Goal: Task Accomplishment & Management: Use online tool/utility

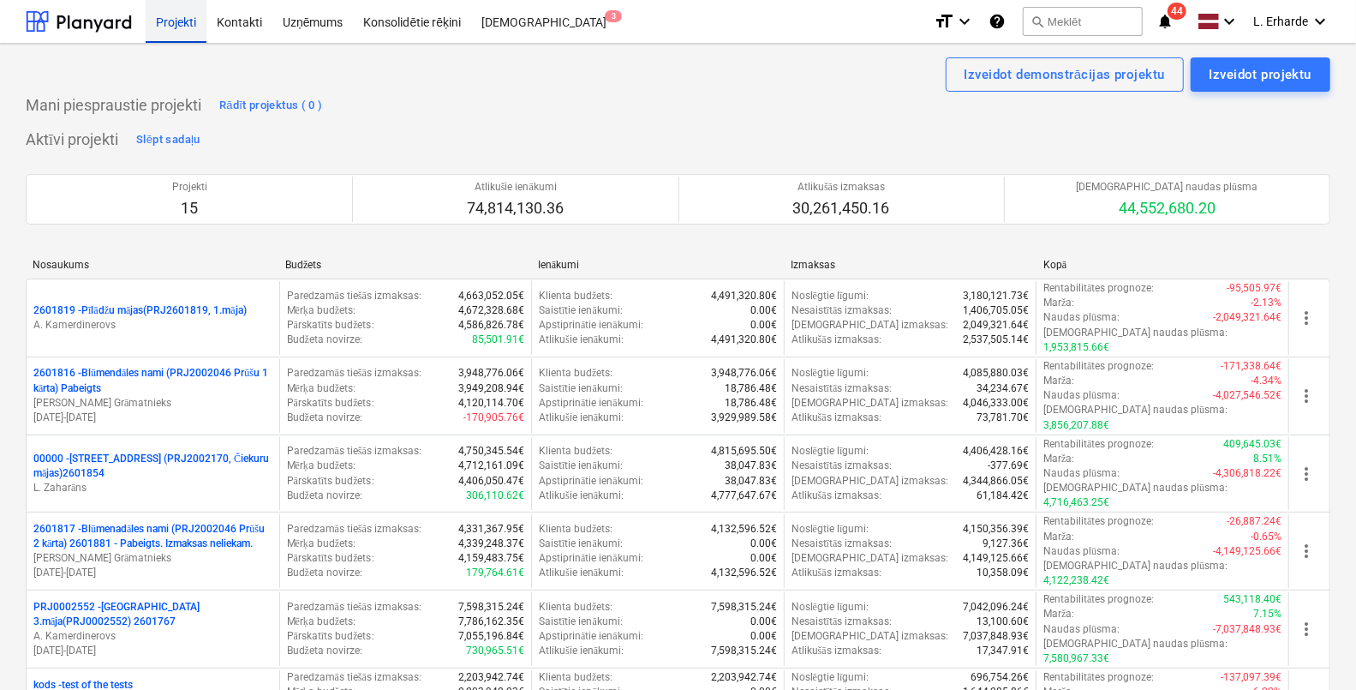
click at [183, 21] on div "Projekti" at bounding box center [176, 21] width 61 height 44
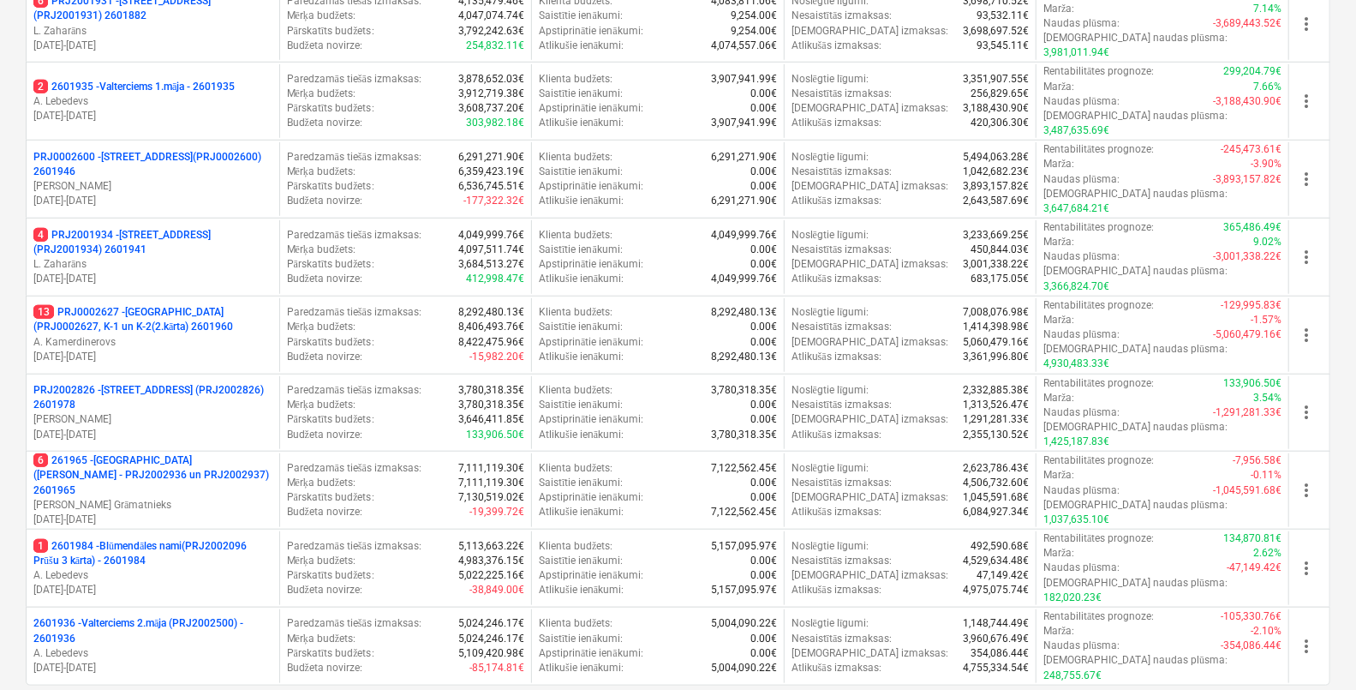
scroll to position [749, 0]
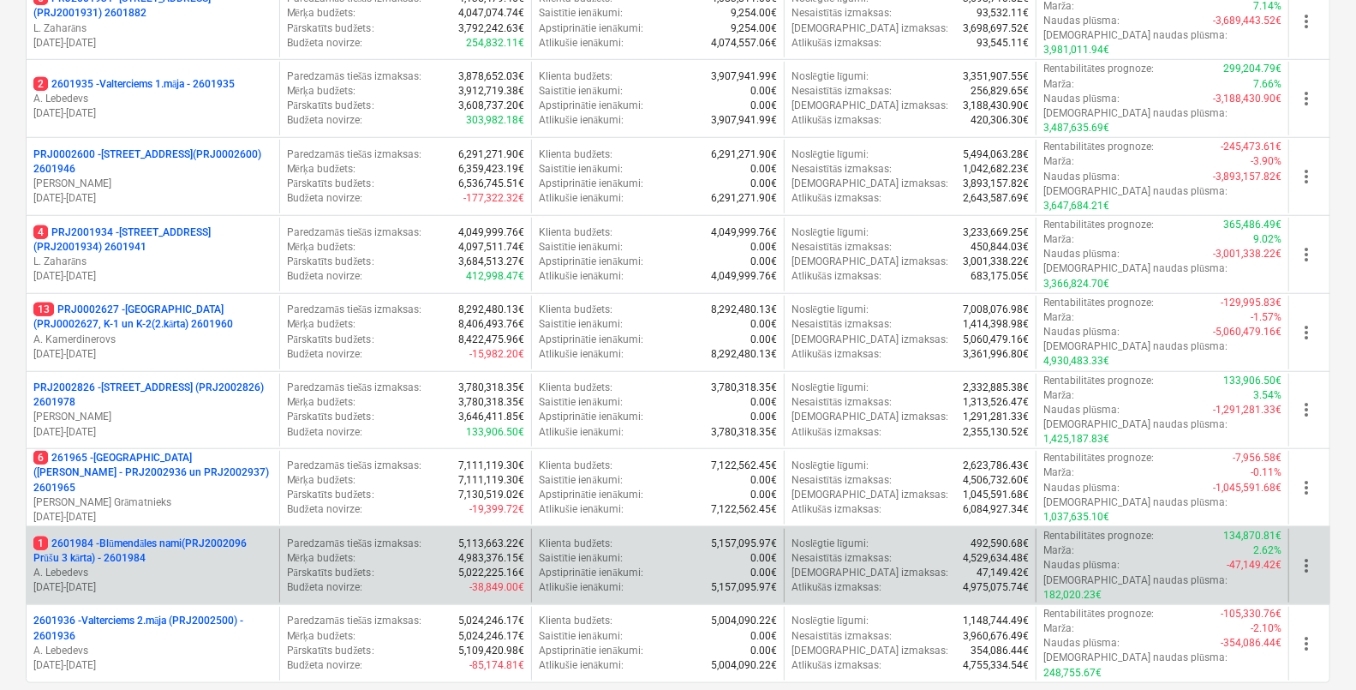
click at [120, 536] on p "1 2601984 - Blūmendāles nami(PRJ2002096 Prūšu 3 kārta) - 2601984" at bounding box center [152, 550] width 239 height 29
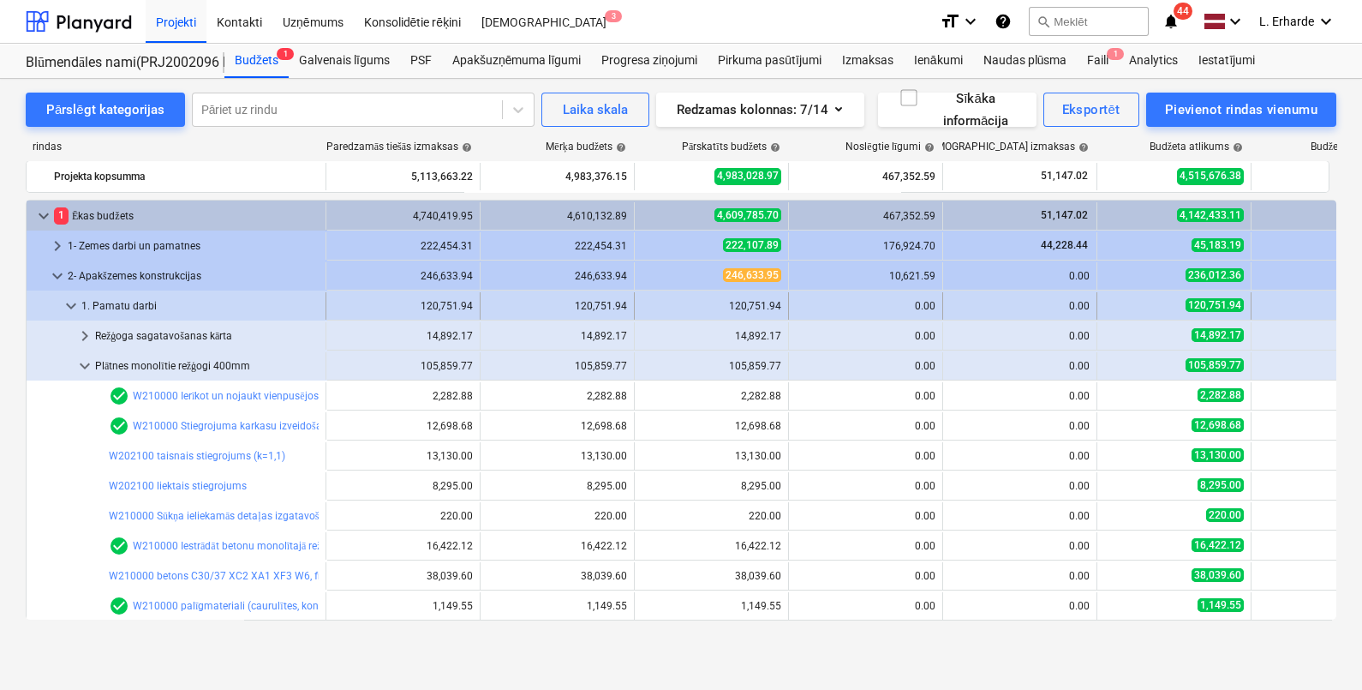
click at [74, 309] on span "keyboard_arrow_down" at bounding box center [71, 306] width 21 height 21
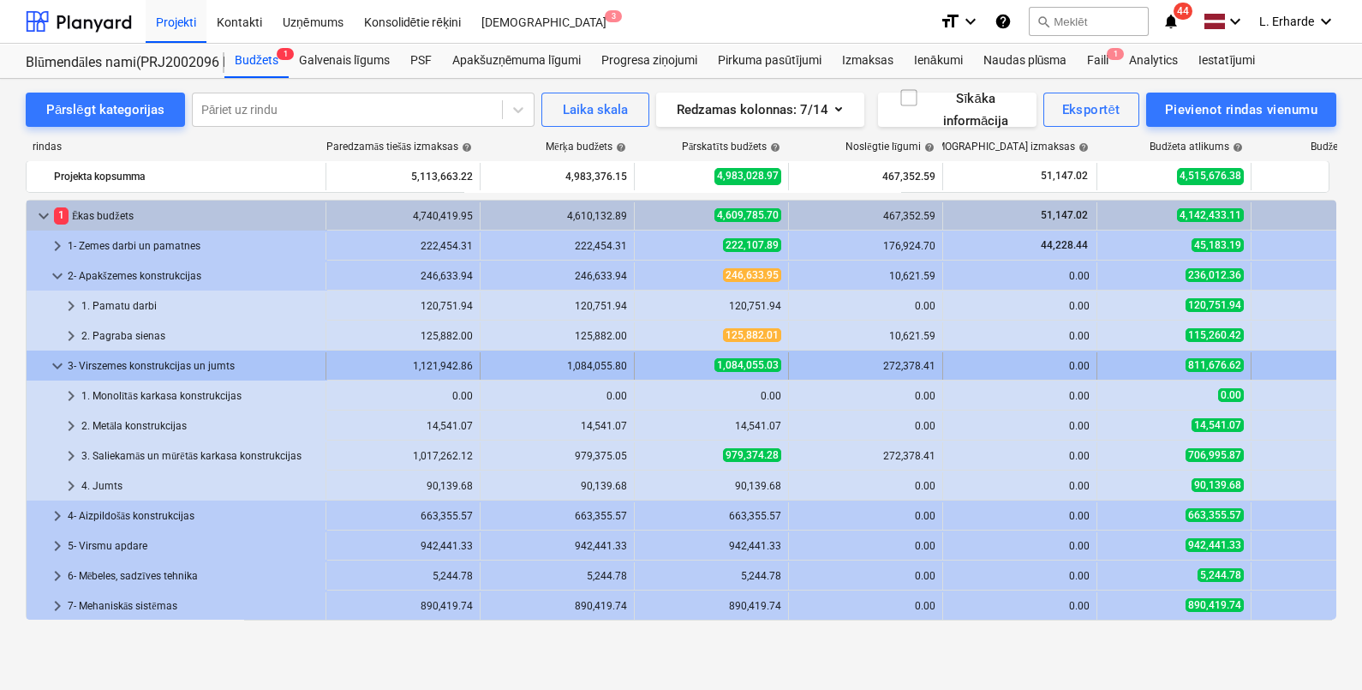
click at [58, 363] on span "keyboard_arrow_down" at bounding box center [57, 366] width 21 height 21
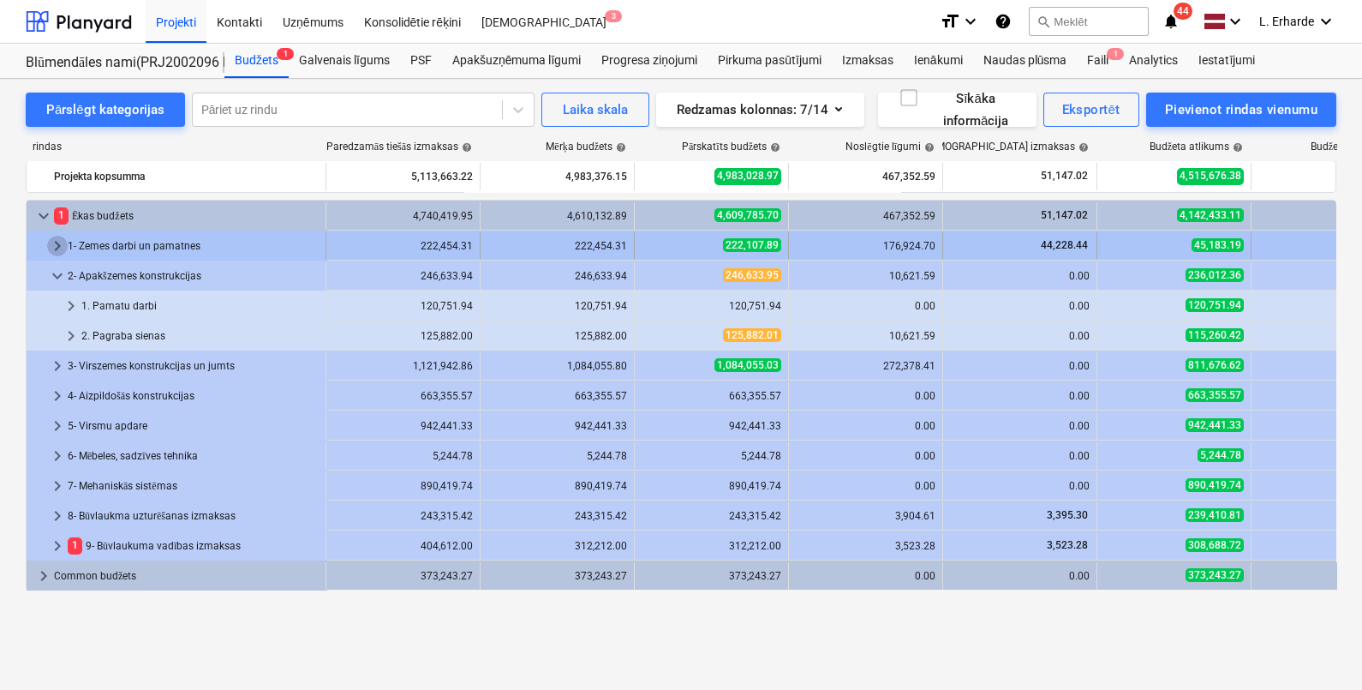
click at [52, 242] on span "keyboard_arrow_right" at bounding box center [57, 246] width 21 height 21
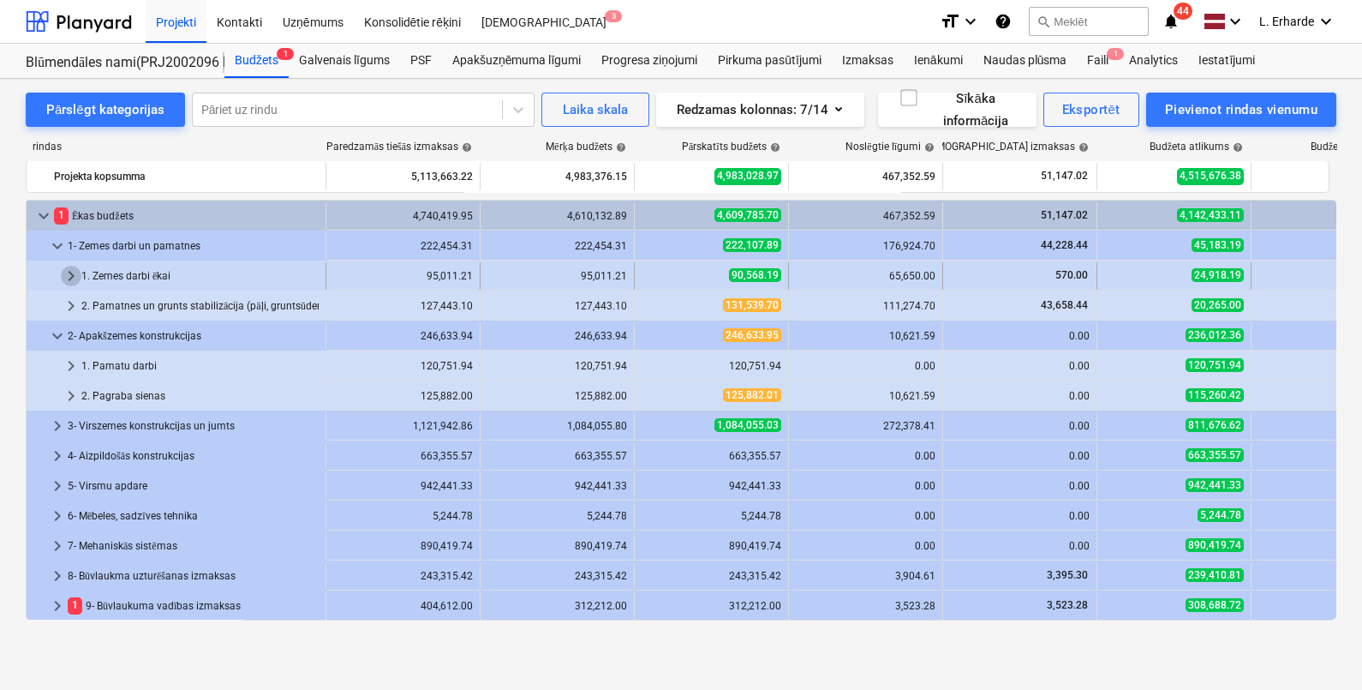
click at [74, 278] on span "keyboard_arrow_right" at bounding box center [71, 276] width 21 height 21
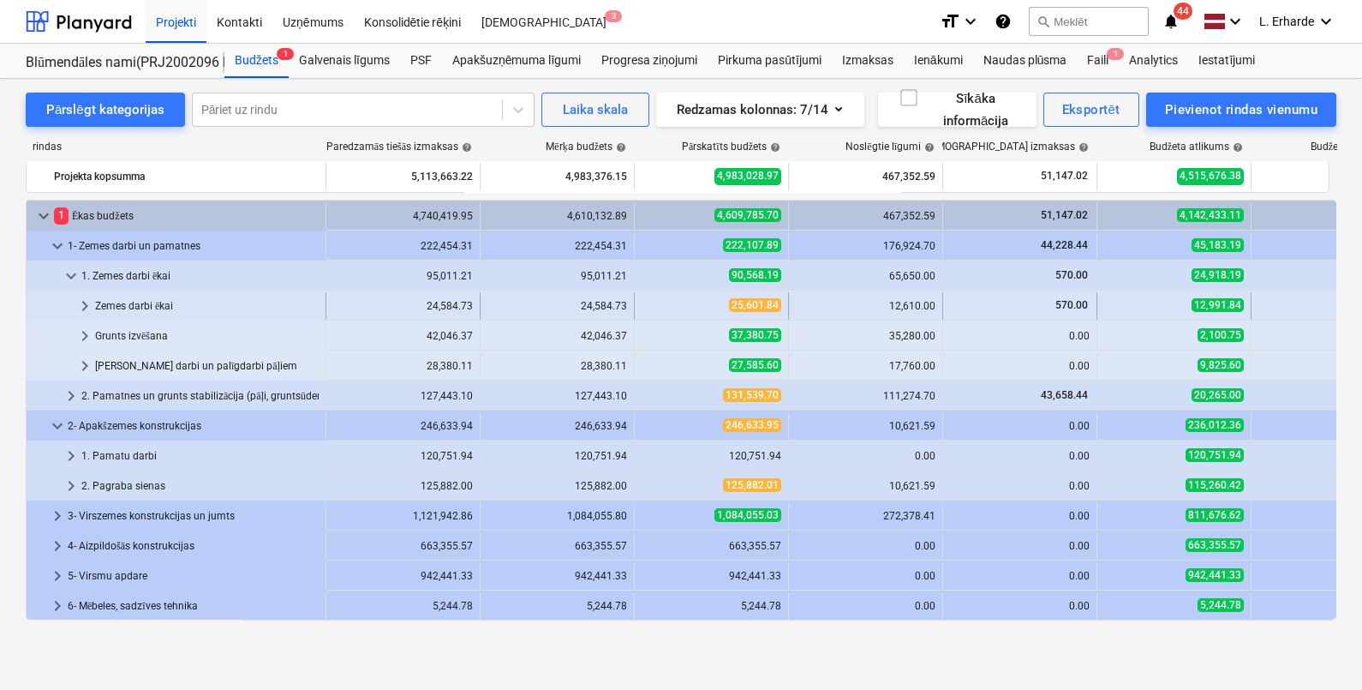
click at [83, 304] on span "keyboard_arrow_right" at bounding box center [85, 306] width 21 height 21
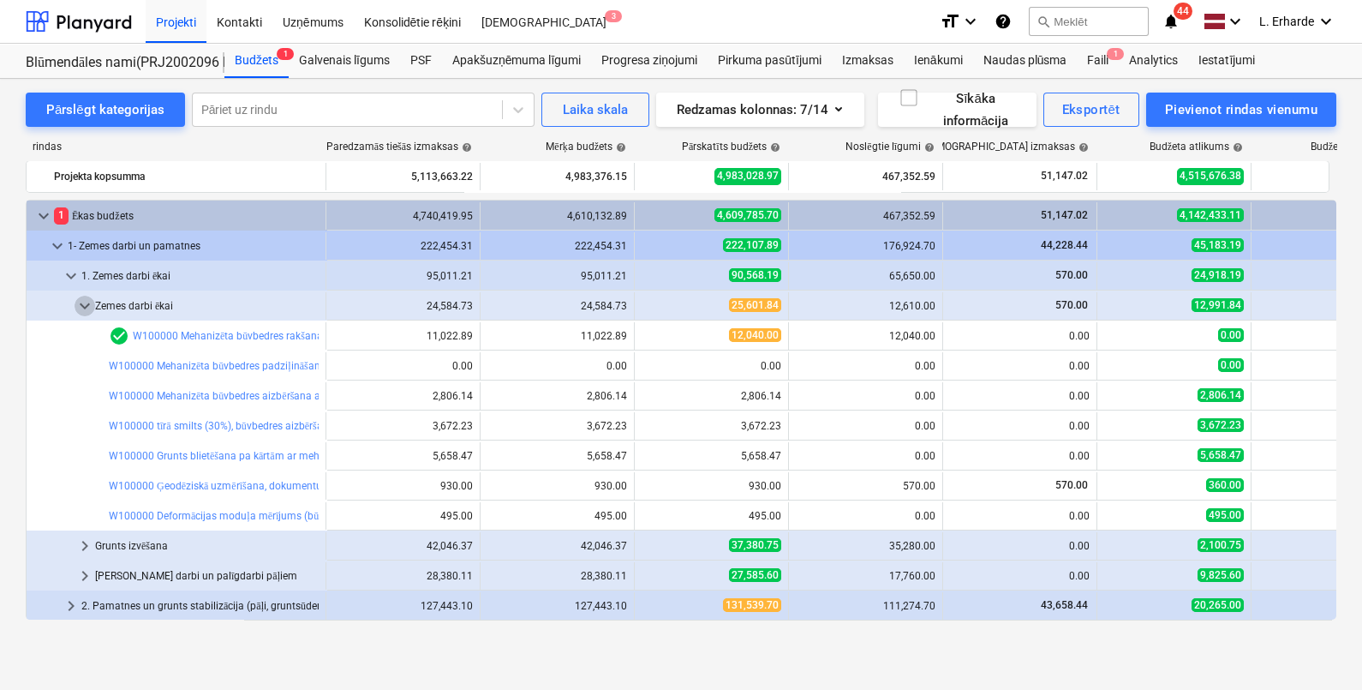
click at [83, 304] on span "keyboard_arrow_down" at bounding box center [85, 306] width 21 height 21
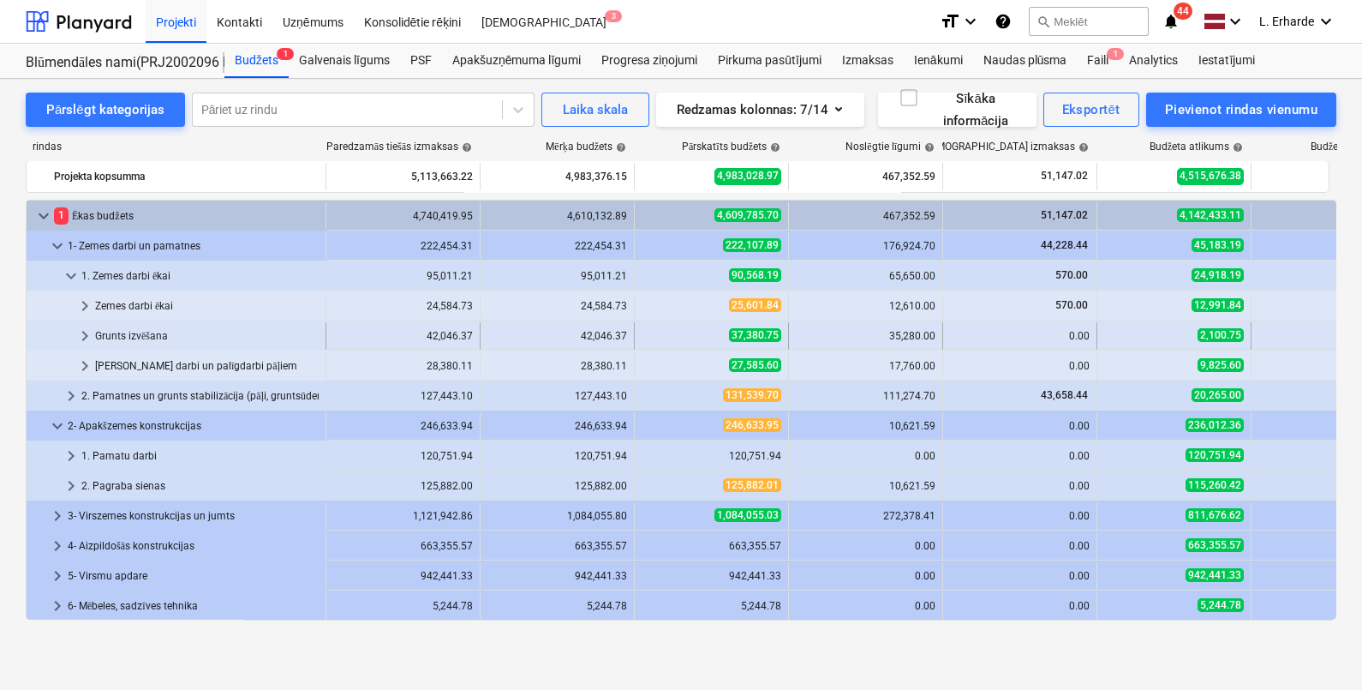
click at [84, 331] on span "keyboard_arrow_right" at bounding box center [85, 336] width 21 height 21
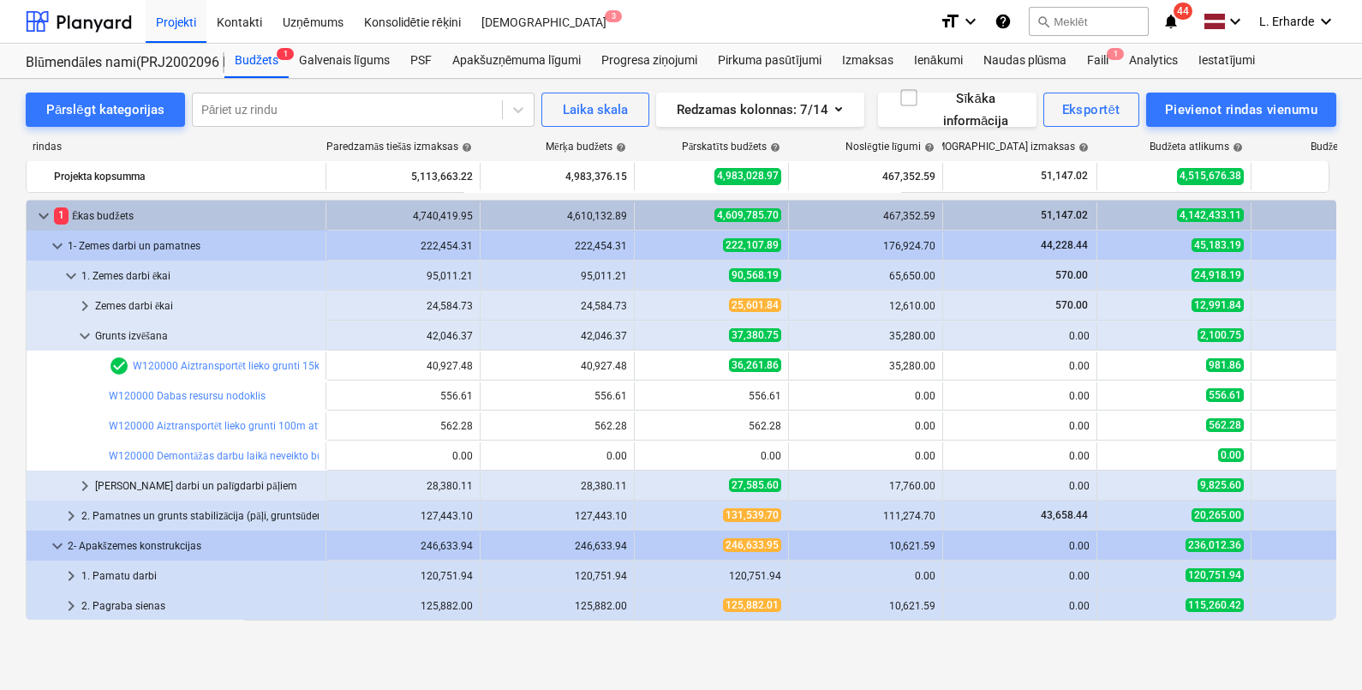
click at [84, 331] on span "keyboard_arrow_down" at bounding box center [85, 336] width 21 height 21
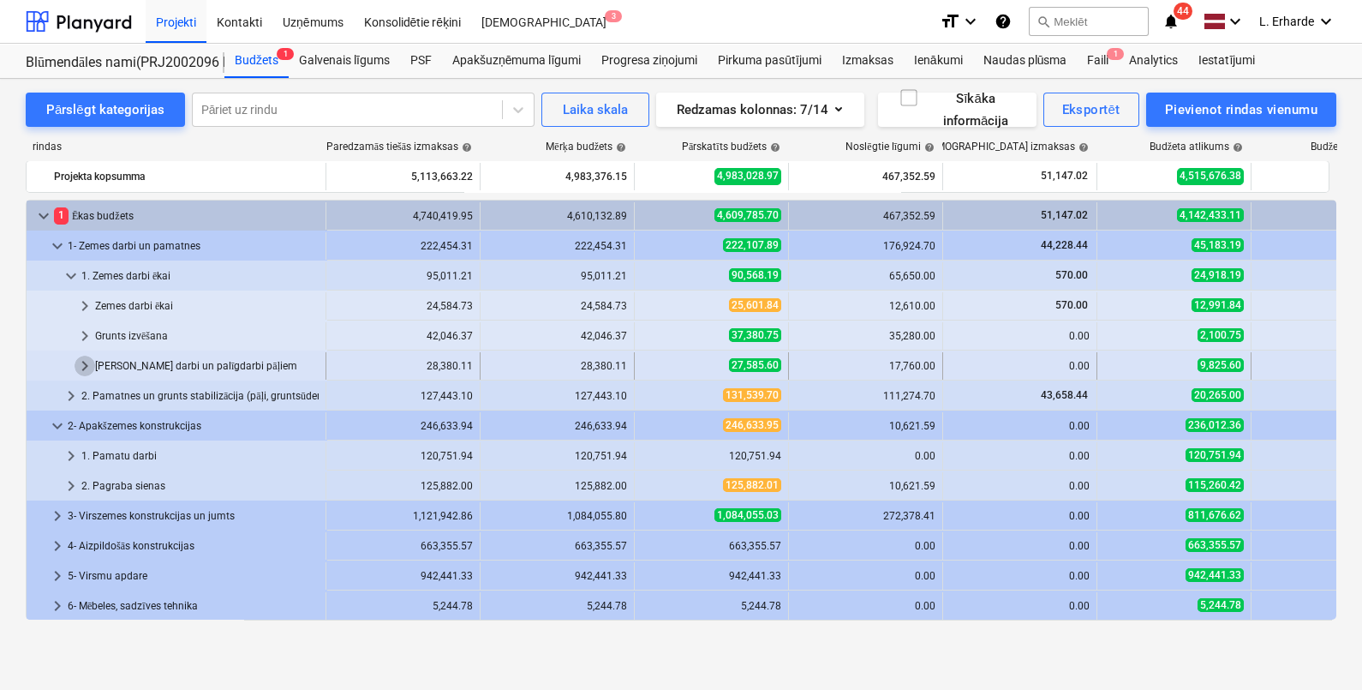
click at [81, 362] on span "keyboard_arrow_right" at bounding box center [85, 366] width 21 height 21
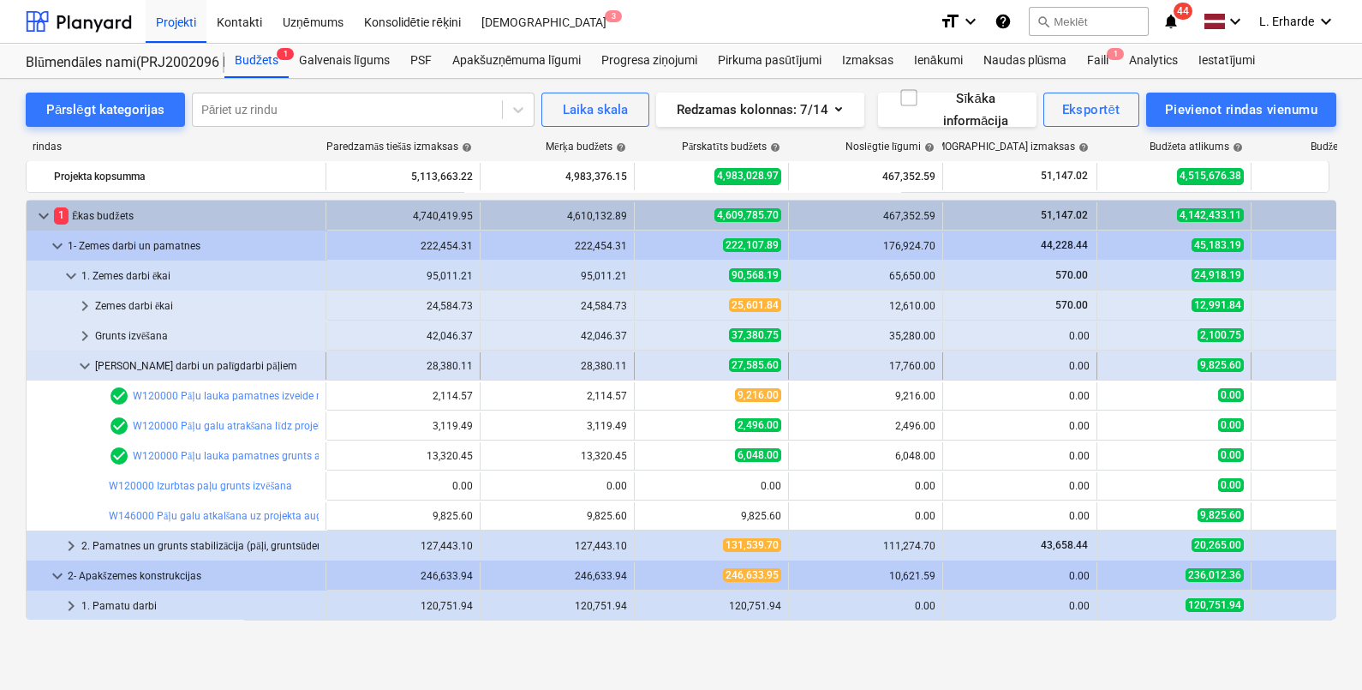
click at [83, 366] on span "keyboard_arrow_down" at bounding box center [85, 366] width 21 height 21
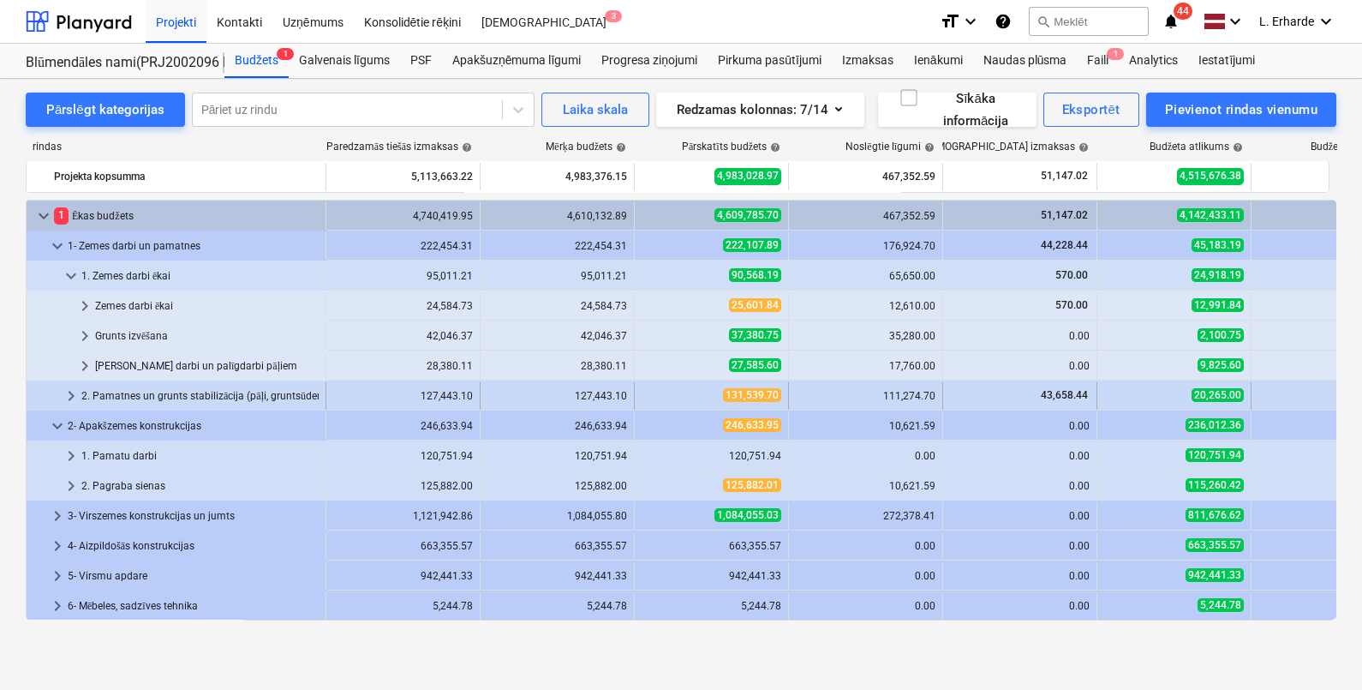
click at [65, 395] on span "keyboard_arrow_right" at bounding box center [71, 396] width 21 height 21
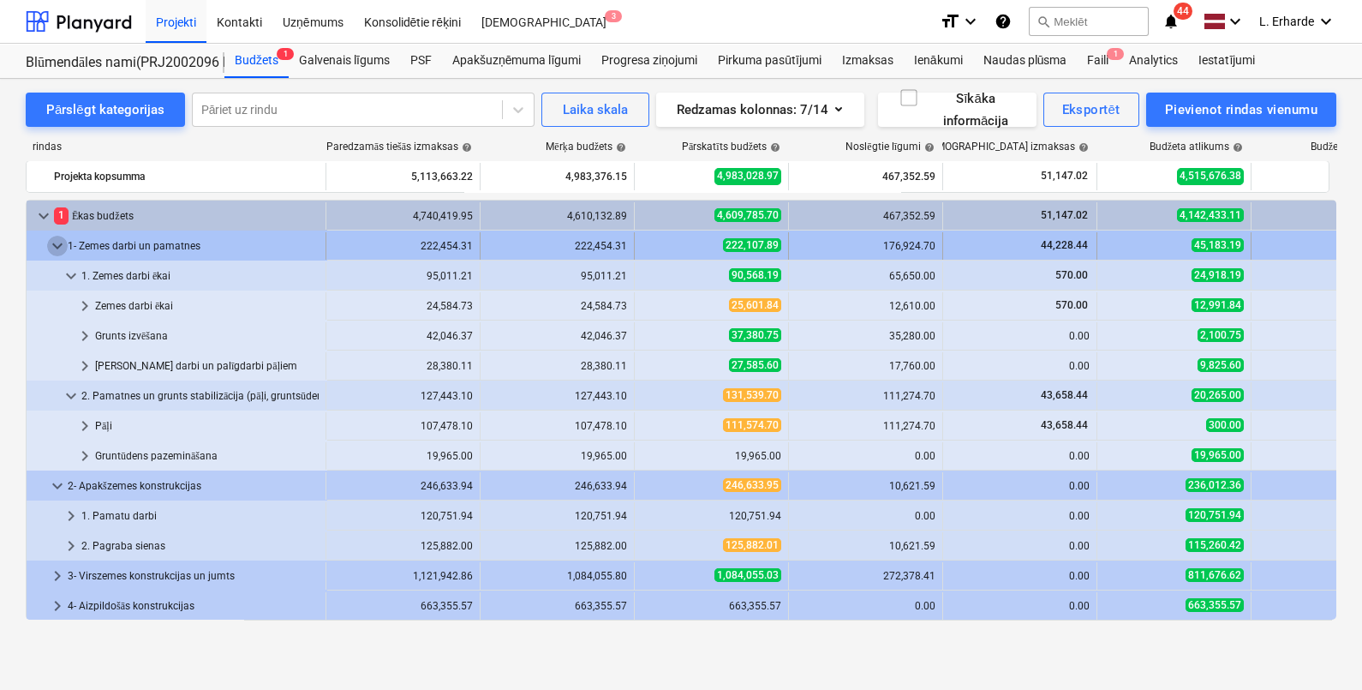
click at [57, 246] on span "keyboard_arrow_down" at bounding box center [57, 246] width 21 height 21
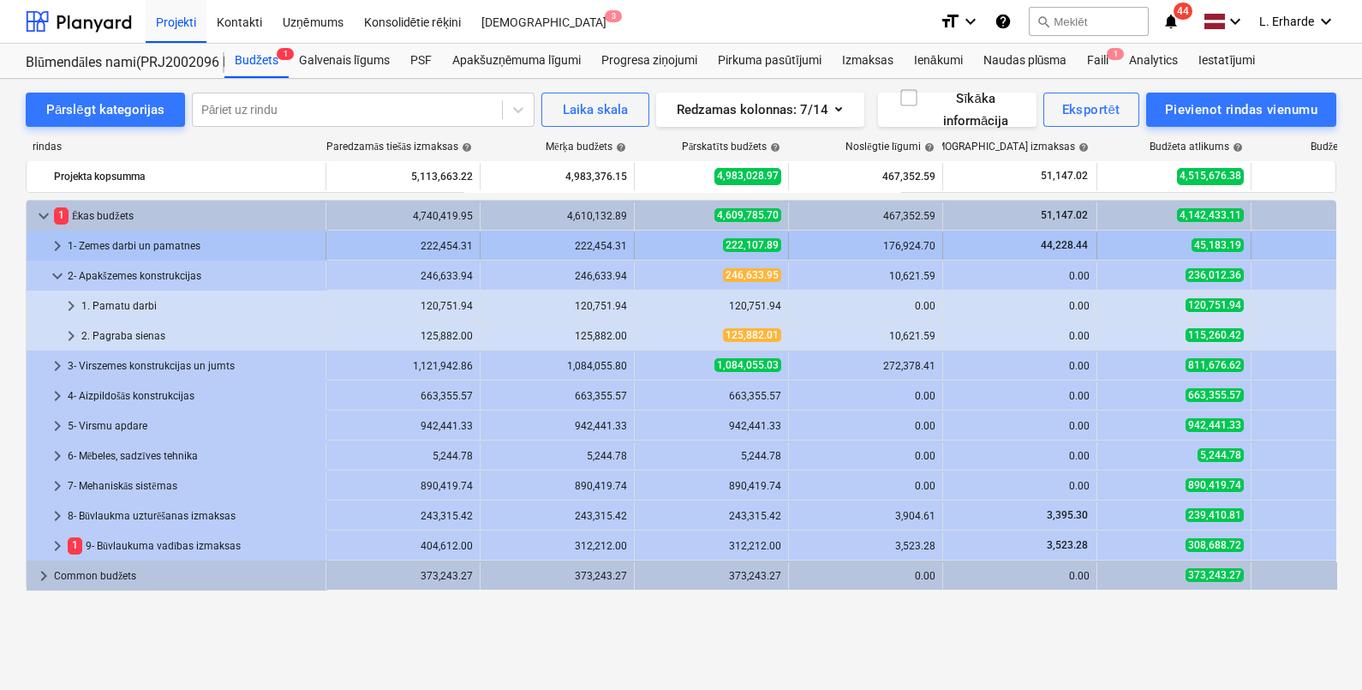
click at [53, 244] on span "keyboard_arrow_right" at bounding box center [57, 246] width 21 height 21
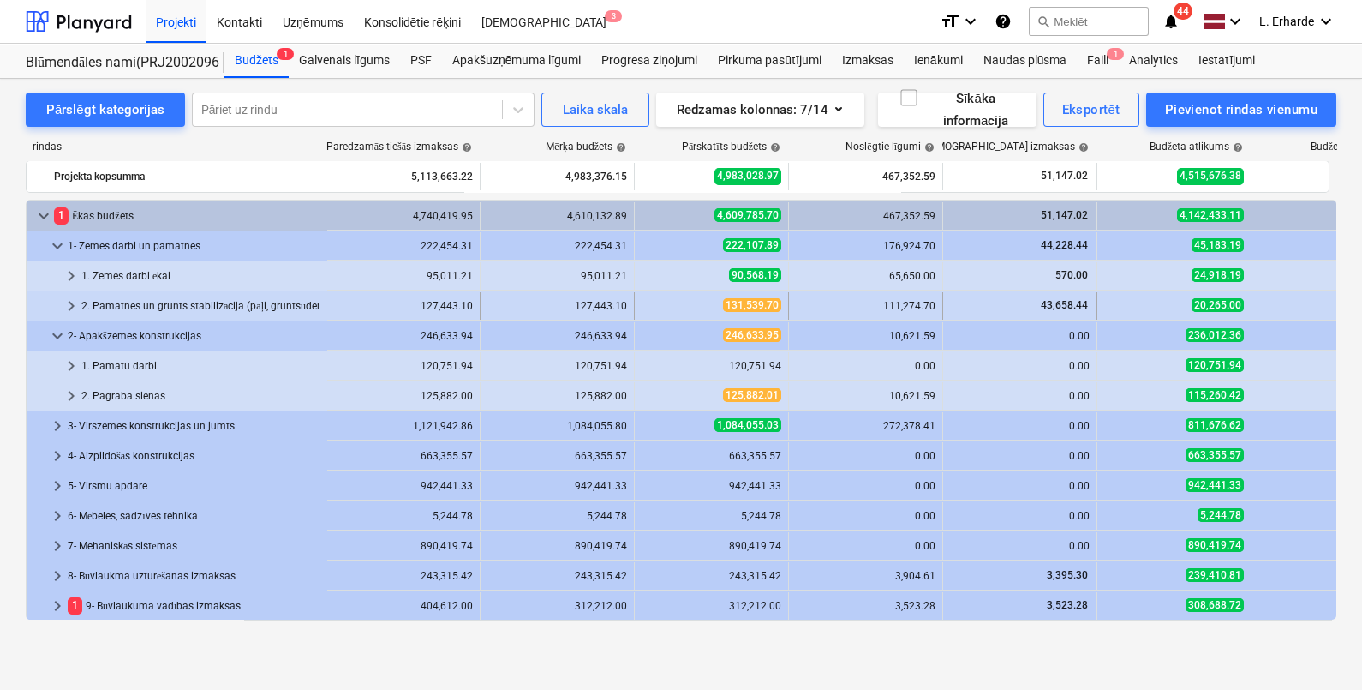
click at [77, 303] on span "keyboard_arrow_right" at bounding box center [71, 306] width 21 height 21
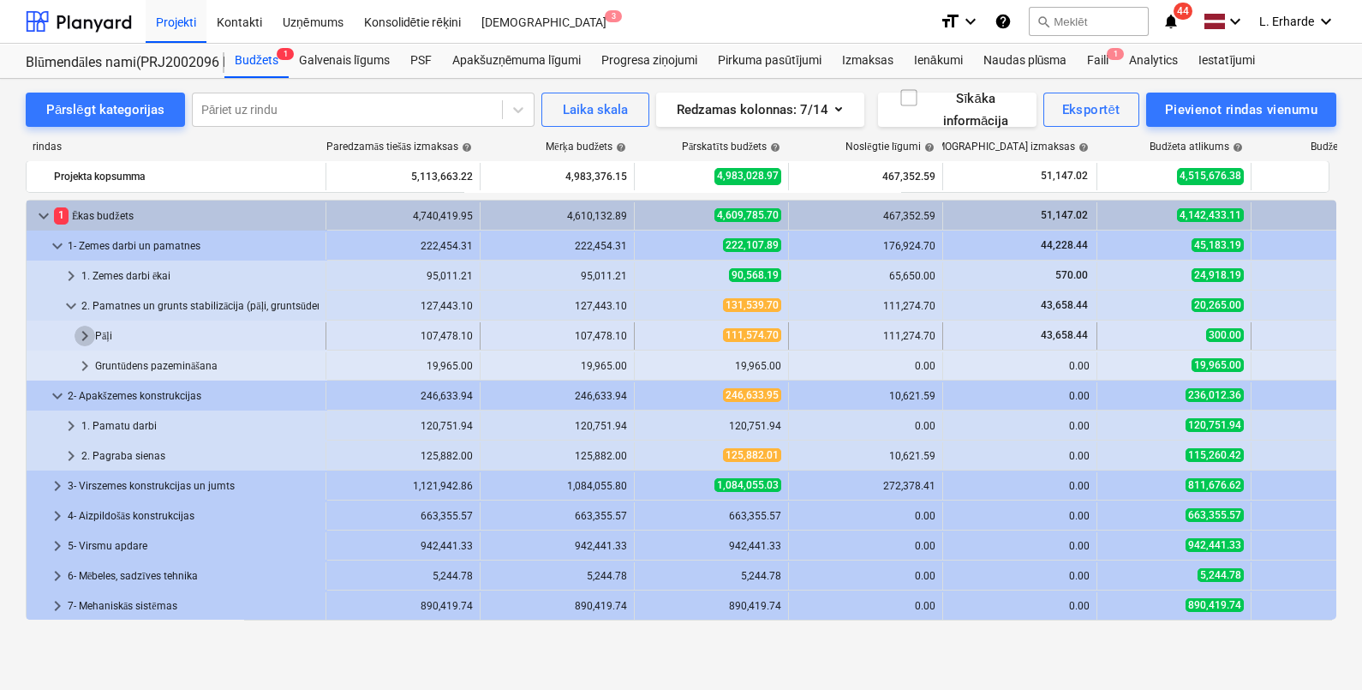
click at [80, 328] on span "keyboard_arrow_right" at bounding box center [85, 336] width 21 height 21
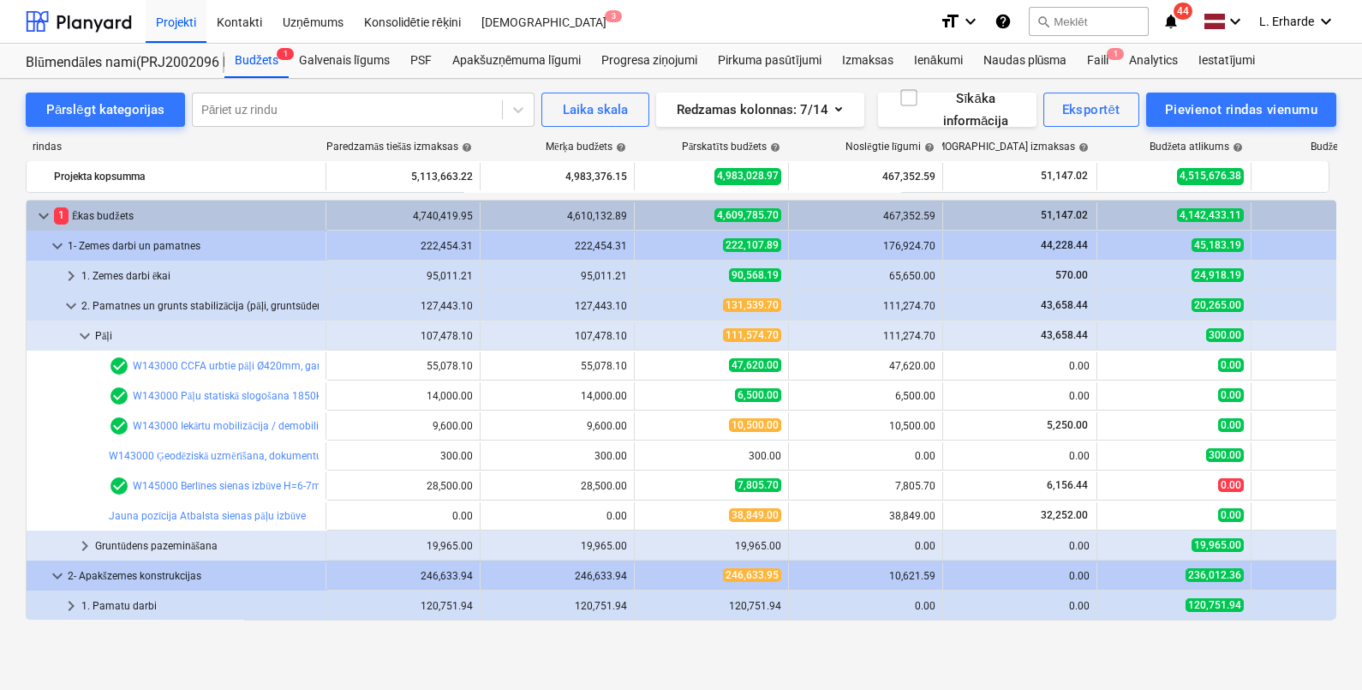
click at [80, 328] on span "keyboard_arrow_down" at bounding box center [85, 336] width 21 height 21
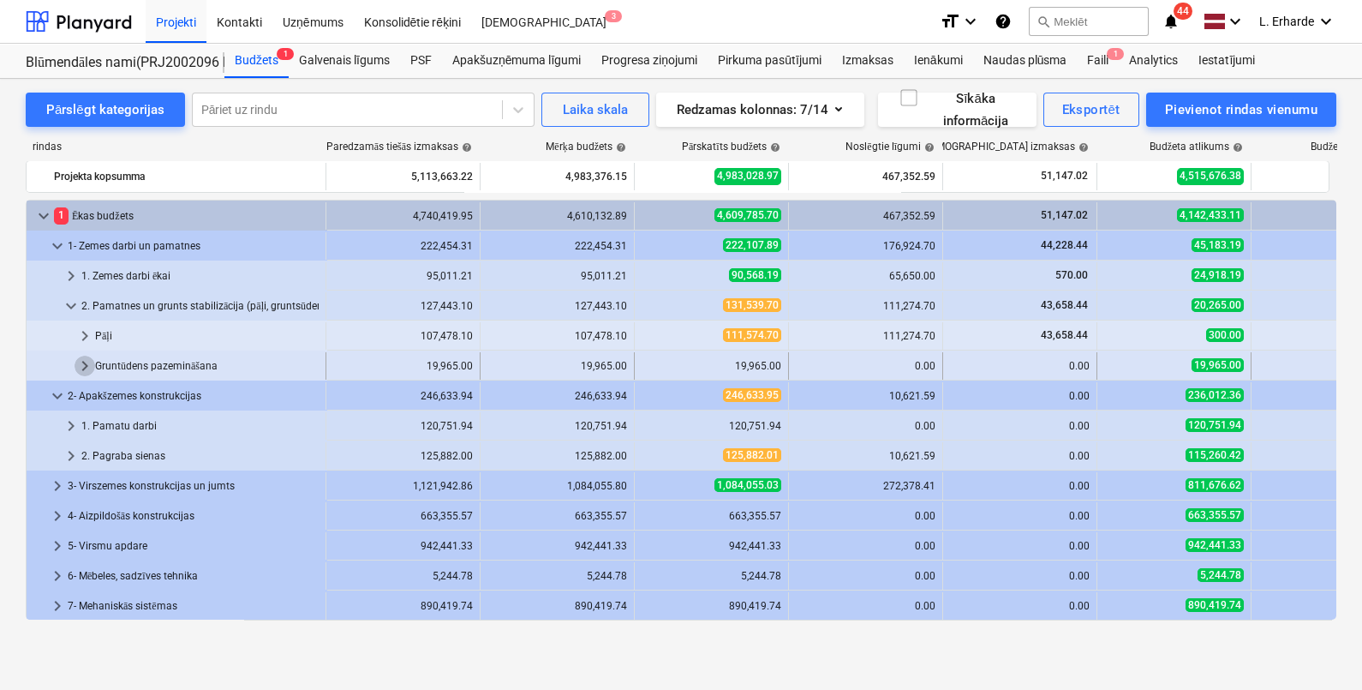
click at [87, 369] on span "keyboard_arrow_right" at bounding box center [85, 366] width 21 height 21
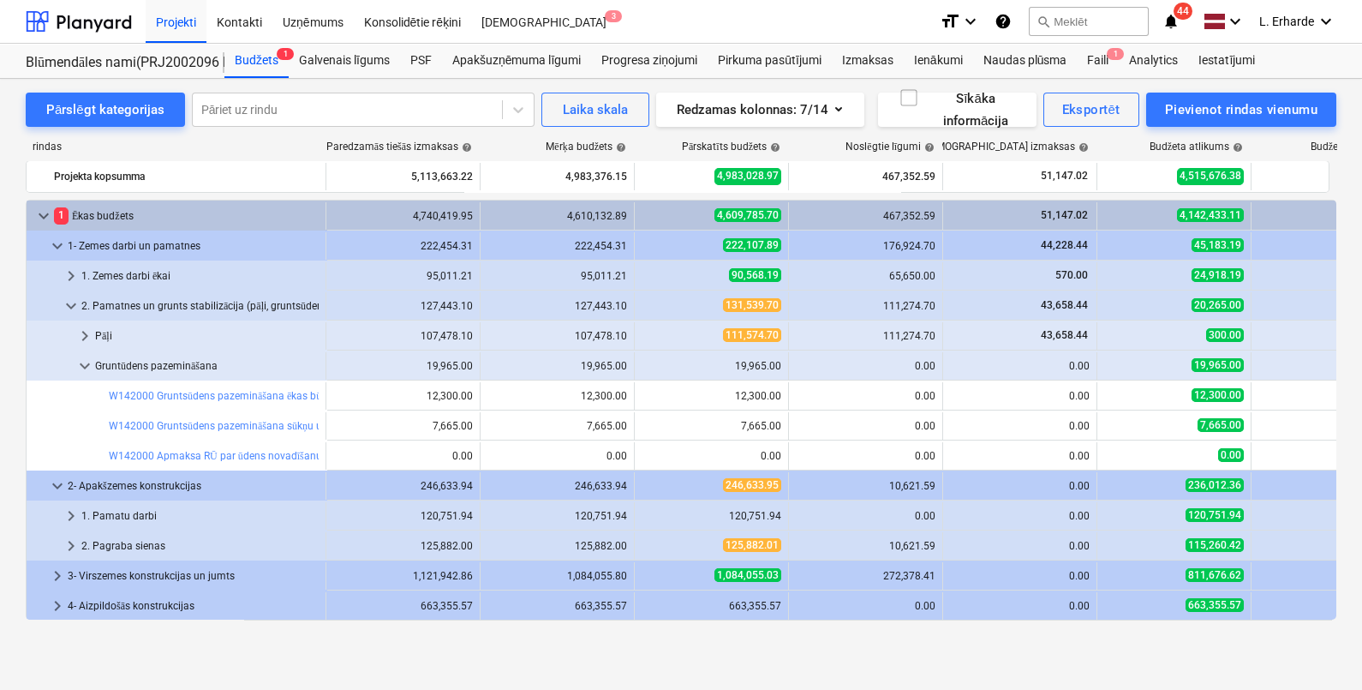
click at [87, 369] on span "keyboard_arrow_down" at bounding box center [85, 366] width 21 height 21
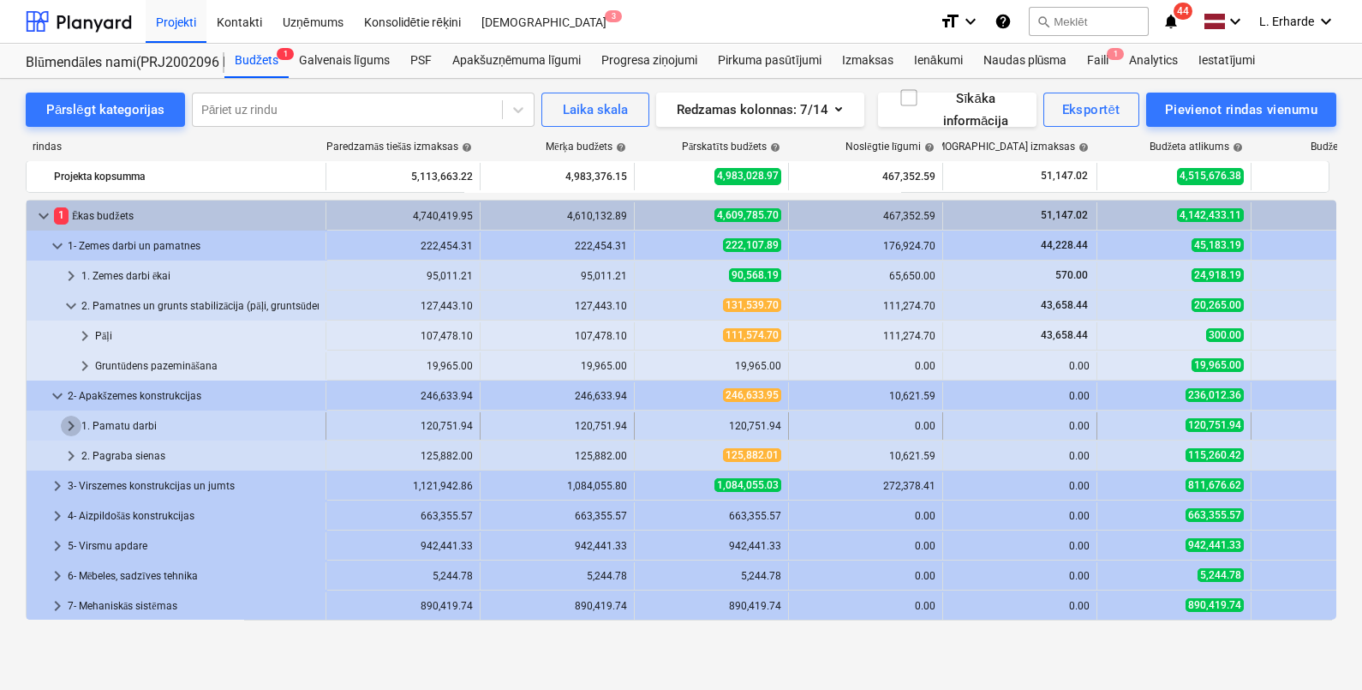
click at [72, 426] on span "keyboard_arrow_right" at bounding box center [71, 426] width 21 height 21
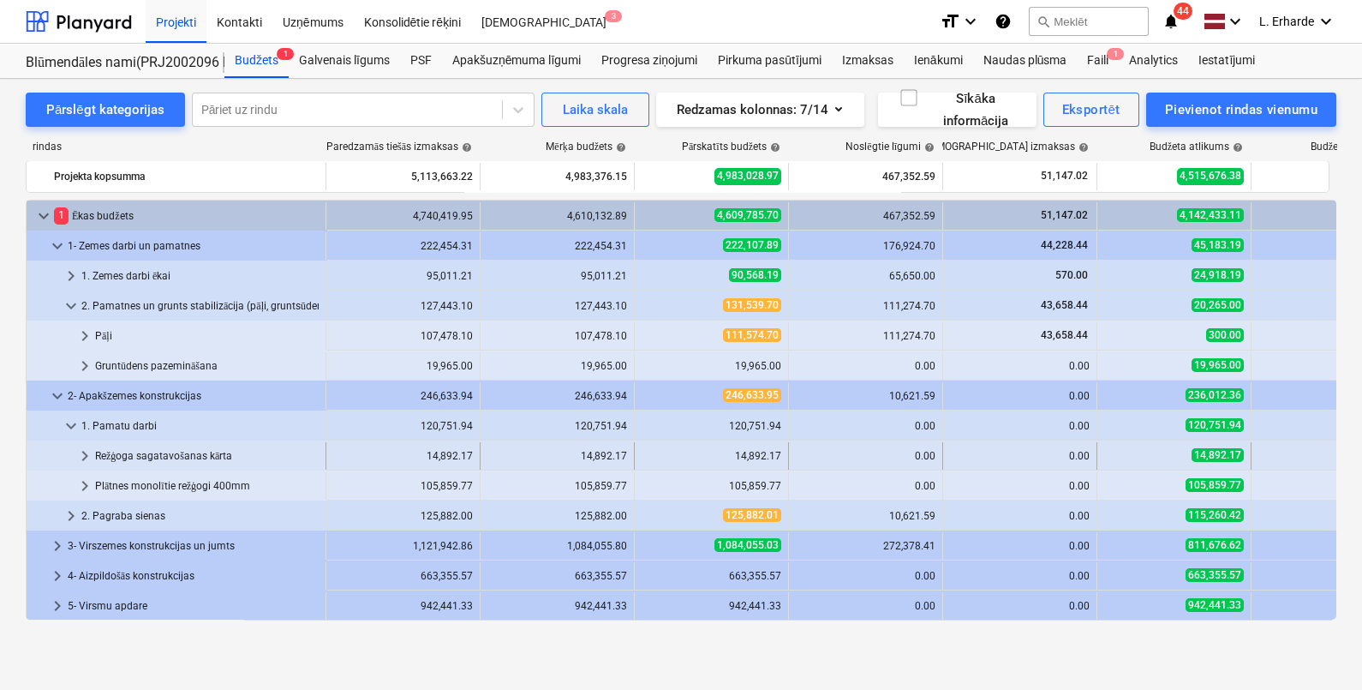
click at [84, 456] on span "keyboard_arrow_right" at bounding box center [85, 456] width 21 height 21
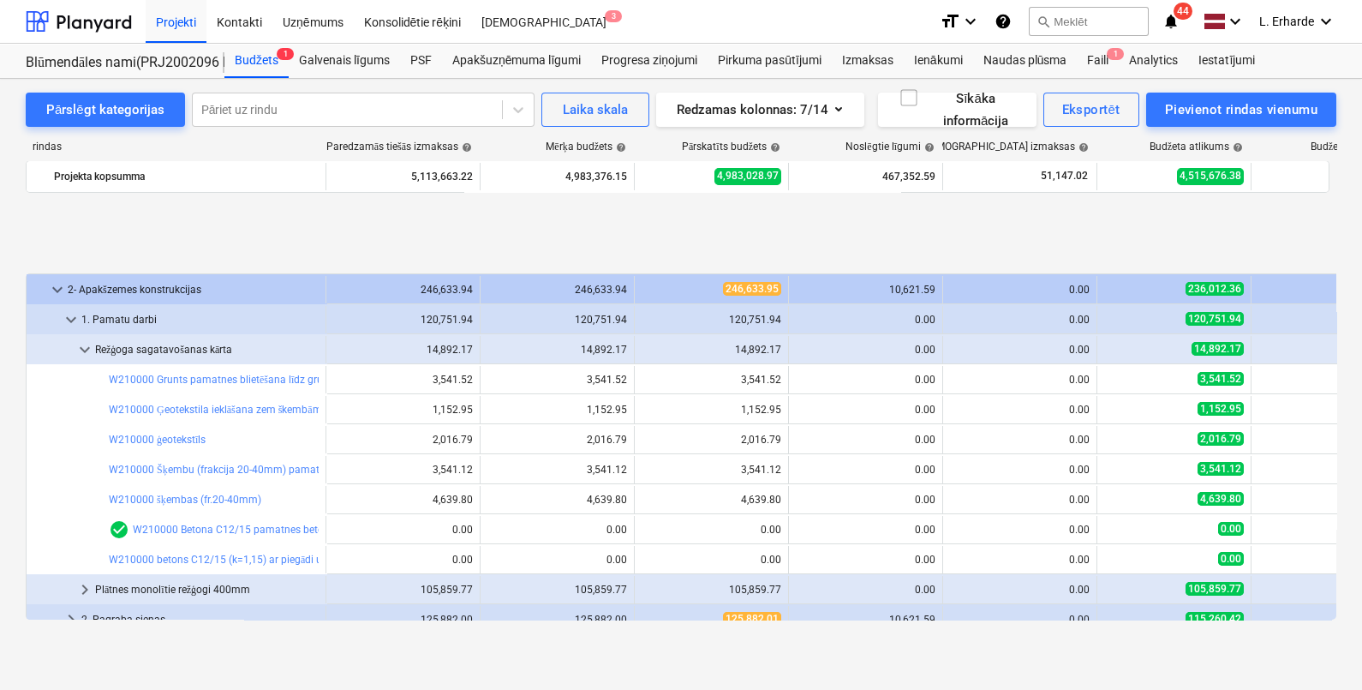
scroll to position [213, 0]
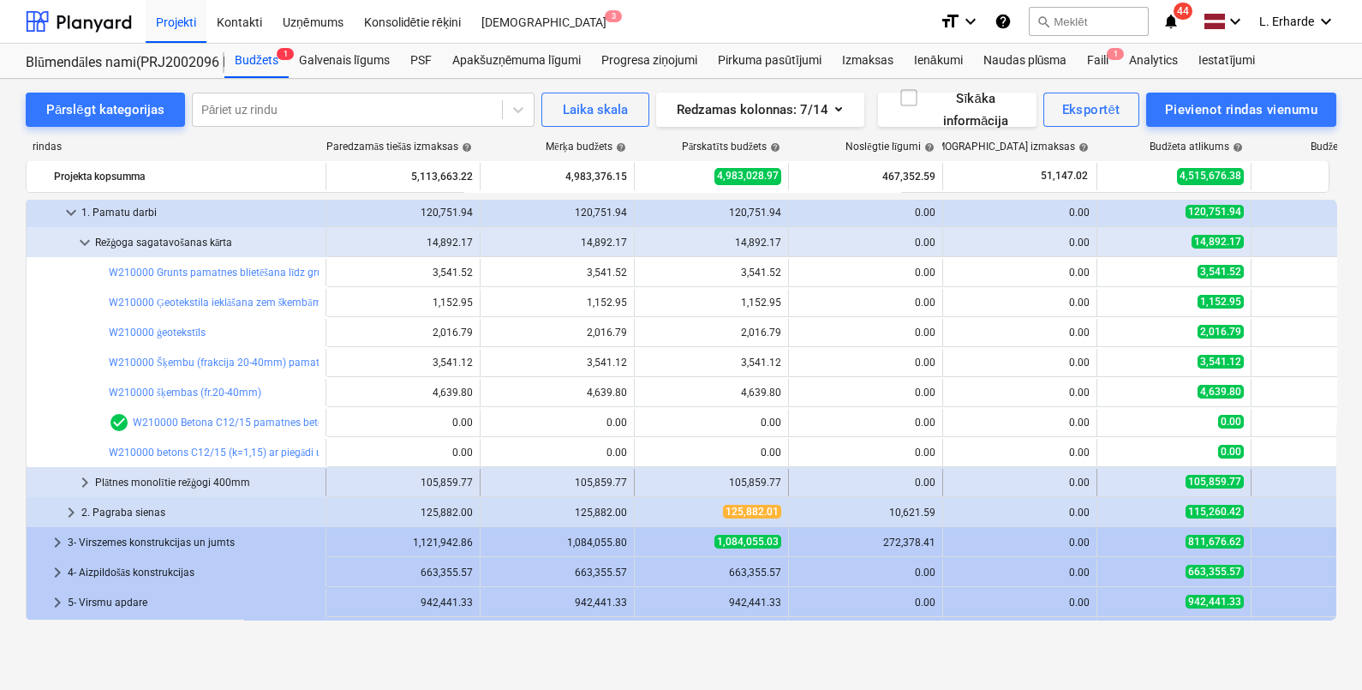
click at [82, 481] on span "keyboard_arrow_right" at bounding box center [85, 482] width 21 height 21
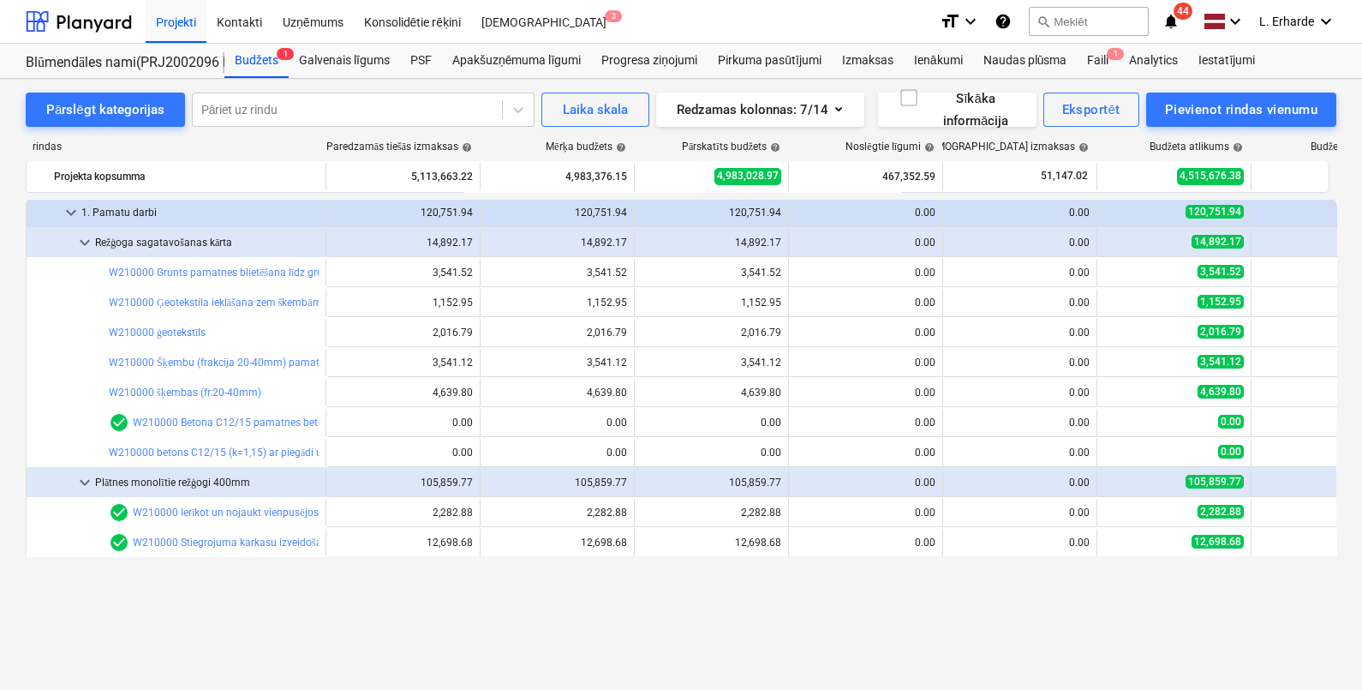
scroll to position [106, 0]
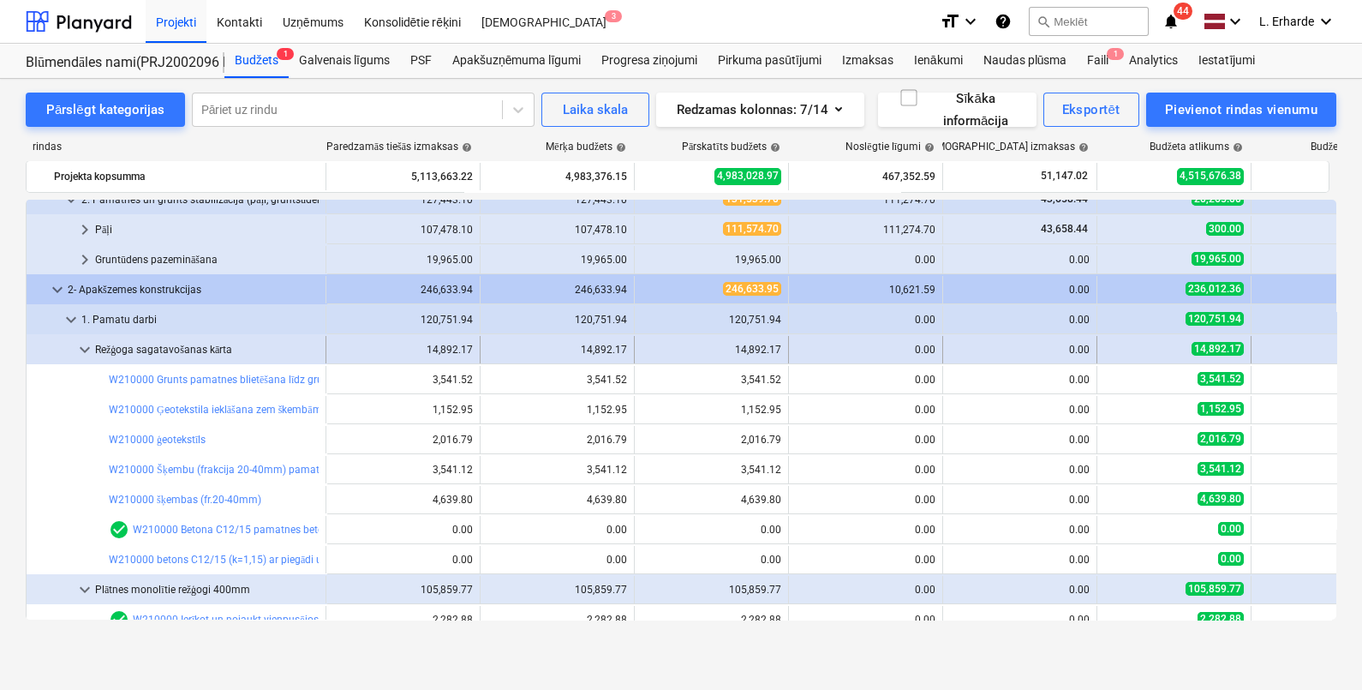
click at [87, 345] on span "keyboard_arrow_down" at bounding box center [85, 349] width 21 height 21
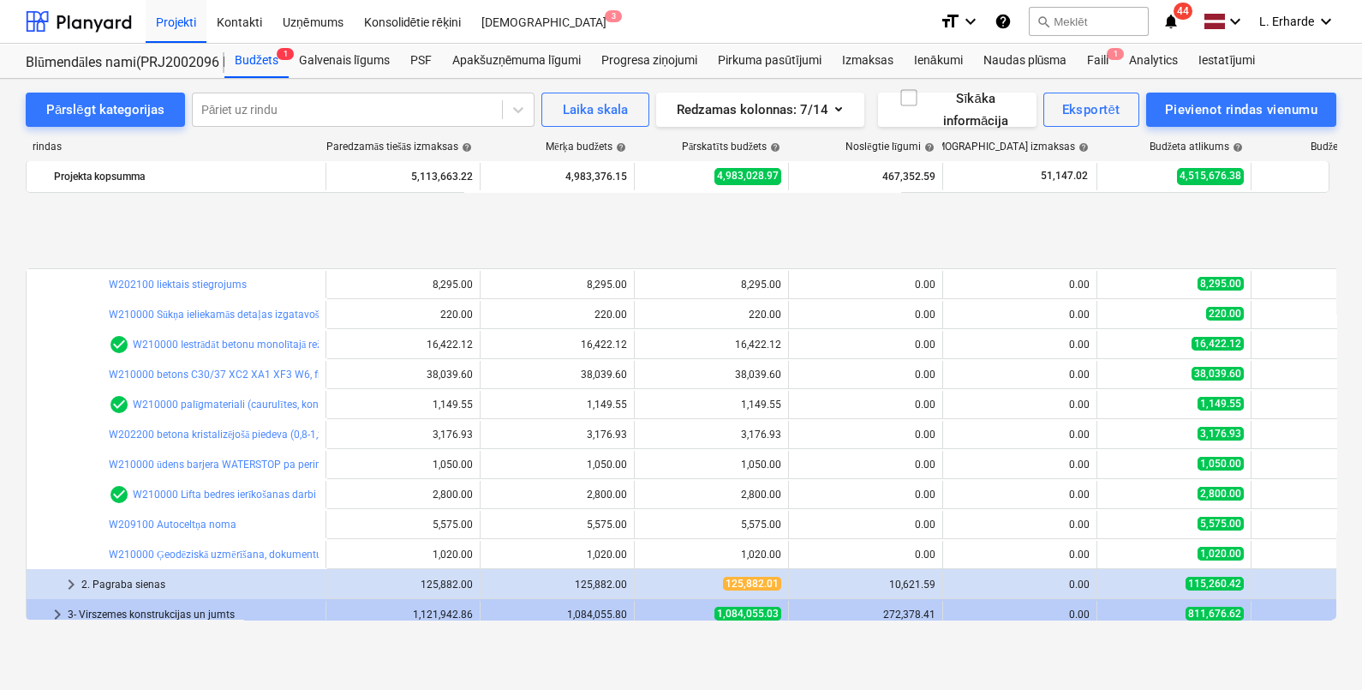
scroll to position [428, 0]
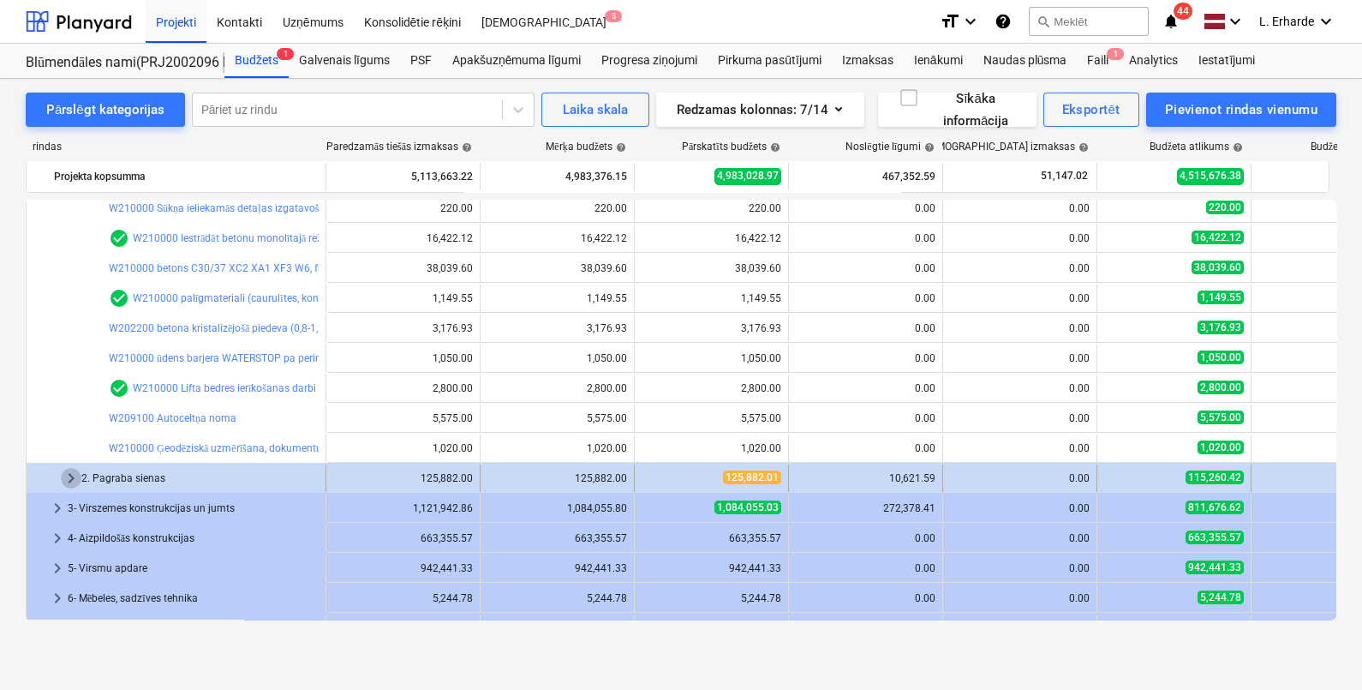
click at [65, 471] on span "keyboard_arrow_right" at bounding box center [71, 478] width 21 height 21
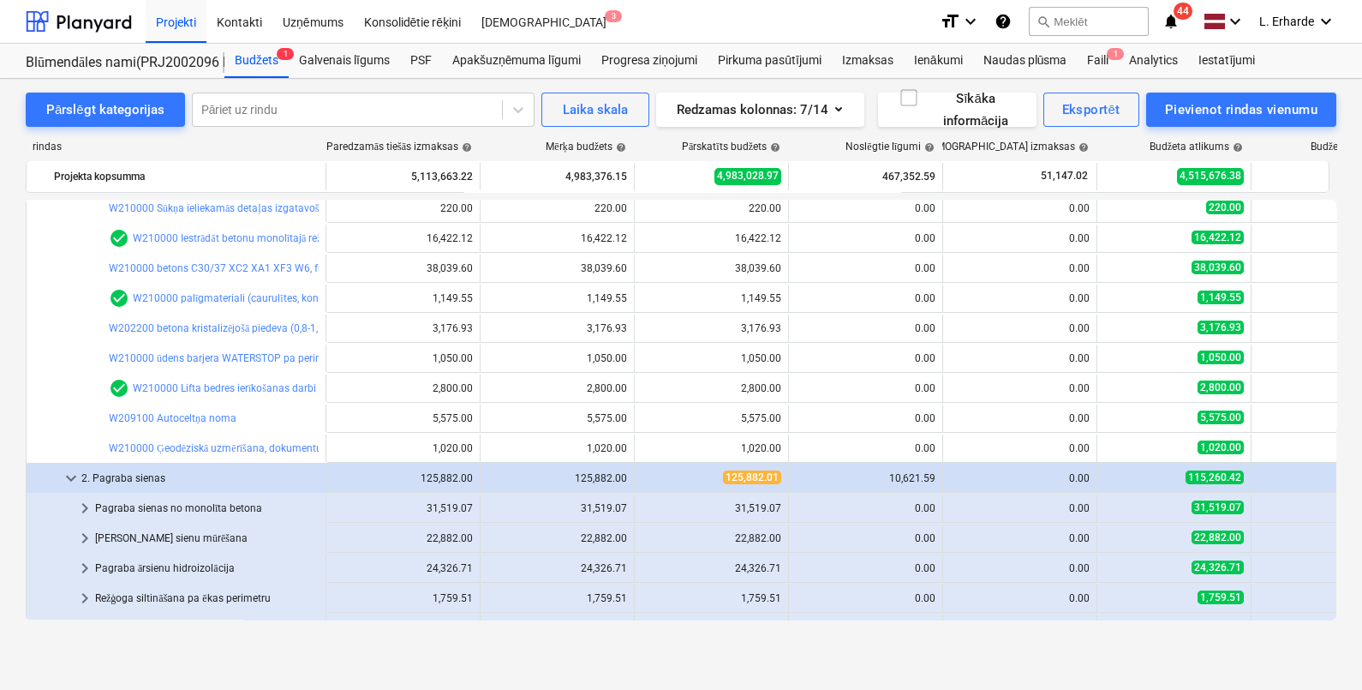
scroll to position [536, 0]
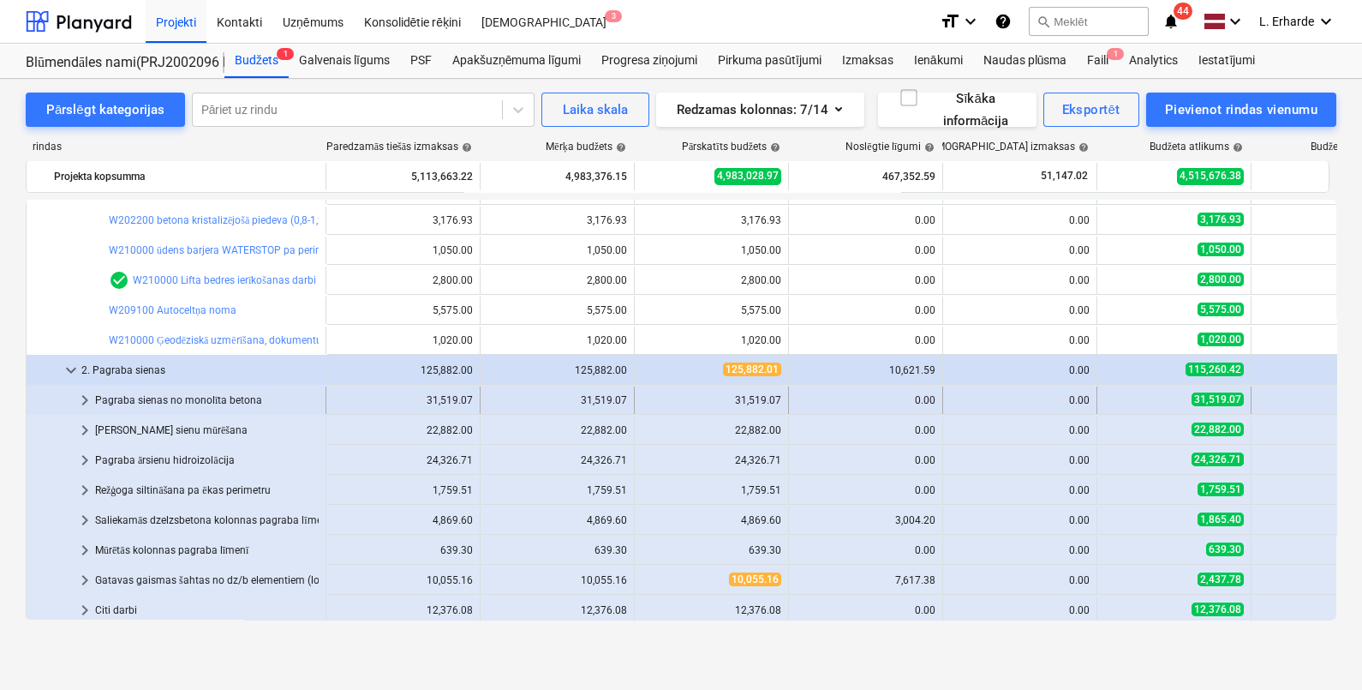
click at [80, 404] on span "keyboard_arrow_right" at bounding box center [85, 400] width 21 height 21
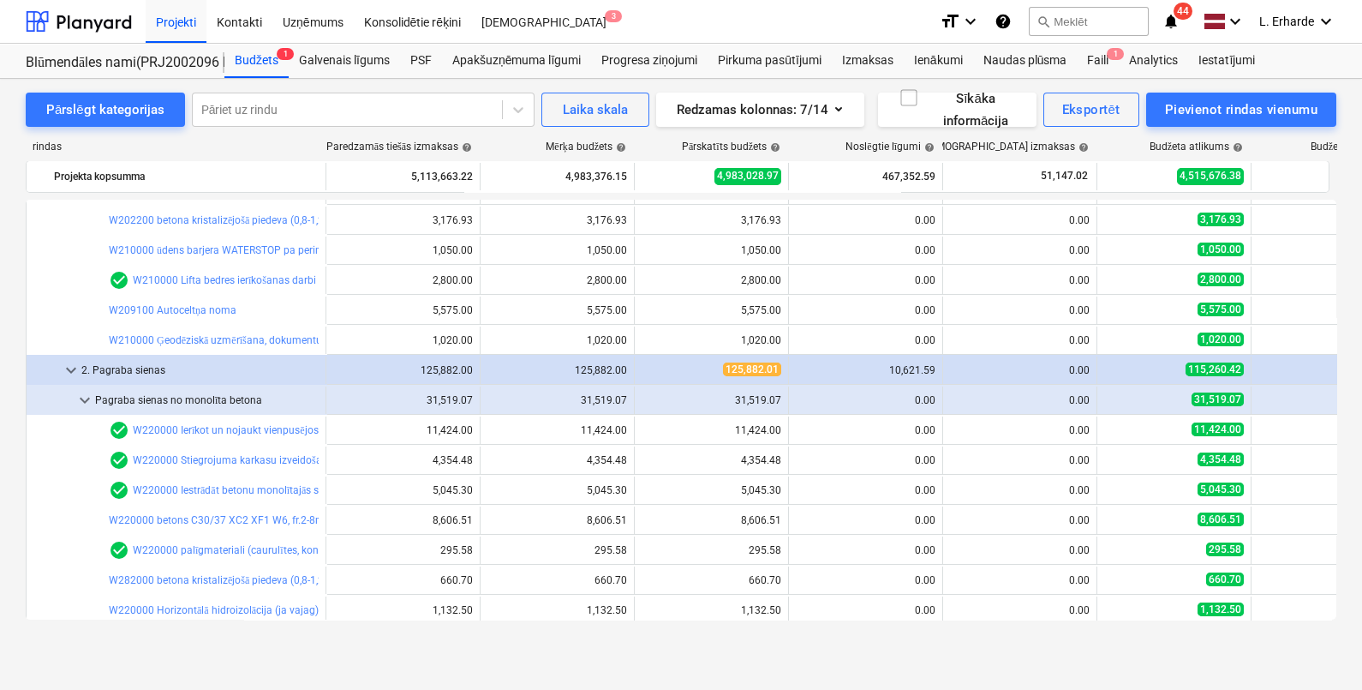
scroll to position [643, 0]
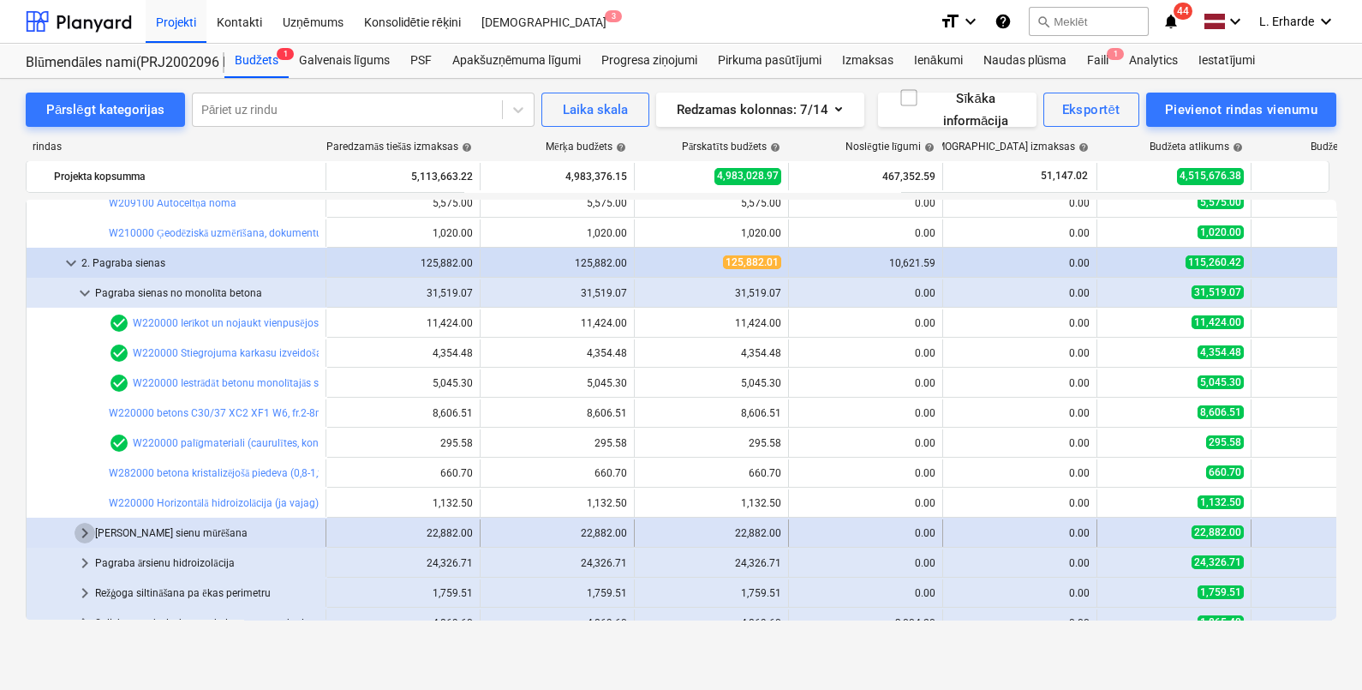
click at [86, 531] on span "keyboard_arrow_right" at bounding box center [85, 533] width 21 height 21
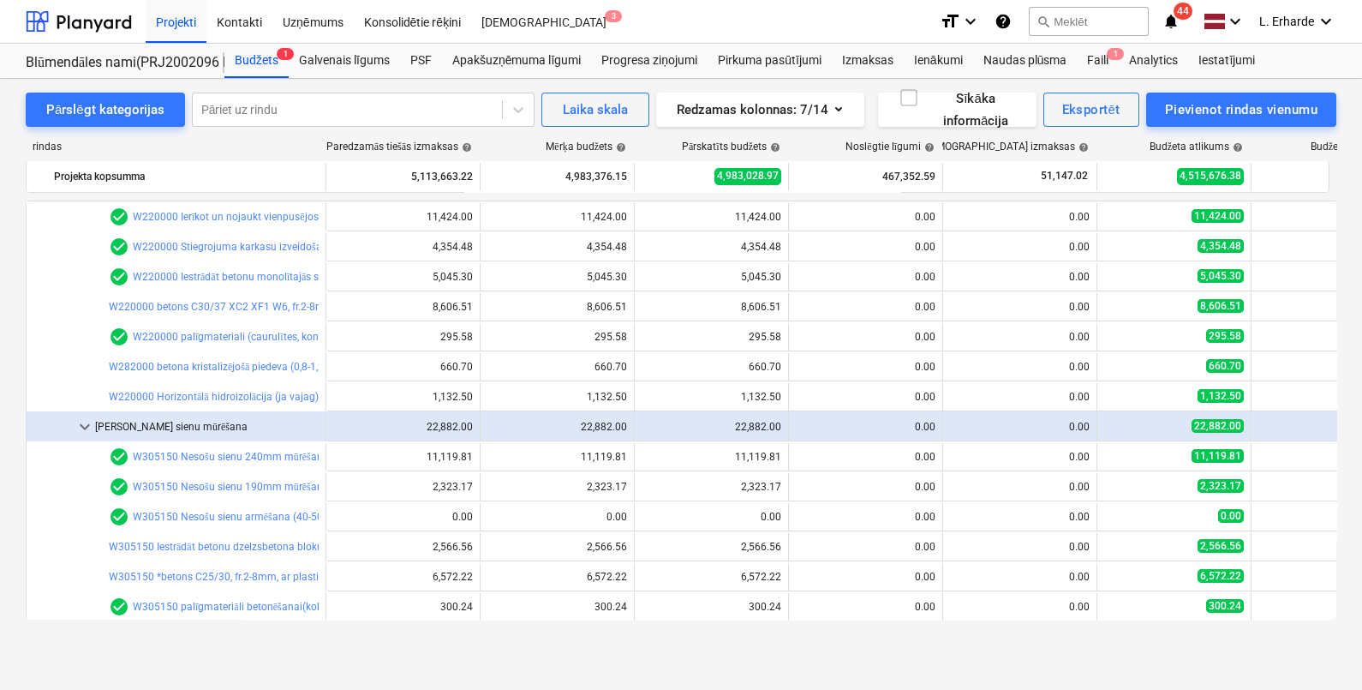
scroll to position [856, 0]
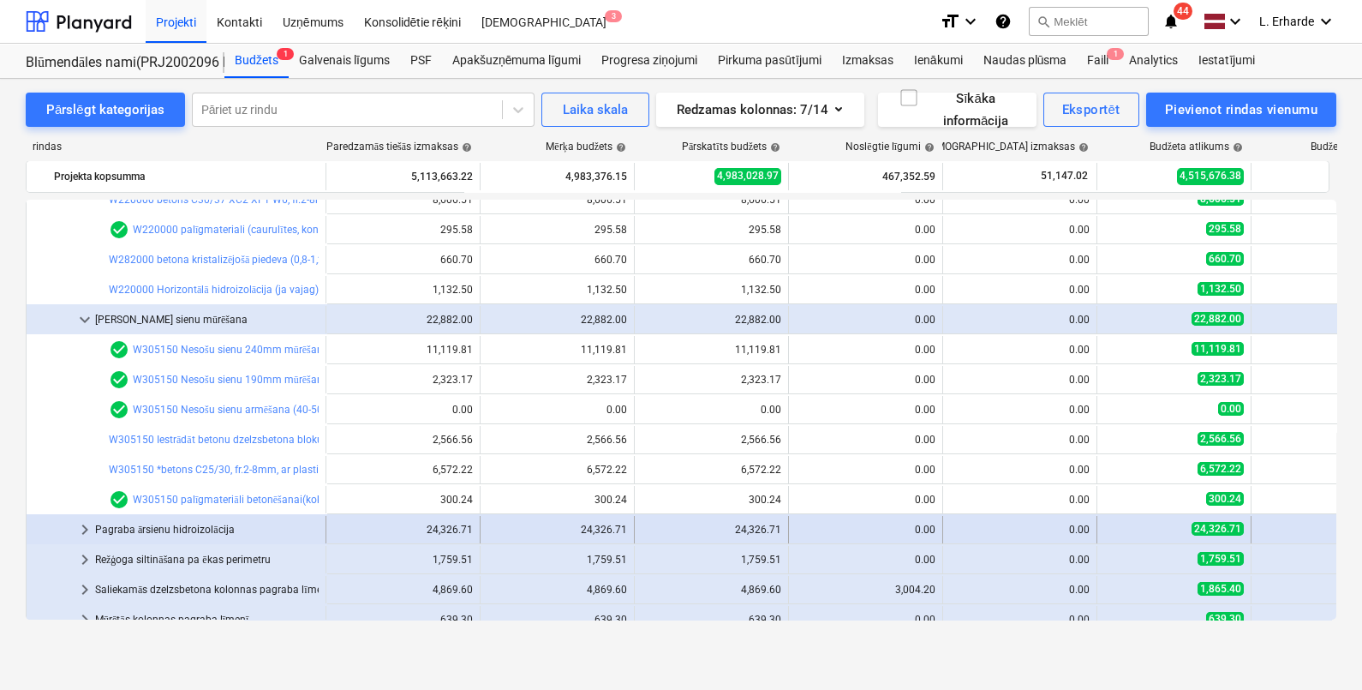
click at [83, 525] on span "keyboard_arrow_right" at bounding box center [85, 529] width 21 height 21
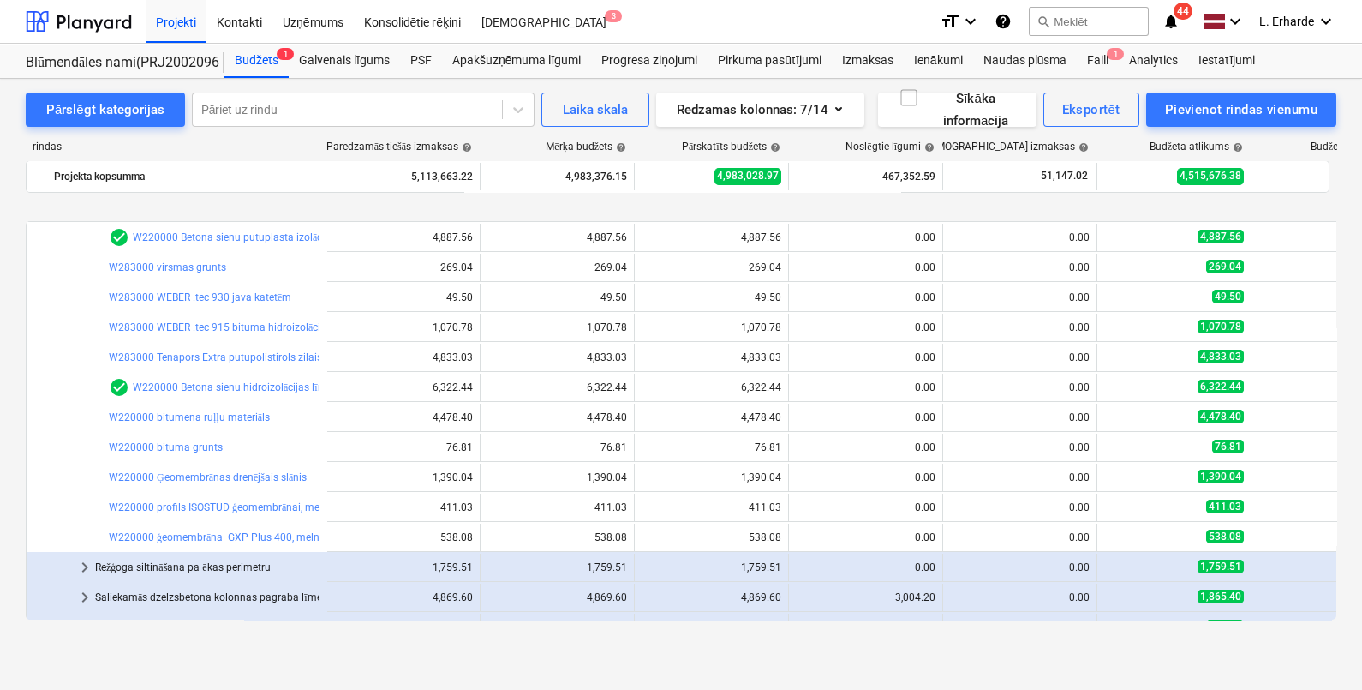
scroll to position [1285, 0]
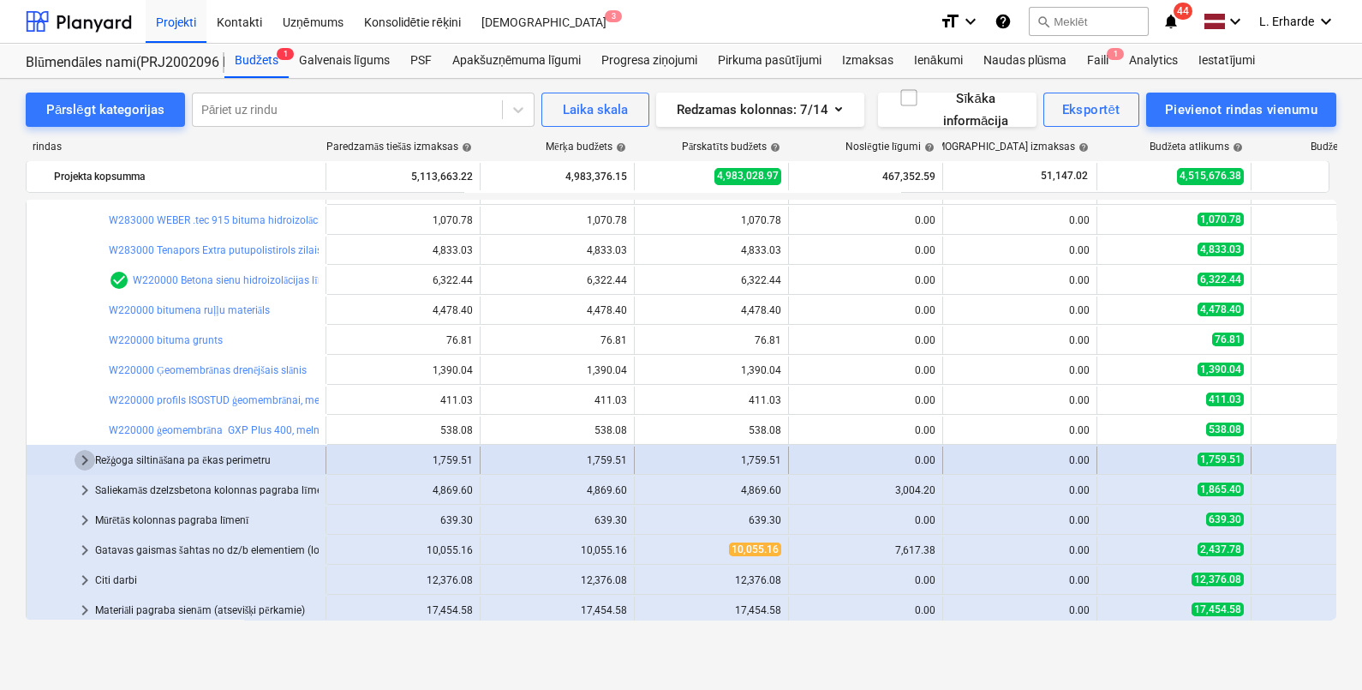
click at [88, 457] on span "keyboard_arrow_right" at bounding box center [85, 460] width 21 height 21
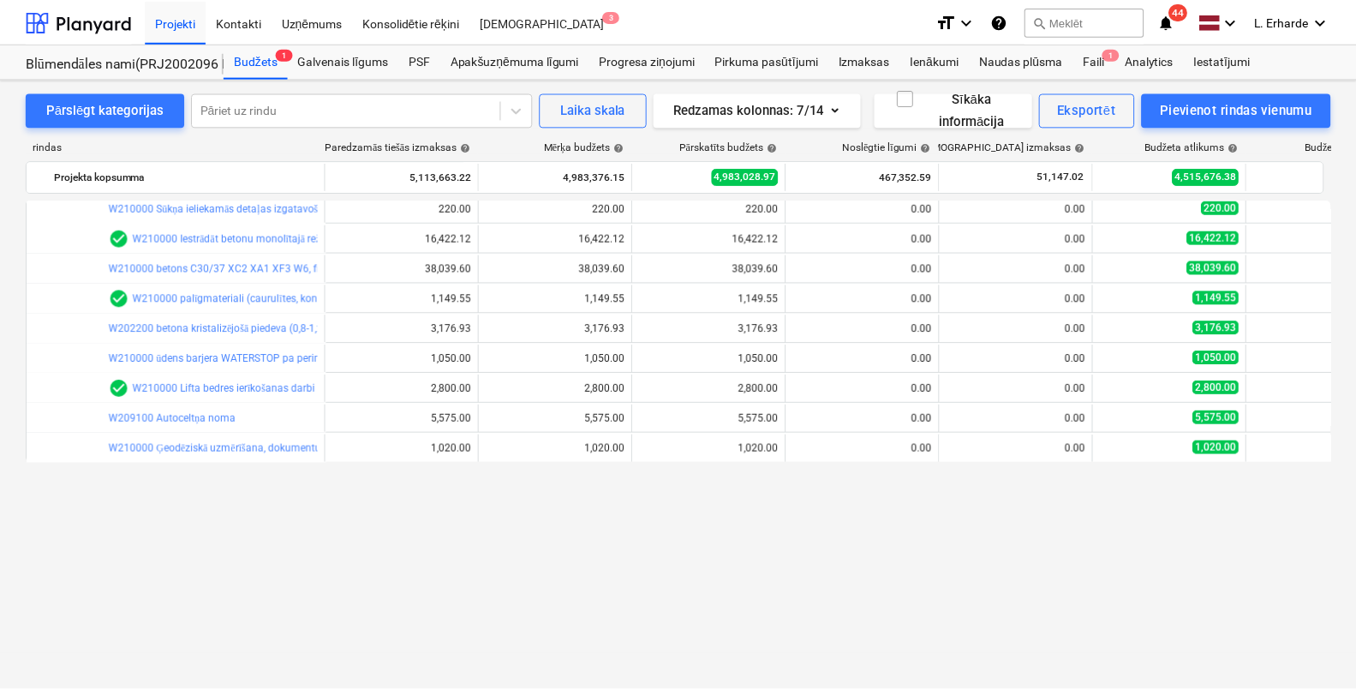
scroll to position [213, 0]
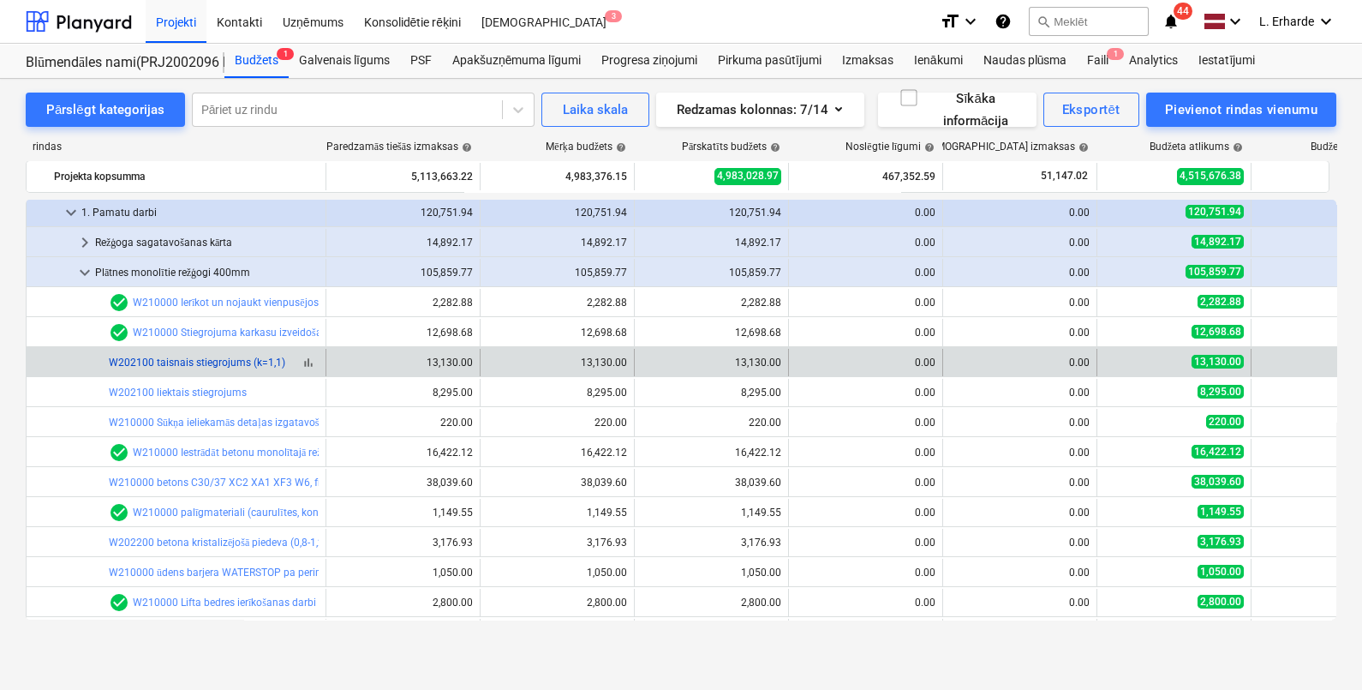
click at [177, 360] on link "W202100 taisnais stiegrojums (k=1,1)" at bounding box center [197, 362] width 177 height 12
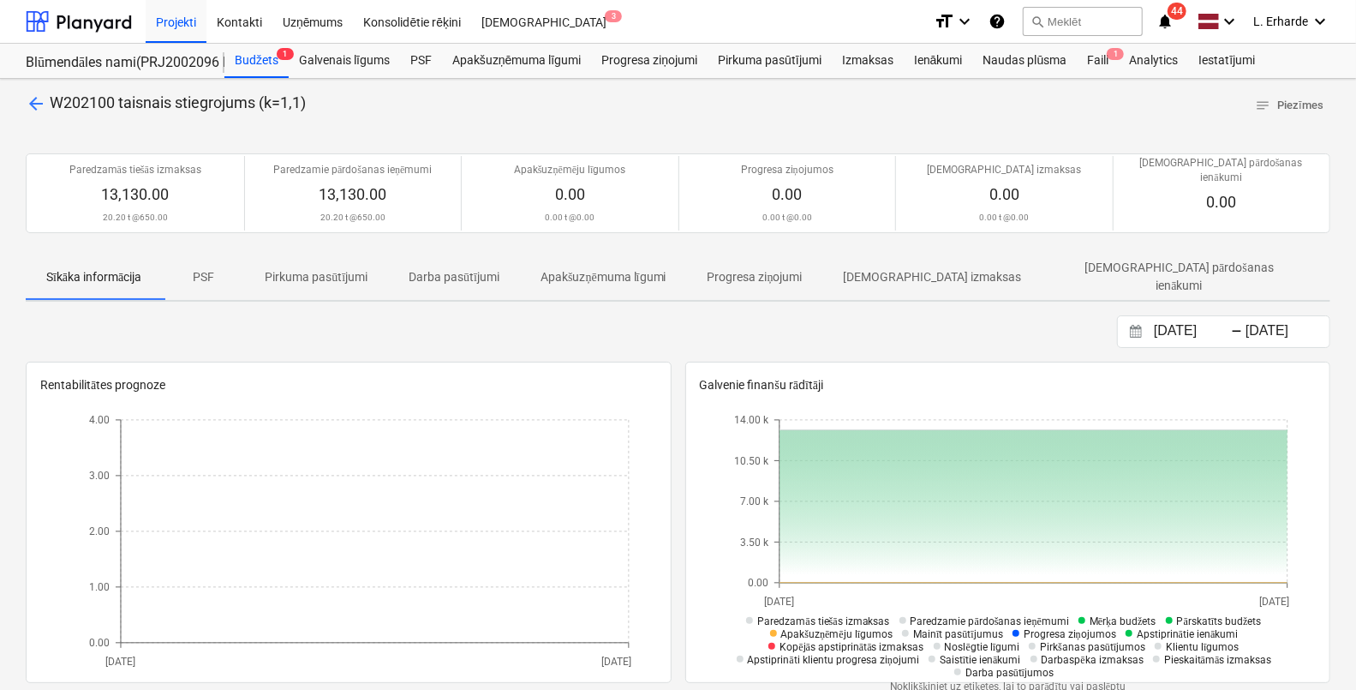
click at [208, 268] on p "PSF" at bounding box center [203, 277] width 41 height 18
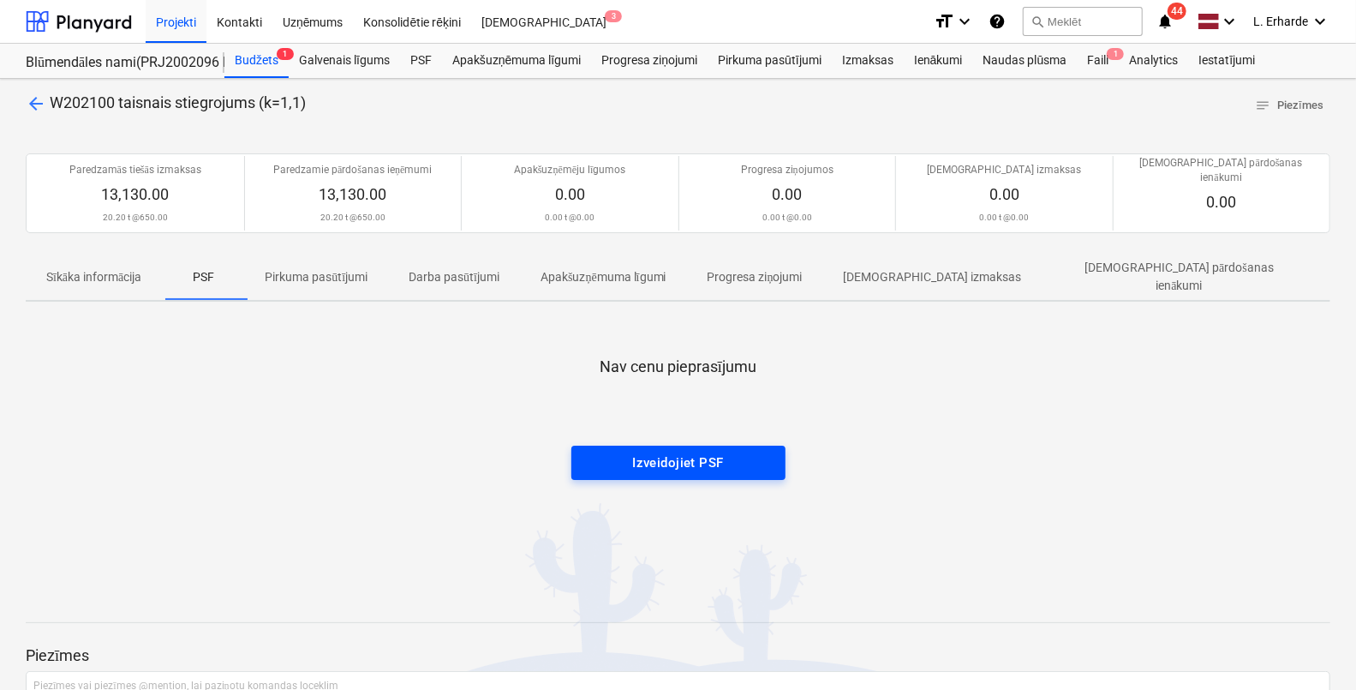
click at [683, 452] on div "Izveidojiet PSF" at bounding box center [677, 463] width 91 height 22
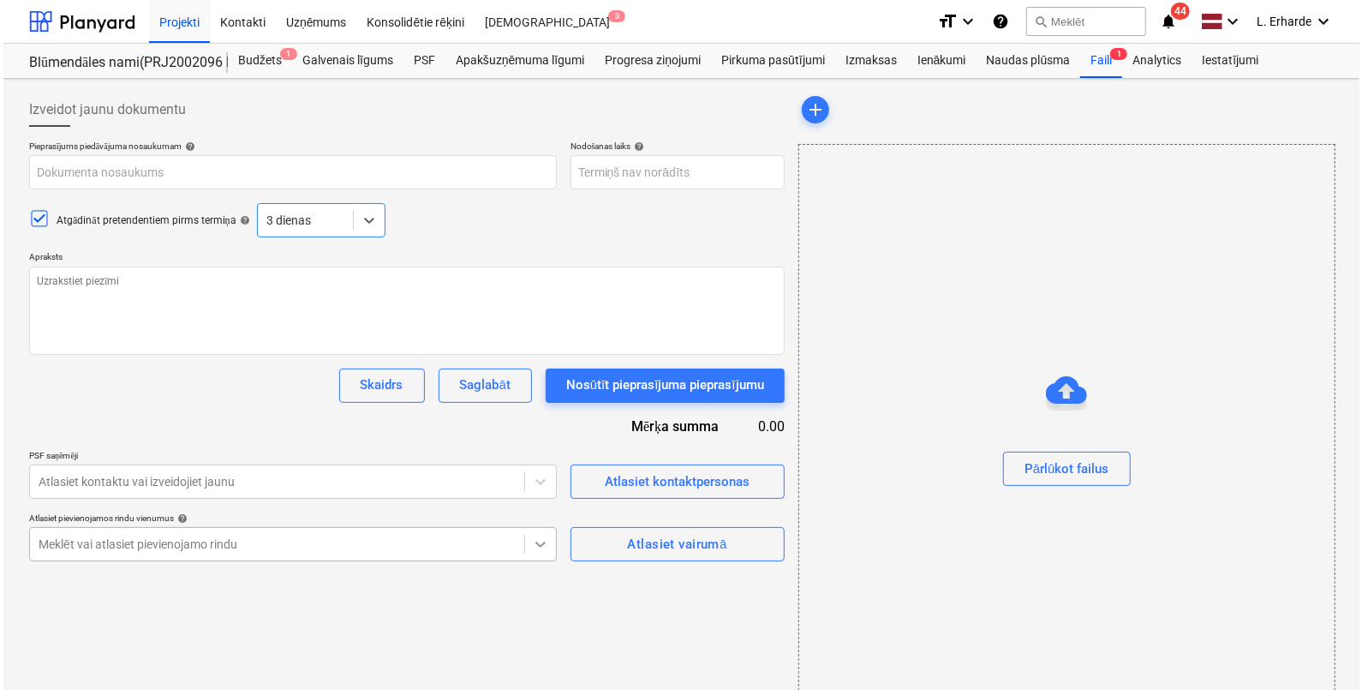
scroll to position [47, 0]
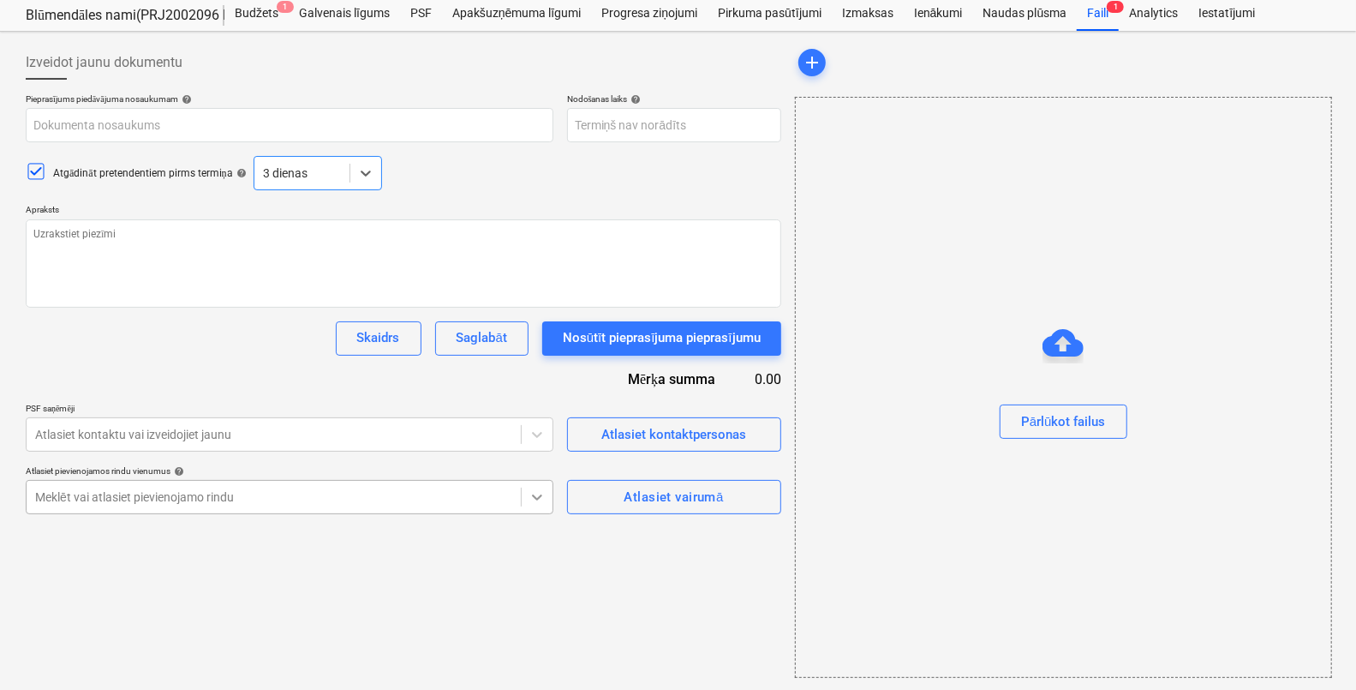
click at [539, 536] on body "Projekti Kontakti Uzņēmums Konsolidētie rēķini Iesūtne 3 format_size keyboard_a…" at bounding box center [678, 298] width 1356 height 690
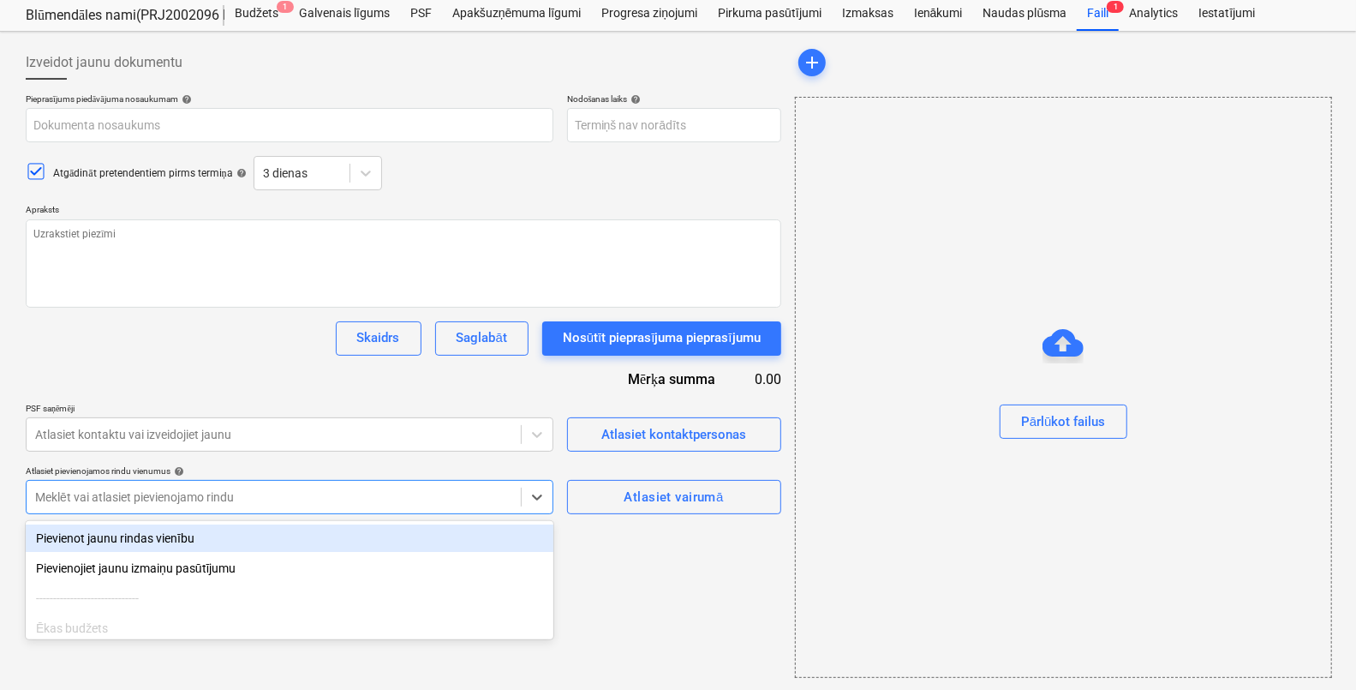
click at [174, 541] on div "Pievienot jaunu rindas vienību" at bounding box center [290, 537] width 528 height 27
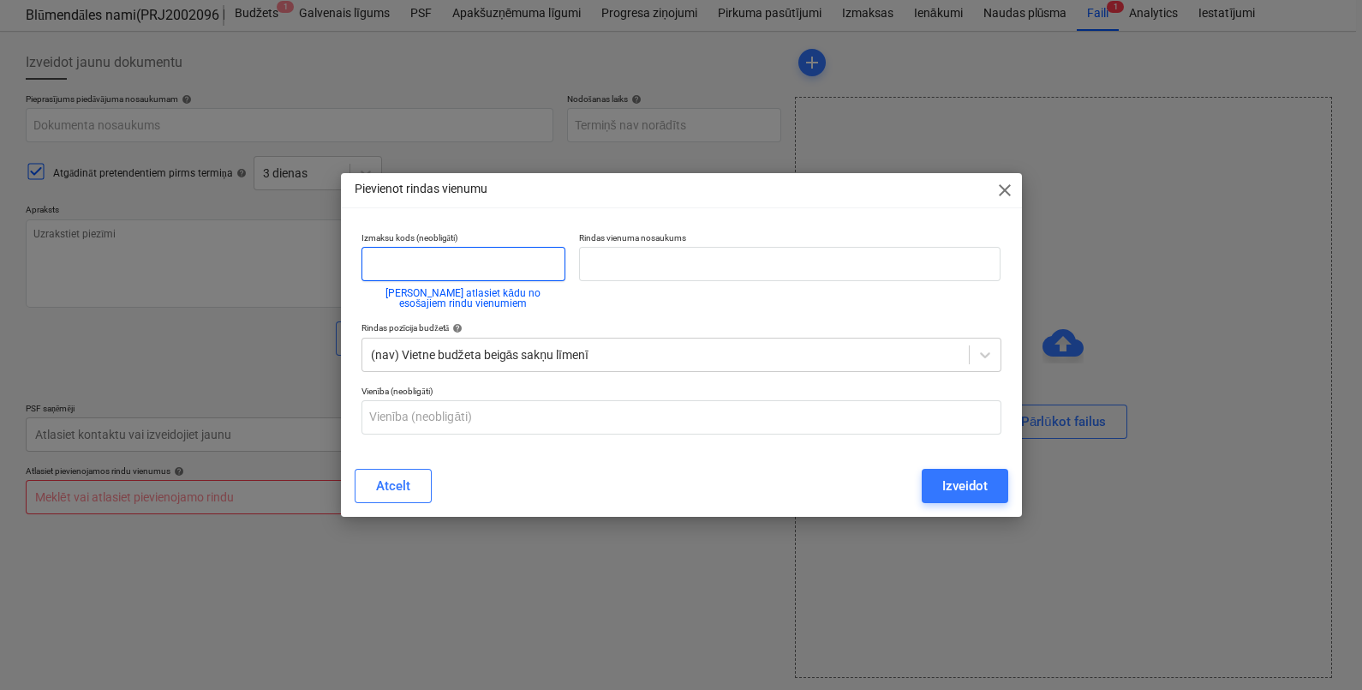
click at [502, 263] on input "text" at bounding box center [464, 264] width 204 height 34
click at [995, 356] on div at bounding box center [985, 354] width 31 height 31
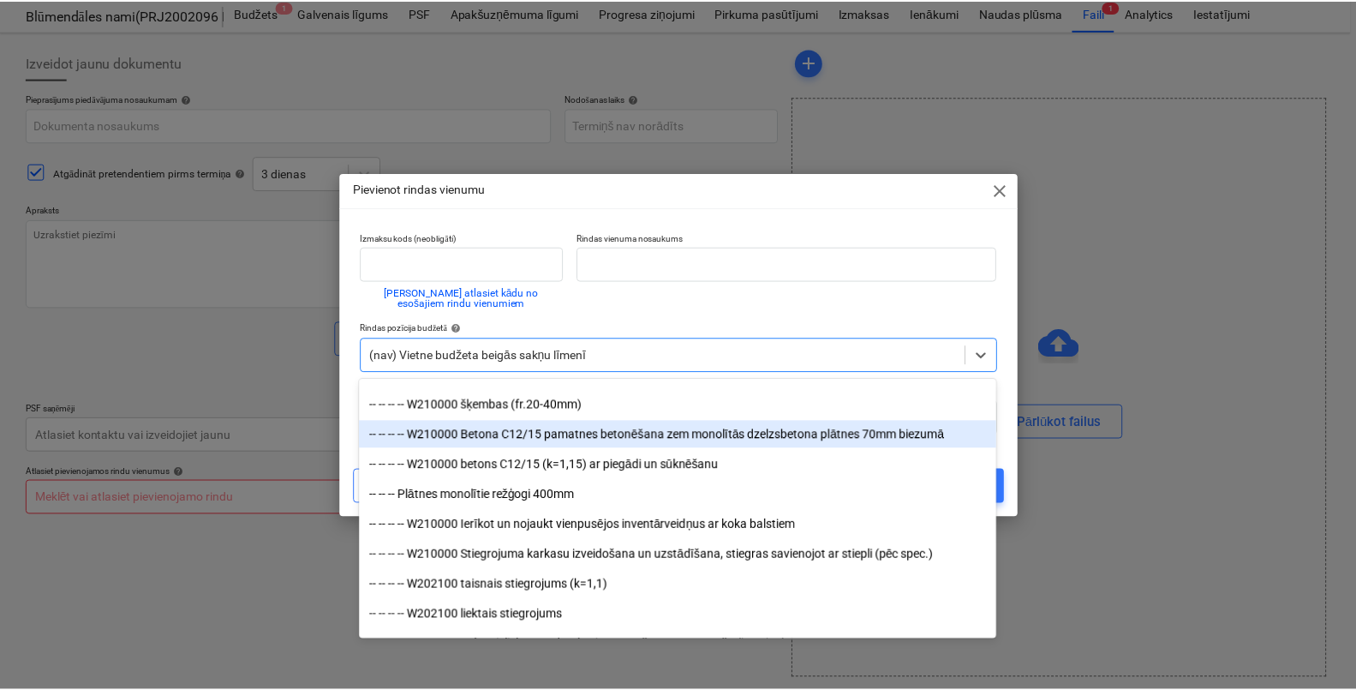
scroll to position [1285, 0]
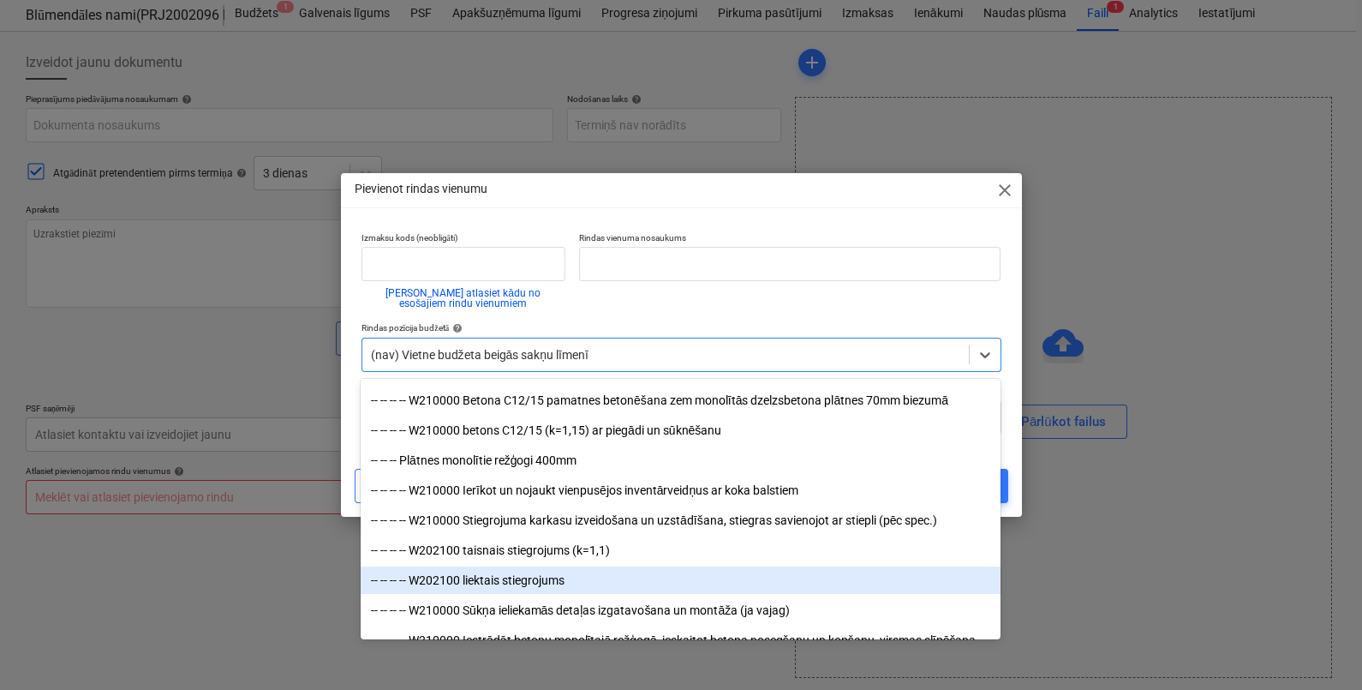
click at [642, 588] on div "-- -- -- -- W202100 liektais stiegrojums" at bounding box center [681, 579] width 640 height 27
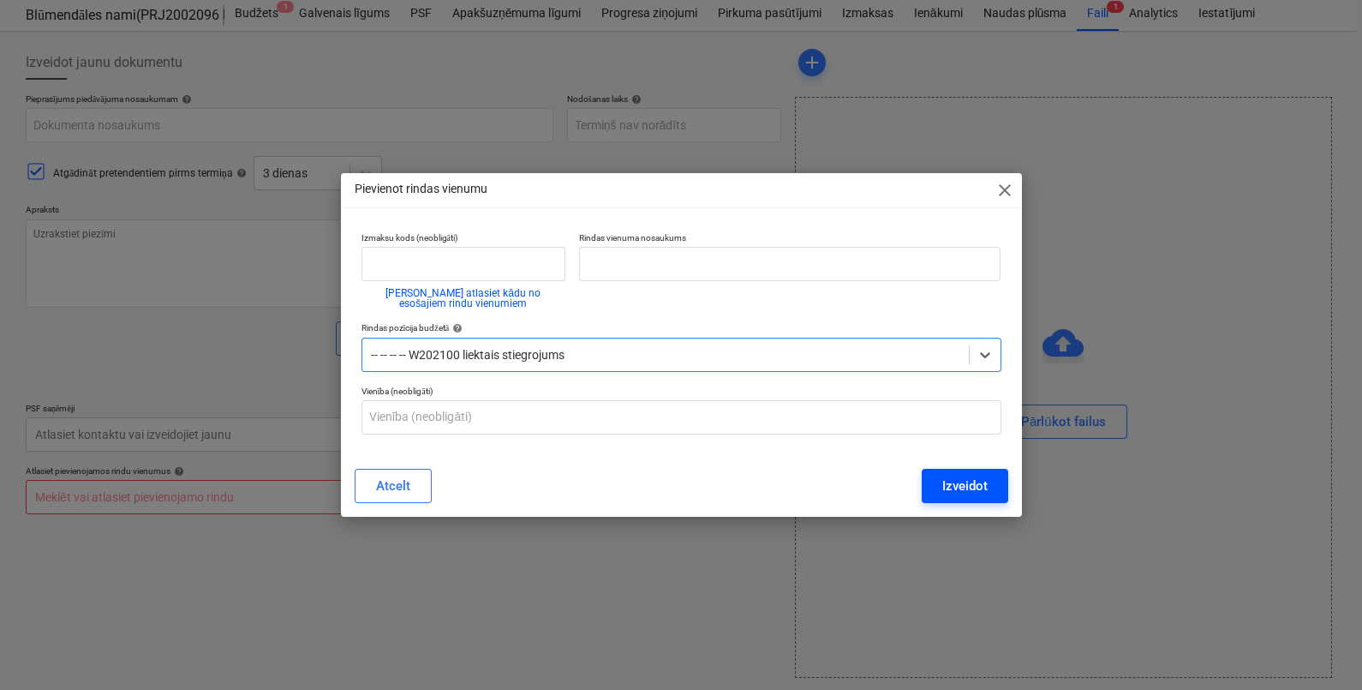
click at [947, 488] on div "Izveidot" at bounding box center [965, 486] width 45 height 22
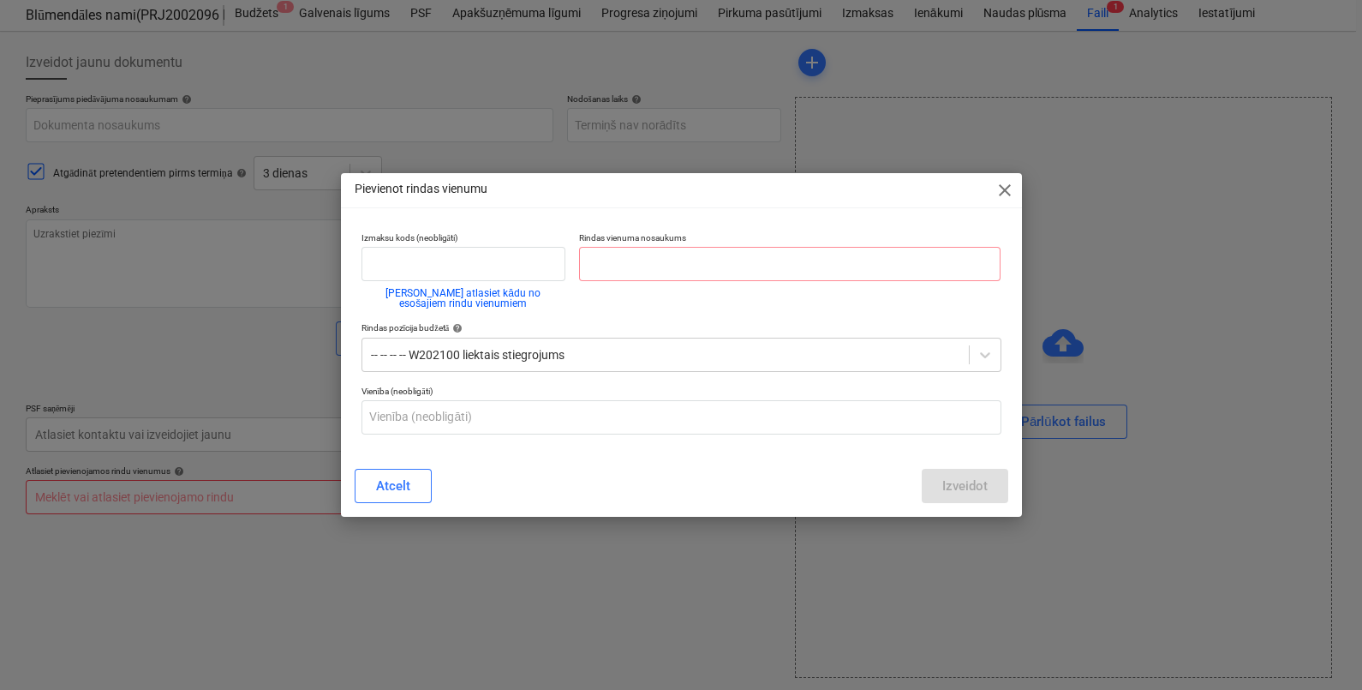
click at [998, 189] on span "close" at bounding box center [1005, 190] width 21 height 21
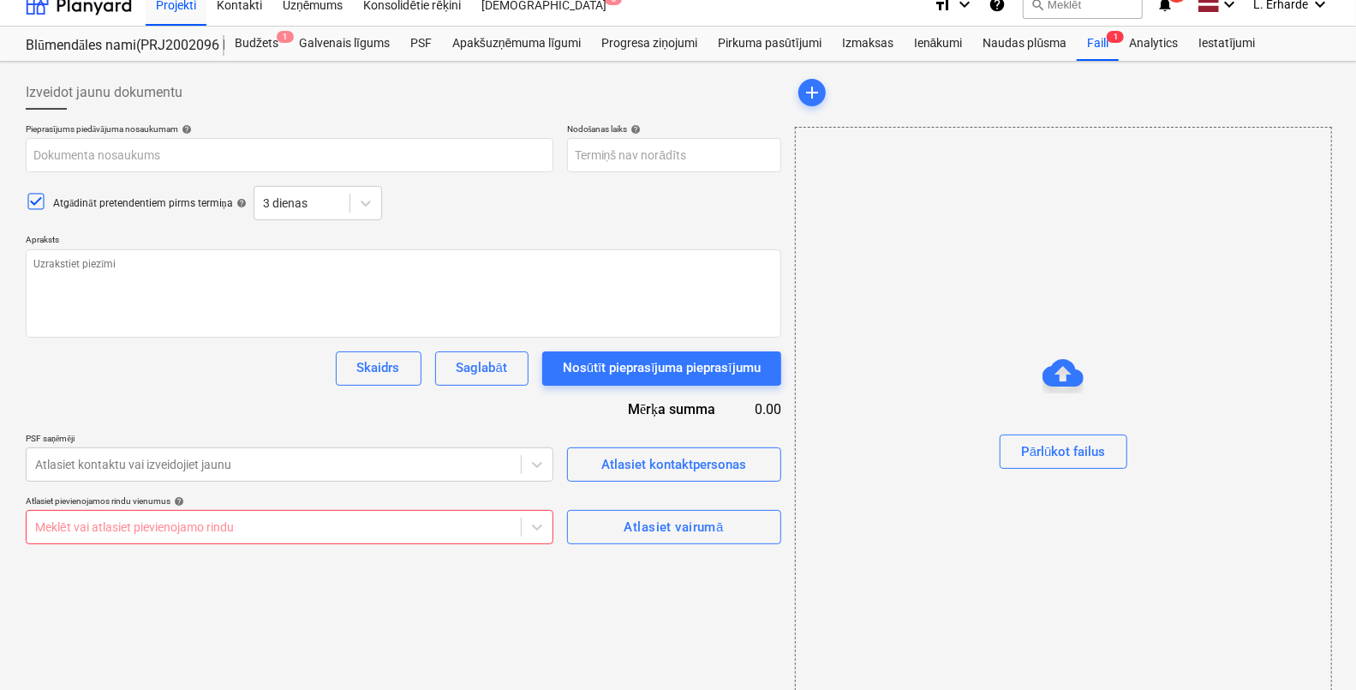
scroll to position [0, 0]
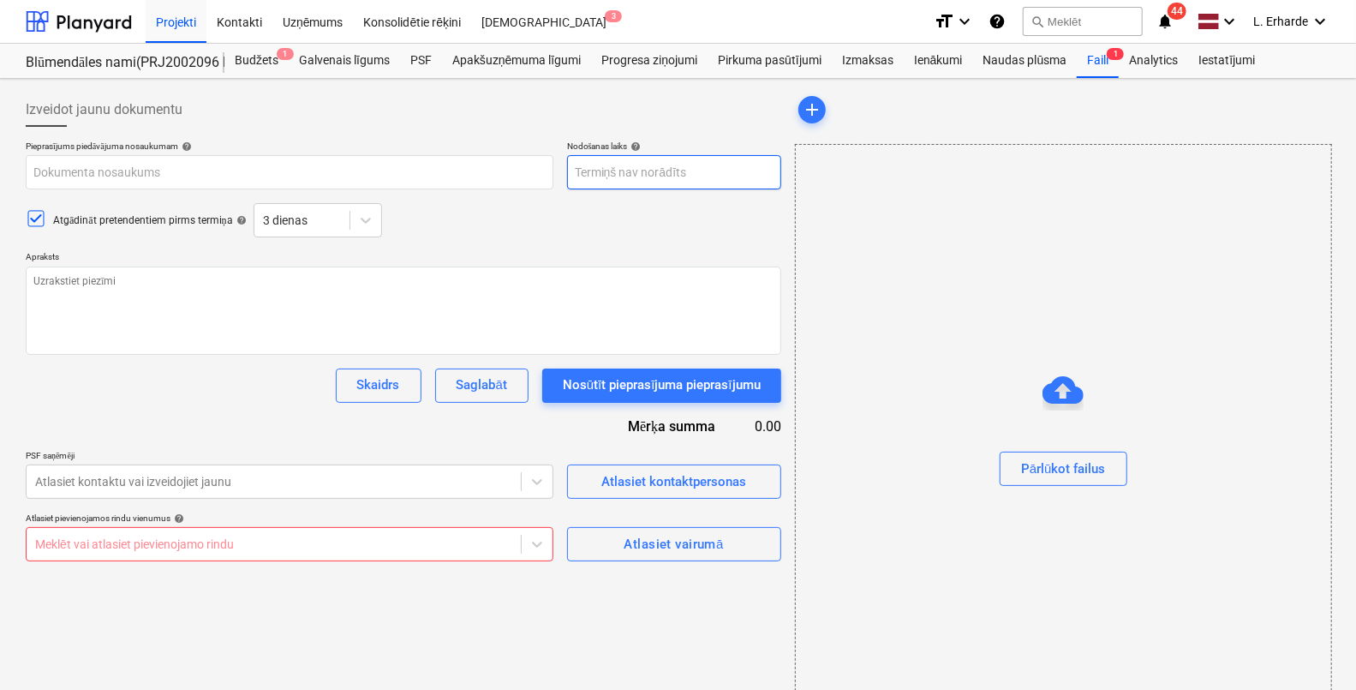
click at [697, 180] on body "Projekti Kontakti Uzņēmums Konsolidētie rēķini Iesūtne 3 format_size keyboard_a…" at bounding box center [678, 345] width 1356 height 690
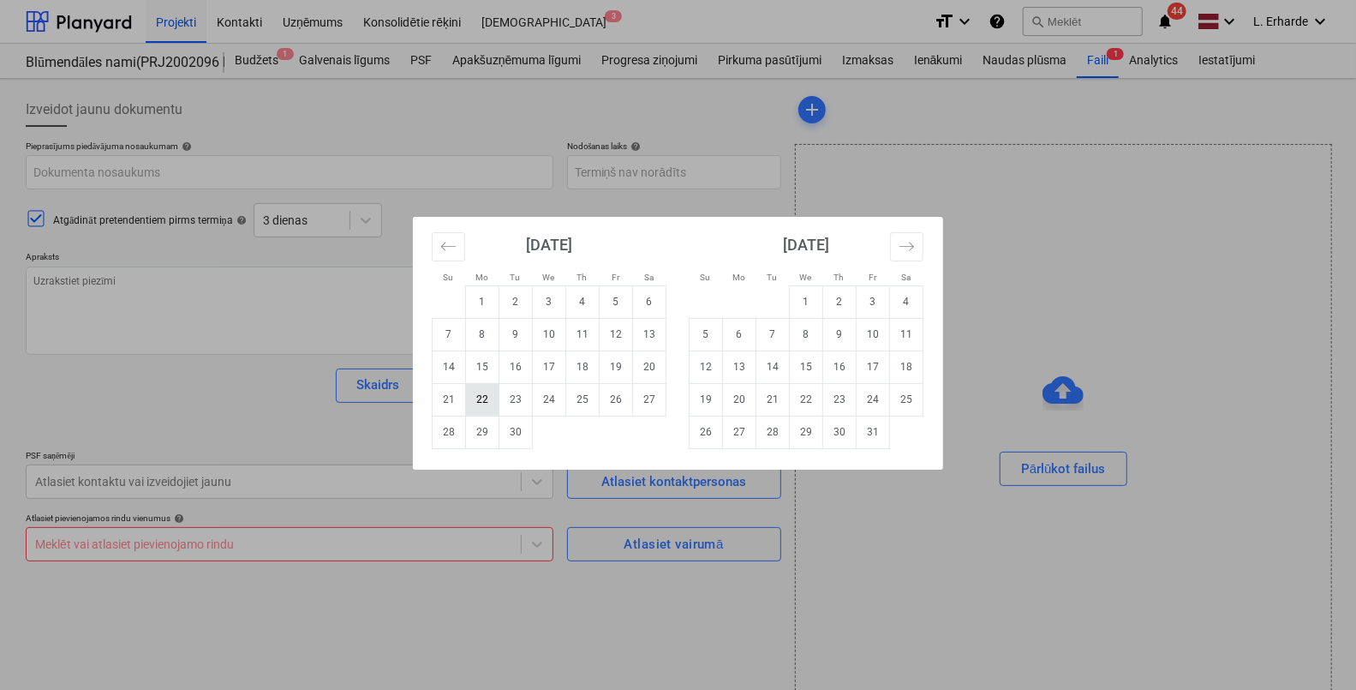
click at [484, 402] on td "22" at bounding box center [482, 399] width 33 height 33
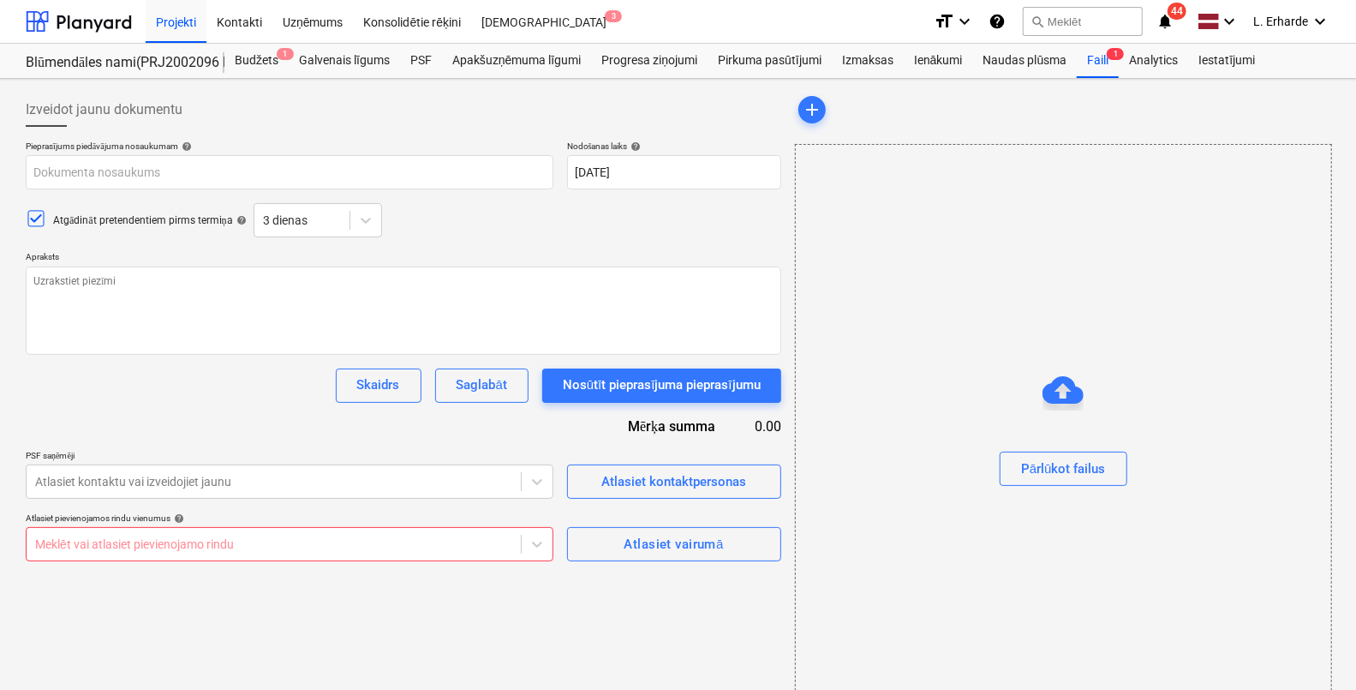
type textarea "x"
type input "22 Sep 2025"
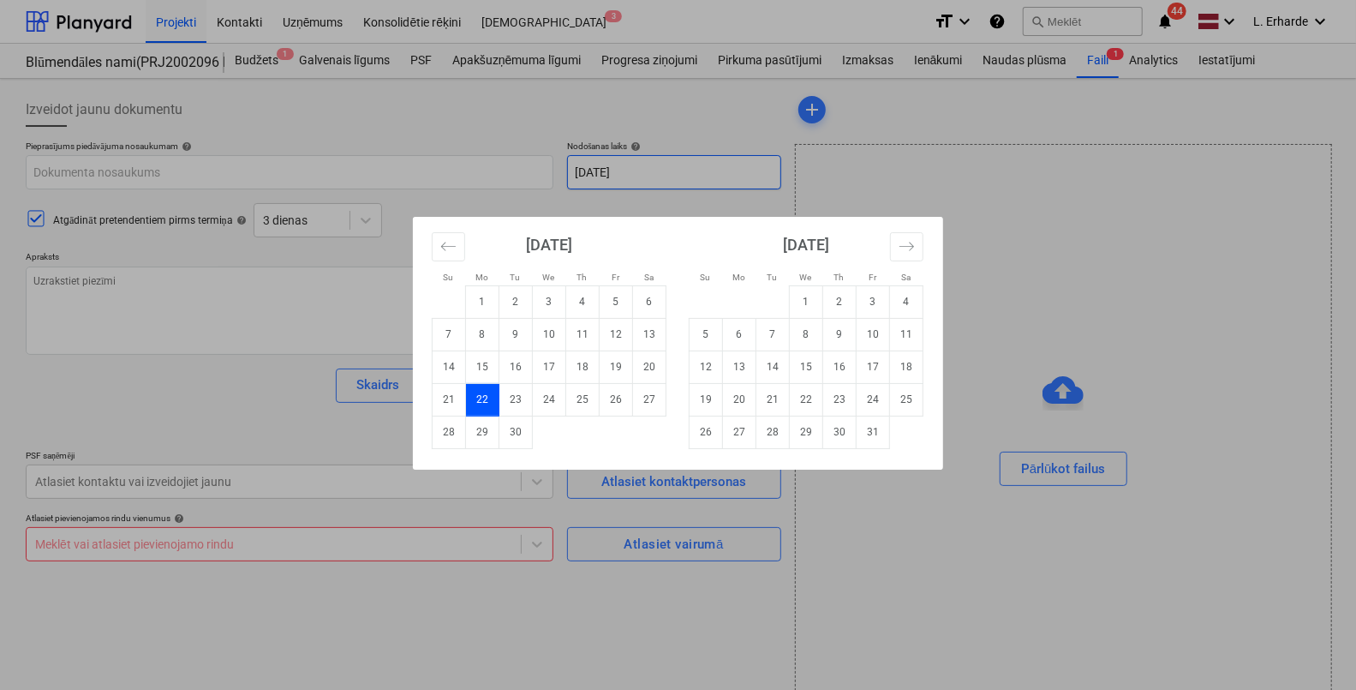
click at [681, 176] on body "Projekti Kontakti Uzņēmums Konsolidētie rēķini Iesūtne 3 format_size keyboard_a…" at bounding box center [678, 345] width 1356 height 690
click at [617, 364] on td "19" at bounding box center [616, 366] width 33 height 33
type textarea "x"
type input "19 Sep 2025"
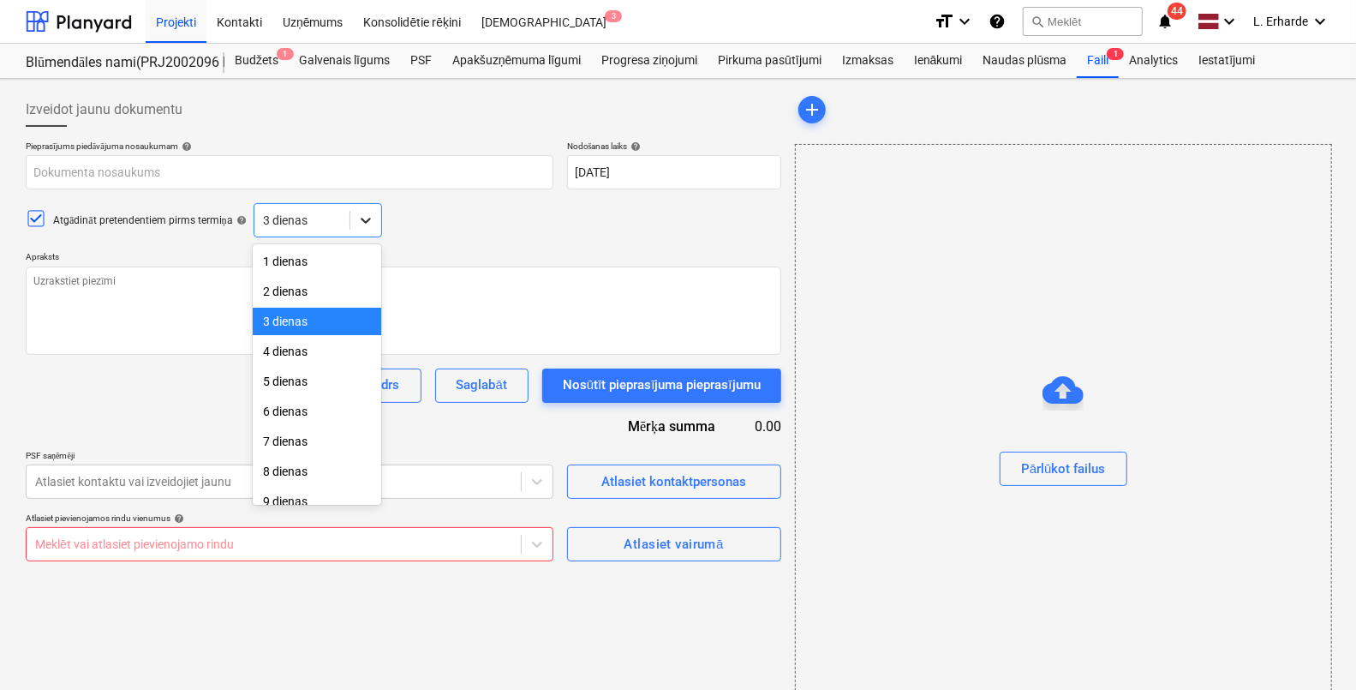
click at [366, 227] on icon at bounding box center [365, 220] width 17 height 17
click at [317, 293] on div "2 dienas" at bounding box center [317, 291] width 129 height 27
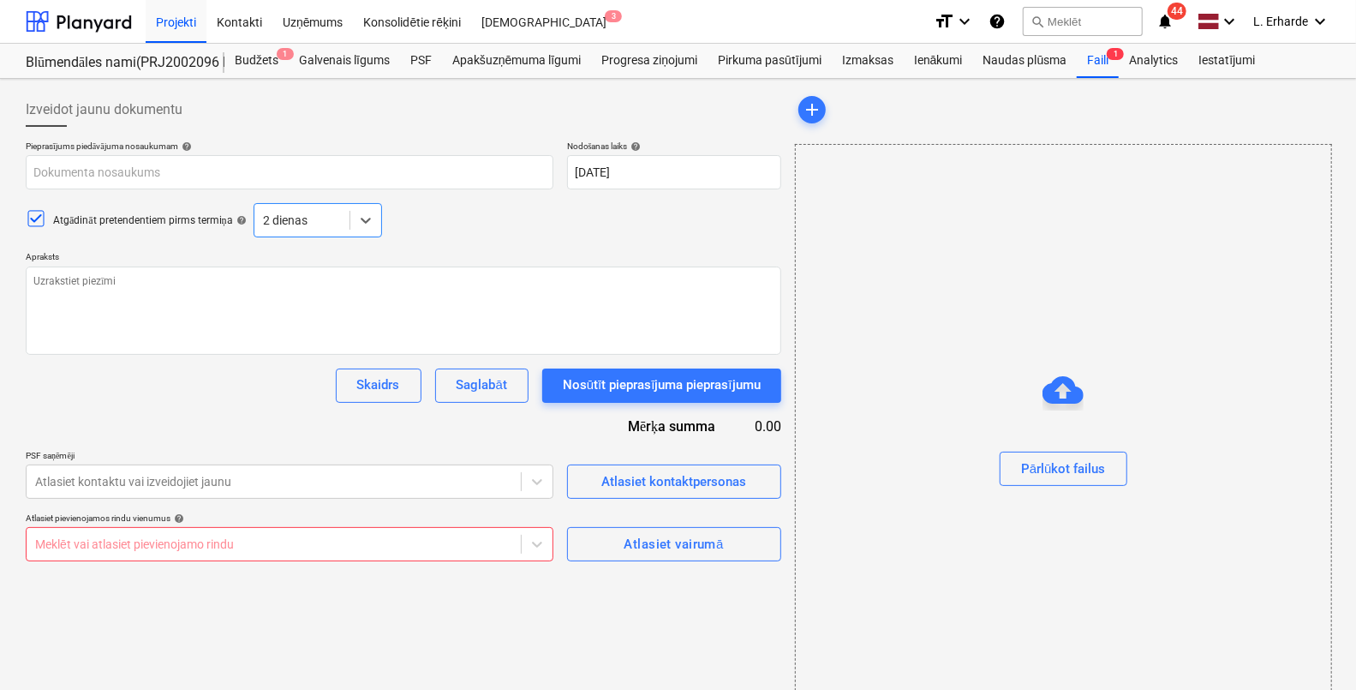
click at [471, 236] on div "Atgādināt pretendentiem pirms termiņa help option 2 dienas, selected. Select is…" at bounding box center [404, 220] width 756 height 34
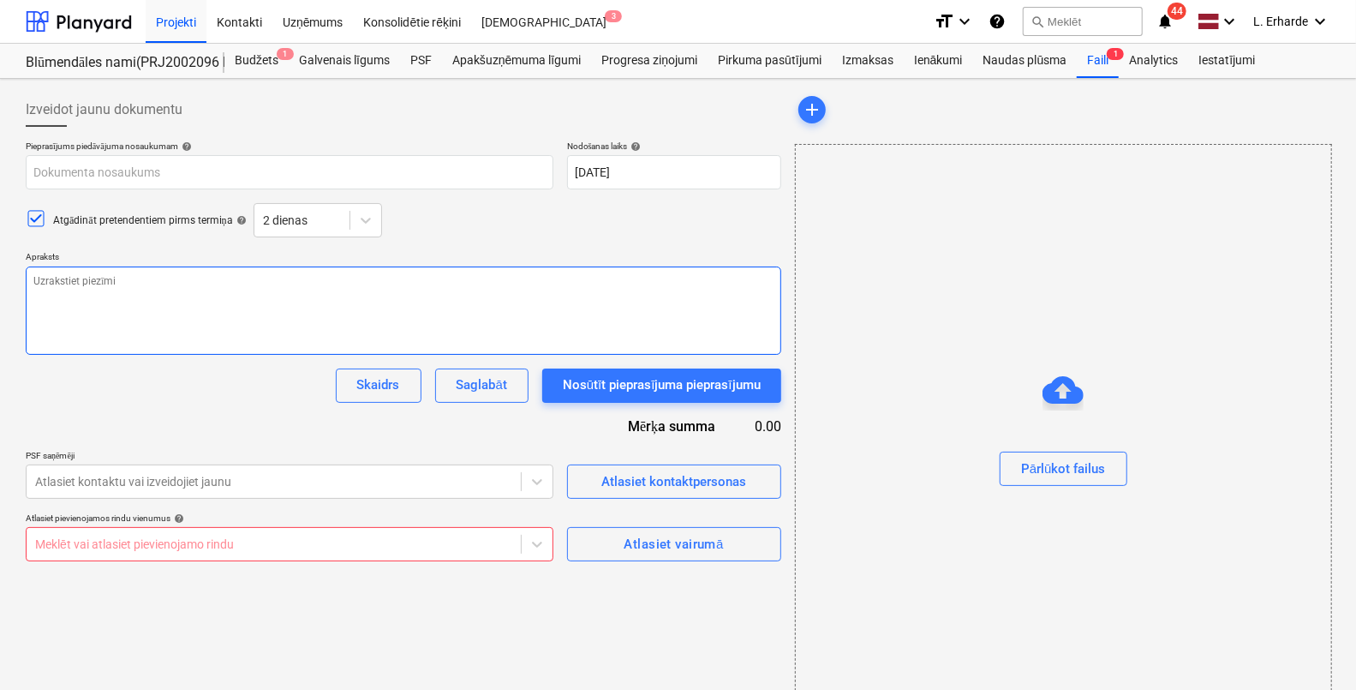
click at [171, 292] on textarea at bounding box center [404, 310] width 756 height 88
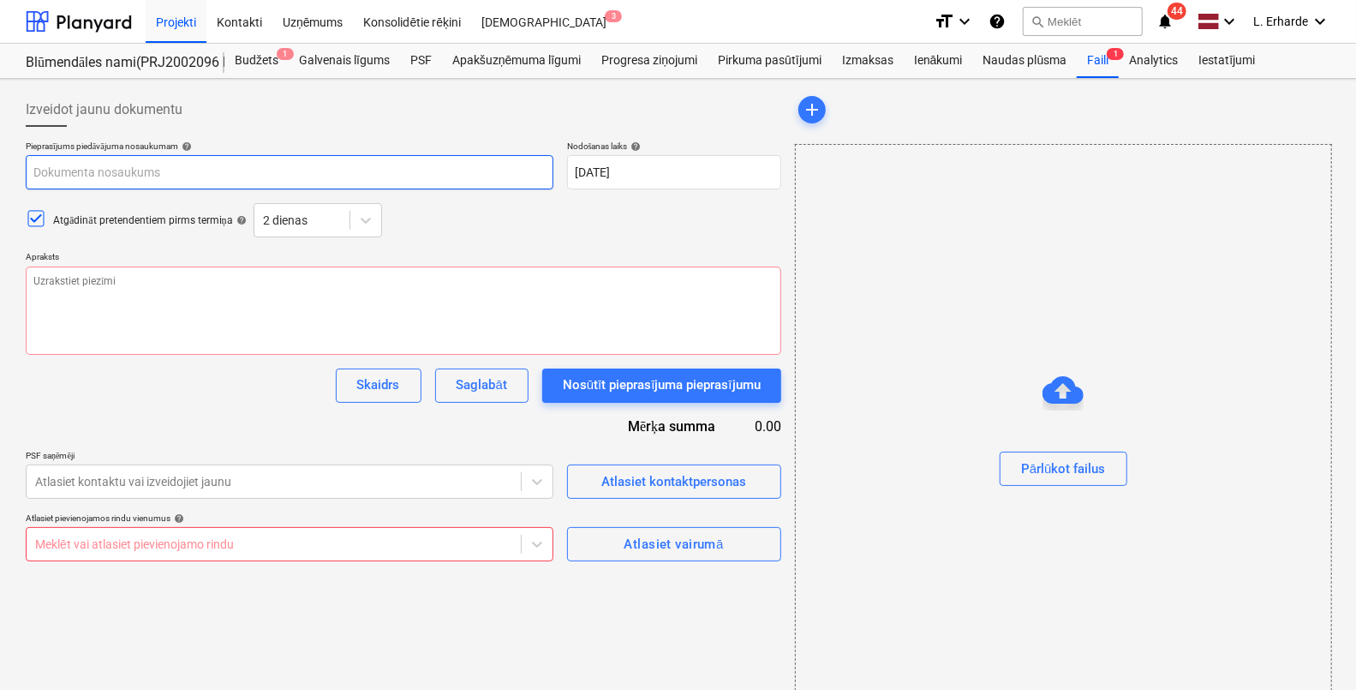
click at [213, 162] on input "text" at bounding box center [290, 172] width 528 height 34
drag, startPoint x: 159, startPoint y: 170, endPoint x: 181, endPoint y: 166, distance: 21.7
click at [159, 170] on input "text" at bounding box center [290, 172] width 528 height 34
paste input "SIA Bonava Latvija, [GEOGRAPHIC_DATA] 1E-2K pamatu platnes, monolītās sienas st…"
type textarea "x"
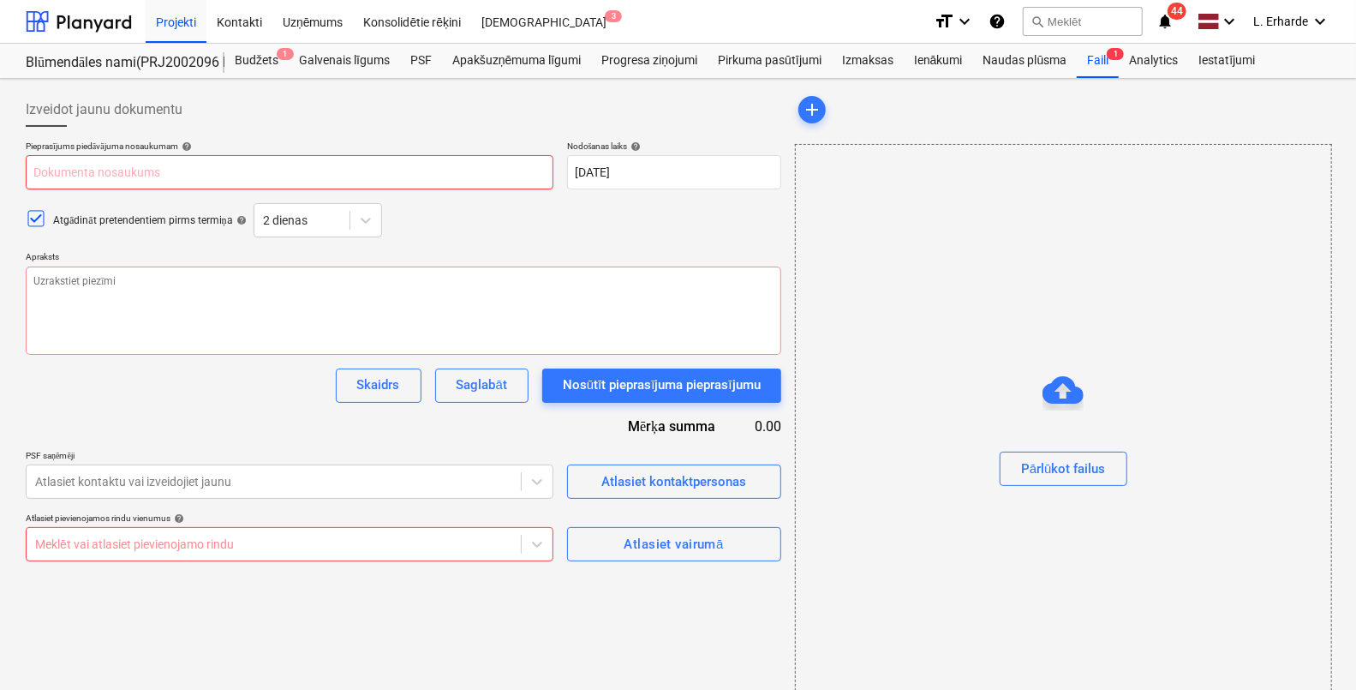
type input "SIA Bonava Latvija, [GEOGRAPHIC_DATA] 1E-2K pamatu platnes, monolītās sienas st…"
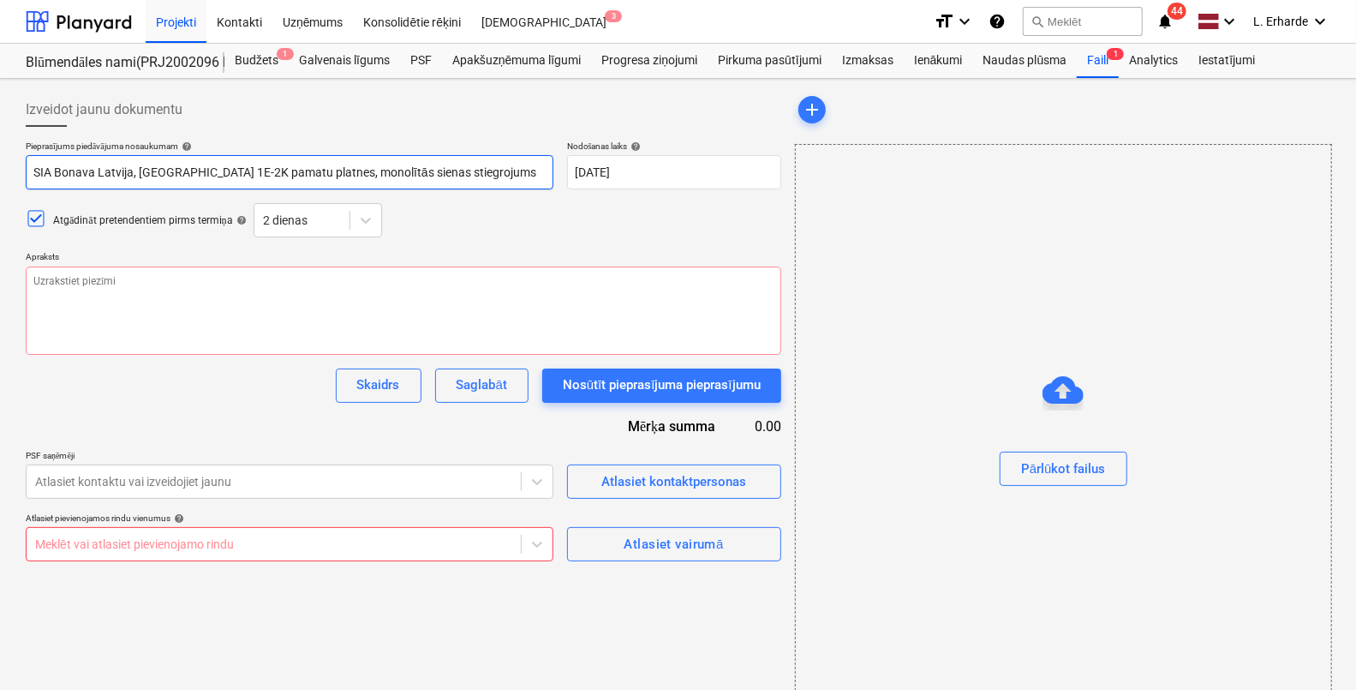
click at [286, 170] on input "SIA Bonava Latvija, [GEOGRAPHIC_DATA] 1E-2K pamatu platnes, monolītās sienas st…" at bounding box center [290, 172] width 528 height 34
type textarea "x"
type input "SIA Bonava Latvija, Prūšu iela 1E-2K pamatu pltnes, monolītās sienas stiegrojums"
type textarea "x"
type input "SIA Bonava Latvija, Prūšu iela 1E-2K pamatu plātnes, monolītās sienas stiegroju…"
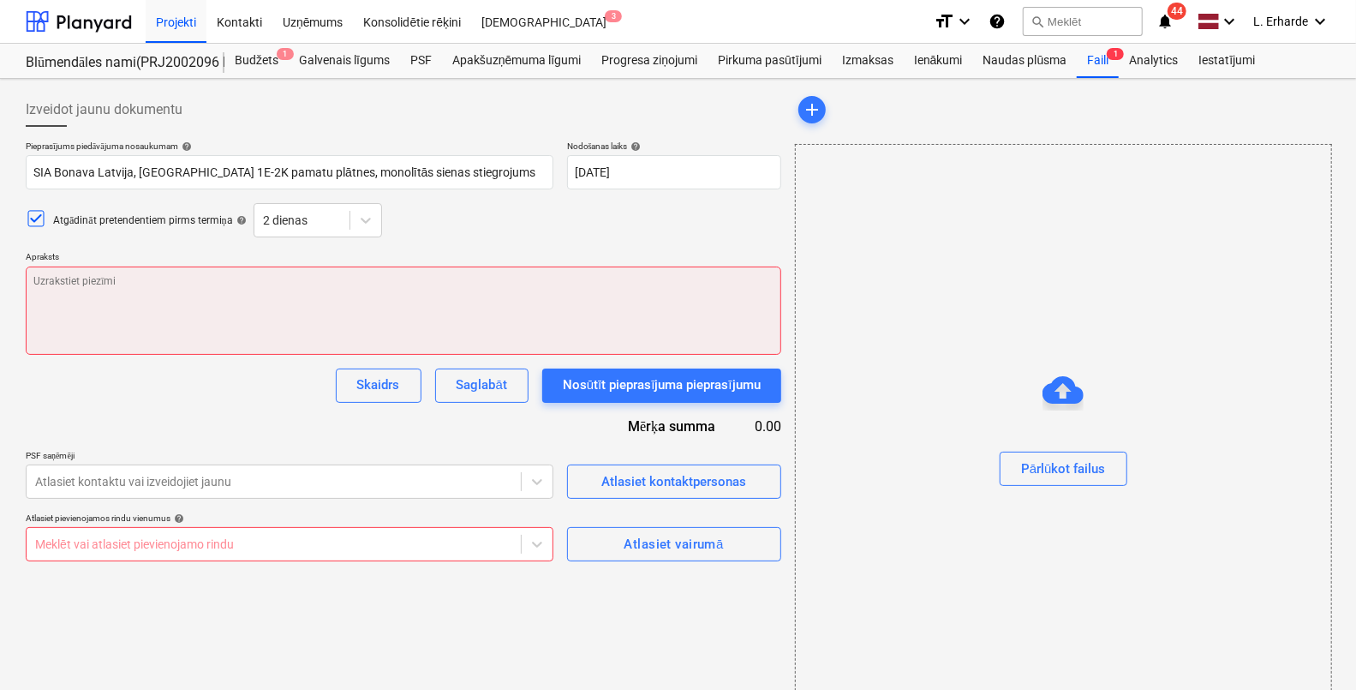
click at [134, 300] on textarea at bounding box center [404, 310] width 756 height 88
paste textarea "Labdien, Šobrīd veicu cenas aptauju stiegrojuma iegādei pamatu plātnei un monol…"
type textarea "x"
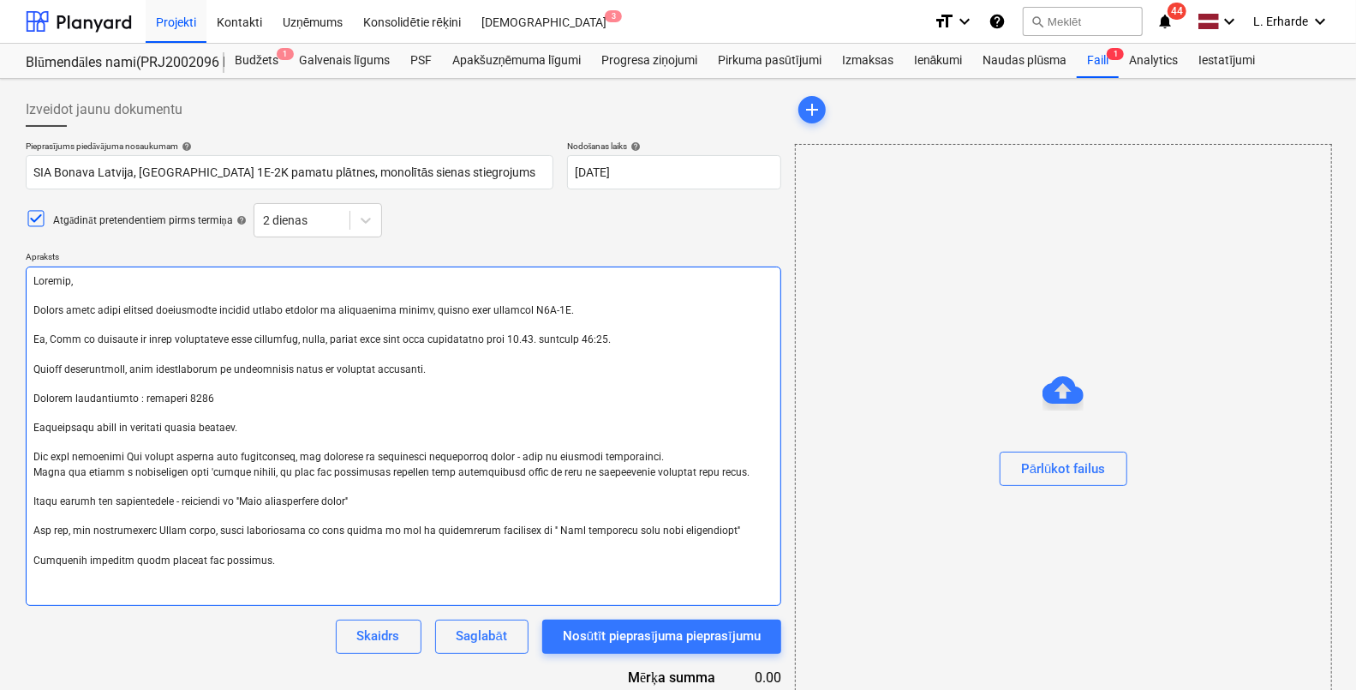
type textarea "Labdien, Šobrīd veicu cenas aptauju stiegrojuma iegādei pamatu plātnei un monol…"
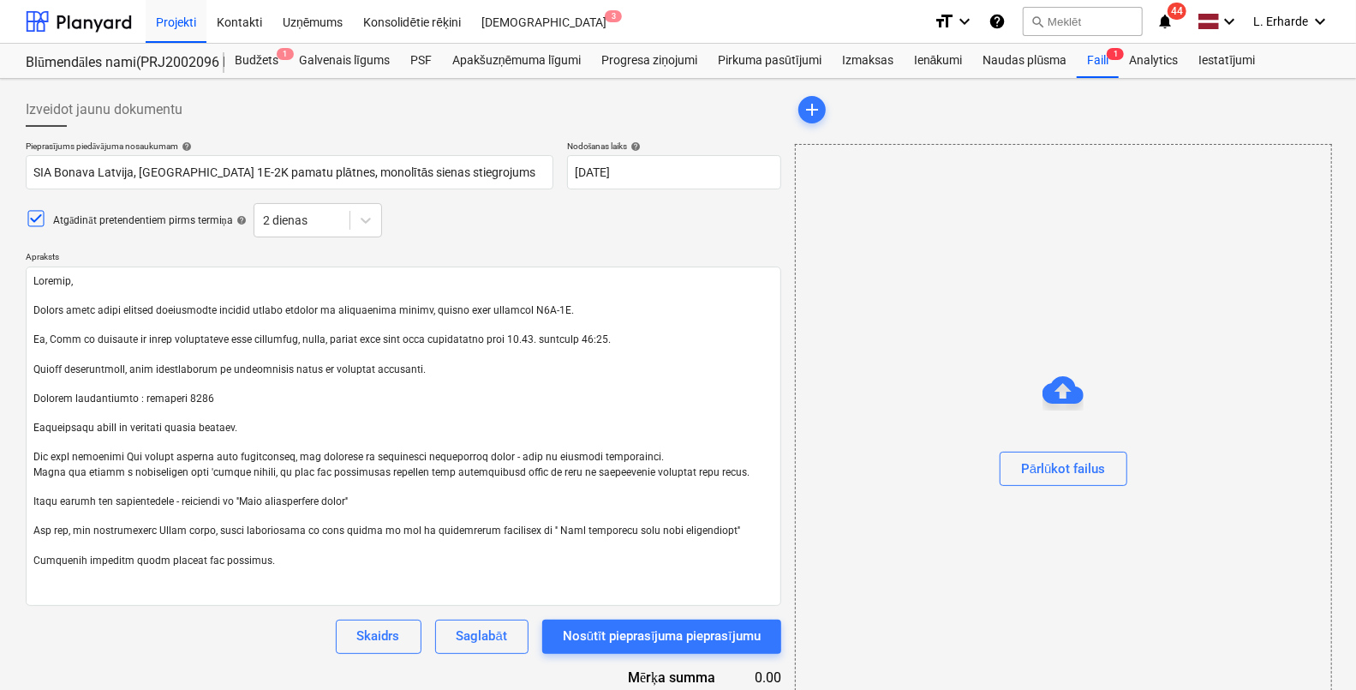
click at [688, 218] on div "Atgādināt pretendentiem pirms termiņa help 2 dienas" at bounding box center [404, 220] width 756 height 34
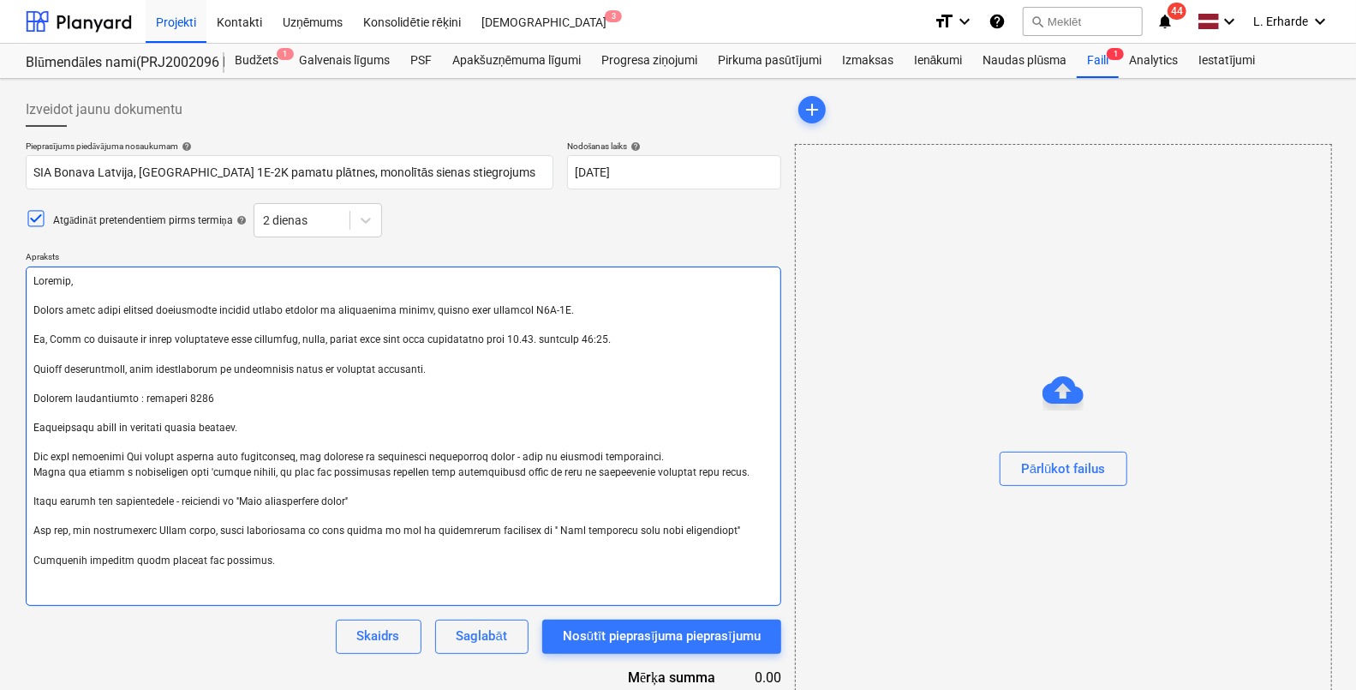
click at [210, 398] on textarea at bounding box center [404, 435] width 756 height 339
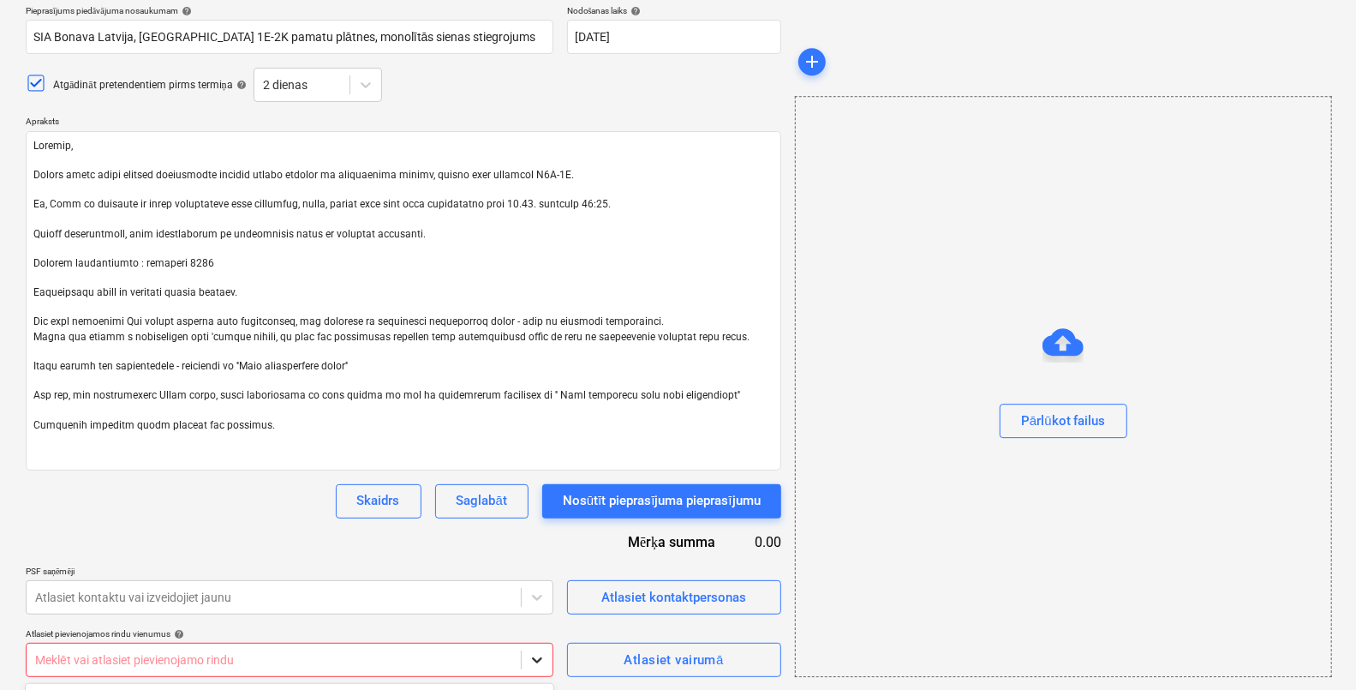
scroll to position [389, 0]
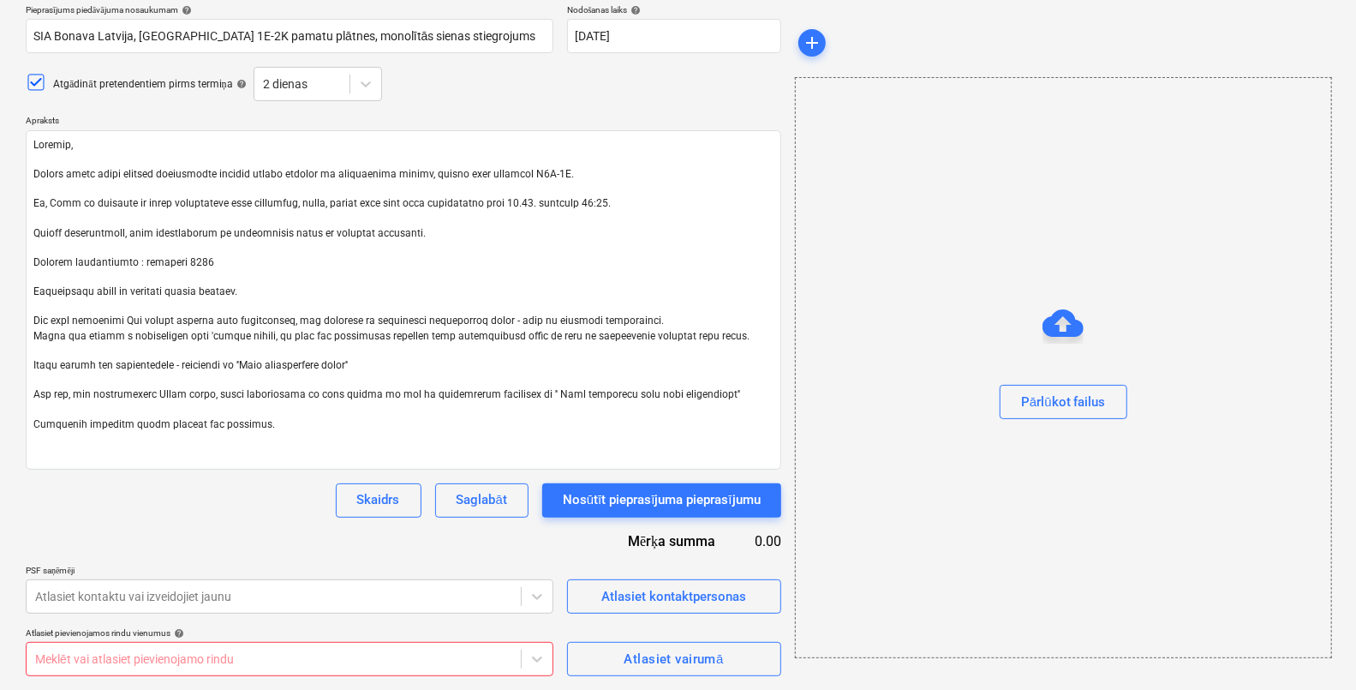
click at [730, 554] on html "Projekti Kontakti Uzņēmums Konsolidētie rēķini Iesūtne 3 format_size keyboard_a…" at bounding box center [678, 209] width 1356 height 690
click at [532, 554] on body "Projekti Kontakti Uzņēmums Konsolidētie rēķini Iesūtne 3 format_size keyboard_a…" at bounding box center [678, 209] width 1356 height 690
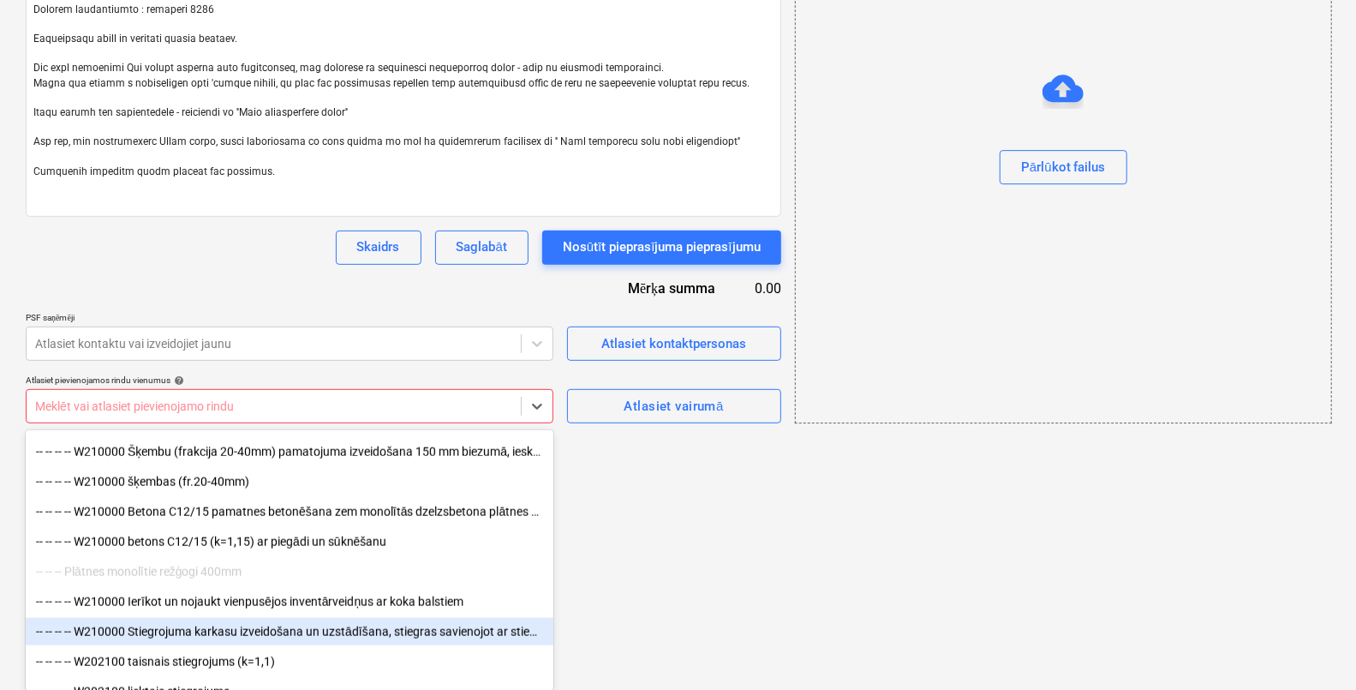
scroll to position [1392, 0]
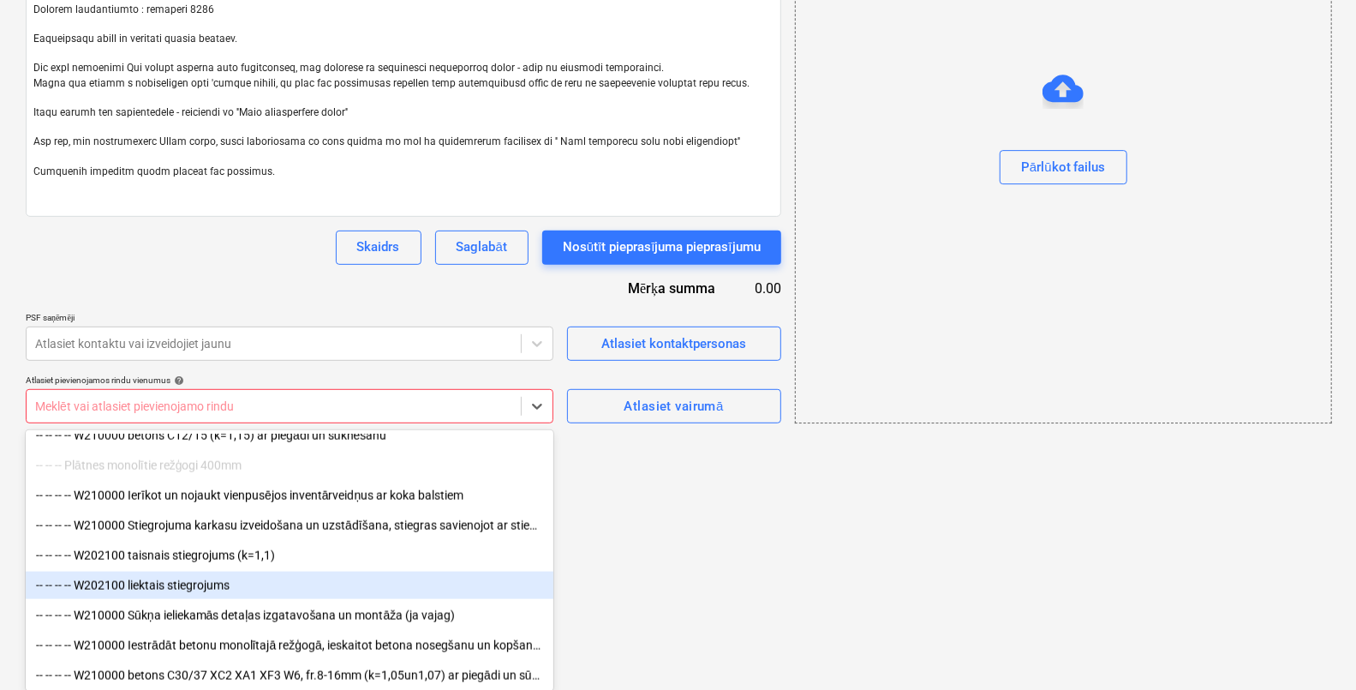
click at [225, 584] on div "-- -- -- -- W202100 liektais stiegrojums" at bounding box center [290, 585] width 528 height 27
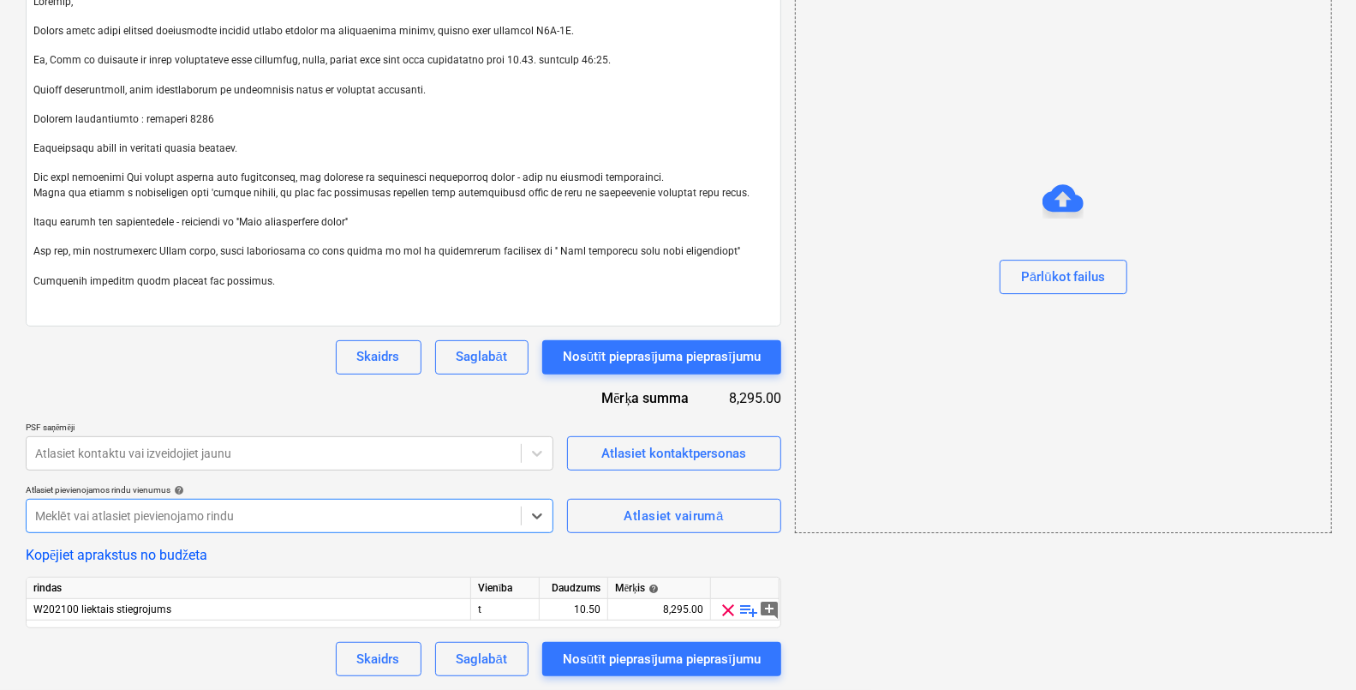
scroll to position [278, 0]
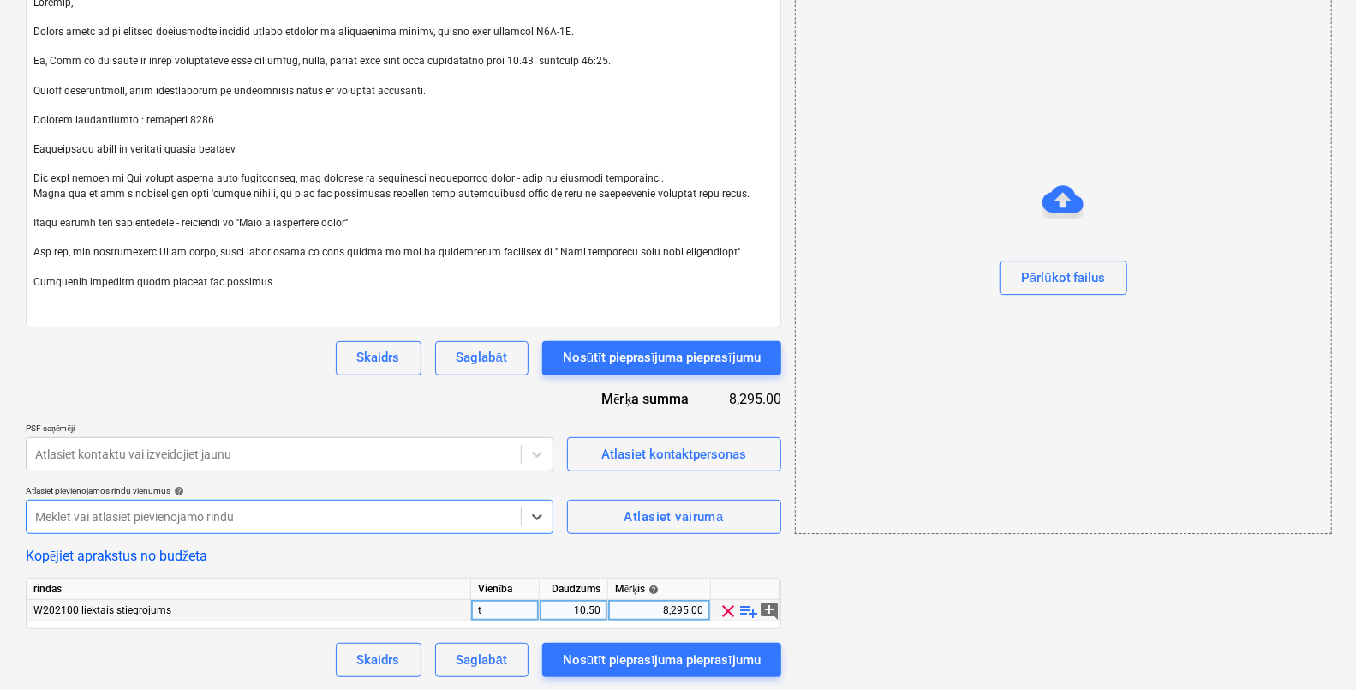
type textarea "x"
drag, startPoint x: 663, startPoint y: 605, endPoint x: 703, endPoint y: 598, distance: 40.9
click at [703, 600] on div "8,295.00" at bounding box center [659, 610] width 103 height 21
click at [769, 606] on span "add_comment" at bounding box center [769, 611] width 21 height 21
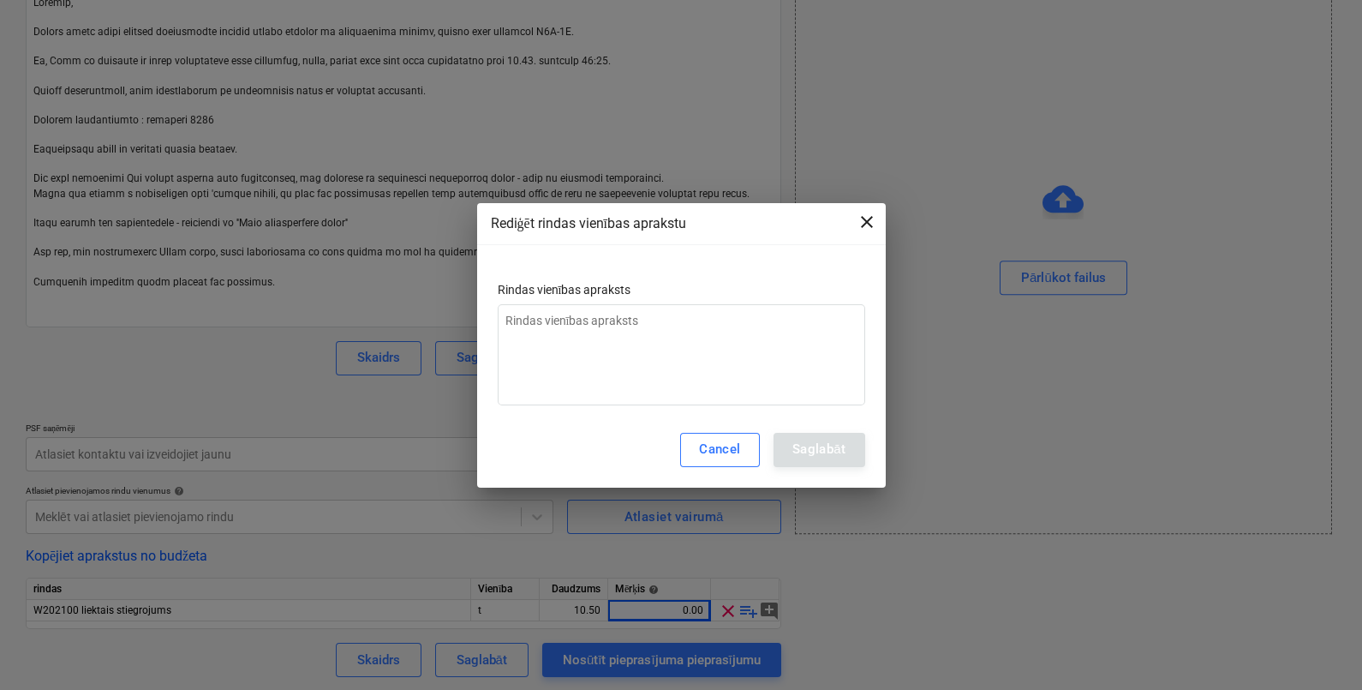
click at [868, 224] on span "close" at bounding box center [867, 222] width 21 height 21
type textarea "x"
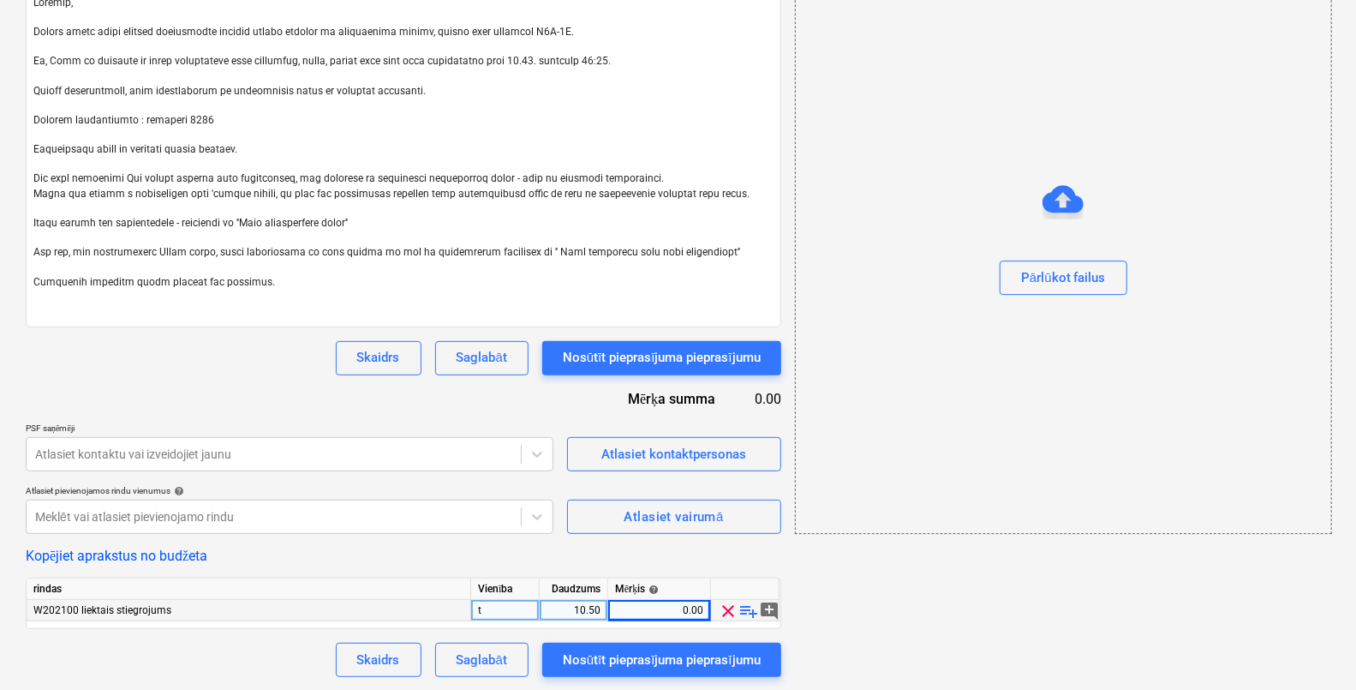
click at [751, 608] on span "playlist_add" at bounding box center [749, 611] width 21 height 21
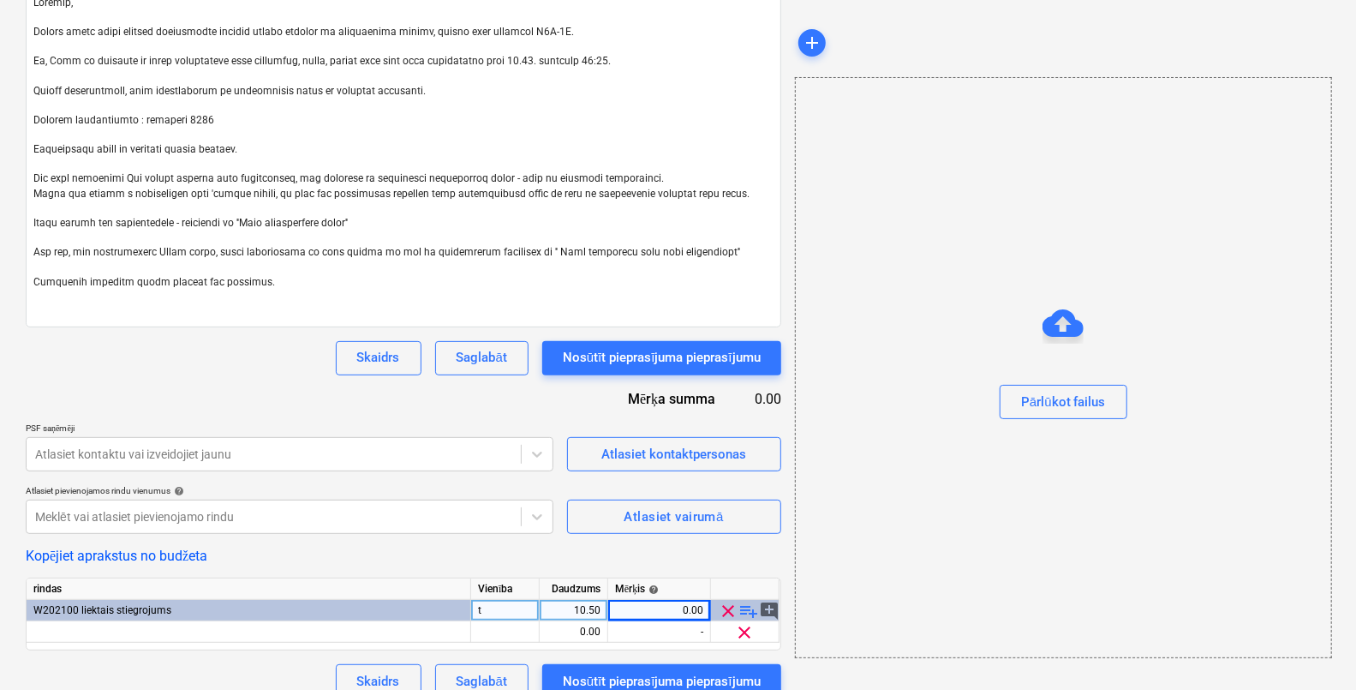
scroll to position [300, 0]
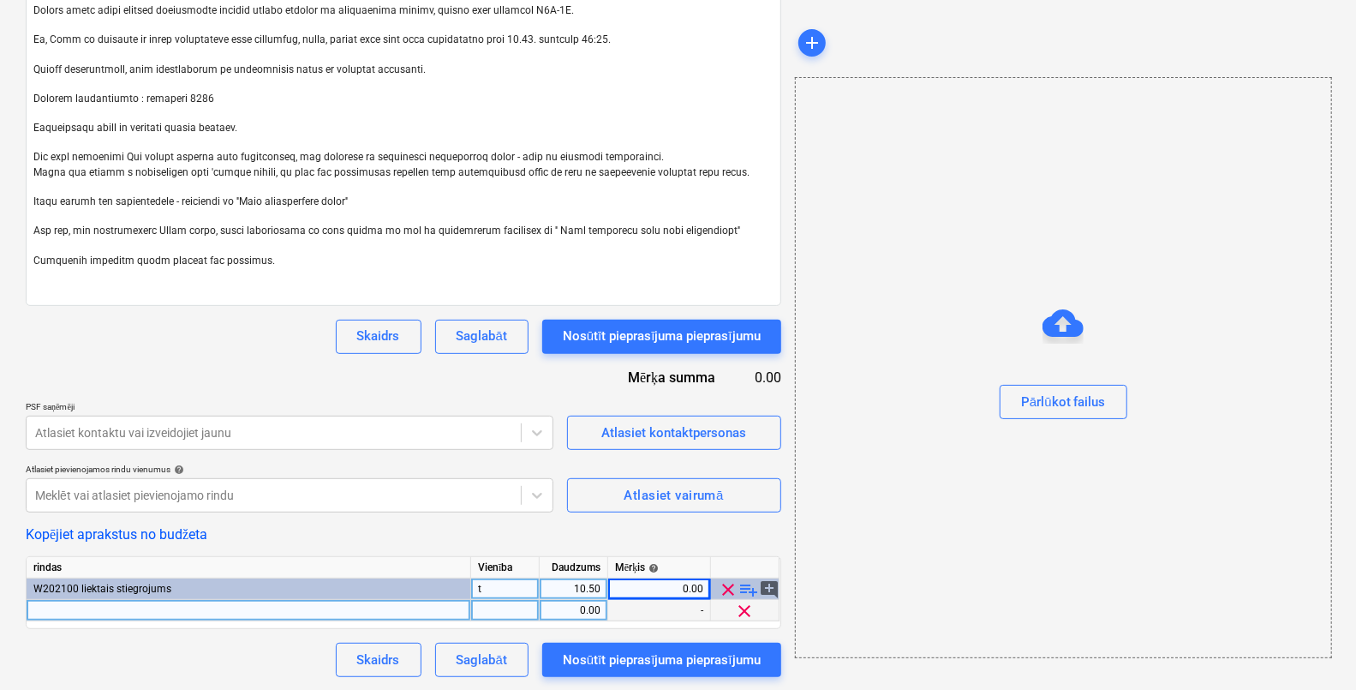
click at [230, 612] on div at bounding box center [249, 610] width 445 height 21
click at [497, 614] on div at bounding box center [505, 610] width 69 height 21
click at [602, 614] on div "0.00" at bounding box center [574, 610] width 69 height 21
click at [539, 487] on icon at bounding box center [537, 495] width 17 height 17
click at [536, 390] on body "Projekti Kontakti Uzņēmums Konsolidētie rēķini Iesūtne 3 format_size keyboard_a…" at bounding box center [678, 45] width 1356 height 690
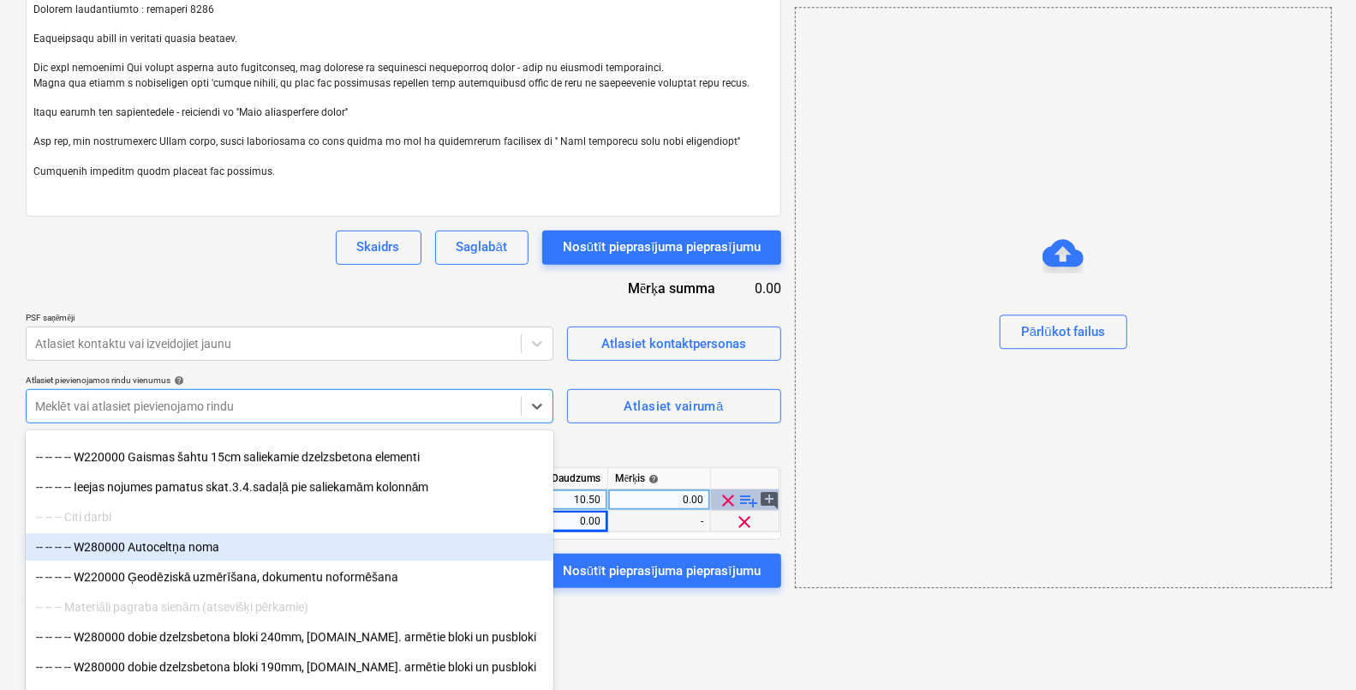
scroll to position [3427, 0]
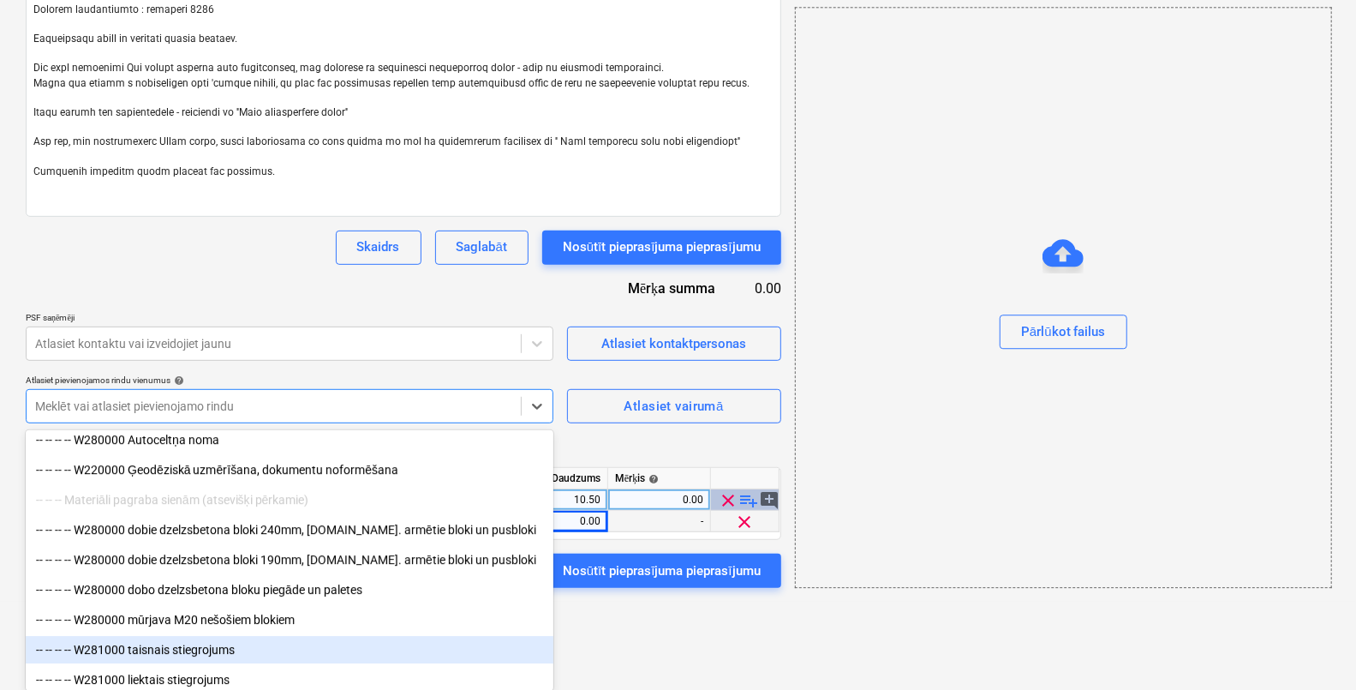
click at [248, 649] on div "-- -- -- -- W281000 taisnais stiegrojums" at bounding box center [290, 649] width 528 height 27
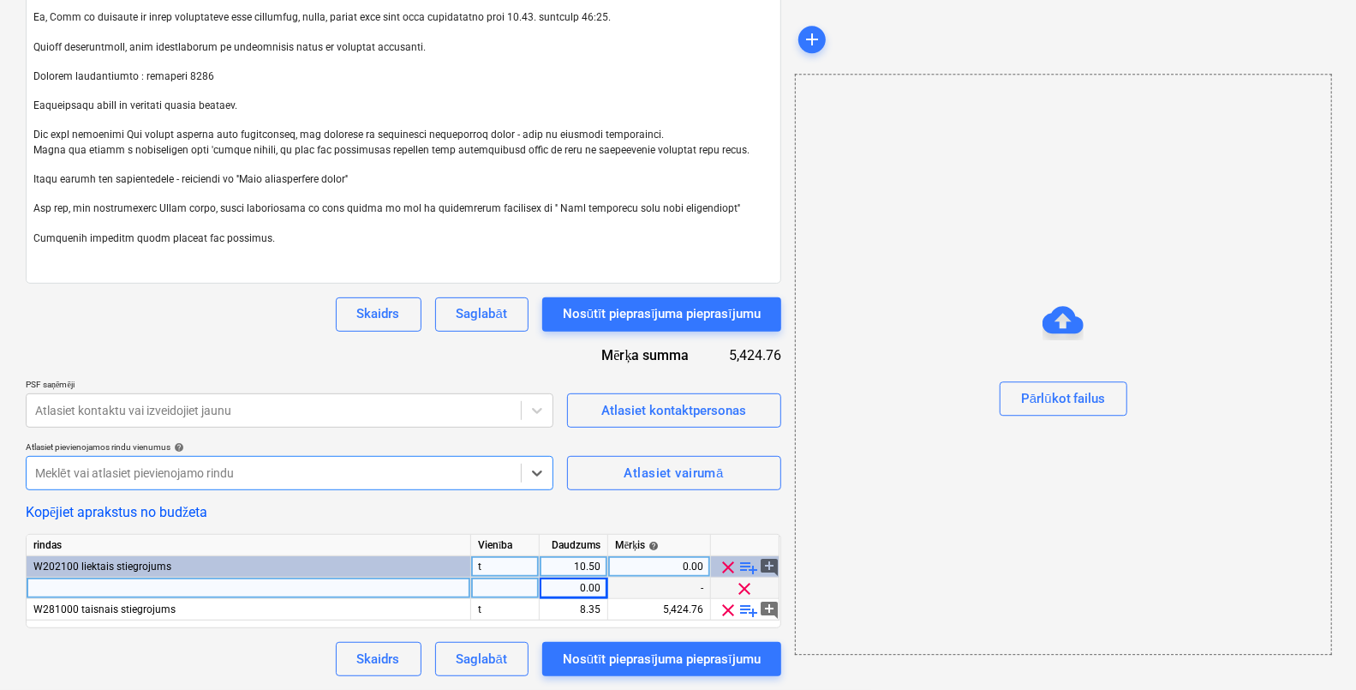
scroll to position [321, 0]
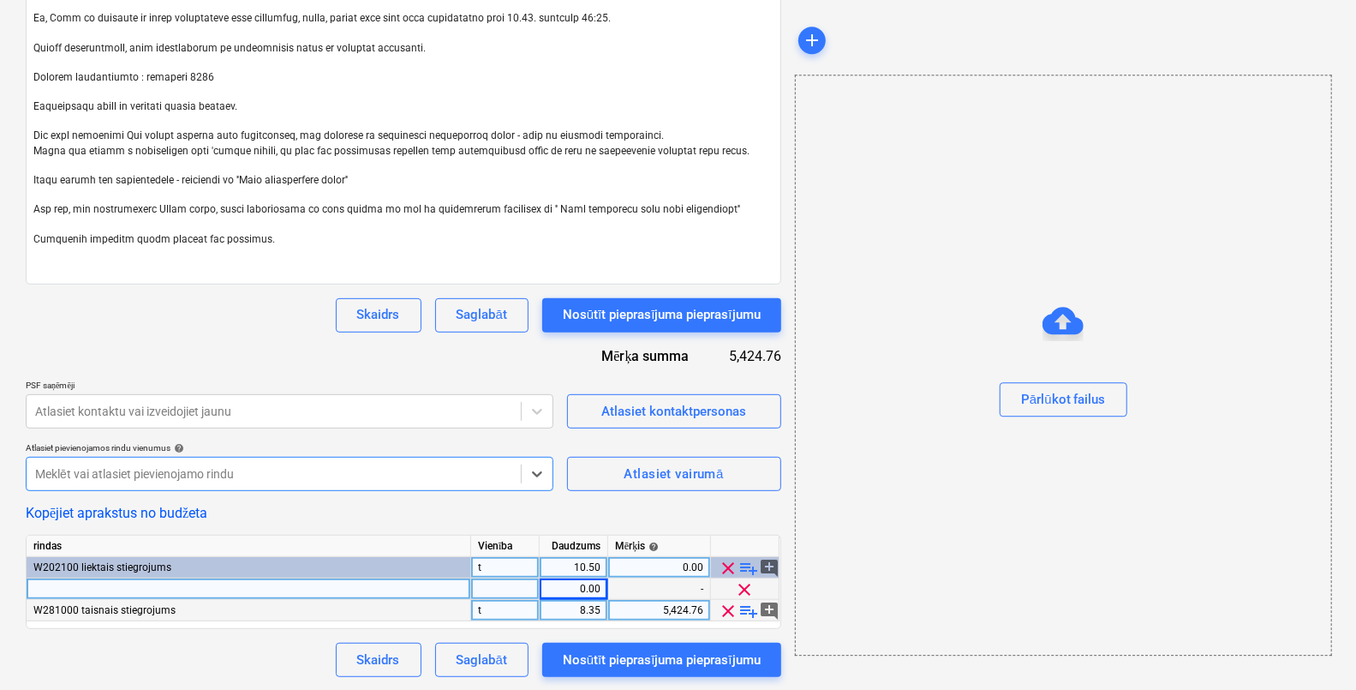
click at [682, 611] on div "5,424.76" at bounding box center [659, 610] width 88 height 21
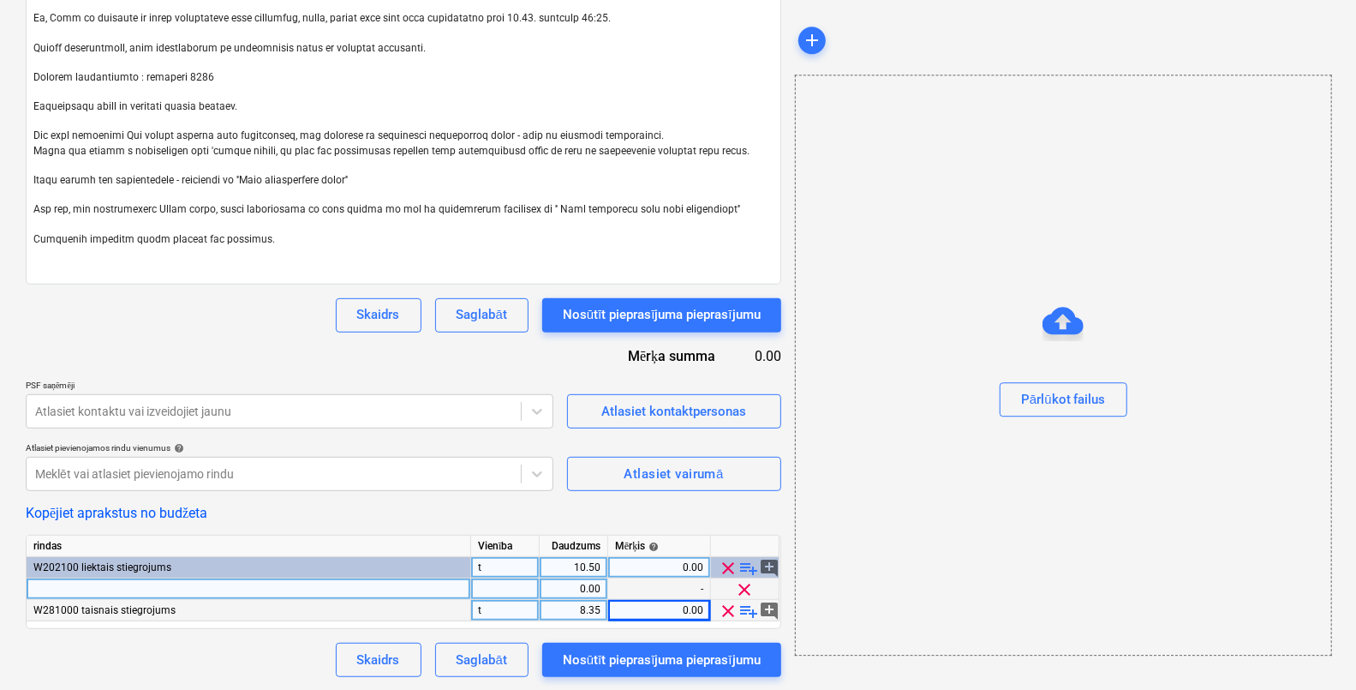
click at [747, 608] on span "playlist_add" at bounding box center [749, 611] width 21 height 21
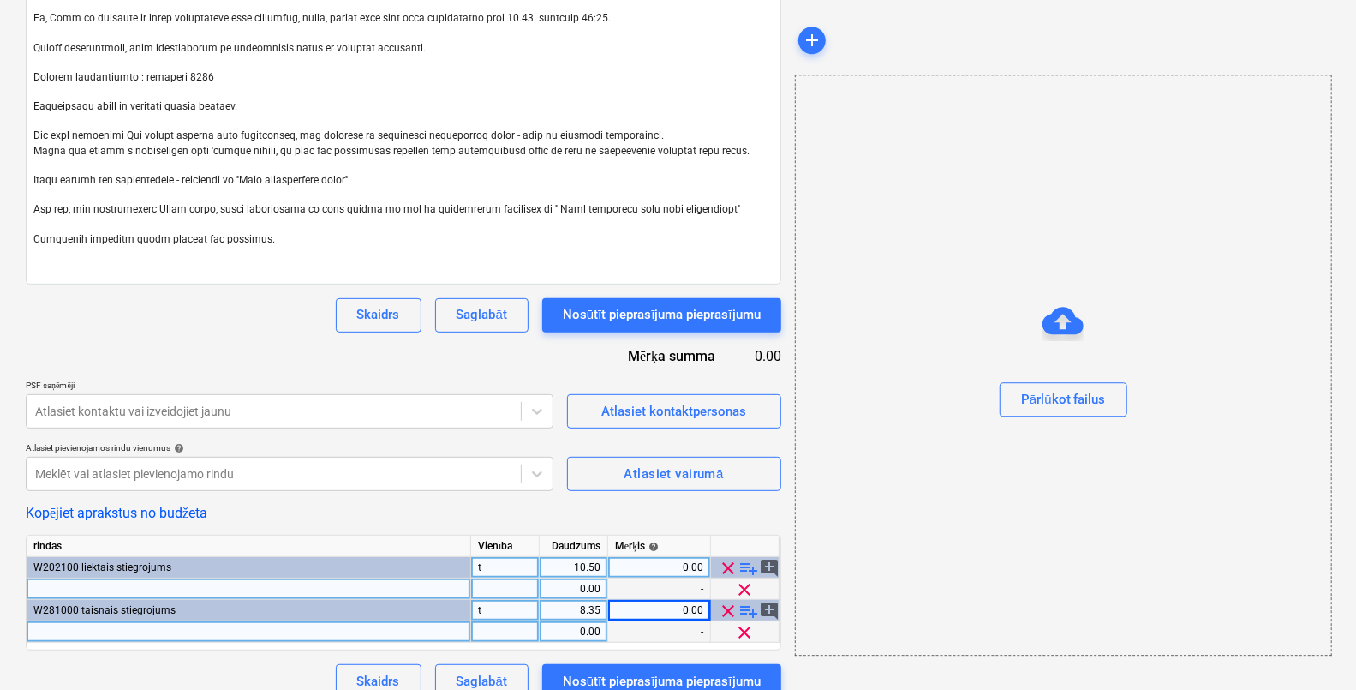
click at [432, 634] on div at bounding box center [249, 631] width 445 height 21
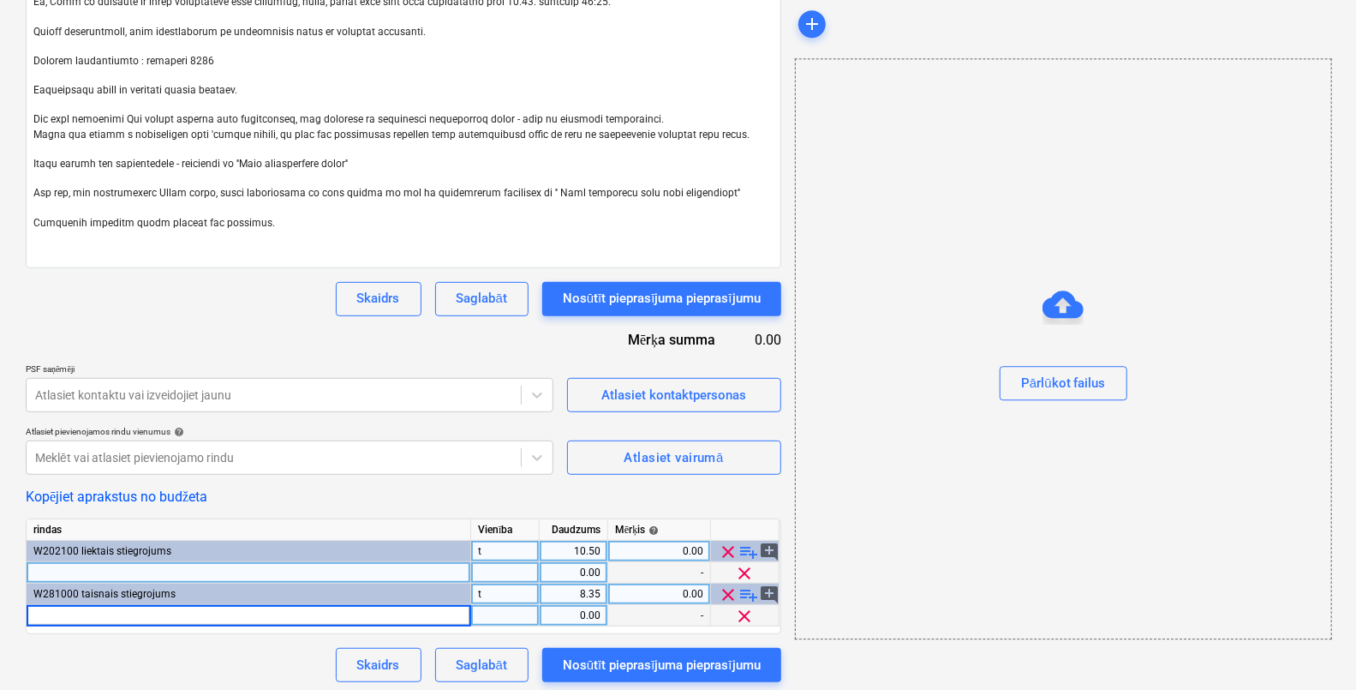
scroll to position [343, 0]
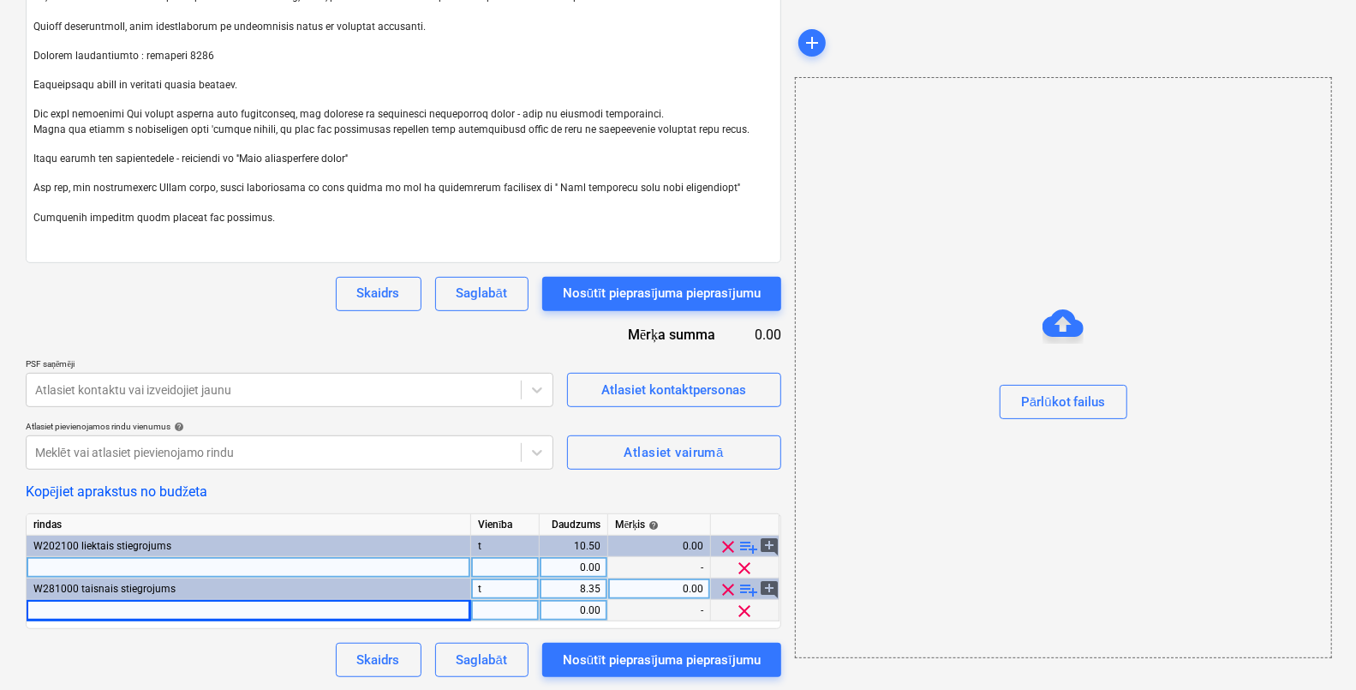
click at [379, 568] on div at bounding box center [249, 567] width 445 height 21
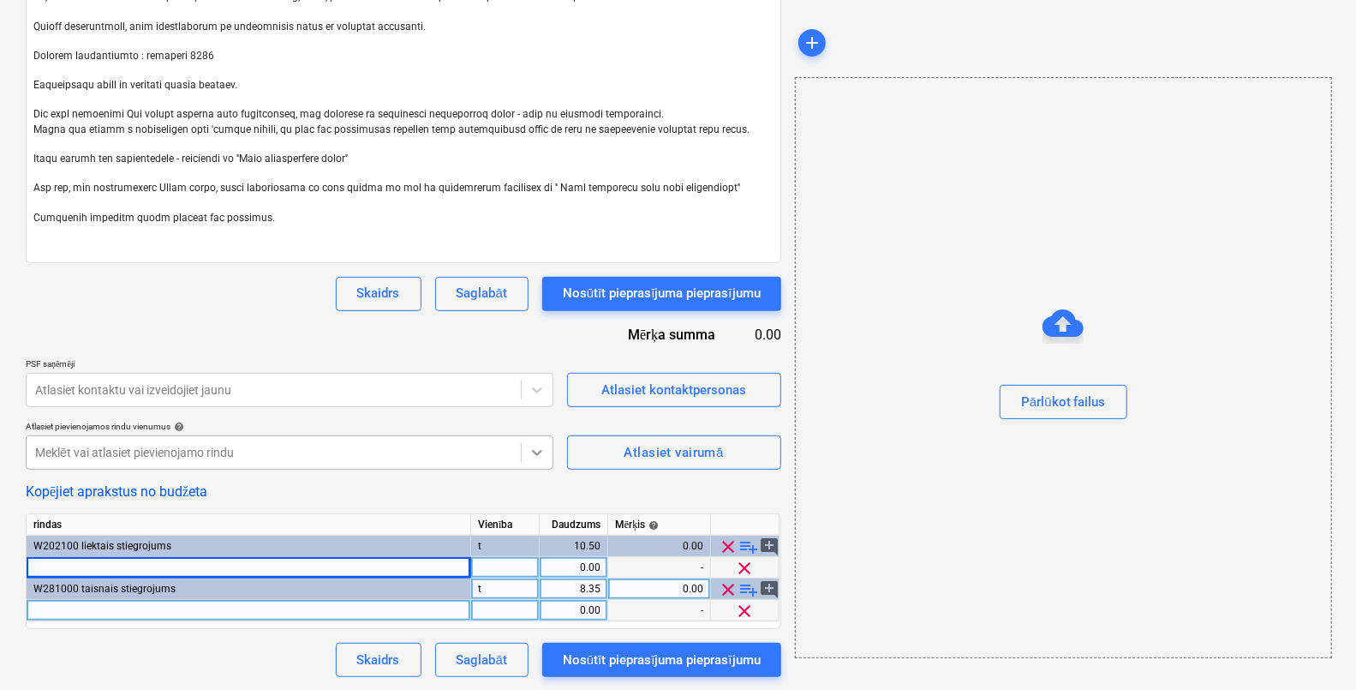
click at [541, 452] on icon at bounding box center [537, 452] width 17 height 17
click at [537, 347] on body "Projekti Kontakti Uzņēmums Konsolidētie rēķini Iesūtne 3 format_size keyboard_a…" at bounding box center [678, 2] width 1356 height 690
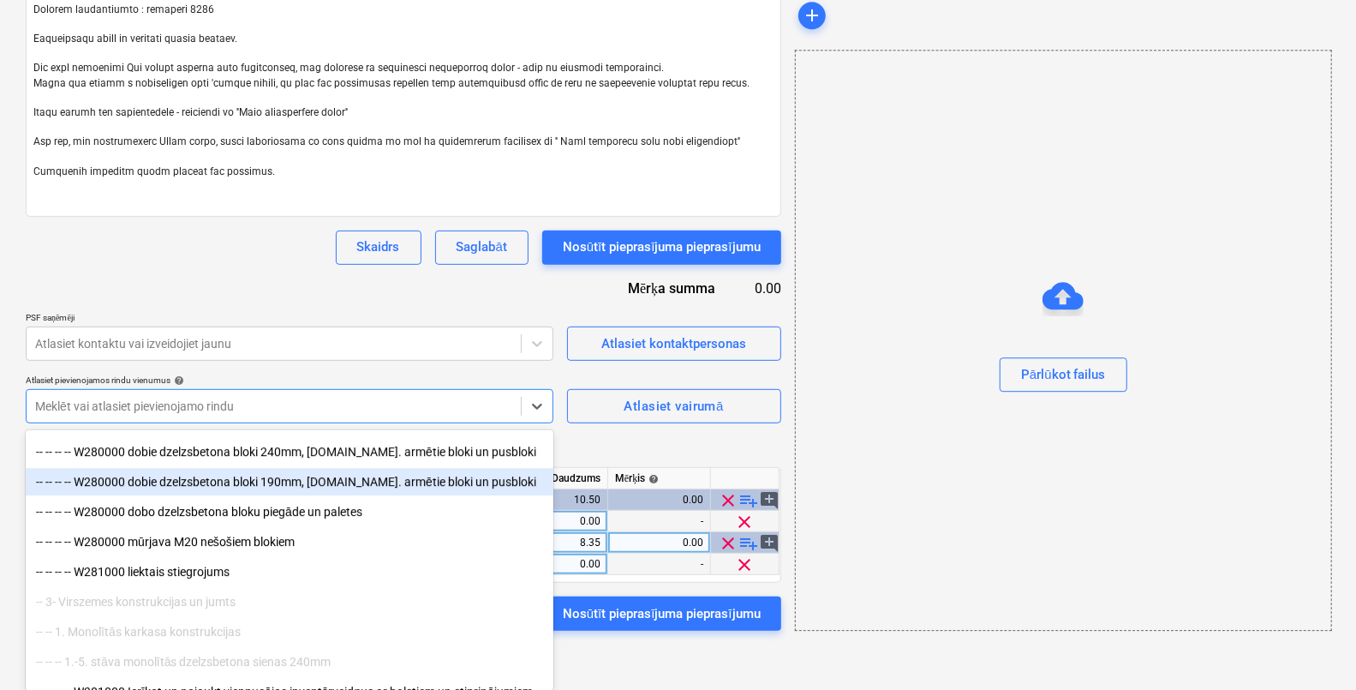
scroll to position [3535, 0]
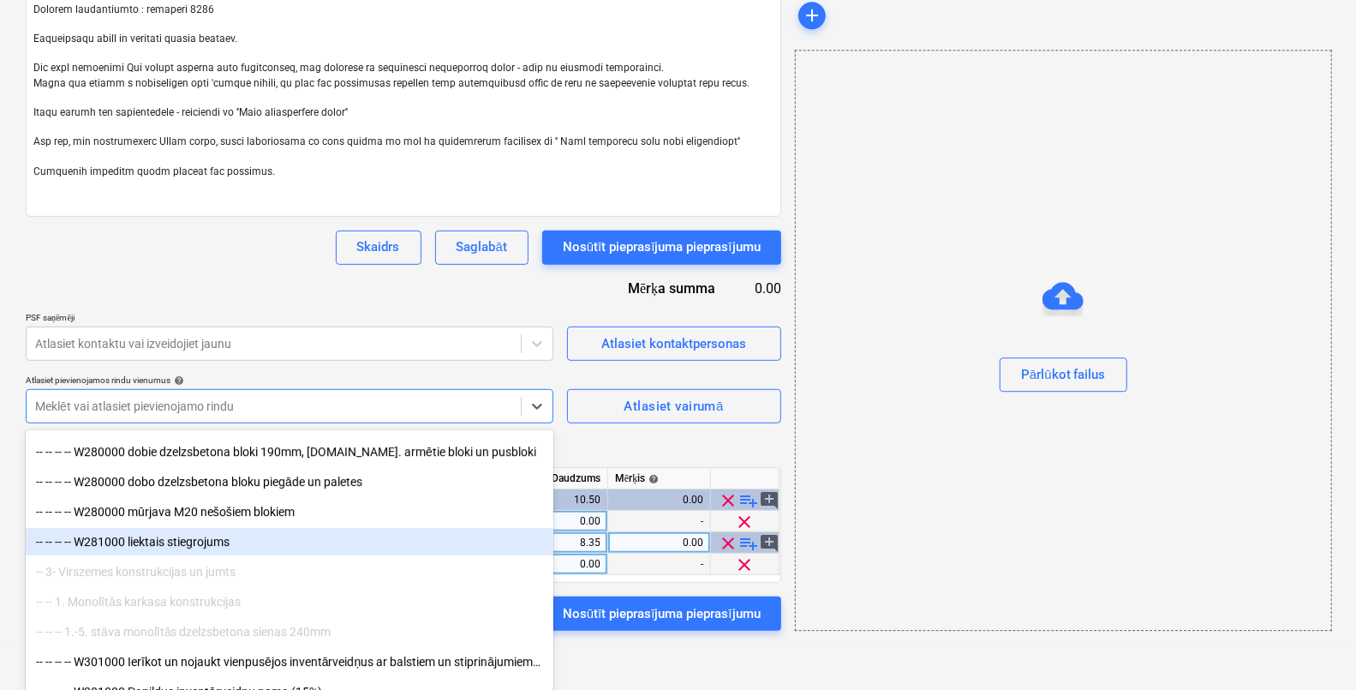
click at [222, 542] on div "-- -- -- -- W281000 liektais stiegrojums" at bounding box center [290, 541] width 528 height 27
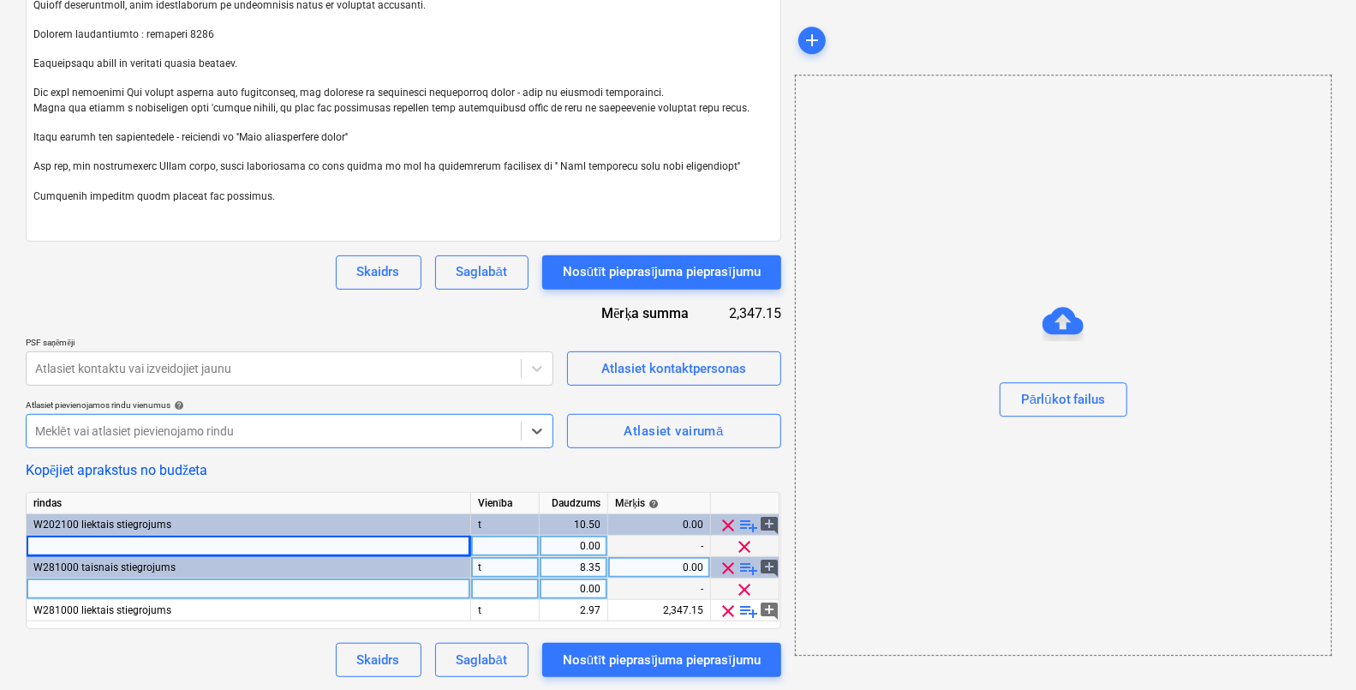
click at [382, 591] on div at bounding box center [249, 588] width 445 height 21
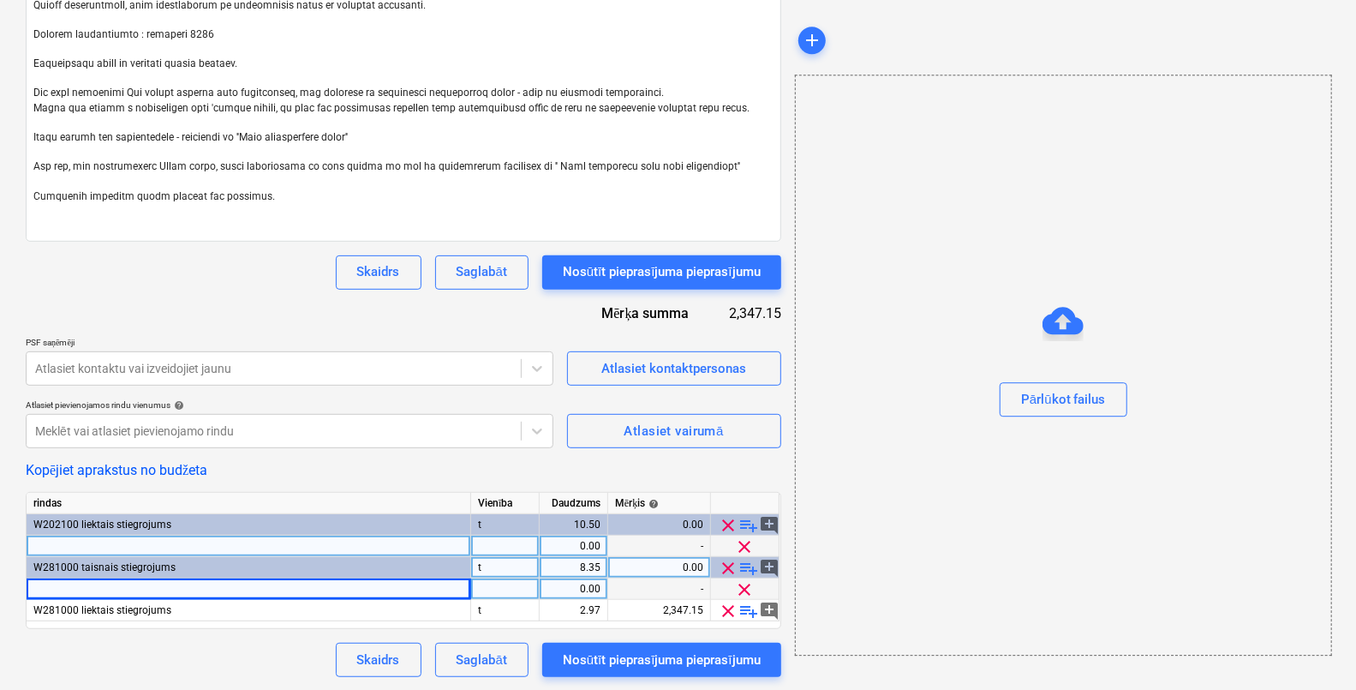
click at [271, 543] on div at bounding box center [249, 546] width 445 height 21
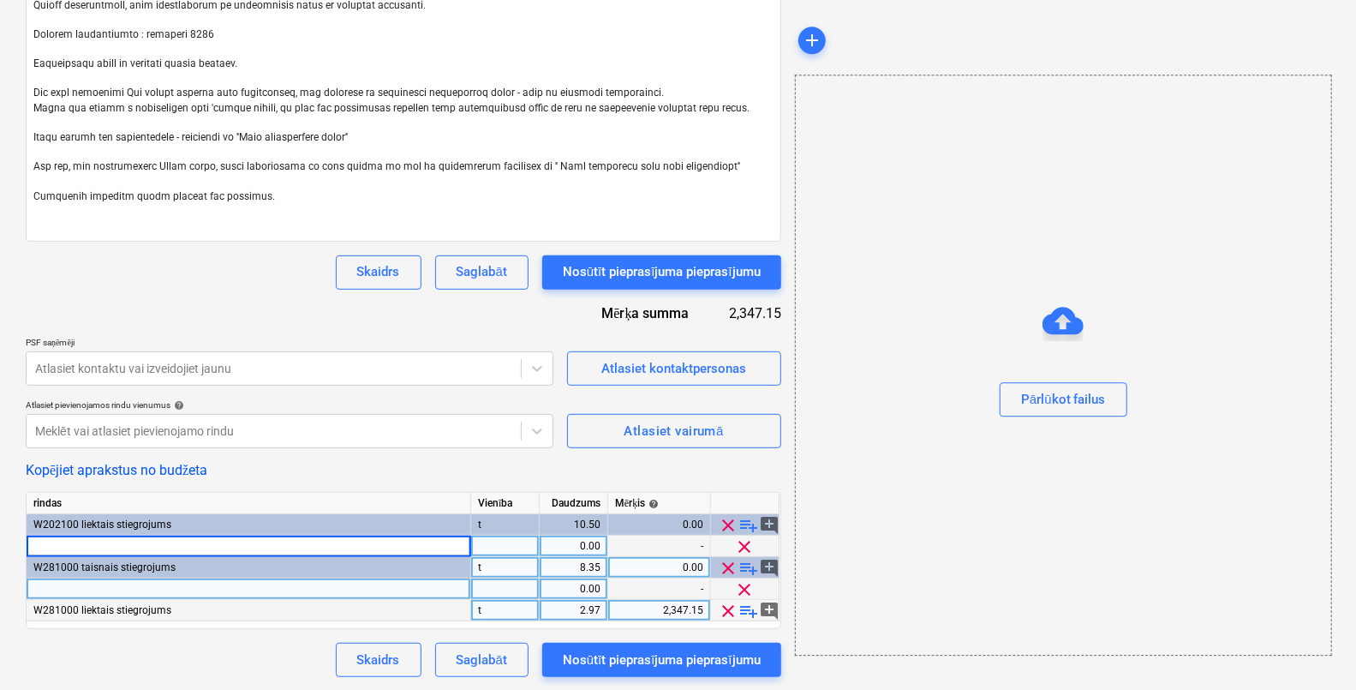
click at [677, 609] on div "2,347.15" at bounding box center [659, 610] width 88 height 21
click at [677, 609] on input "2347.1546" at bounding box center [659, 610] width 102 height 21
click at [557, 470] on div "Kopējiet aprakstus no budžeta" at bounding box center [404, 470] width 756 height 16
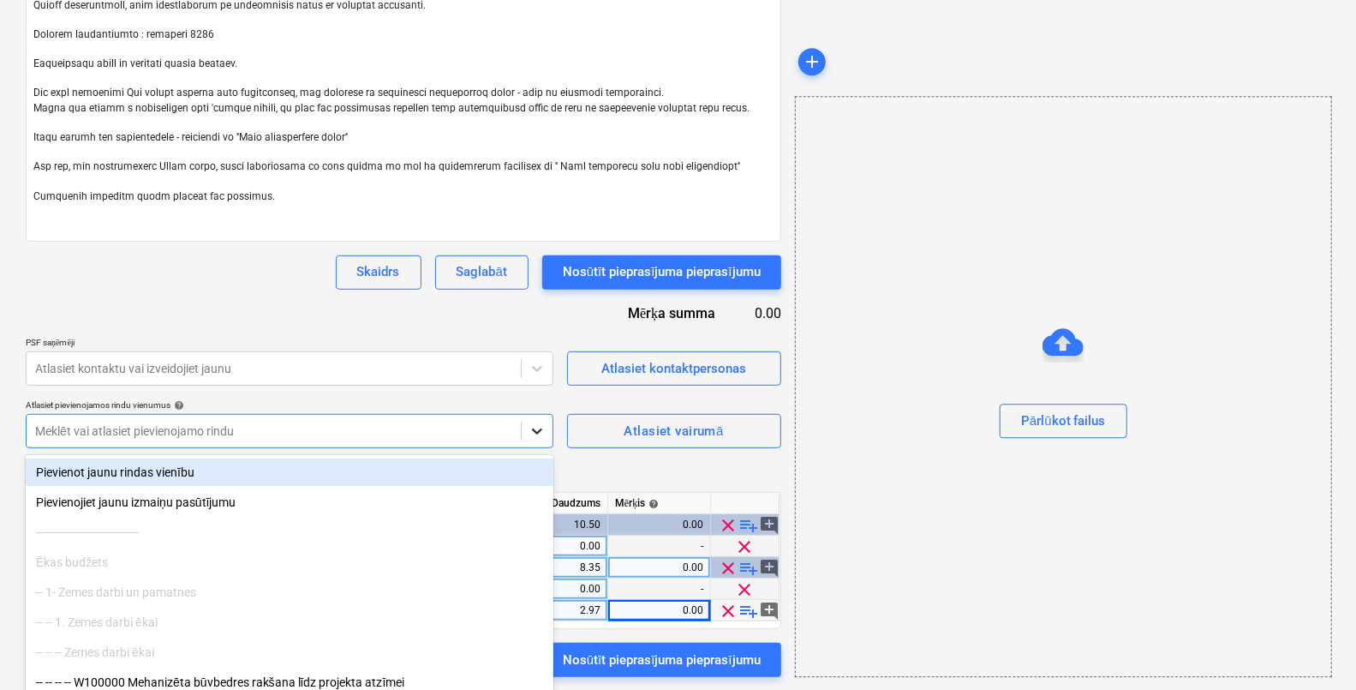
scroll to position [389, 0]
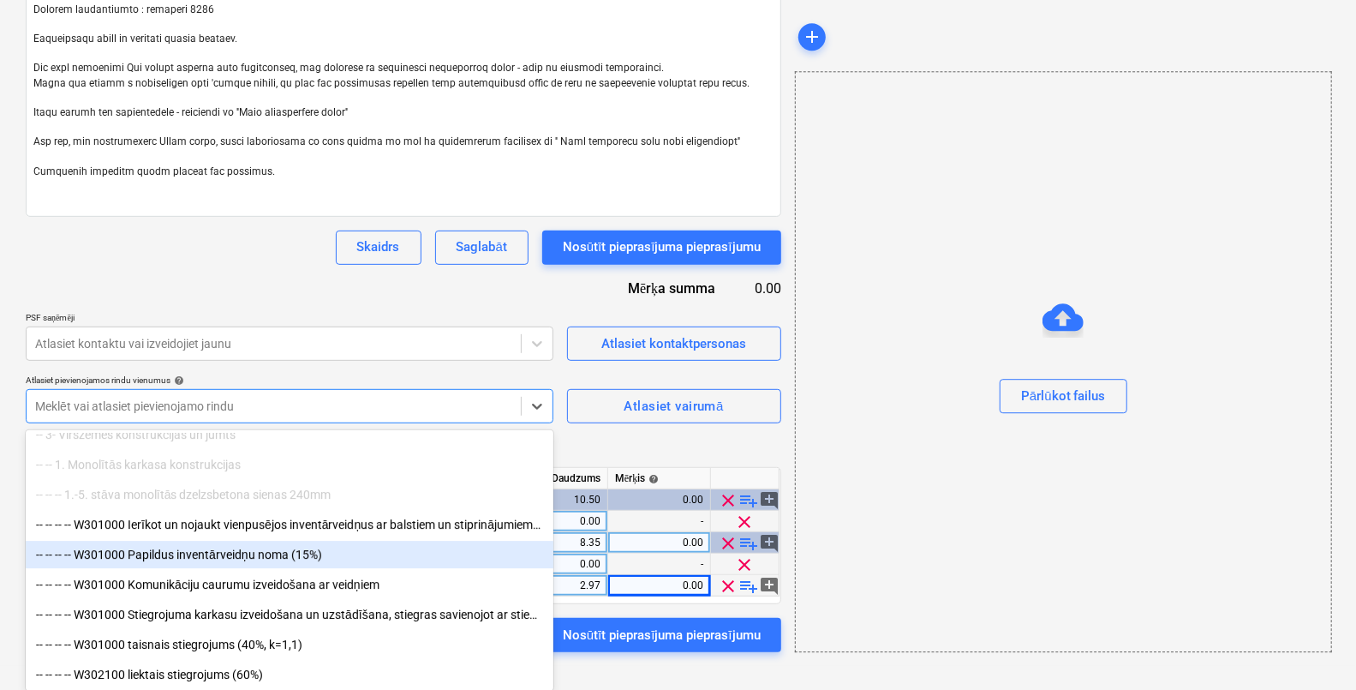
scroll to position [3749, 0]
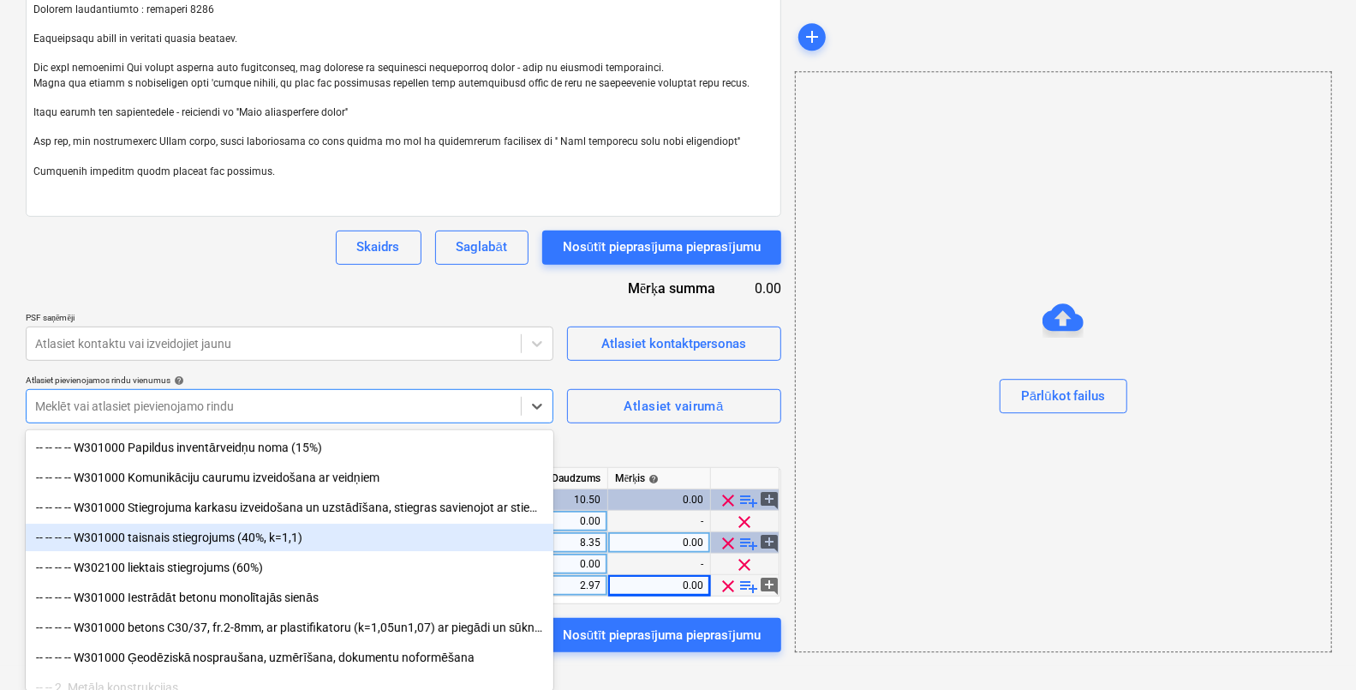
click at [313, 539] on div "-- -- -- -- W301000 taisnais stiegrojums (40%, k=1,1)" at bounding box center [290, 537] width 528 height 27
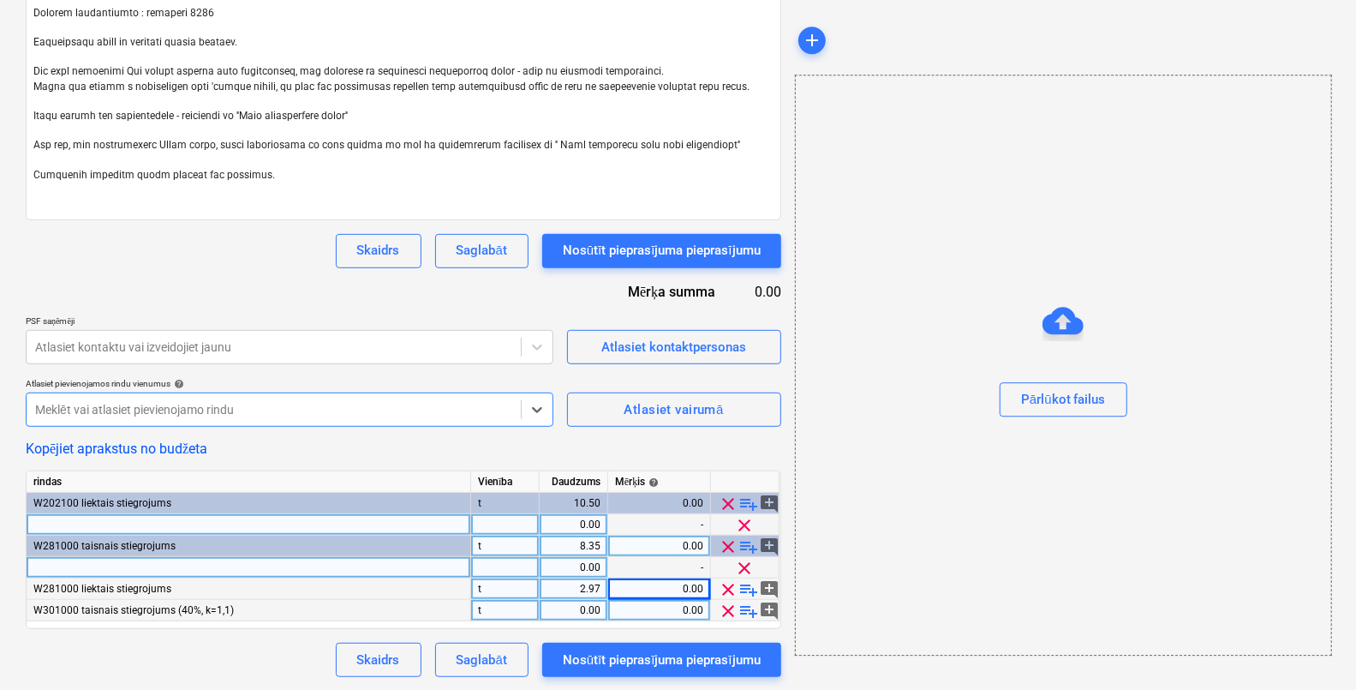
click at [651, 608] on div "0.00" at bounding box center [659, 610] width 88 height 21
click at [318, 616] on div "W301000 taisnais stiegrojums (40%, k=1,1)" at bounding box center [249, 610] width 445 height 21
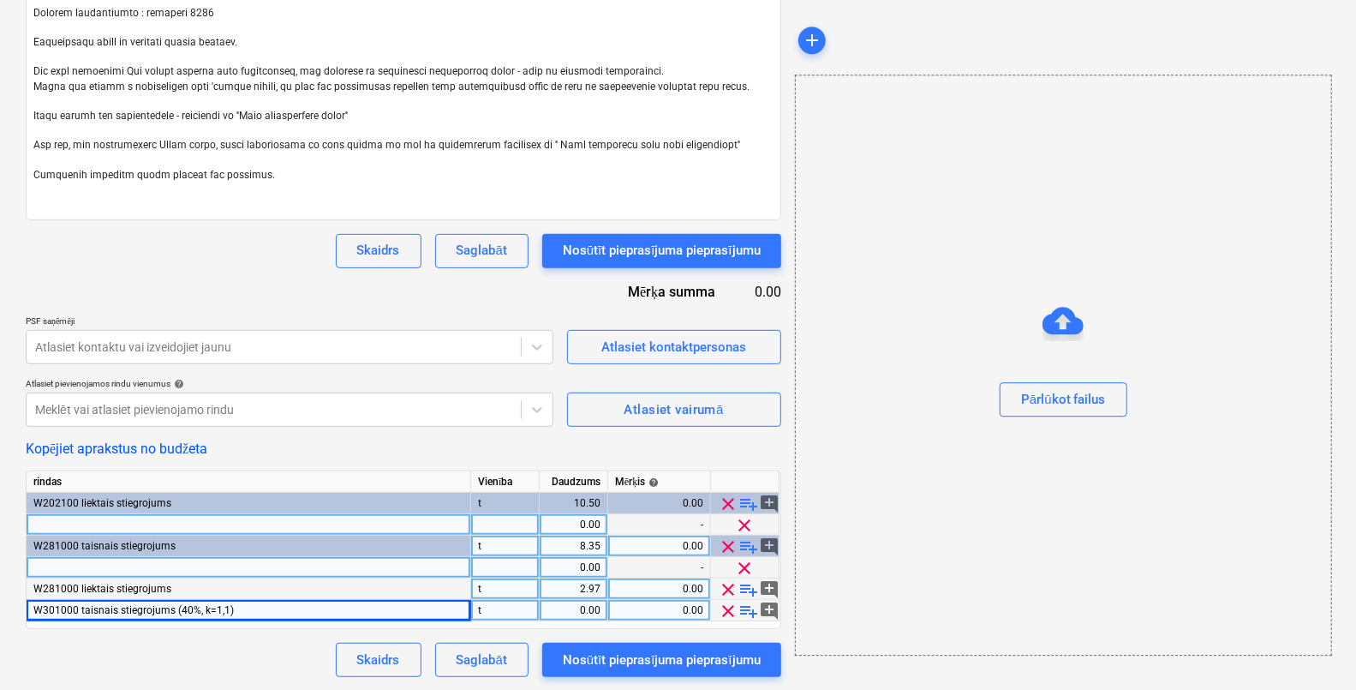
click at [581, 608] on div "0.00" at bounding box center [574, 610] width 54 height 21
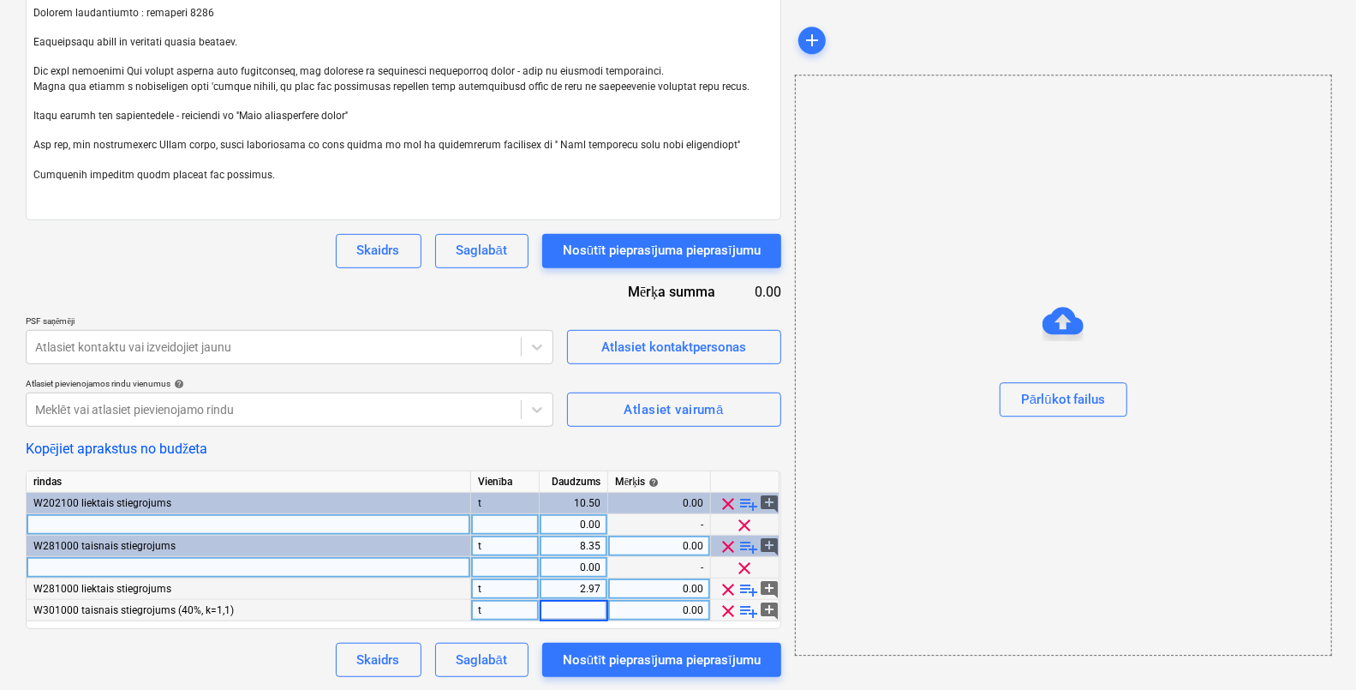
click at [729, 609] on span "clear" at bounding box center [728, 611] width 21 height 21
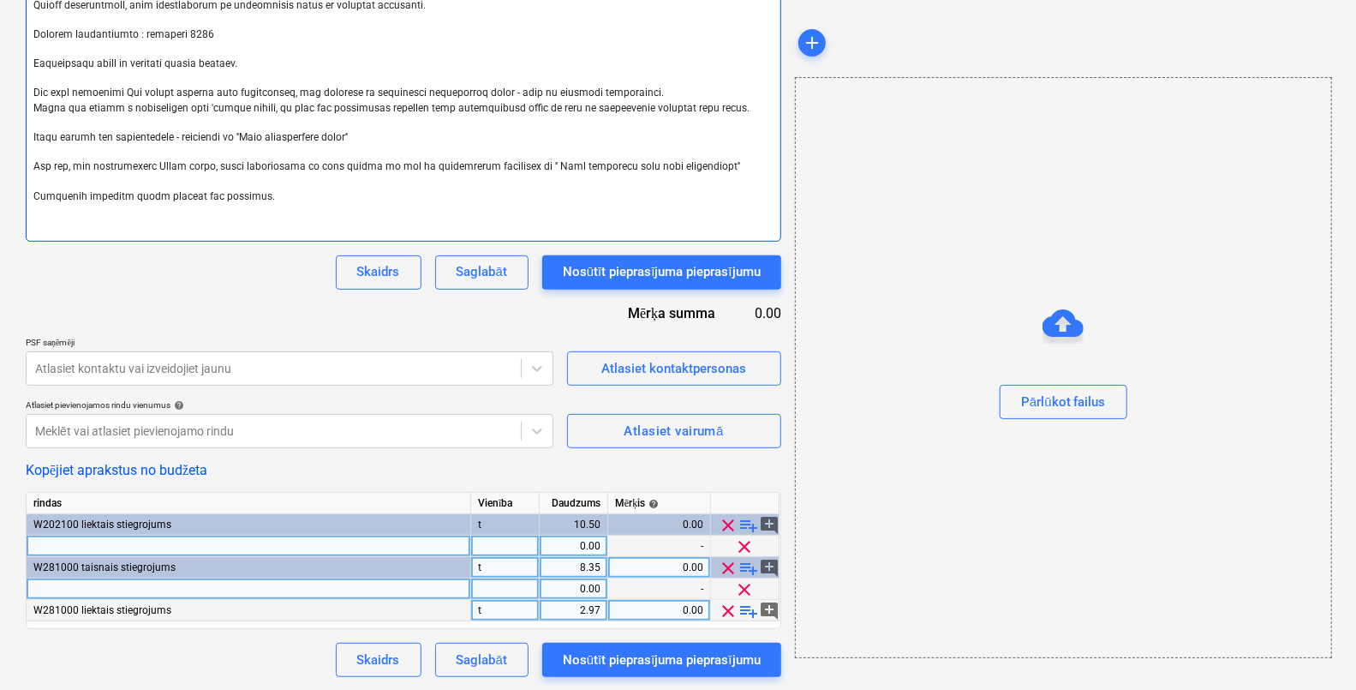
scroll to position [43, 0]
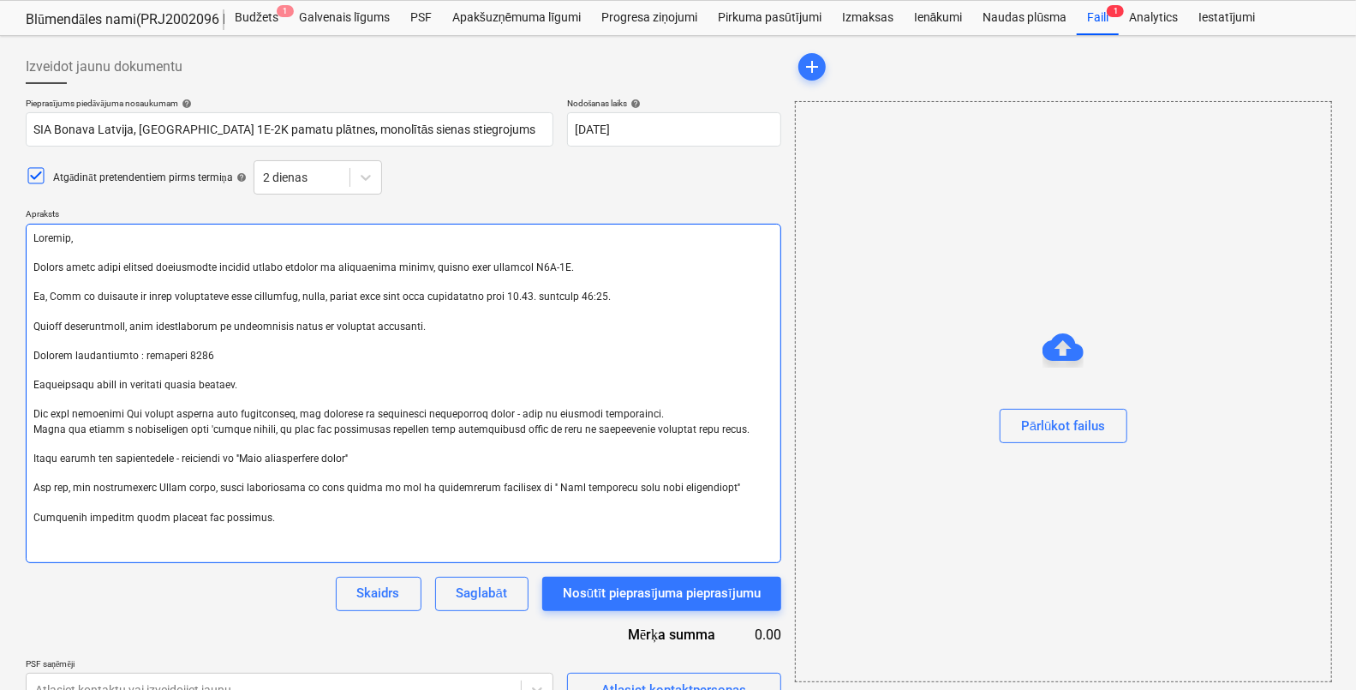
drag, startPoint x: 34, startPoint y: 237, endPoint x: 354, endPoint y: 525, distance: 430.2
click at [354, 525] on textarea at bounding box center [404, 393] width 756 height 339
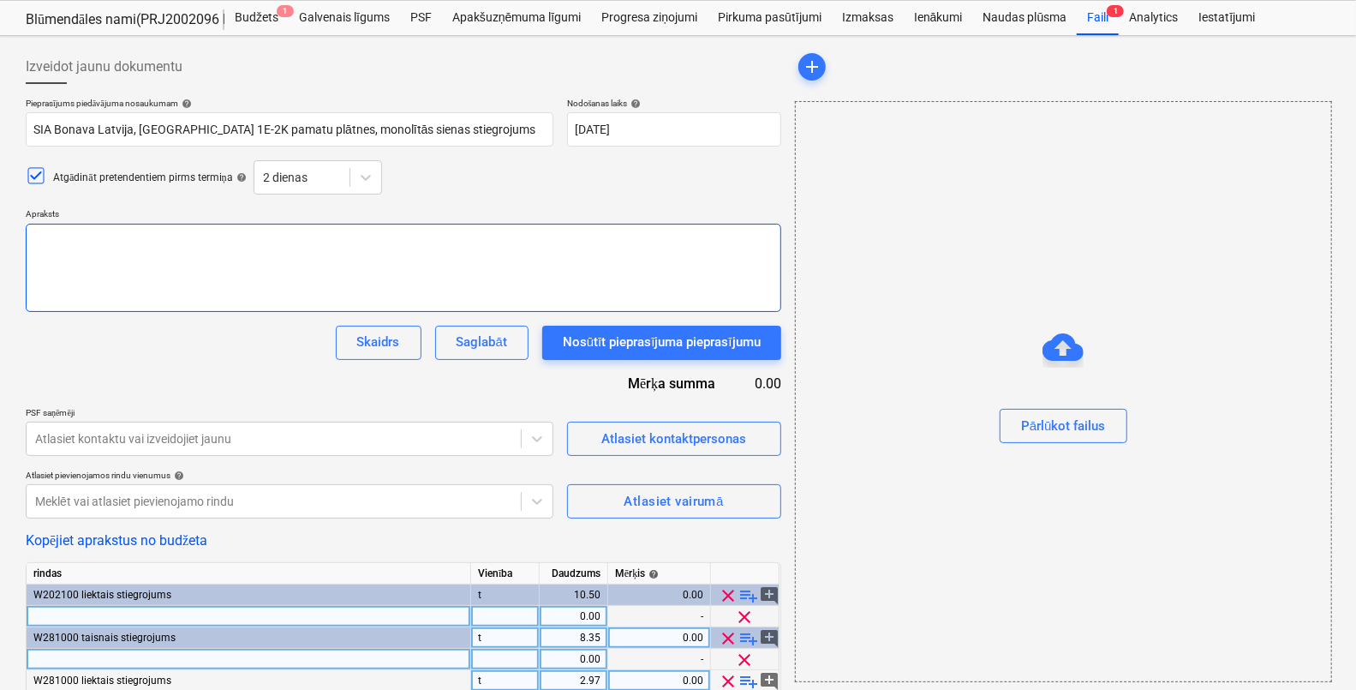
scroll to position [113, 0]
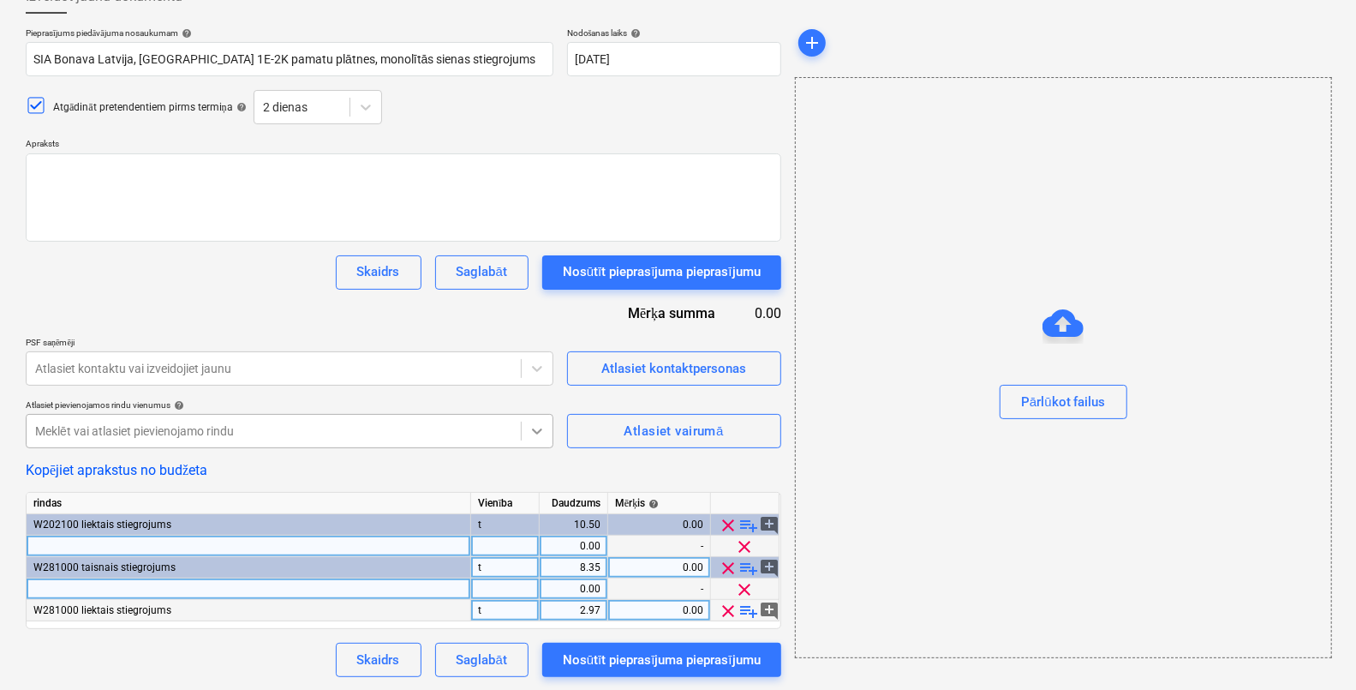
click at [531, 440] on div at bounding box center [537, 431] width 31 height 31
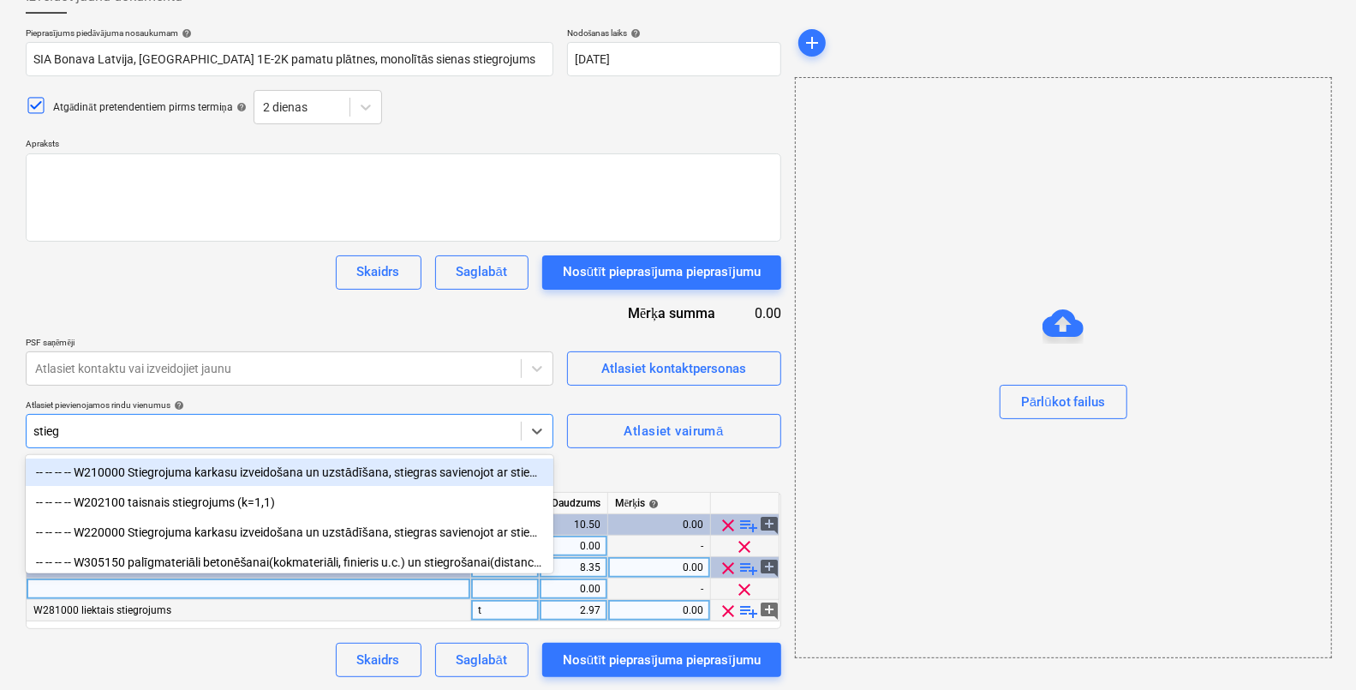
type input "stiegr"
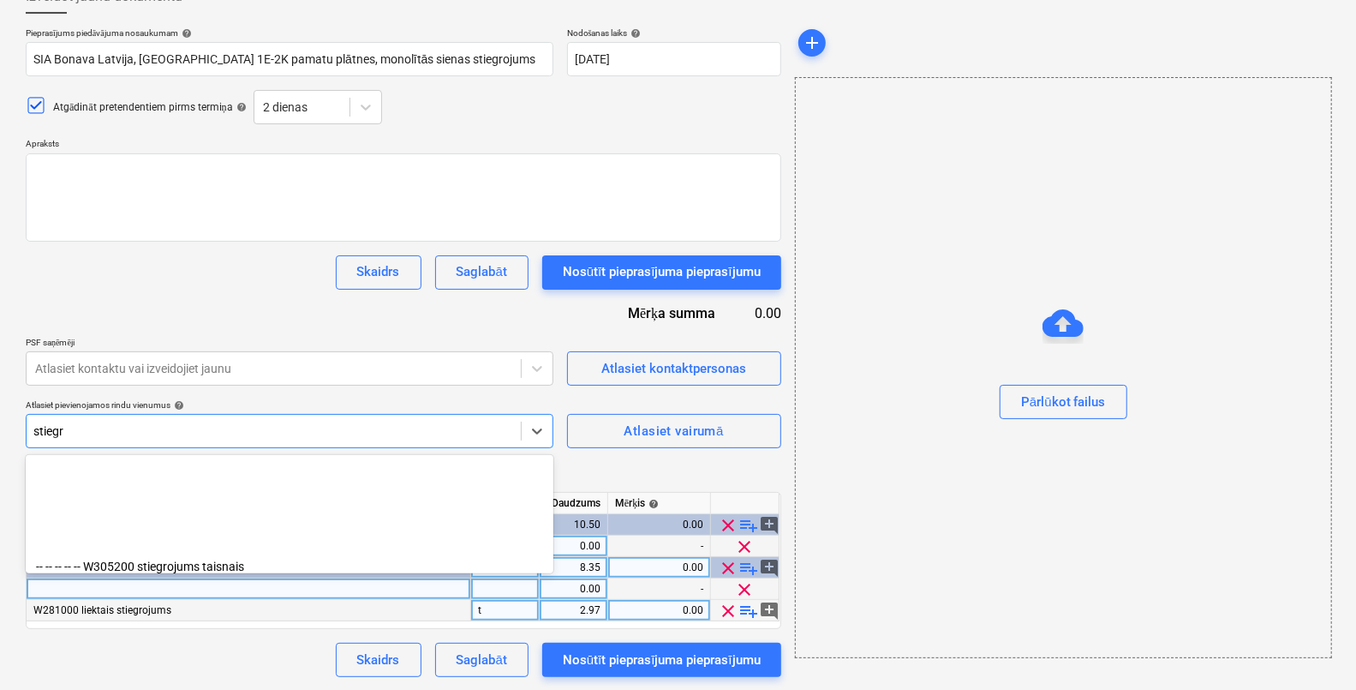
scroll to position [514, 0]
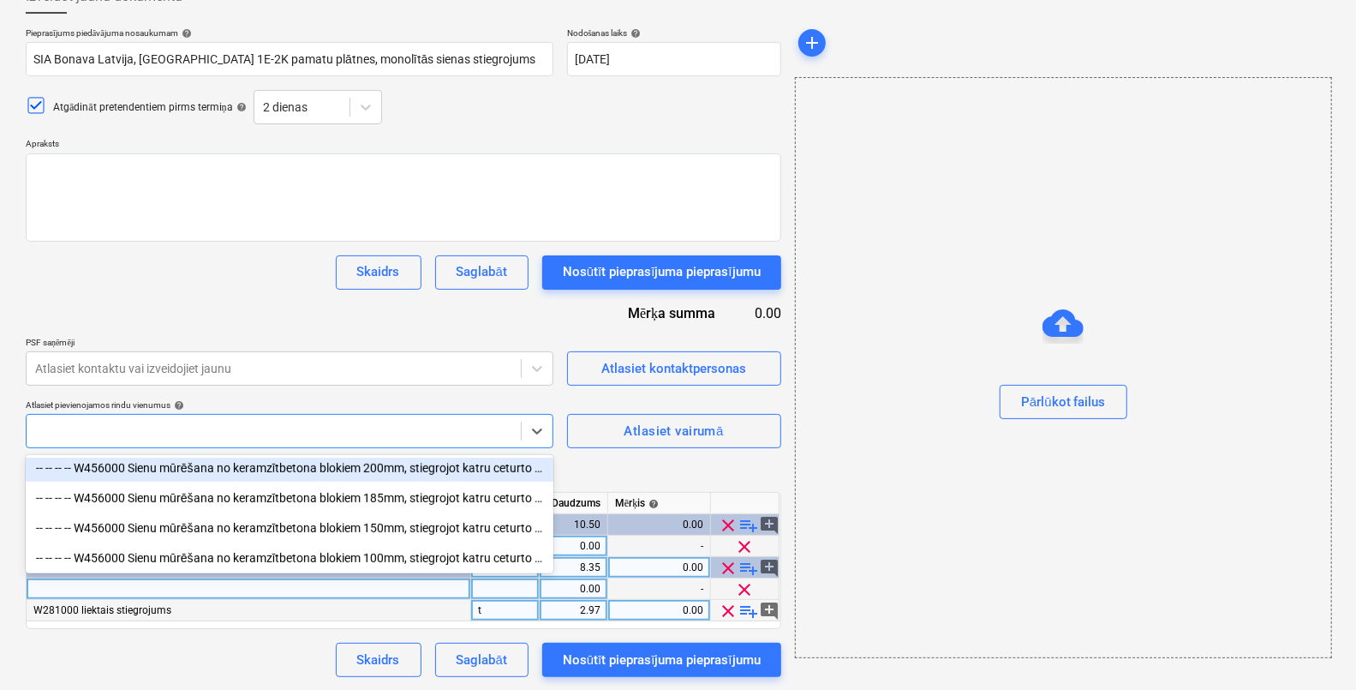
click at [180, 424] on div at bounding box center [273, 431] width 481 height 14
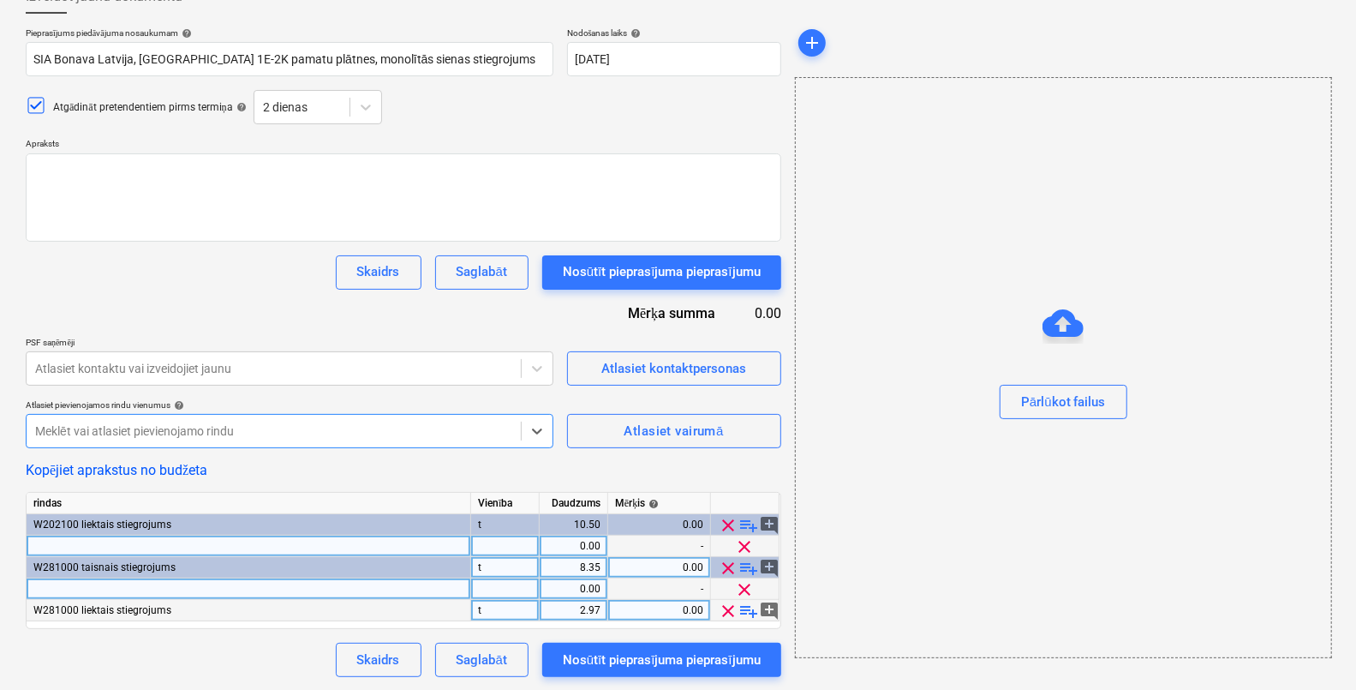
click at [179, 424] on div at bounding box center [273, 430] width 477 height 17
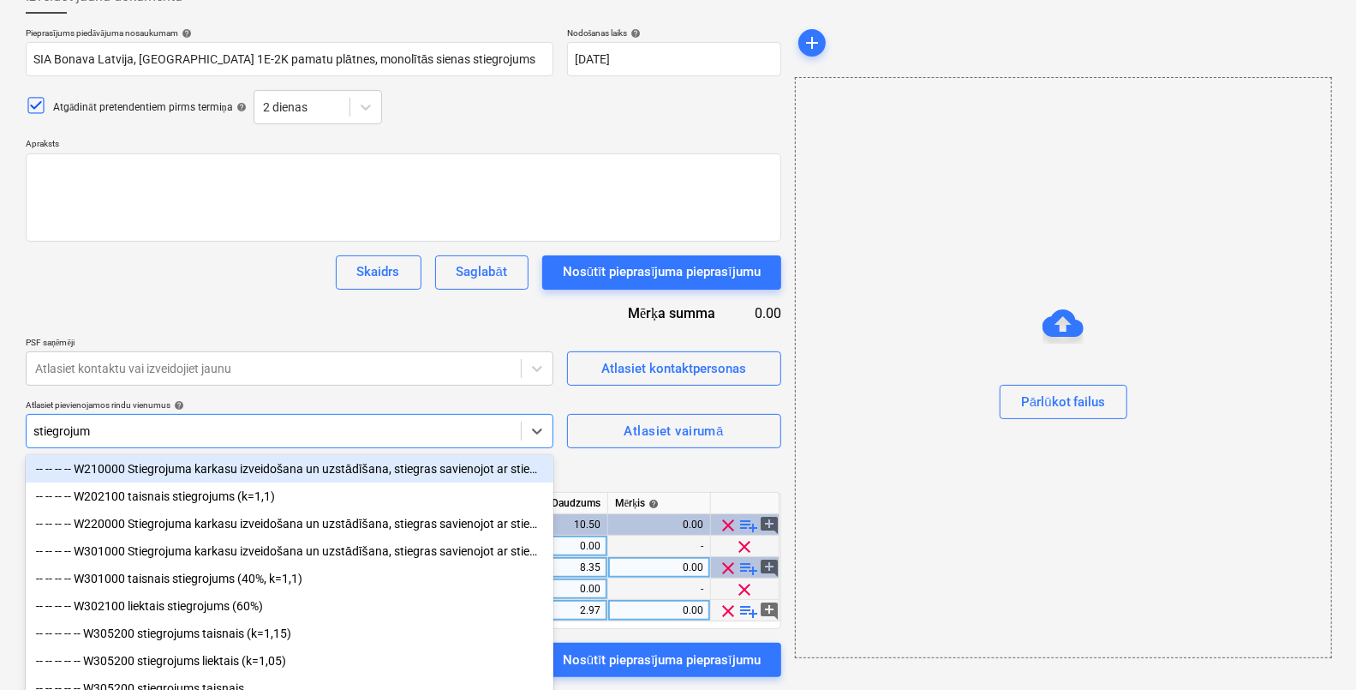
type input "stiegrojums"
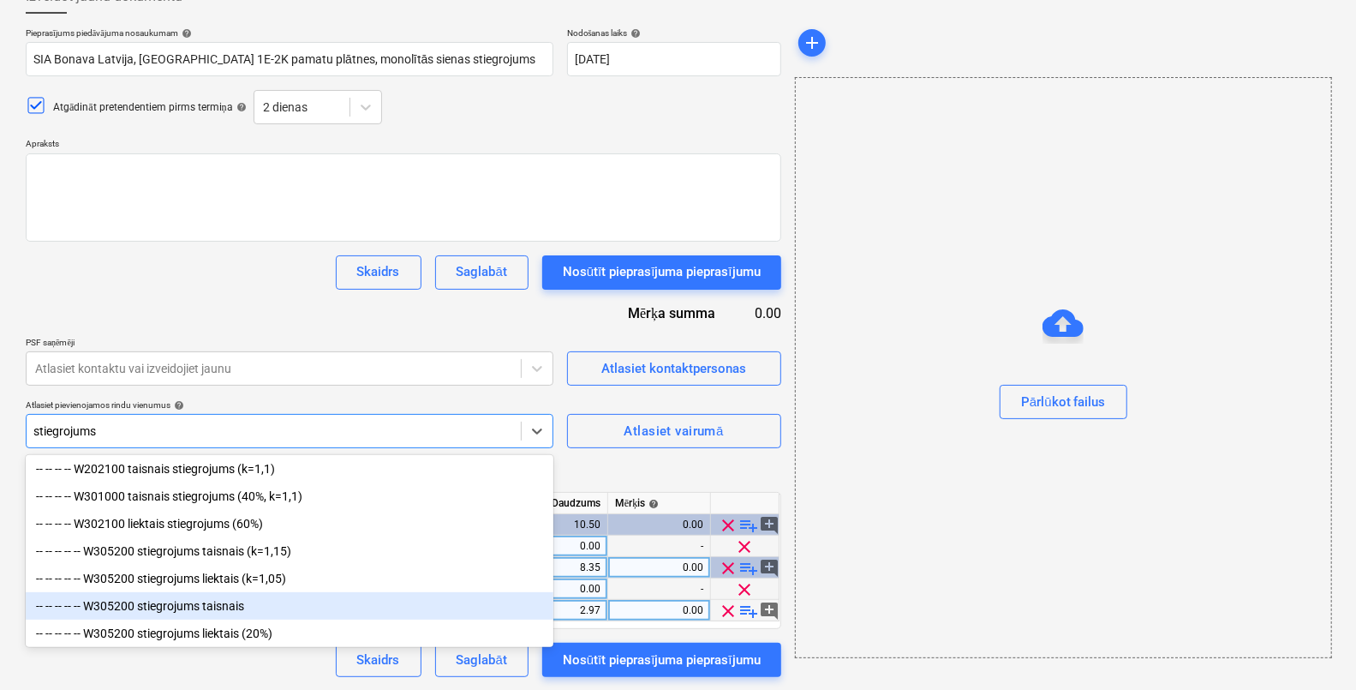
scroll to position [0, 0]
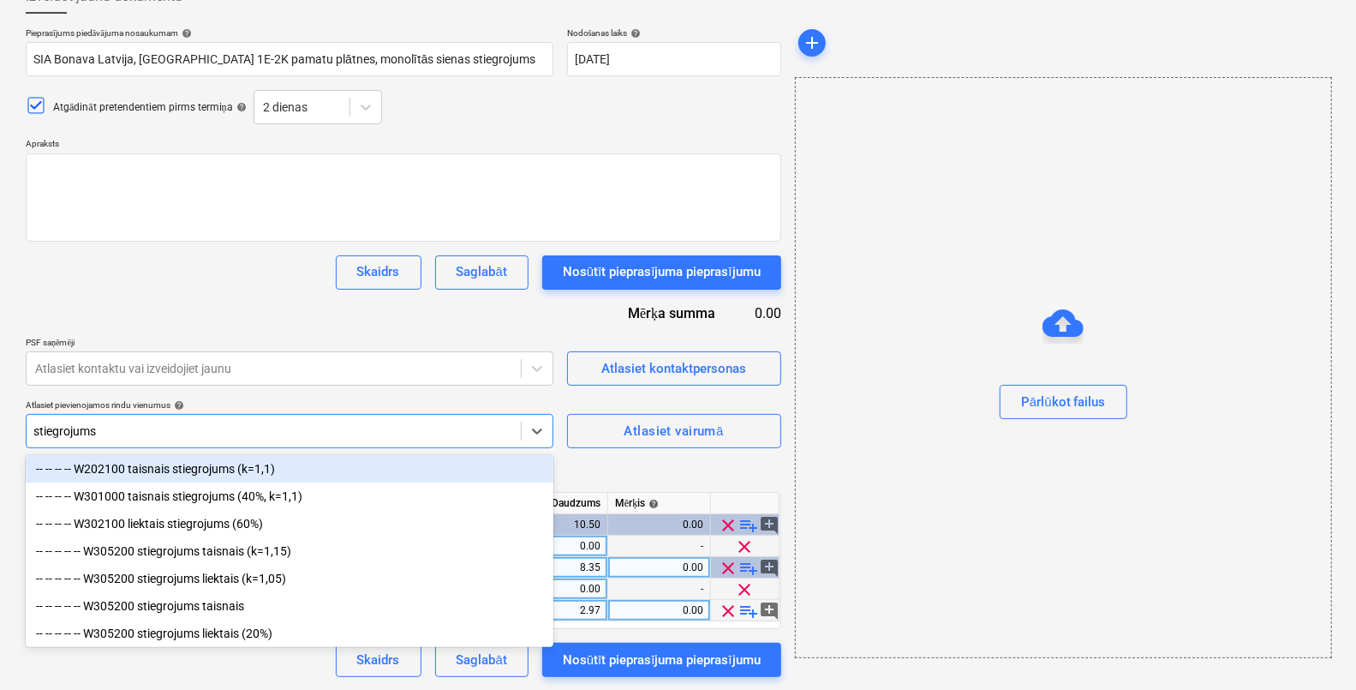
click at [265, 465] on div "-- -- -- -- W202100 taisnais stiegrojums (k=1,1)" at bounding box center [290, 468] width 528 height 27
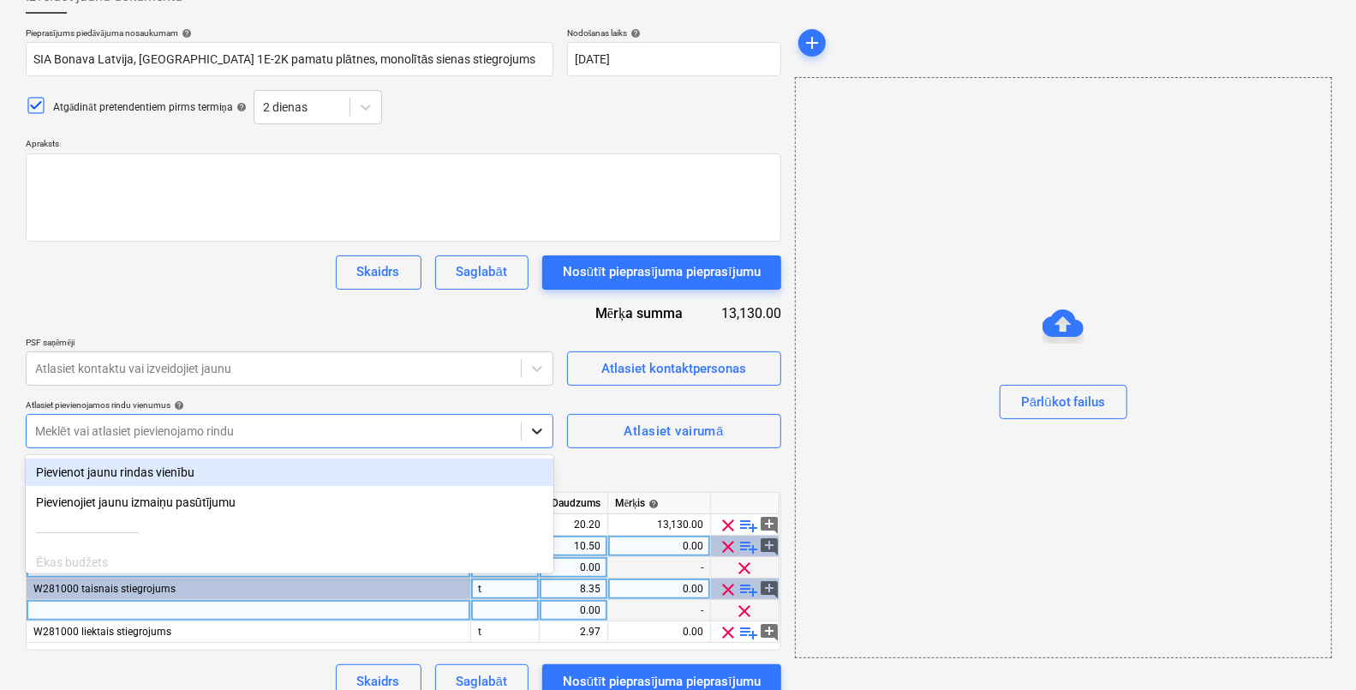
click at [542, 433] on body "Projekti Kontakti Uzņēmums Konsolidētie rēķini Iesūtne 3 format_size keyboard_a…" at bounding box center [678, 232] width 1356 height 690
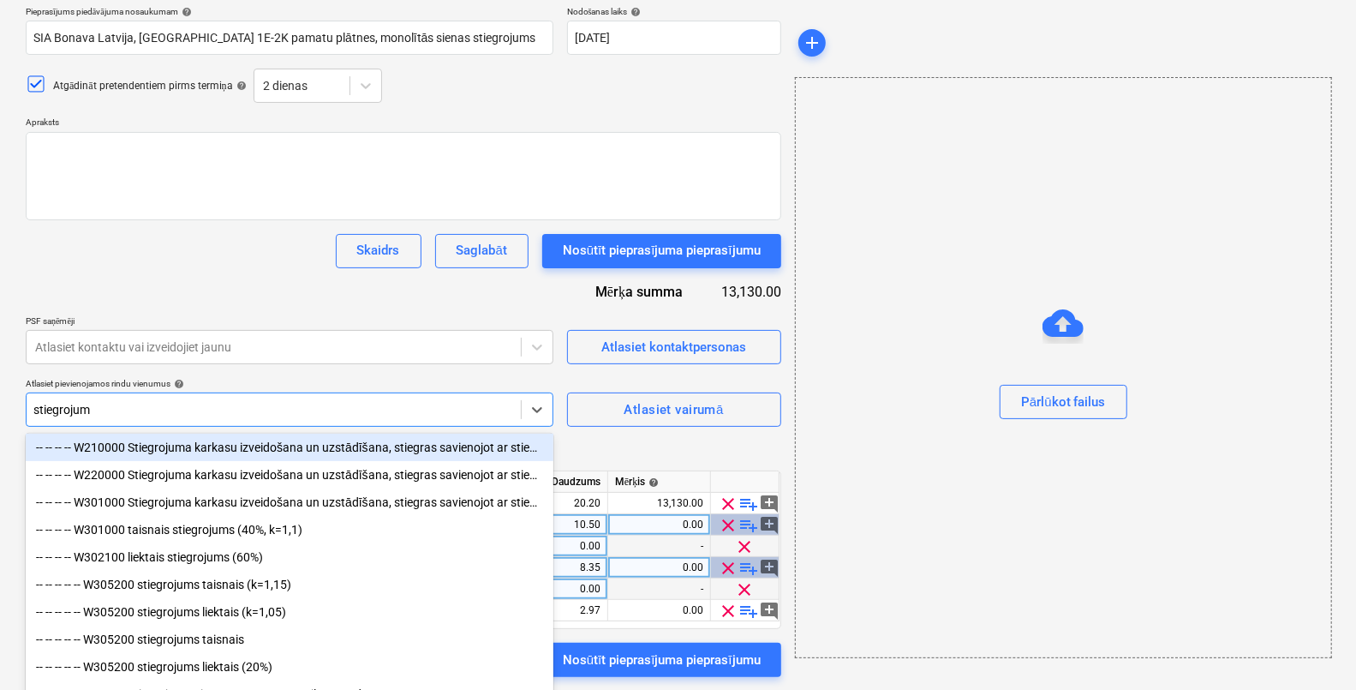
type input "stiegrojums"
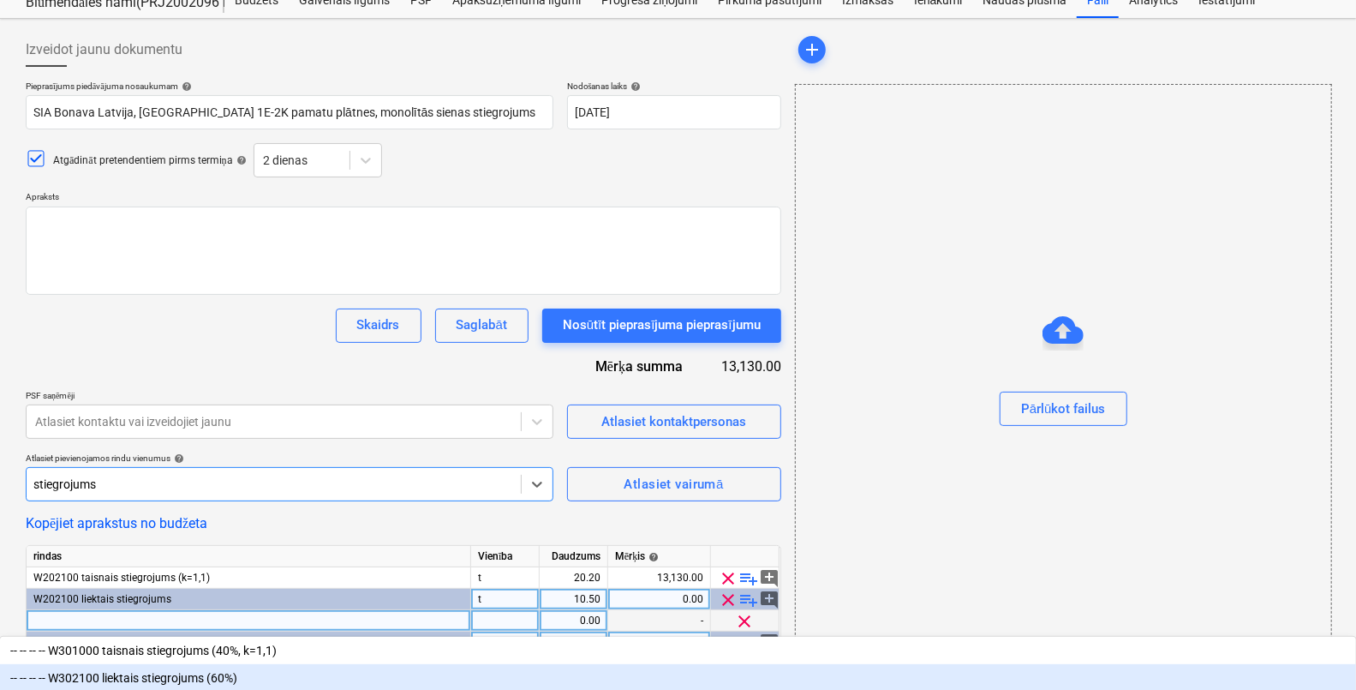
scroll to position [0, 0]
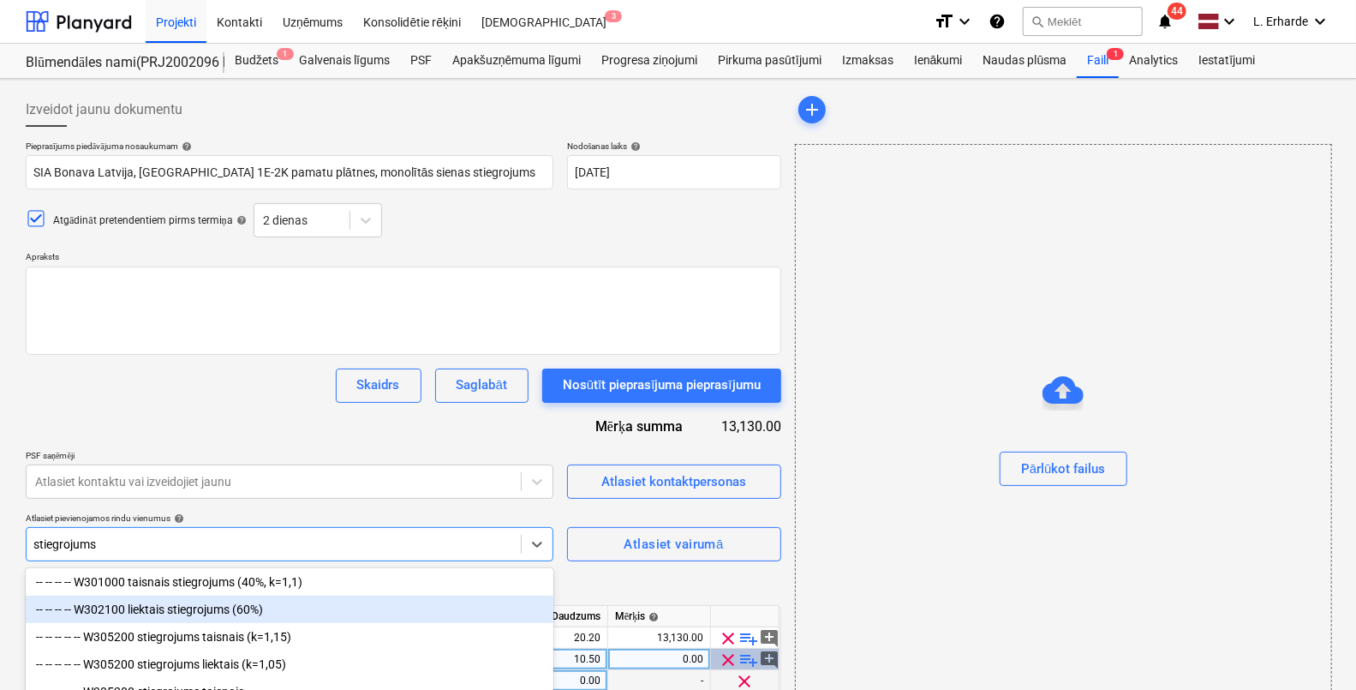
click at [251, 613] on div "-- -- -- -- W302100 liektais stiegrojums (60%)" at bounding box center [290, 609] width 528 height 27
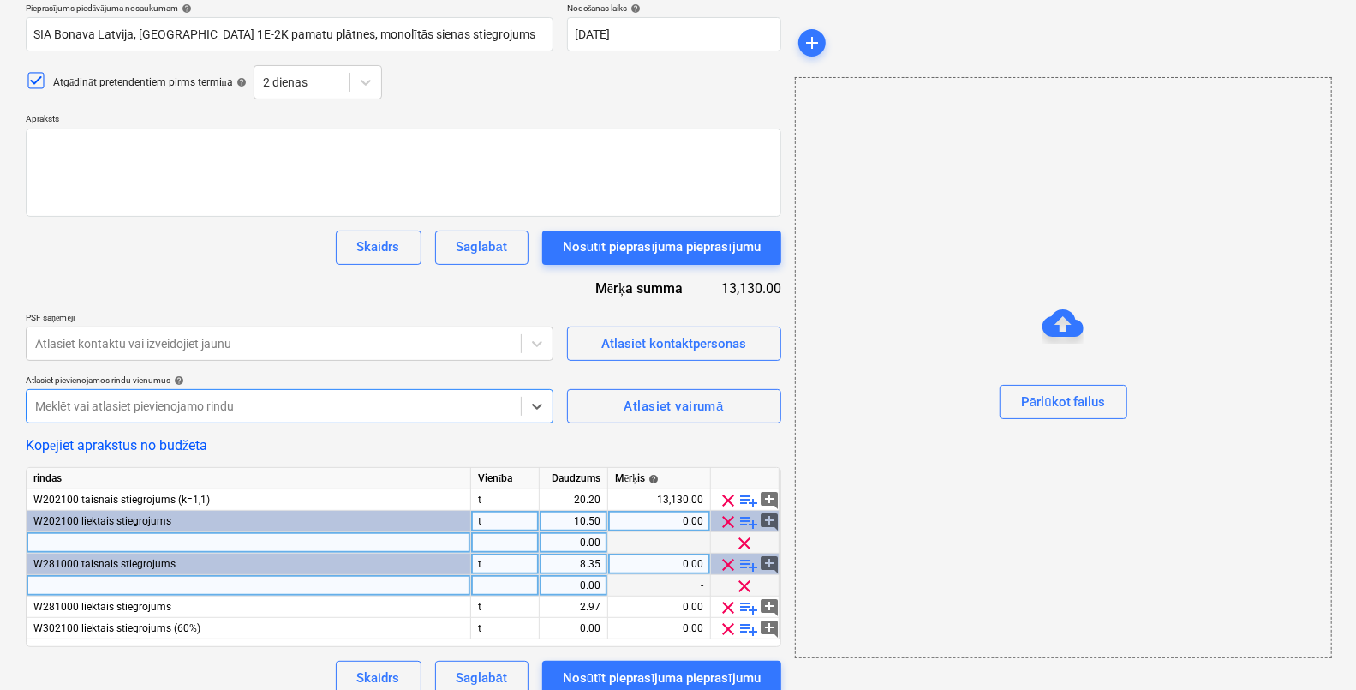
scroll to position [156, 0]
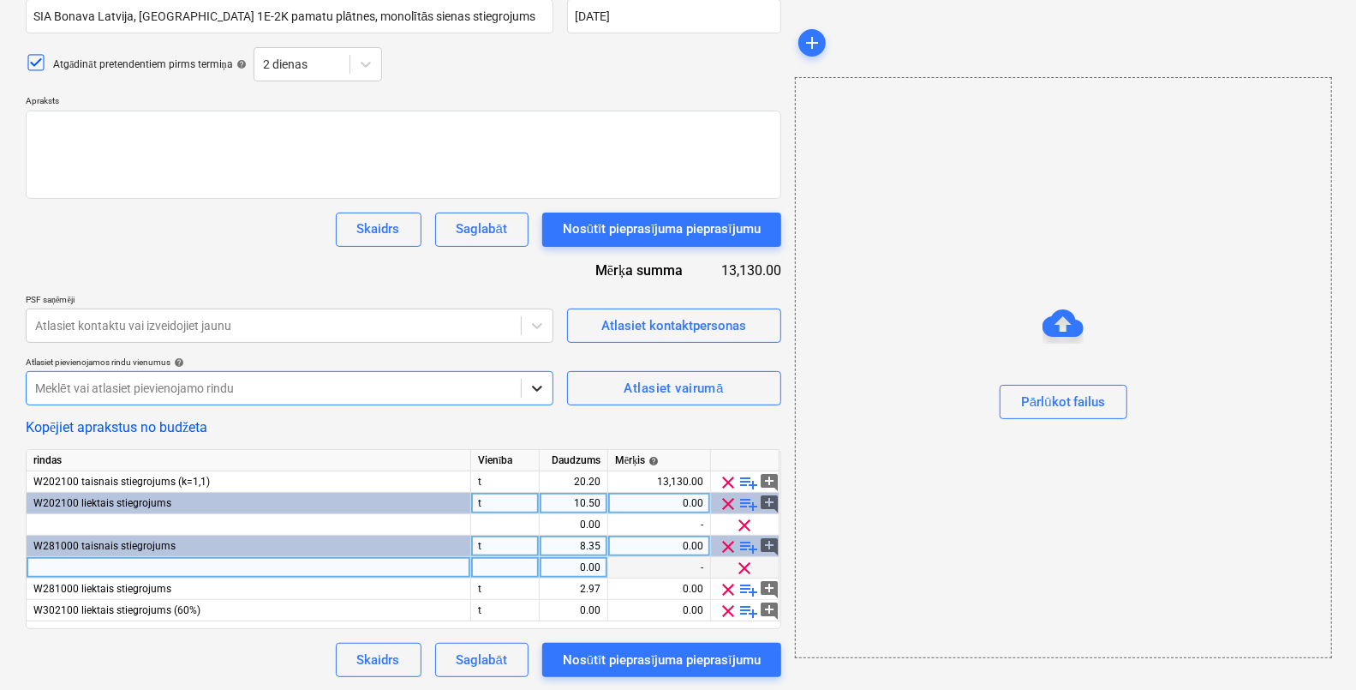
click at [531, 384] on icon at bounding box center [537, 388] width 17 height 17
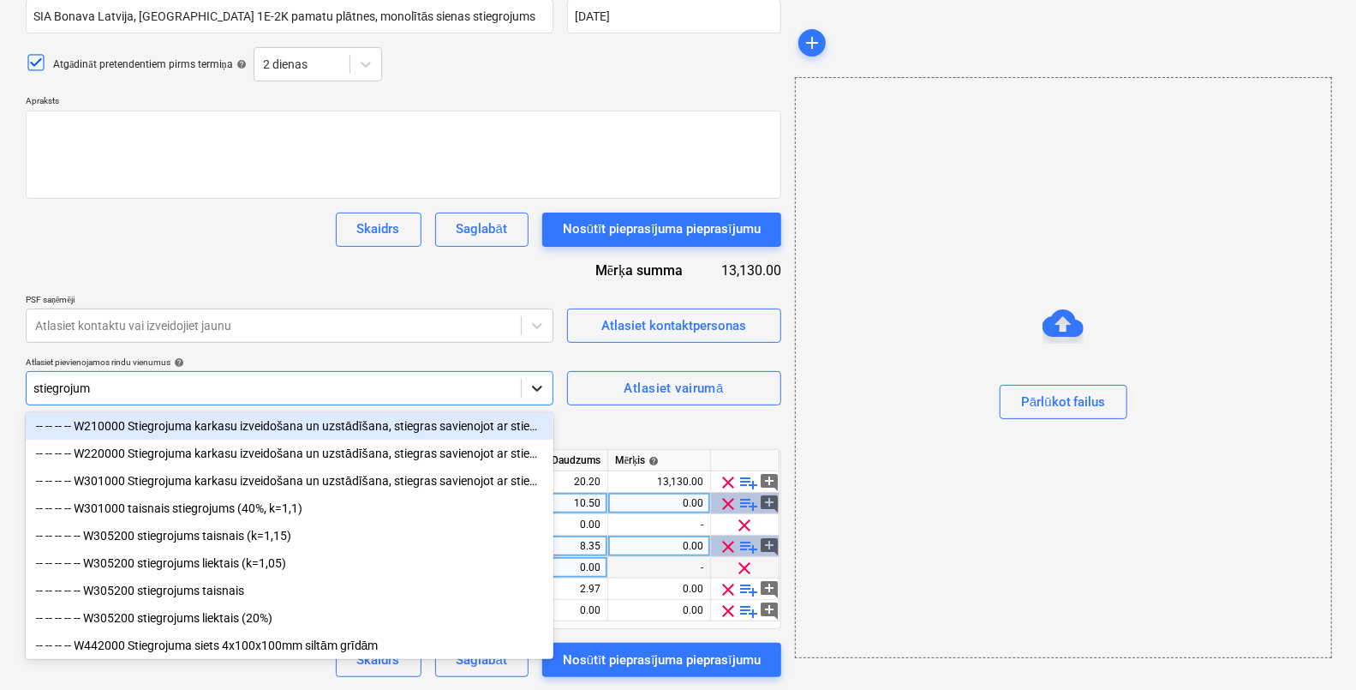
type input "stiegrojums"
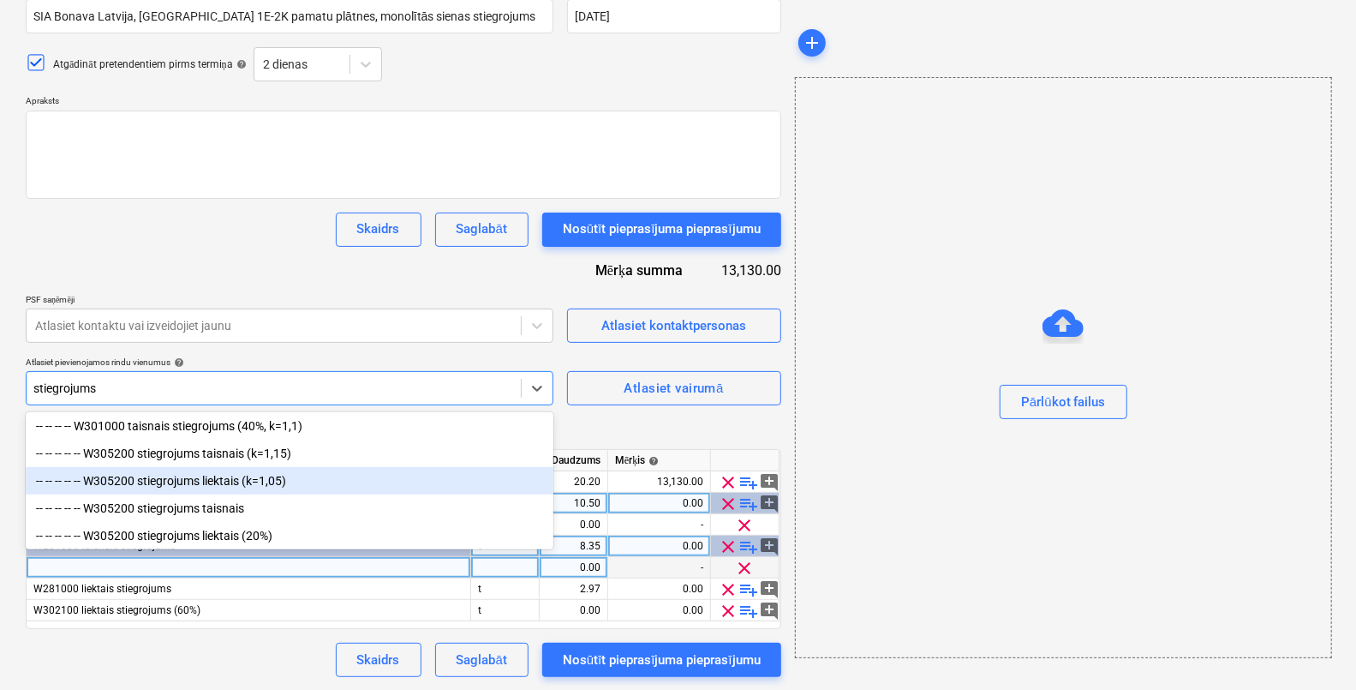
click at [224, 481] on div "-- -- -- -- -- W305200 stiegrojums liektais (k=1,05)" at bounding box center [290, 480] width 528 height 27
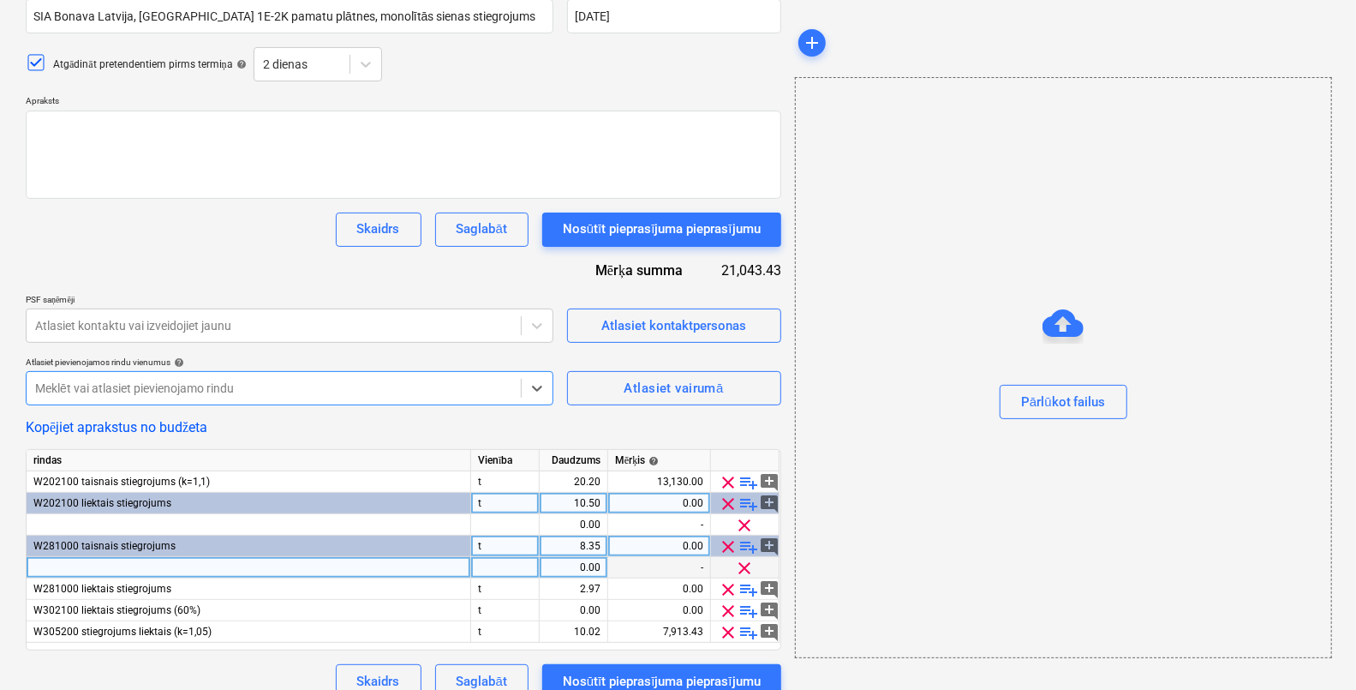
click at [295, 385] on div at bounding box center [273, 388] width 477 height 17
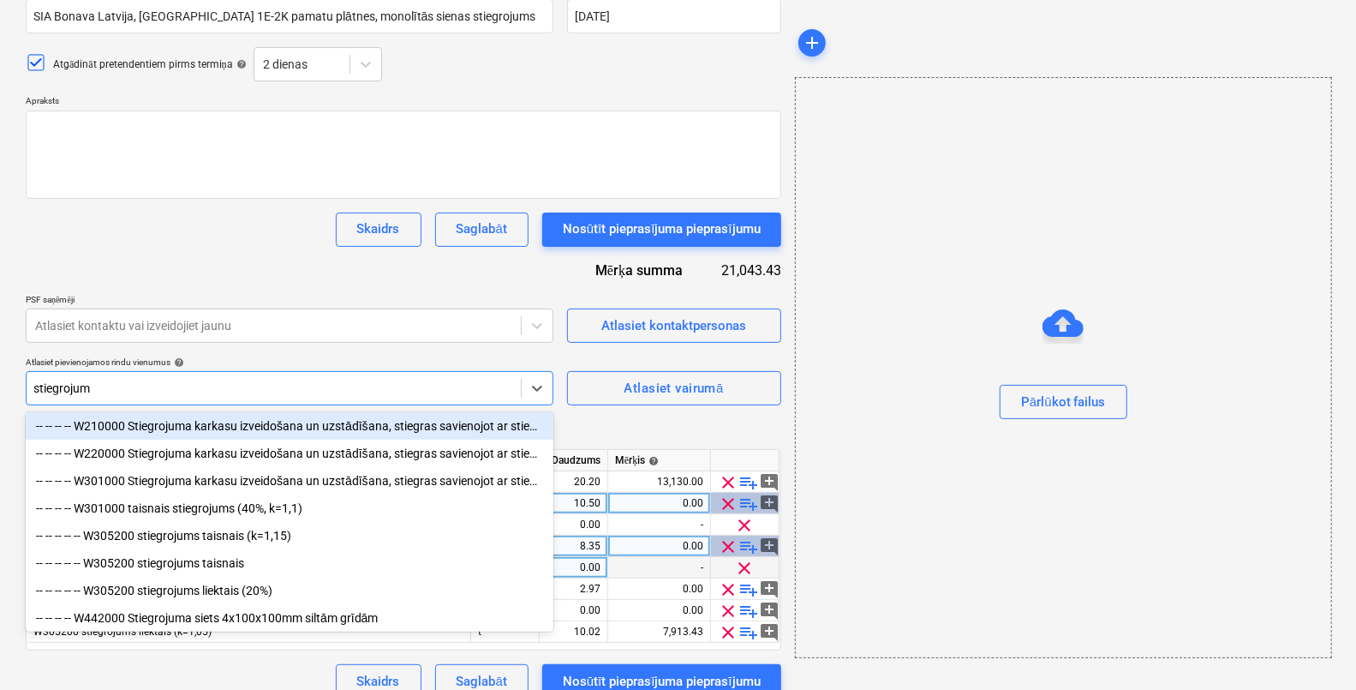
type input "stiegrojums"
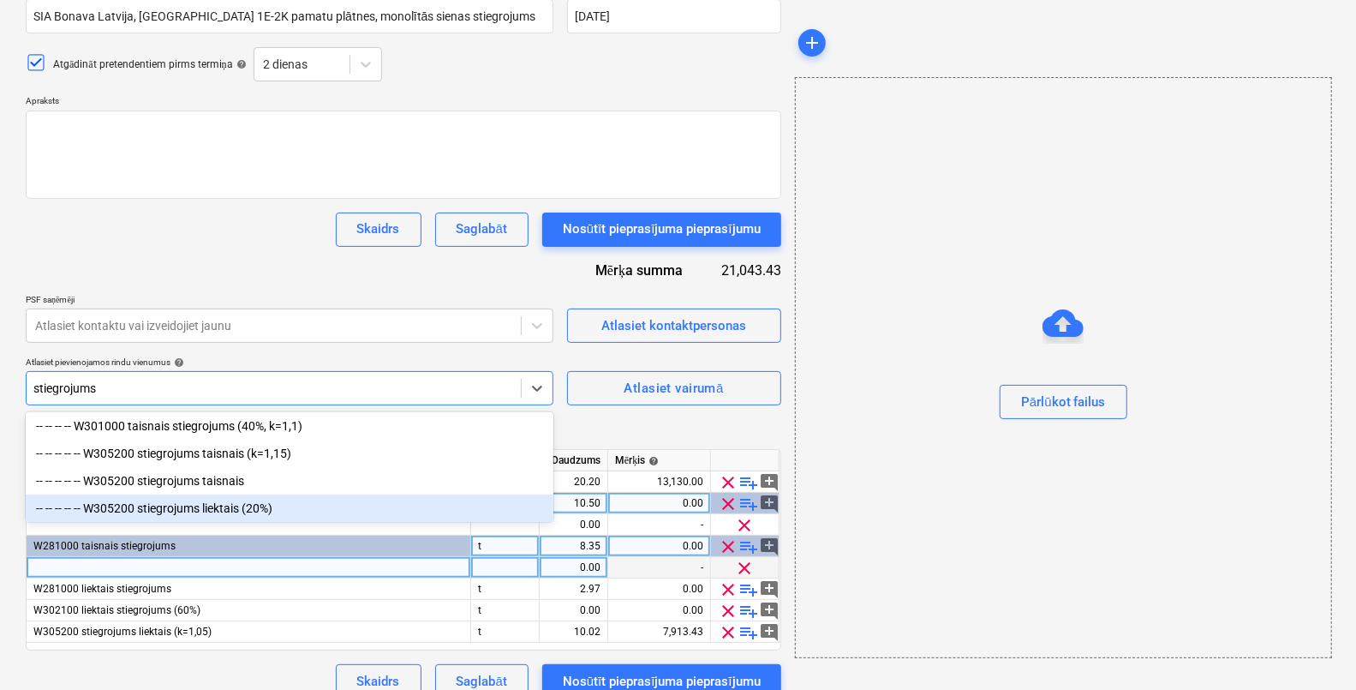
click at [231, 506] on div "-- -- -- -- -- W305200 stiegrojums liektais (20%)" at bounding box center [290, 507] width 528 height 27
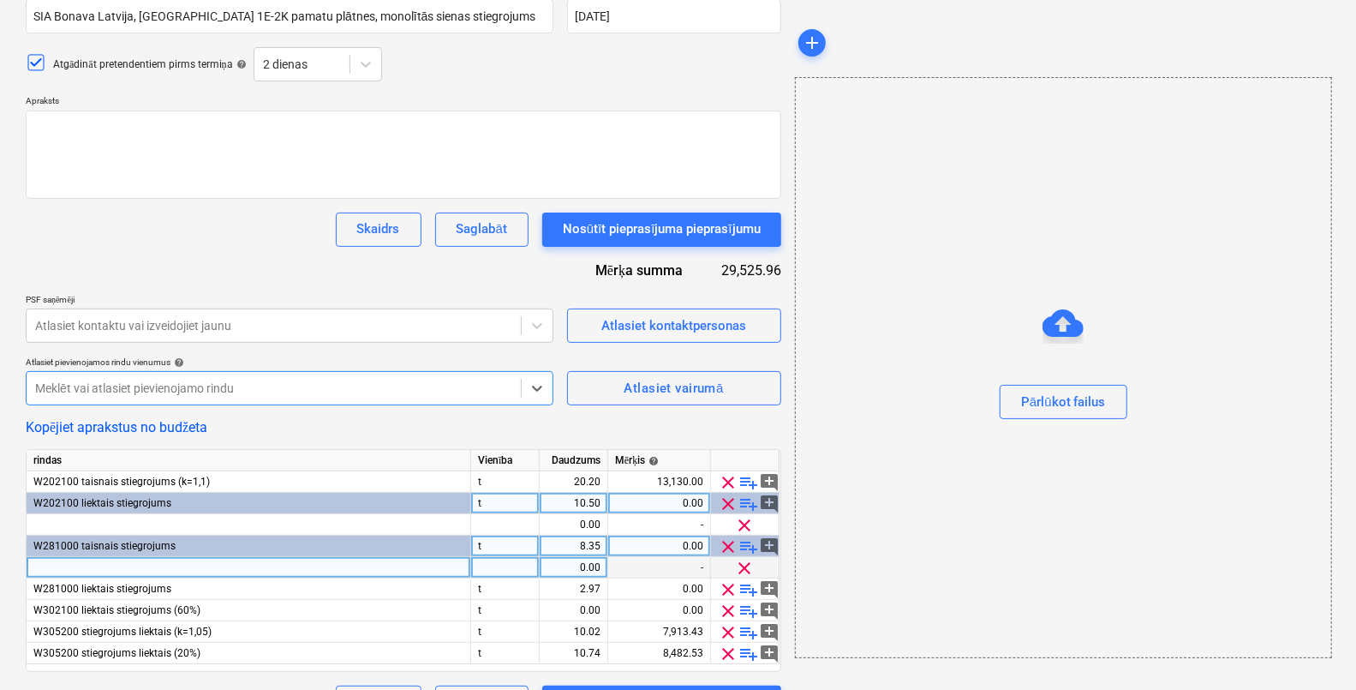
click at [313, 389] on div at bounding box center [273, 388] width 477 height 17
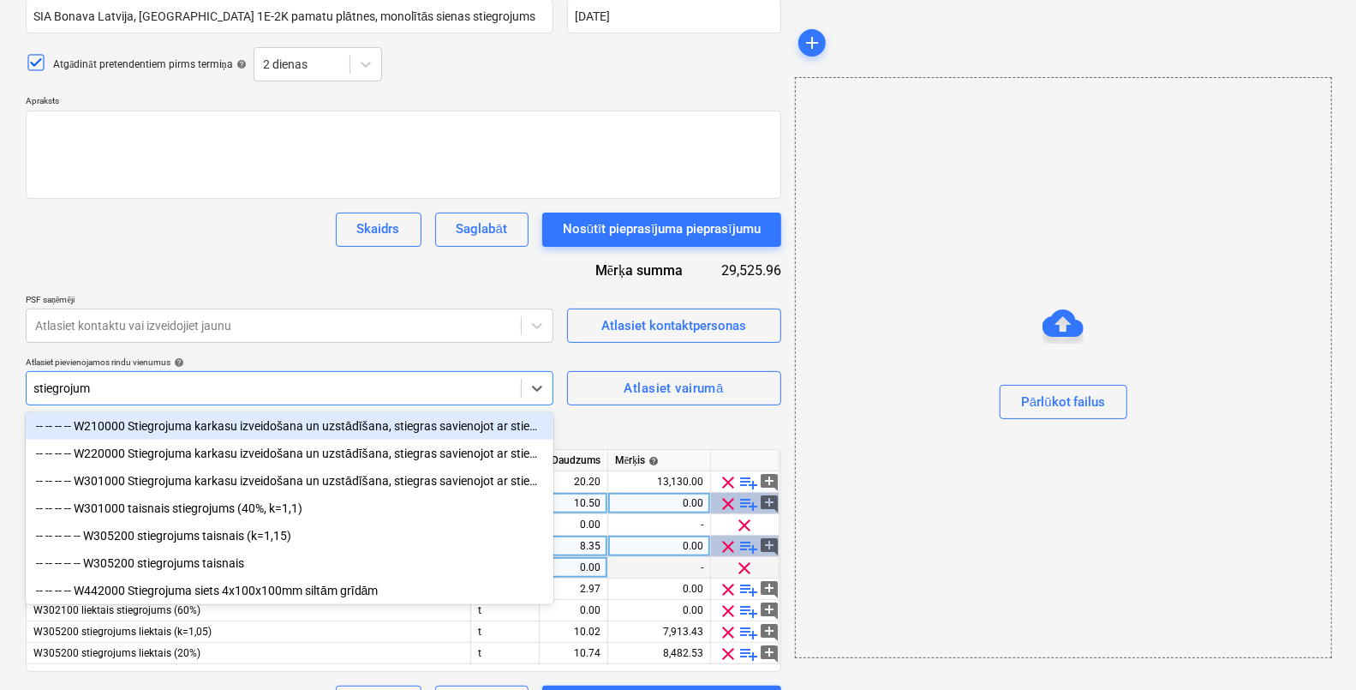
type input "stiegrojums"
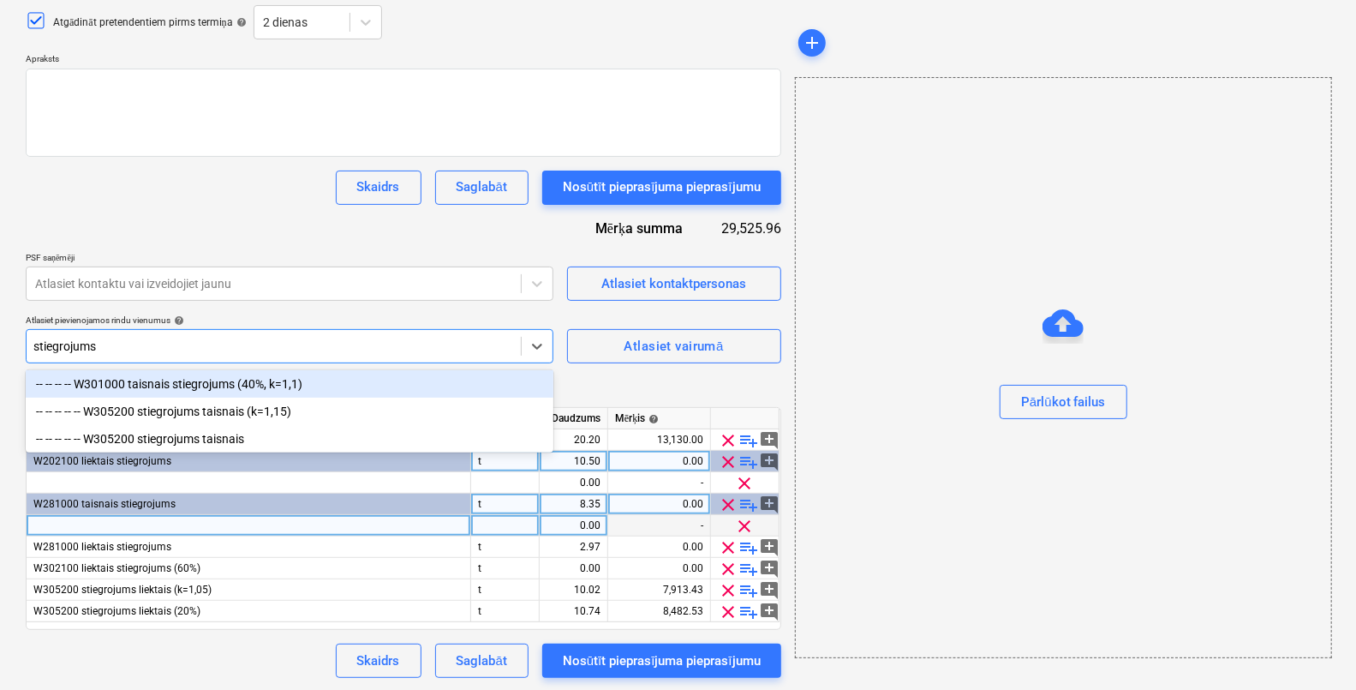
scroll to position [199, 0]
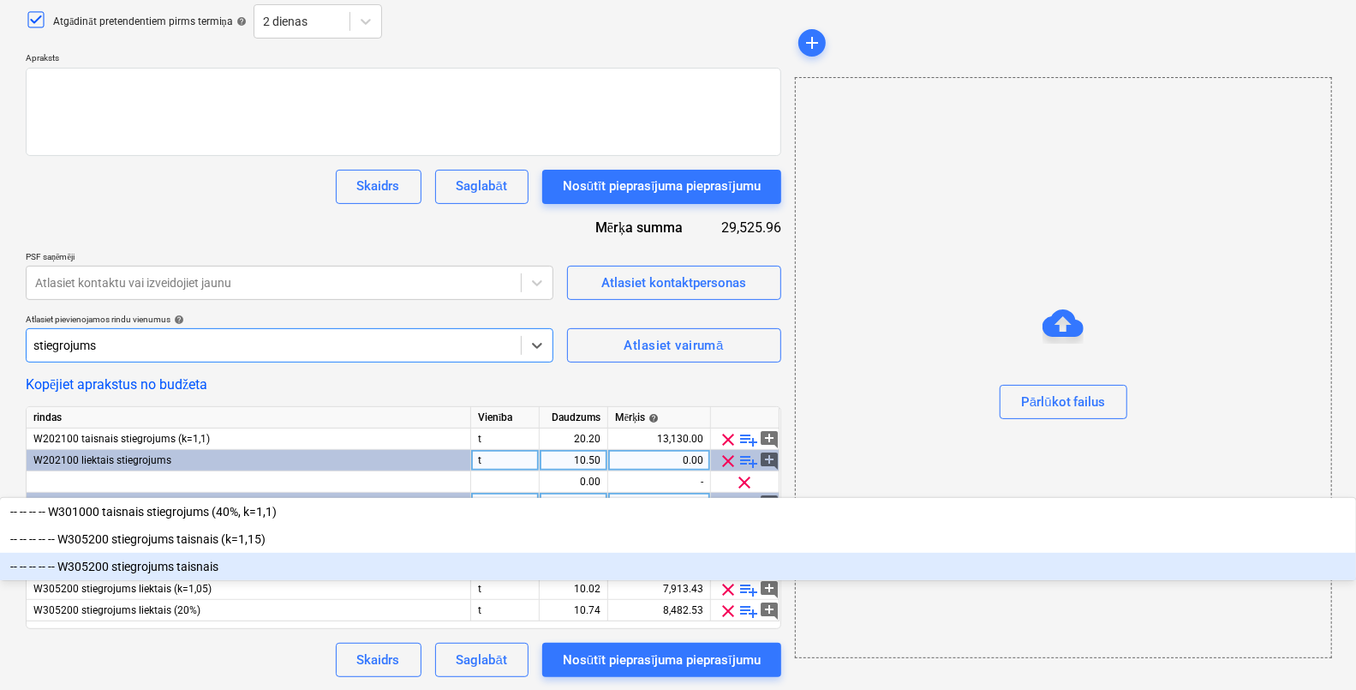
click at [240, 553] on div "-- -- -- -- -- W305200 stiegrojums taisnais" at bounding box center [678, 566] width 1356 height 27
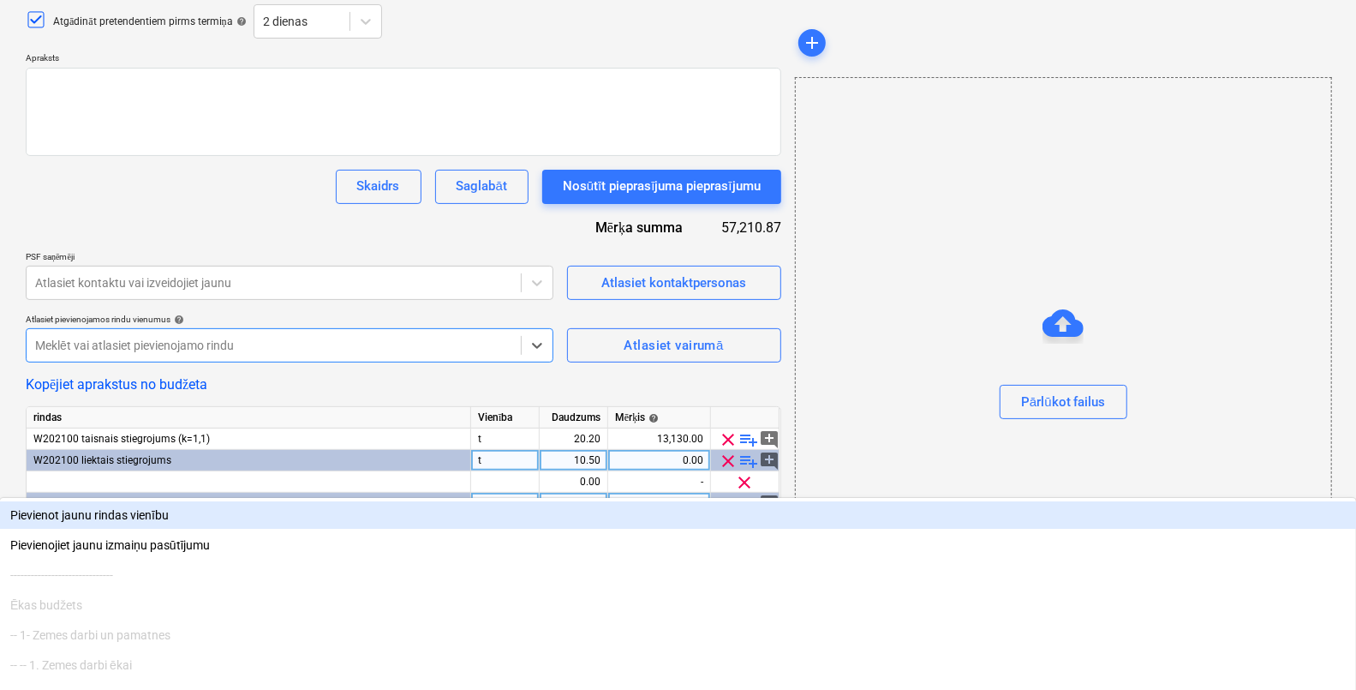
click at [316, 333] on div "Meklēt vai atlasiet pievienojamo rindu" at bounding box center [274, 345] width 494 height 24
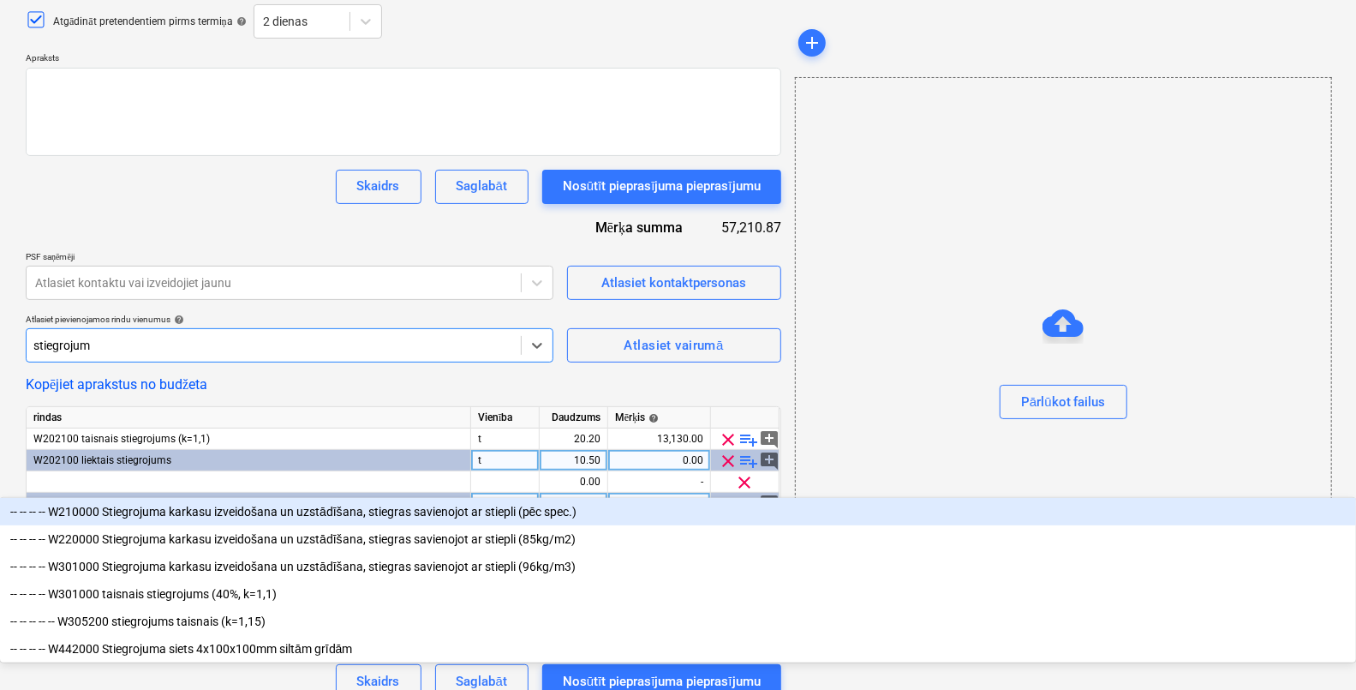
type input "stiegrojums"
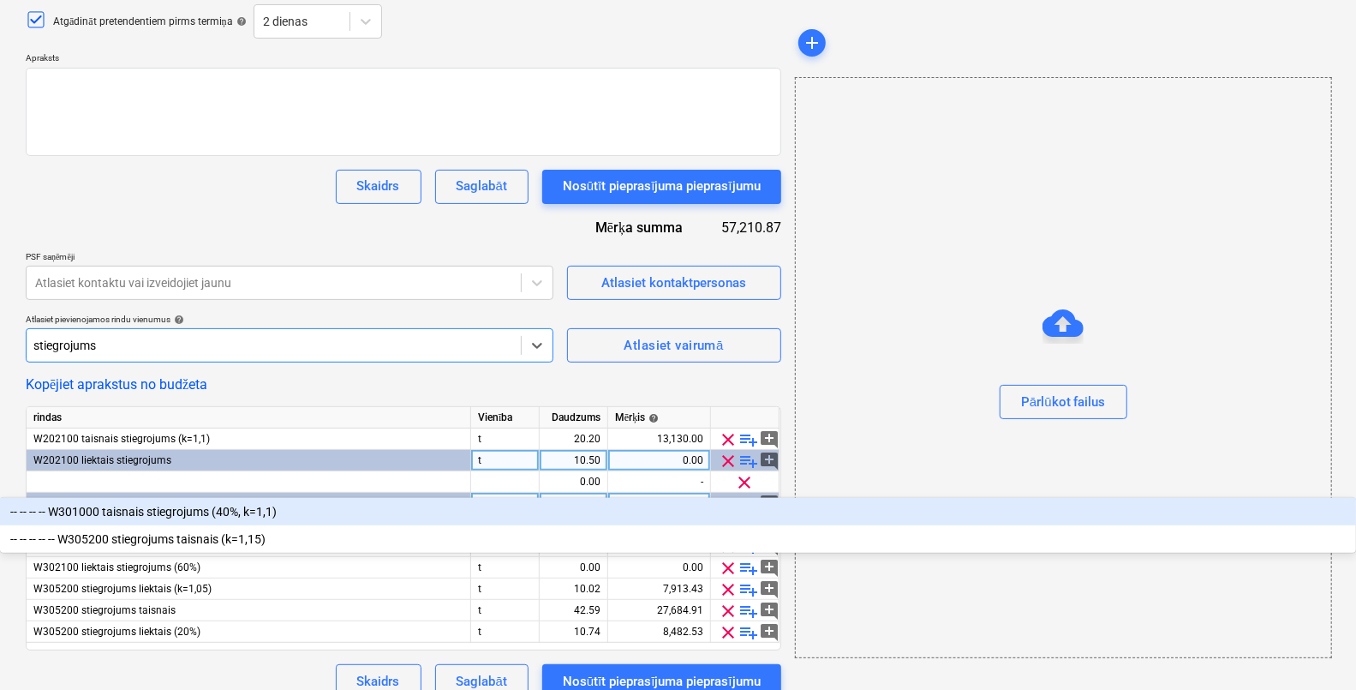
click at [298, 498] on div "-- -- -- -- W301000 taisnais stiegrojums (40%, k=1,1)" at bounding box center [678, 511] width 1356 height 27
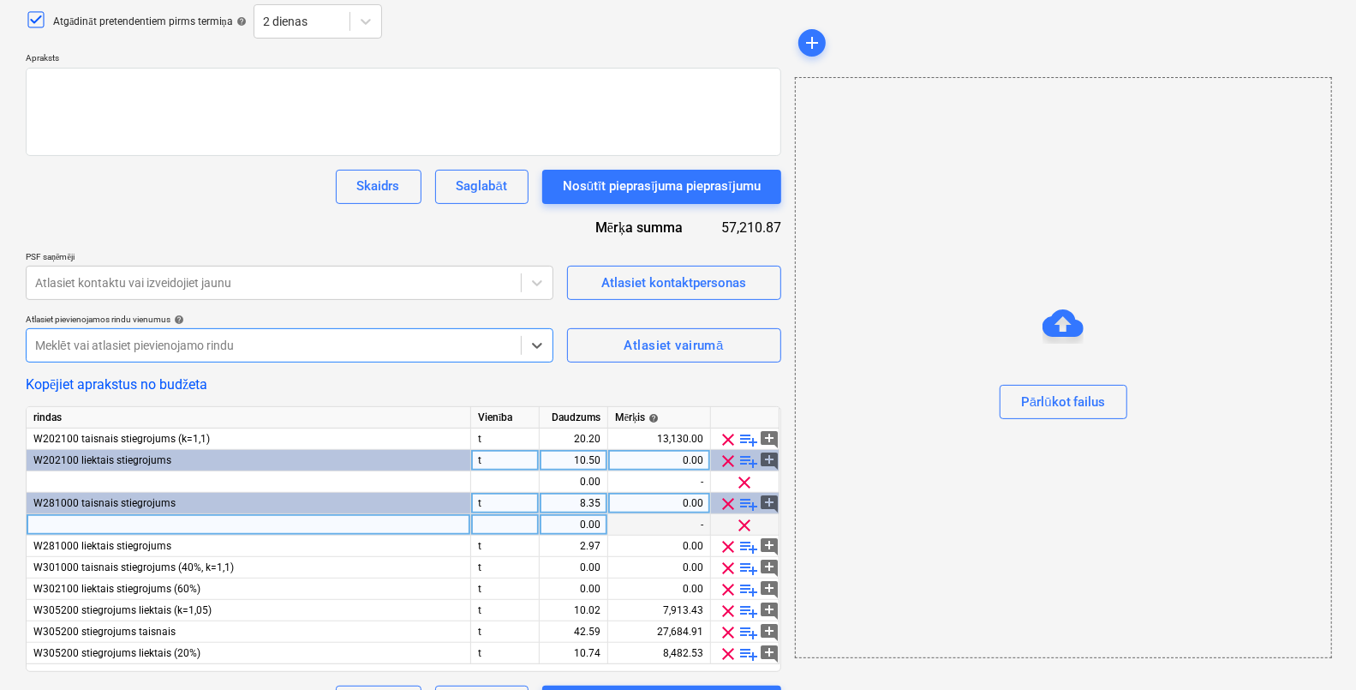
click at [292, 340] on div at bounding box center [273, 345] width 477 height 17
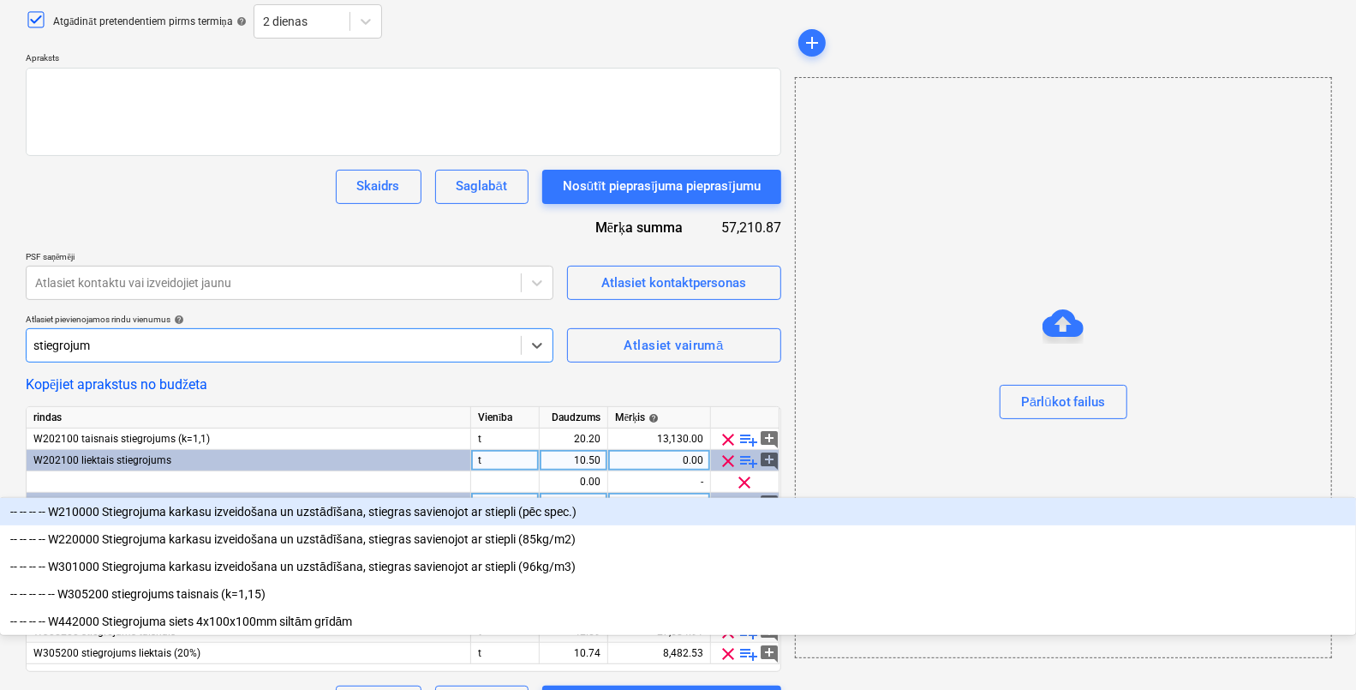
type input "stiegrojums"
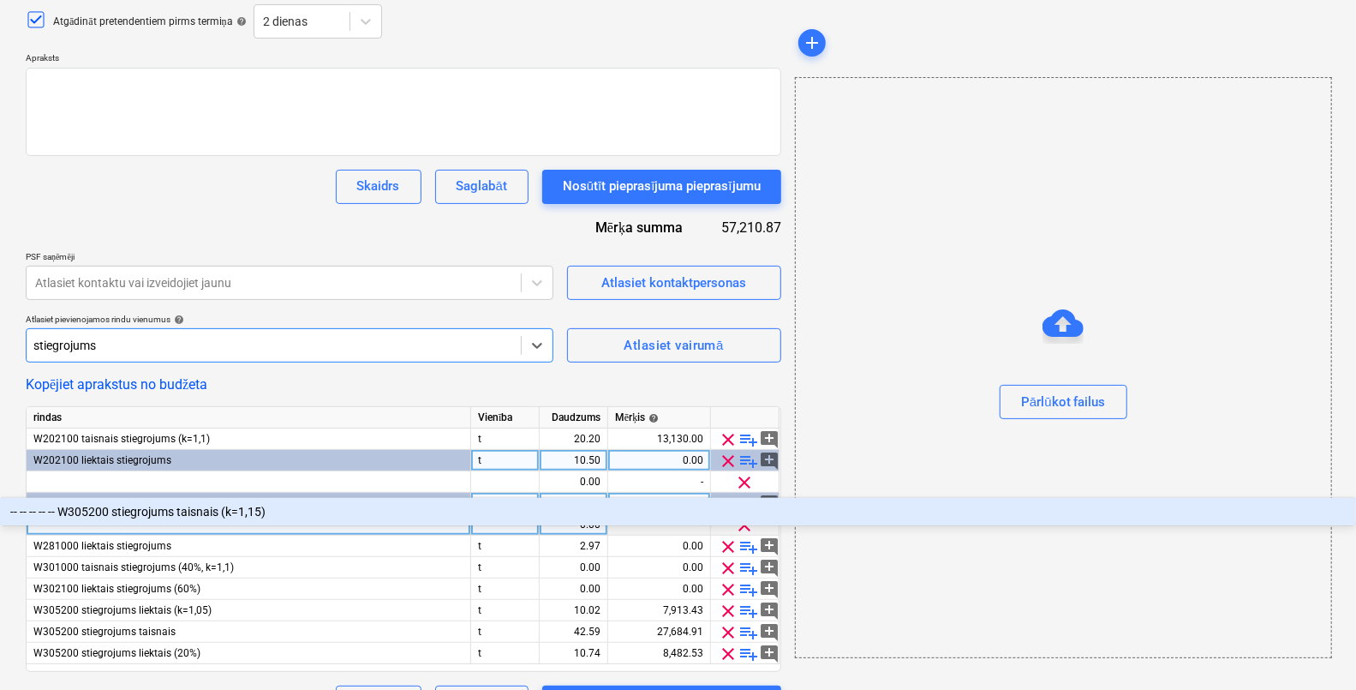
click at [320, 498] on div "-- -- -- -- -- W305200 stiegrojums taisnais (k=1,15)" at bounding box center [678, 511] width 1356 height 27
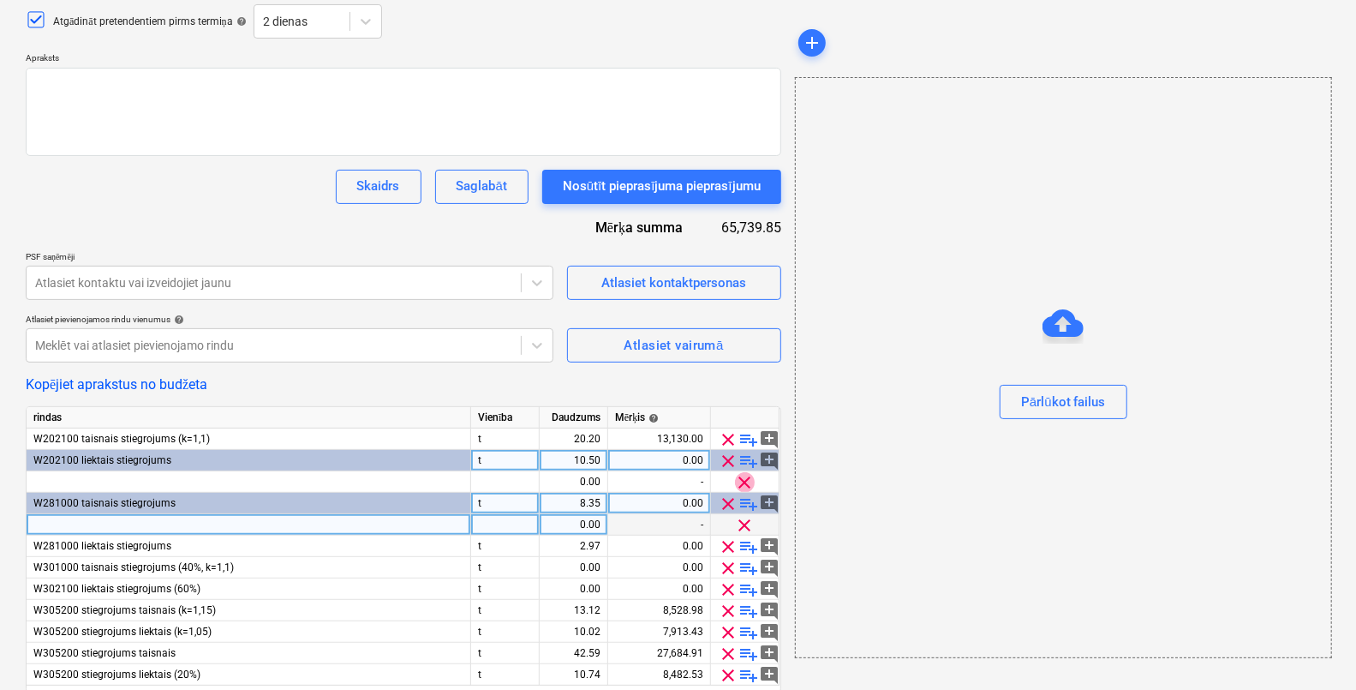
click at [743, 480] on span "clear" at bounding box center [745, 482] width 21 height 21
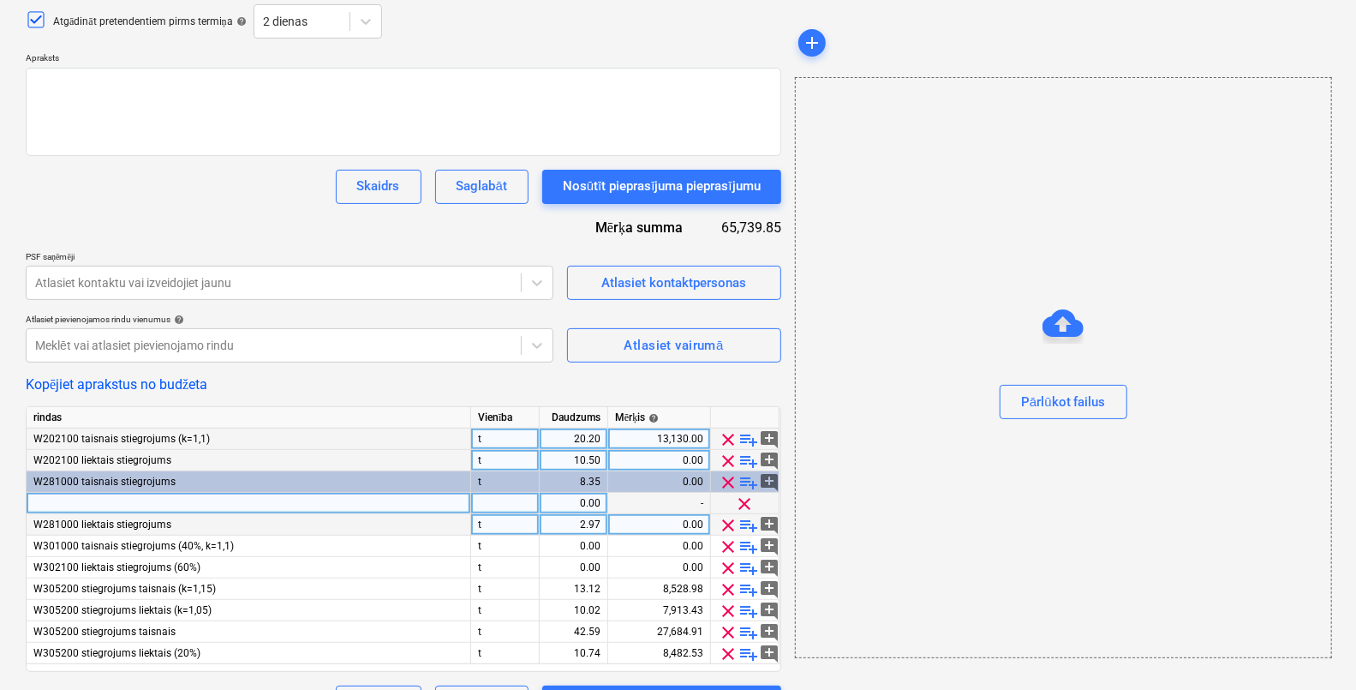
click at [685, 440] on div "13,130.00" at bounding box center [659, 438] width 88 height 21
click at [744, 505] on span "clear" at bounding box center [745, 504] width 21 height 21
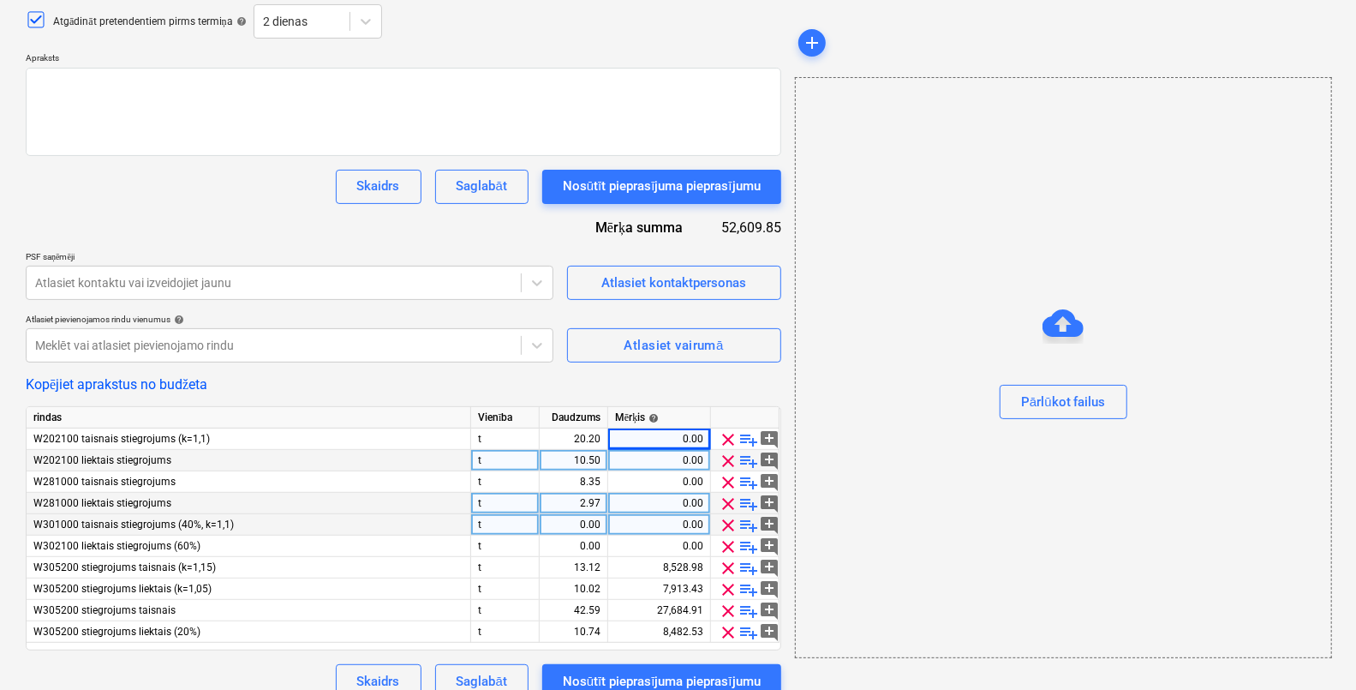
click at [728, 524] on span "clear" at bounding box center [728, 525] width 21 height 21
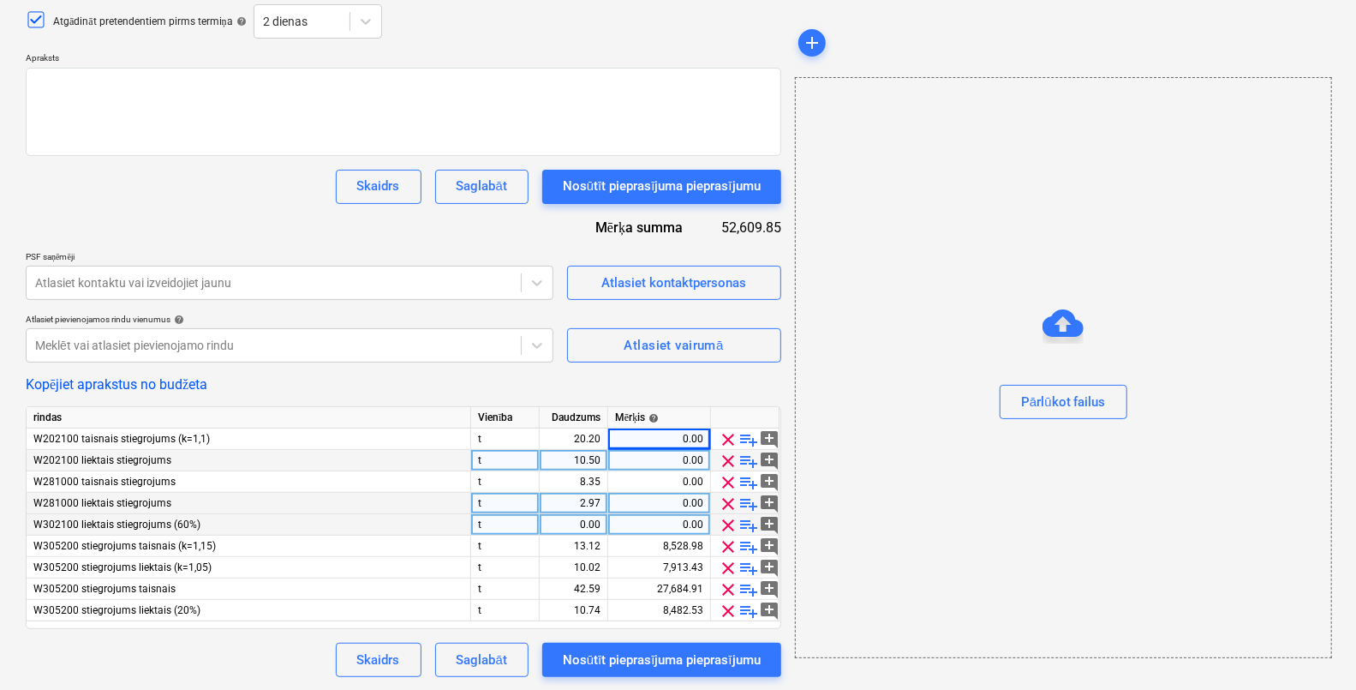
click at [728, 525] on span "clear" at bounding box center [728, 525] width 21 height 21
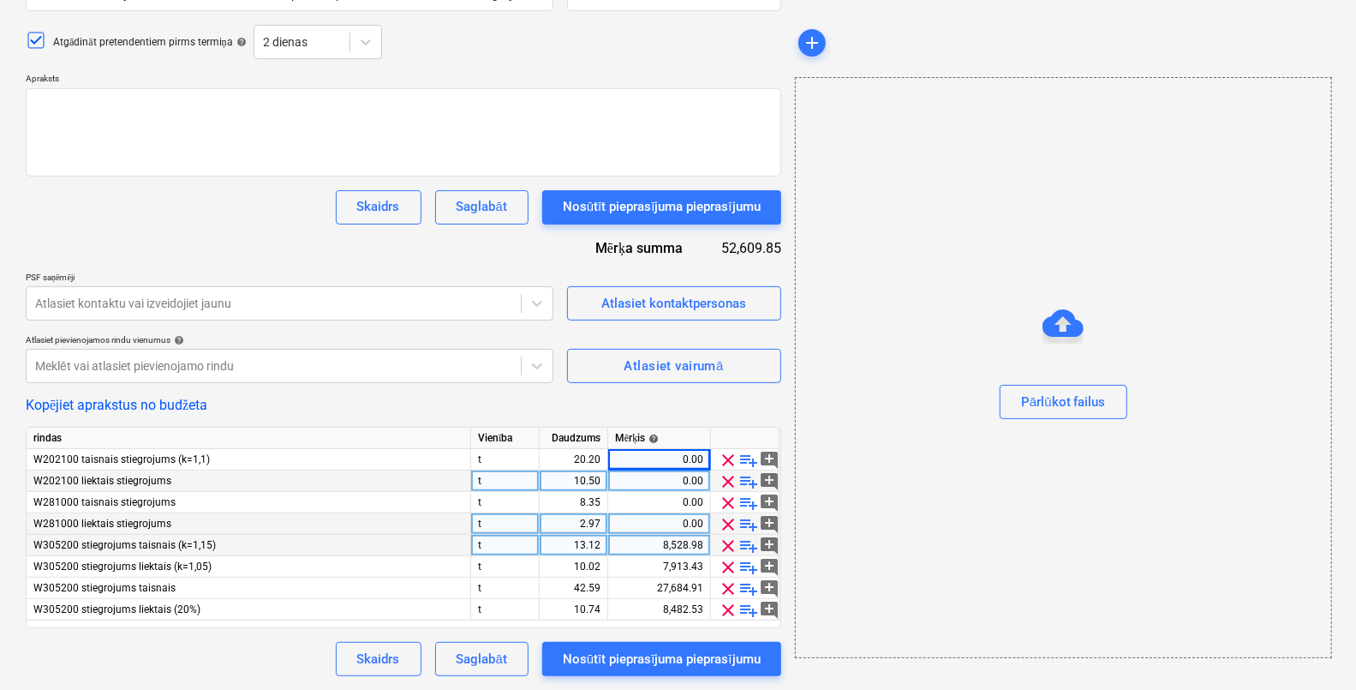
scroll to position [177, 0]
click at [679, 547] on div "8,528.98" at bounding box center [659, 546] width 88 height 21
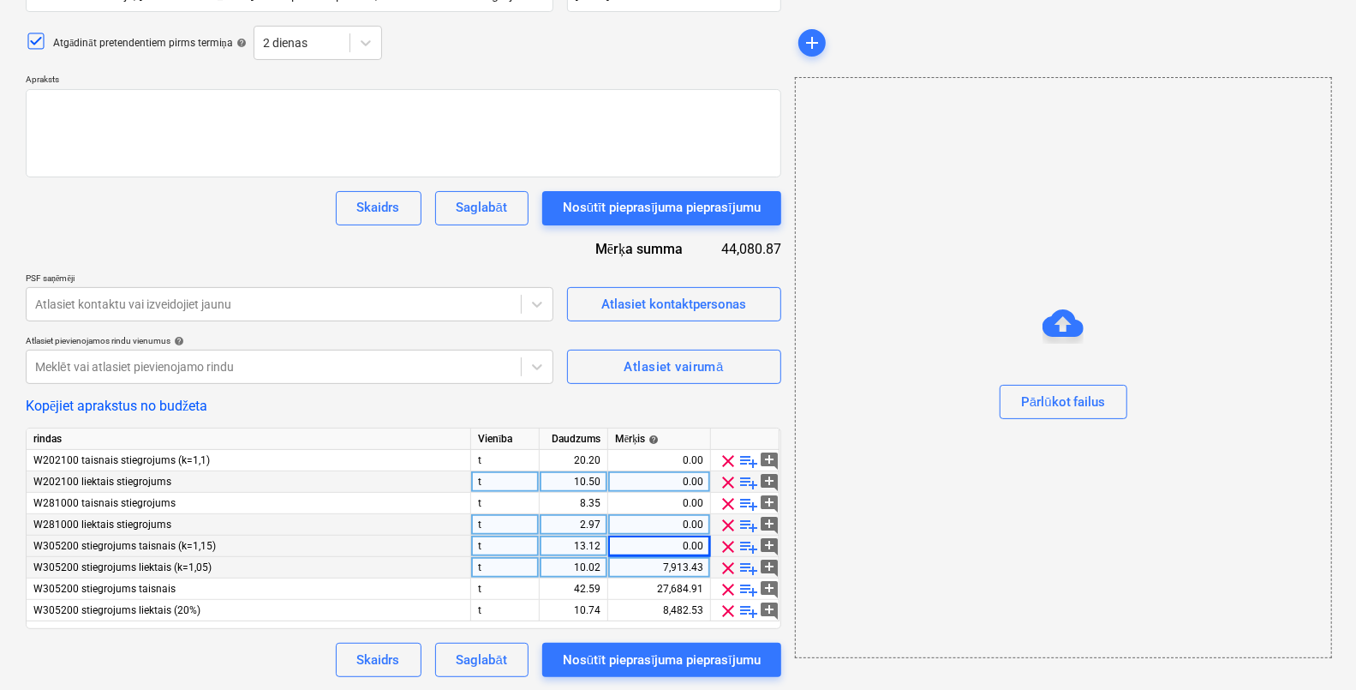
click at [690, 570] on div "7,913.43" at bounding box center [659, 567] width 88 height 21
click at [684, 590] on div "27,684.91" at bounding box center [659, 588] width 88 height 21
drag, startPoint x: 681, startPoint y: 608, endPoint x: 709, endPoint y: 594, distance: 31.0
click at [681, 608] on div "8,482.53" at bounding box center [659, 610] width 88 height 21
click at [679, 545] on div "0.00" at bounding box center [659, 546] width 88 height 21
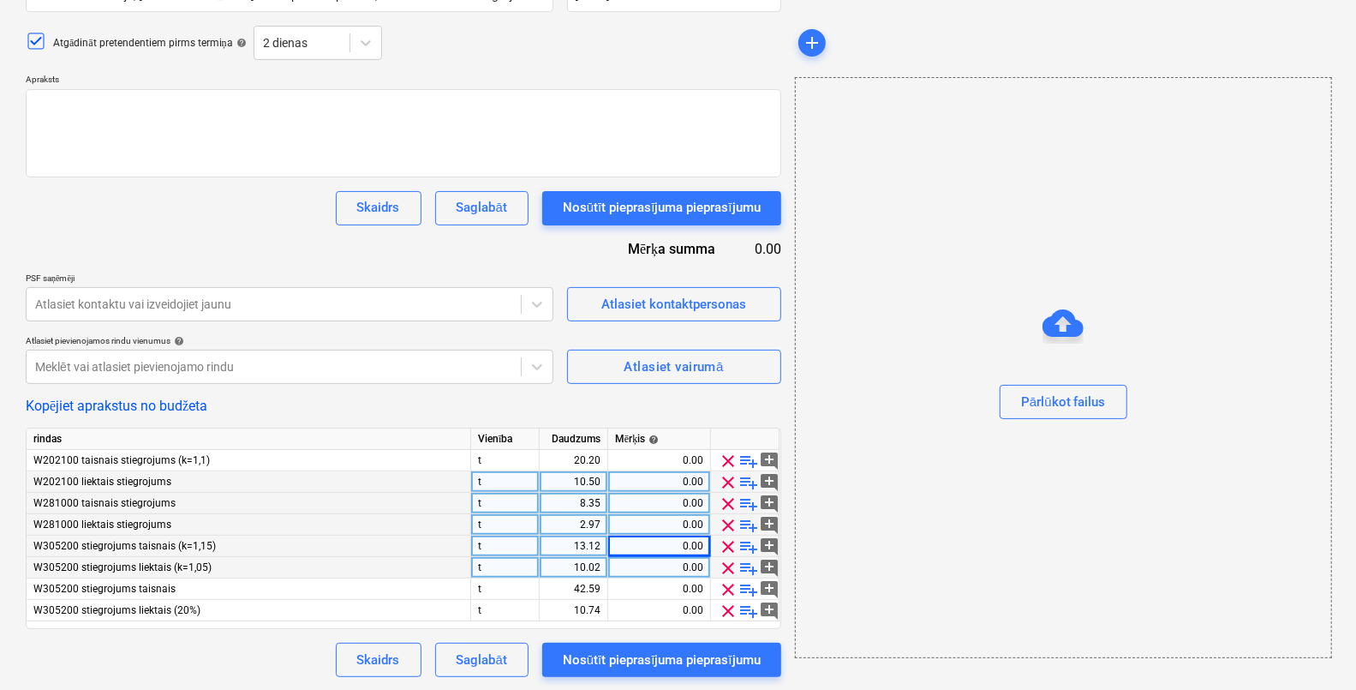
click at [377, 504] on div "W281000 taisnais stiegrojums" at bounding box center [249, 503] width 445 height 21
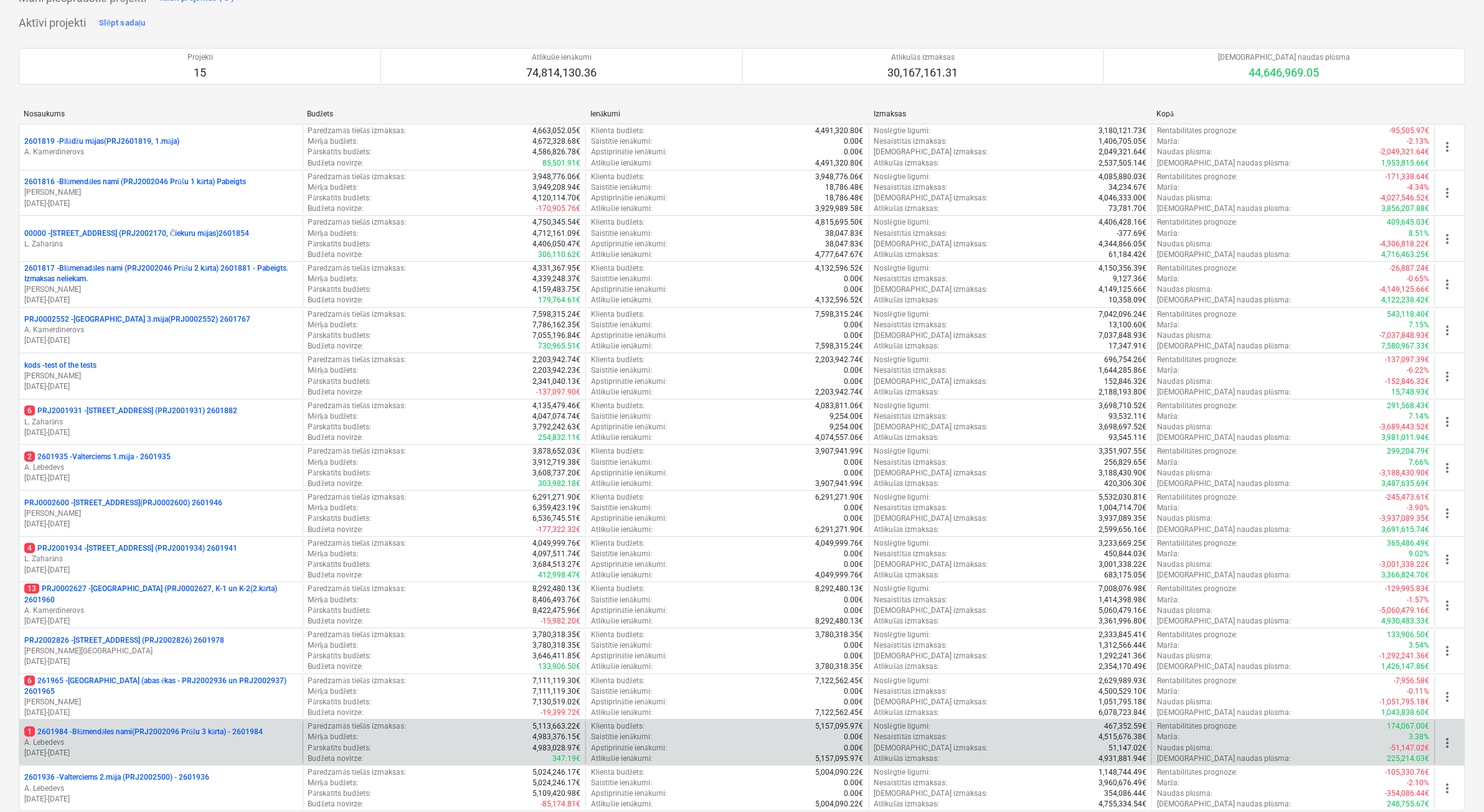
scroll to position [78, 0]
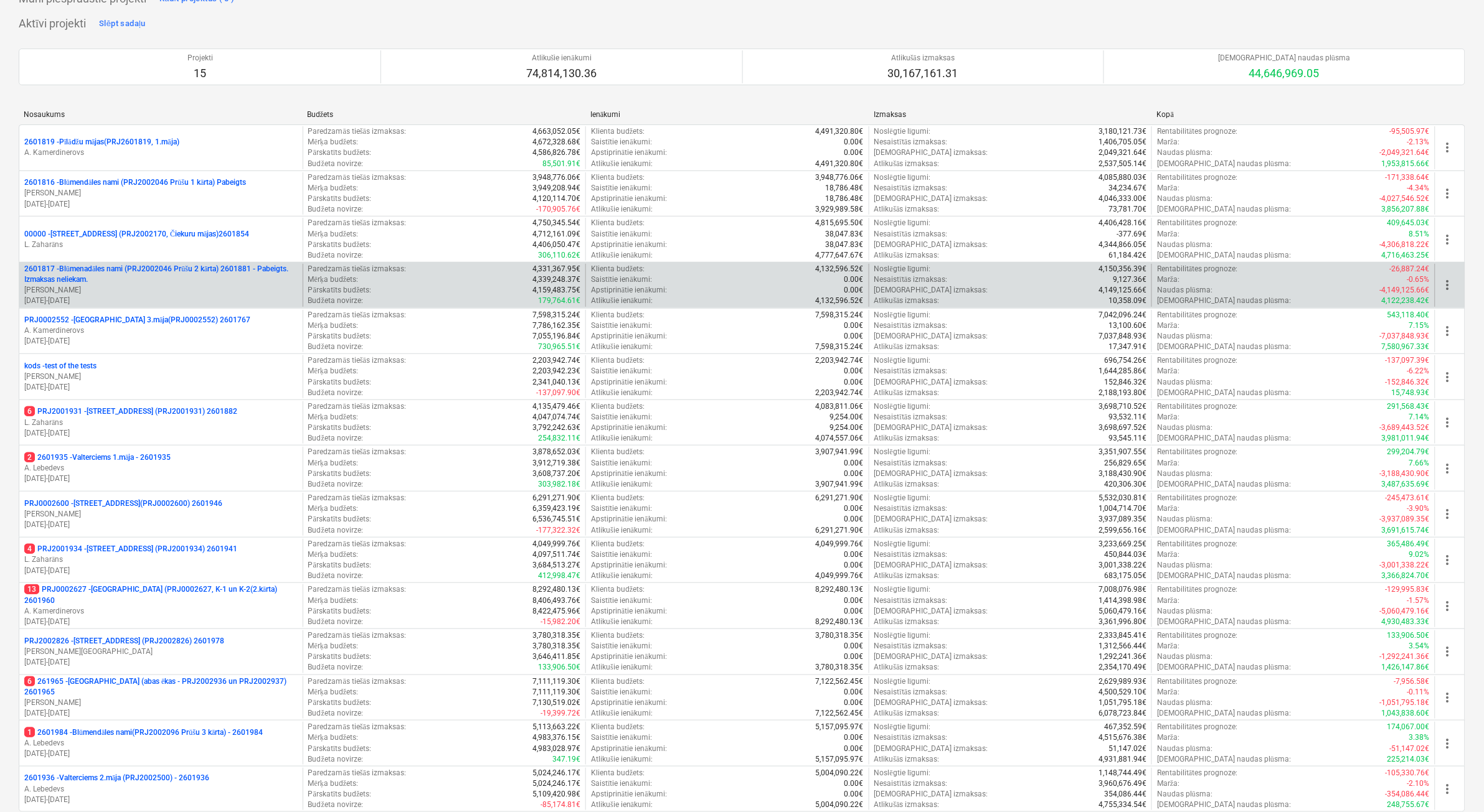
click at [209, 269] on p "2601817 - Blūmenadāles nami (PRJ2002046 Prūšu 2 kārta) 2601881 - Pabeigts. Izma…" at bounding box center [161, 274] width 273 height 21
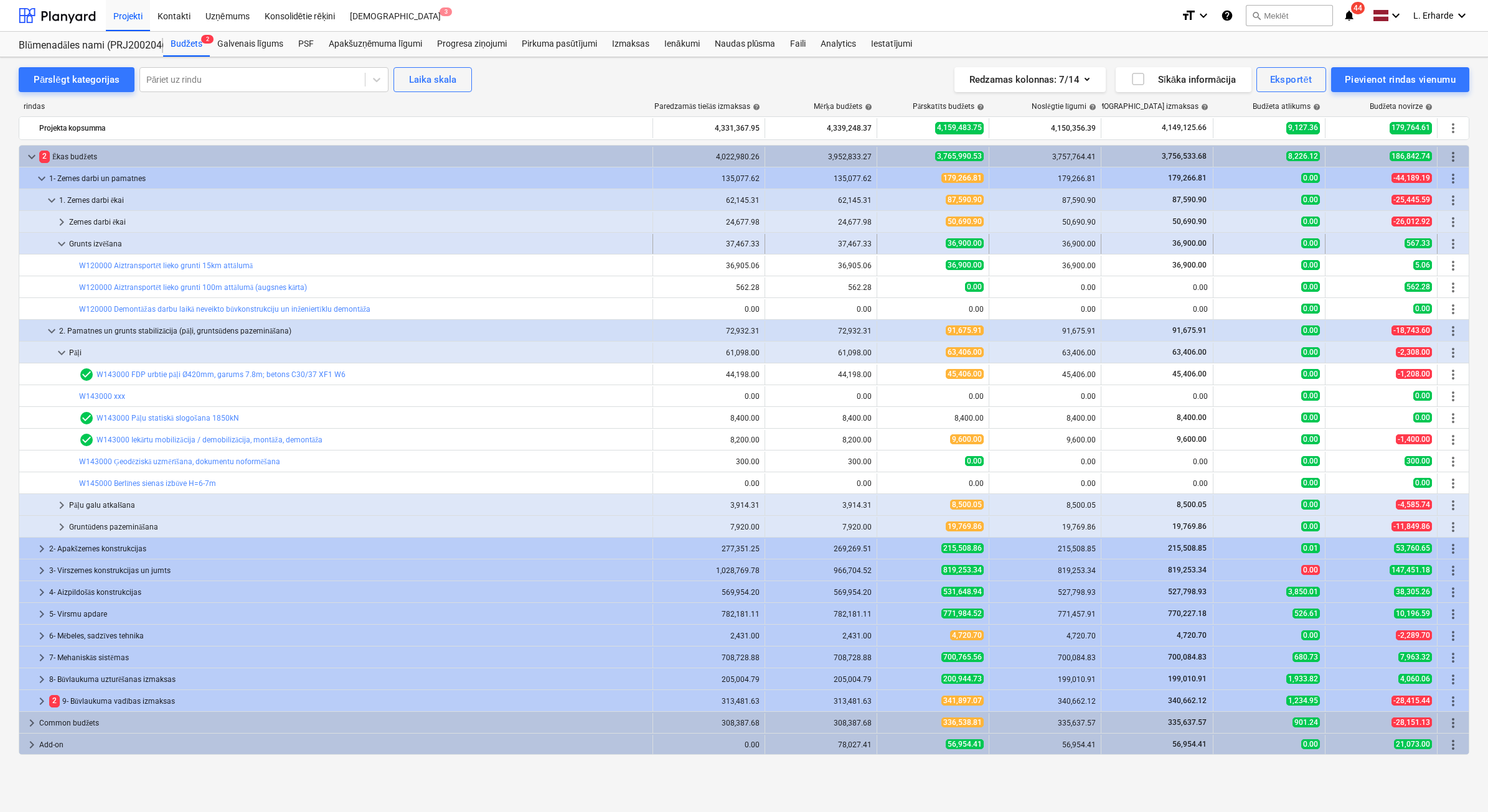
click at [61, 249] on span "keyboard_arrow_down" at bounding box center [62, 244] width 15 height 15
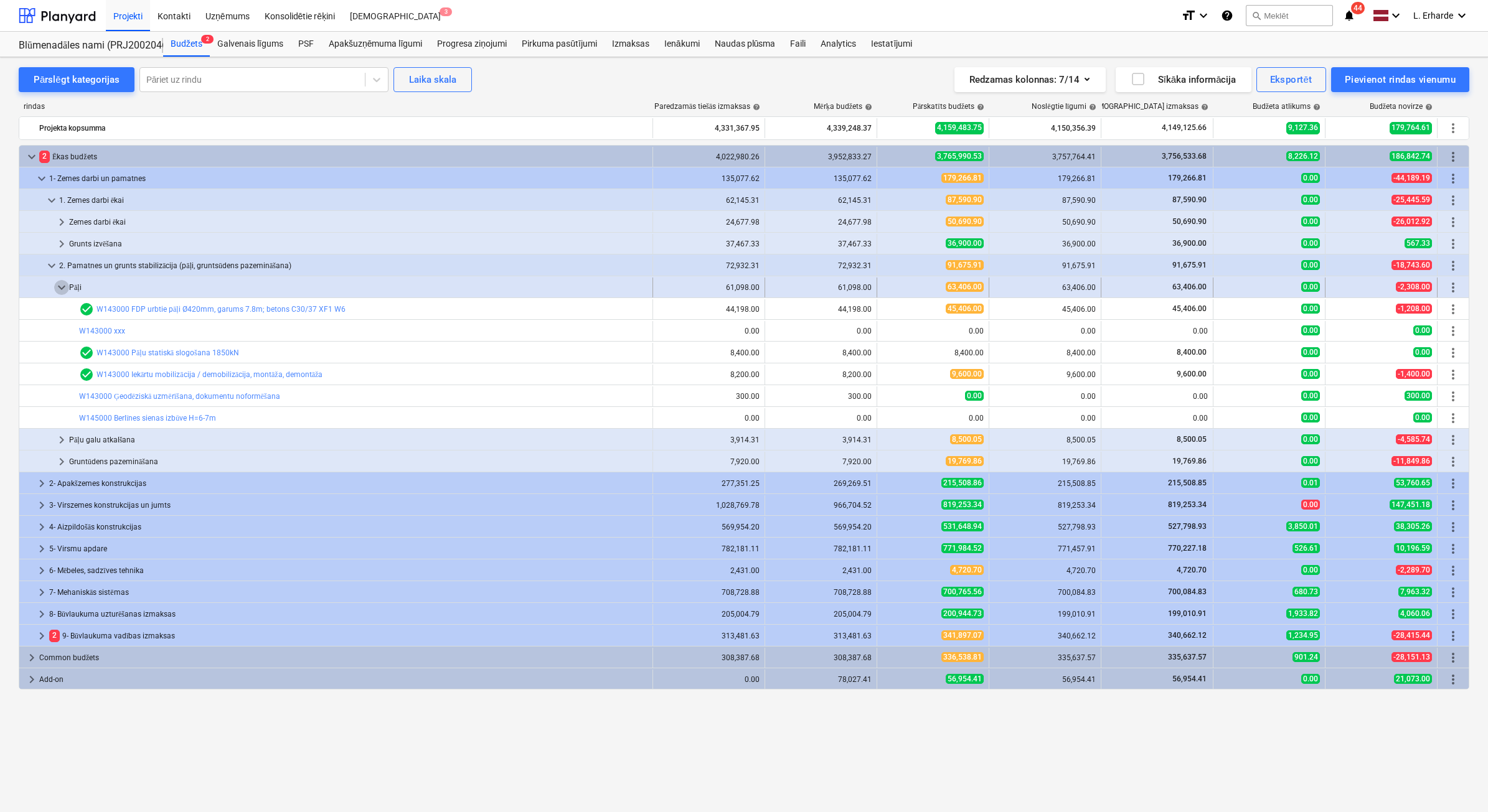
click at [57, 285] on span "keyboard_arrow_down" at bounding box center [62, 288] width 15 height 15
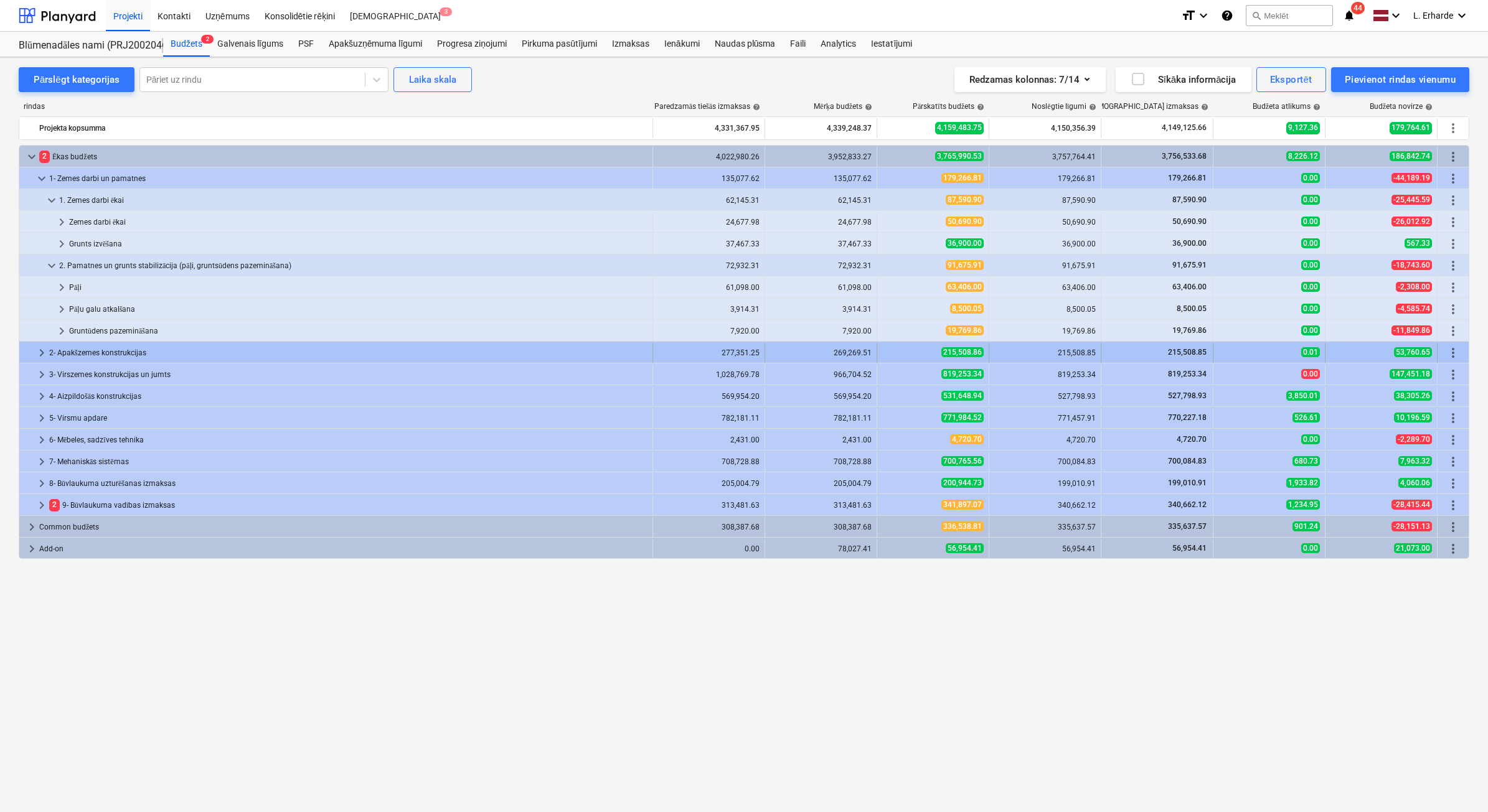
click at [42, 354] on span "keyboard_arrow_right" at bounding box center [41, 353] width 15 height 15
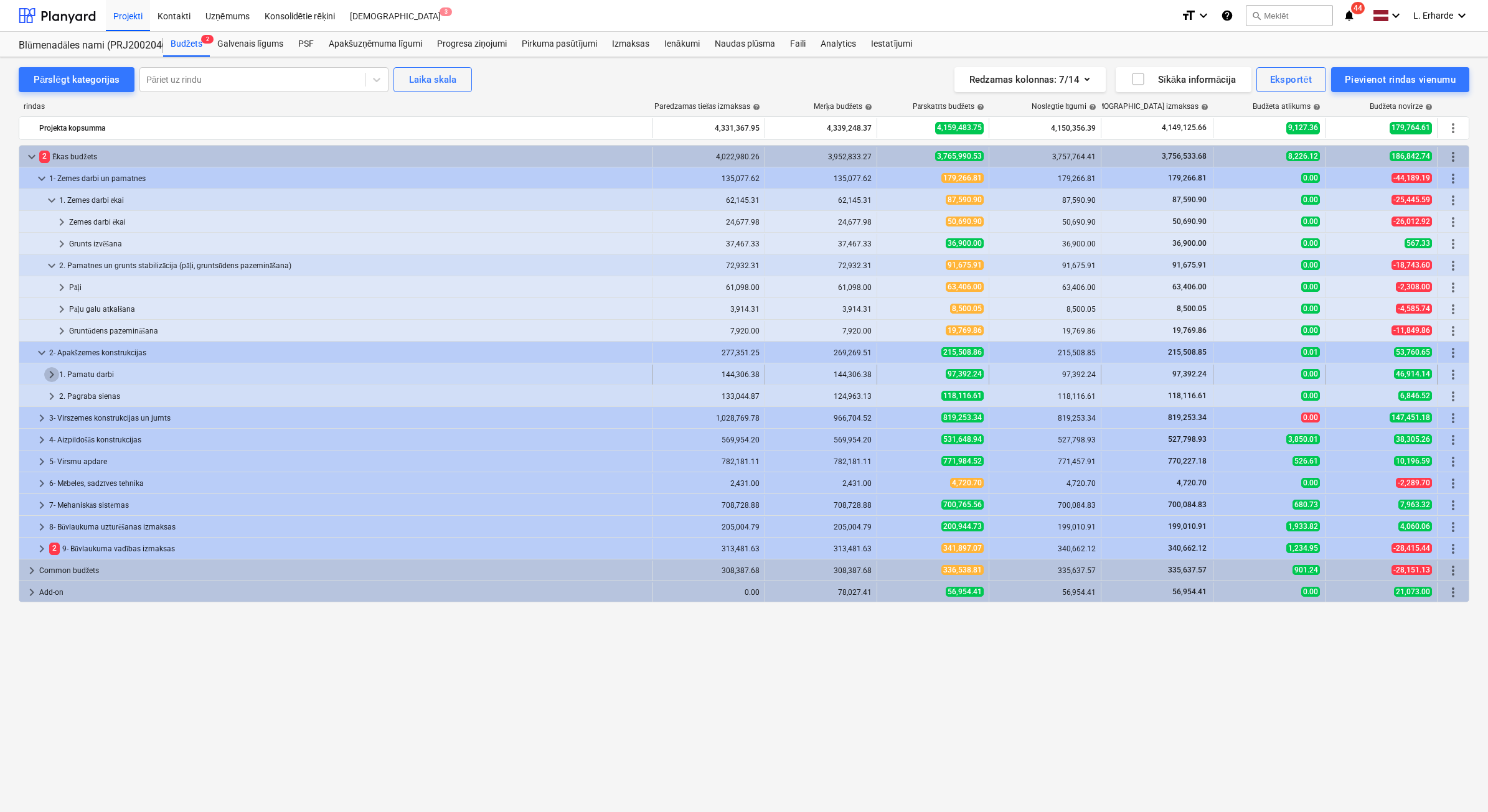
click at [50, 378] on span "keyboard_arrow_right" at bounding box center [52, 375] width 15 height 15
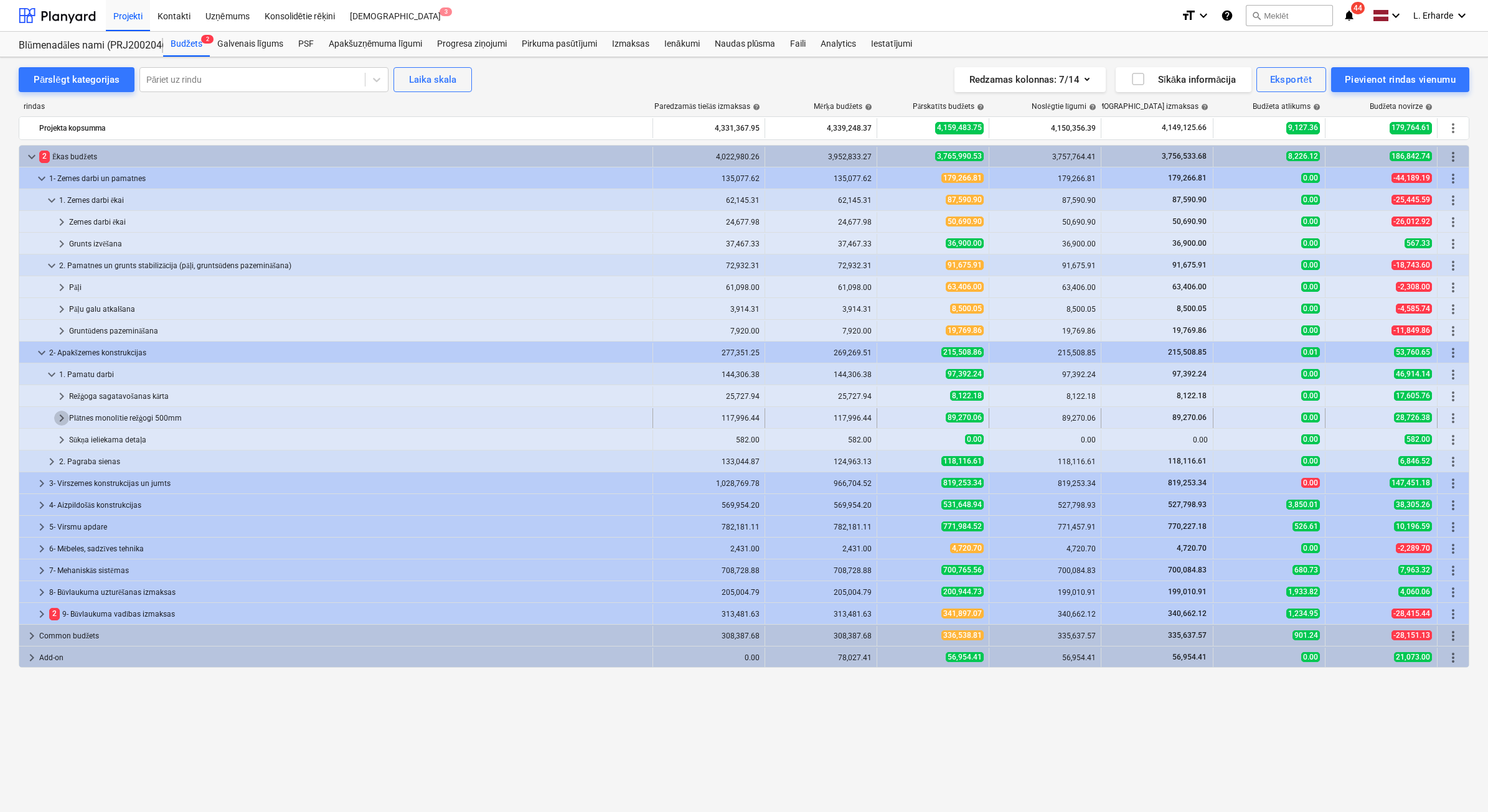
click at [58, 415] on span "keyboard_arrow_right" at bounding box center [62, 418] width 15 height 15
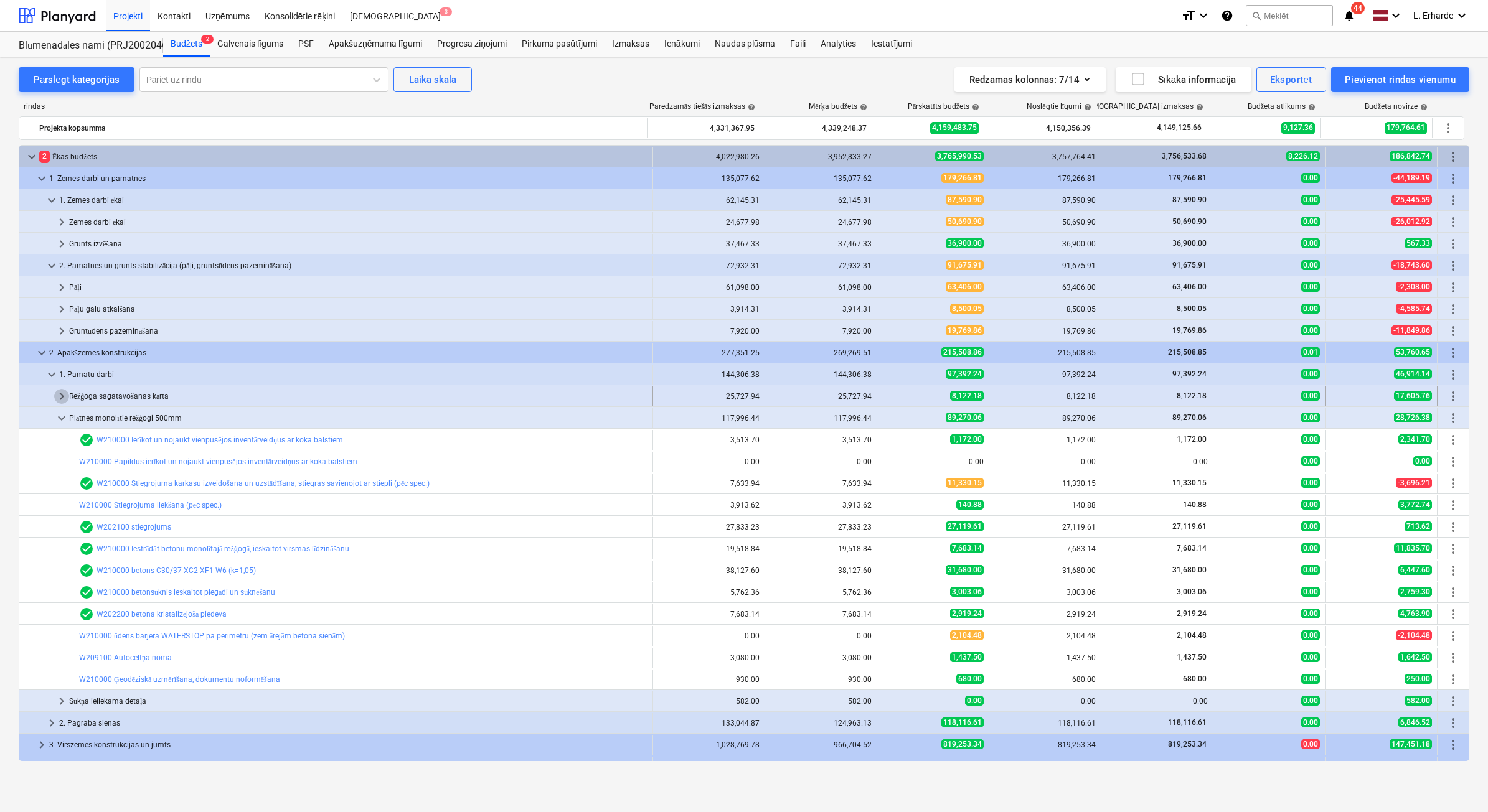
click at [61, 392] on span "keyboard_arrow_right" at bounding box center [62, 397] width 15 height 15
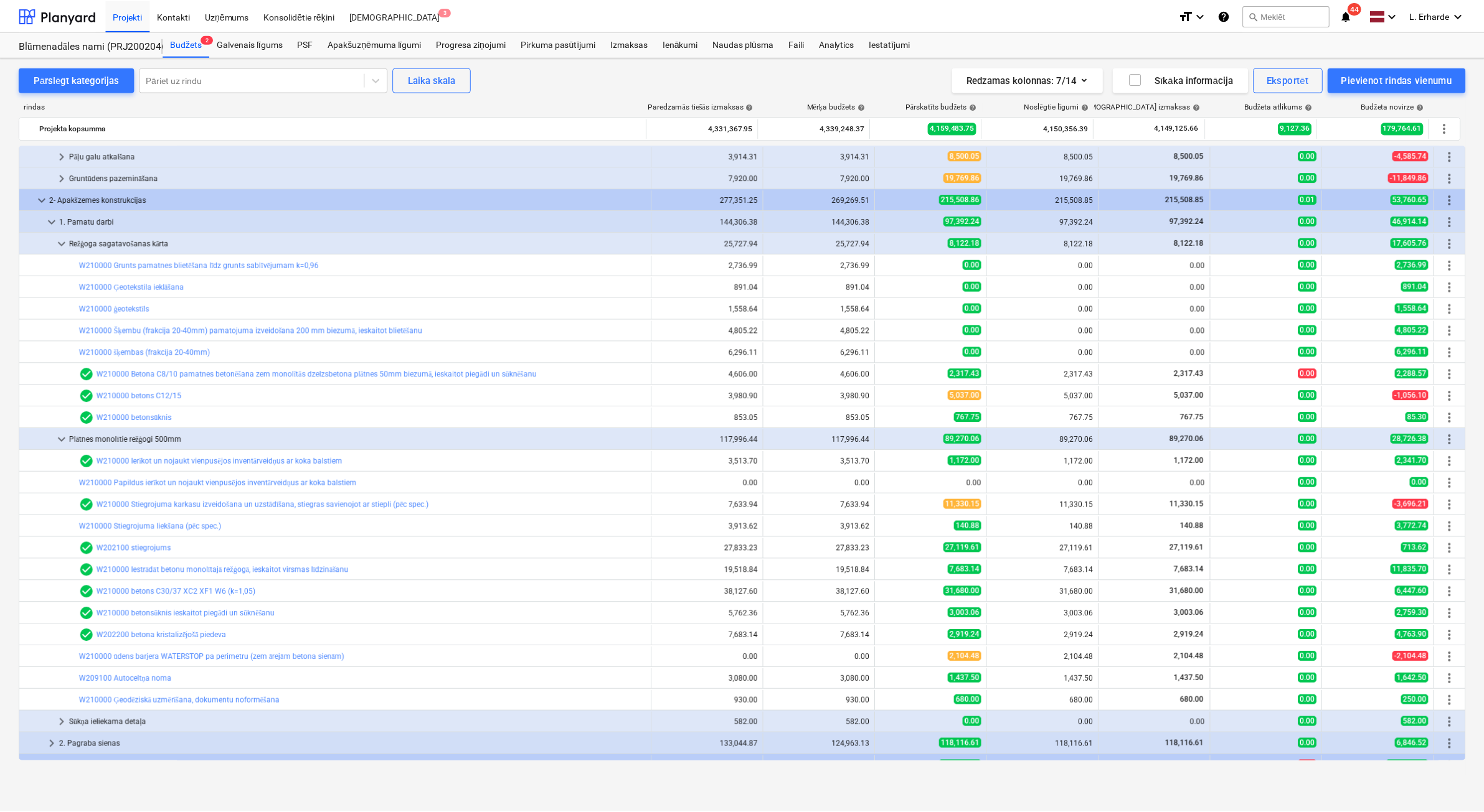
scroll to position [155, 0]
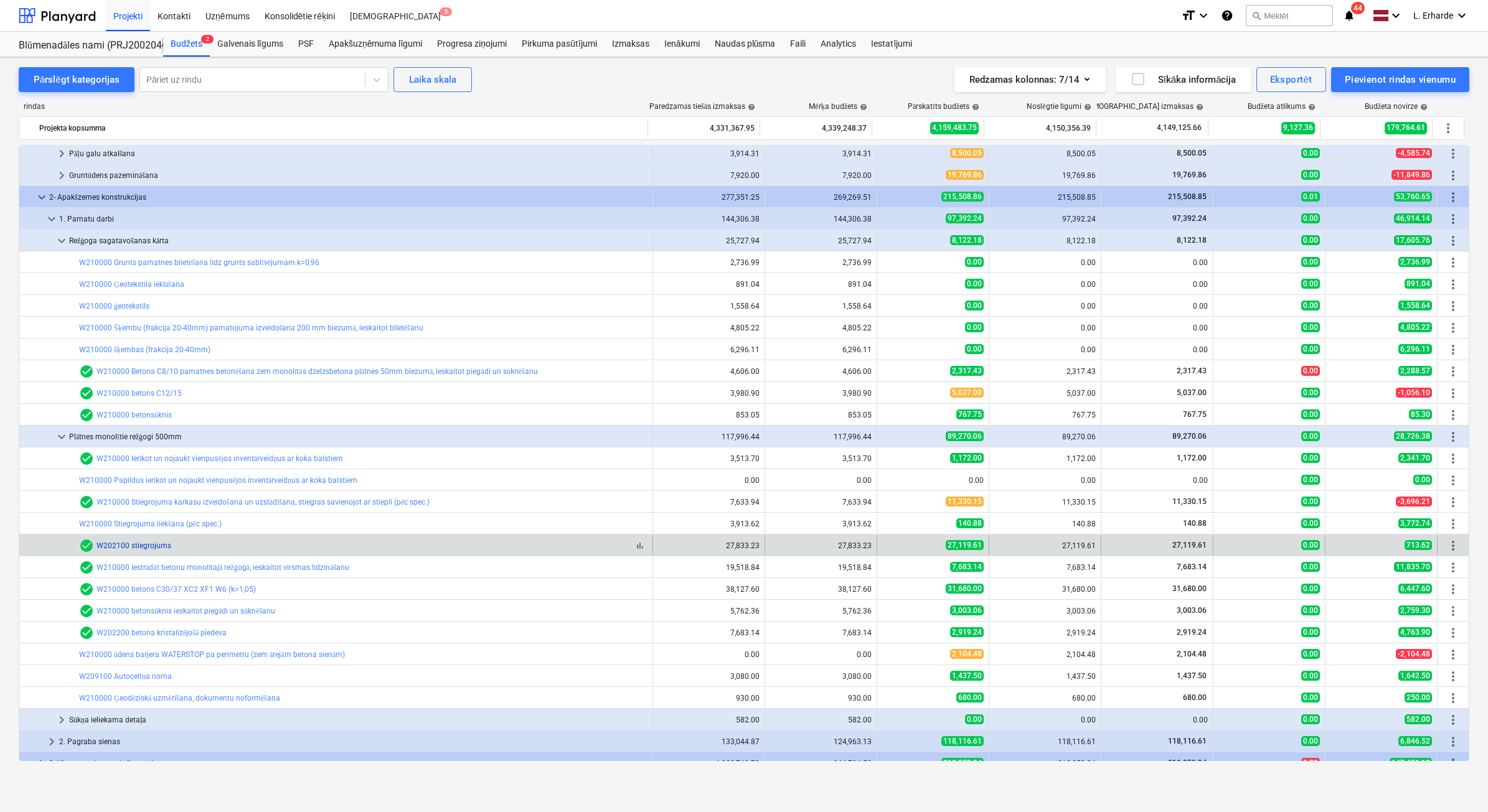
click at [150, 500] on link "W202100 stiegrojums" at bounding box center [134, 545] width 75 height 9
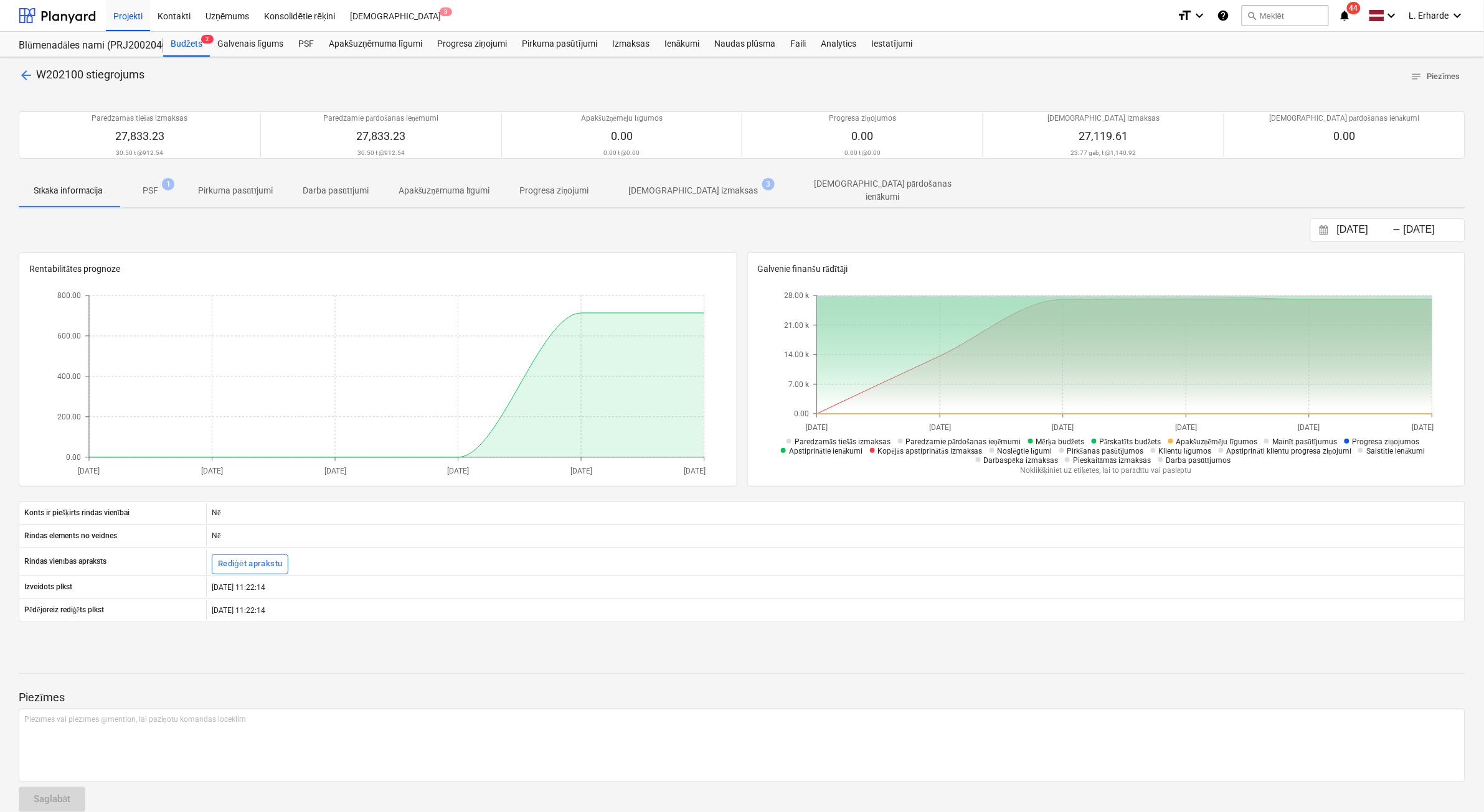
click at [166, 189] on span "PSF 1" at bounding box center [150, 191] width 36 height 13
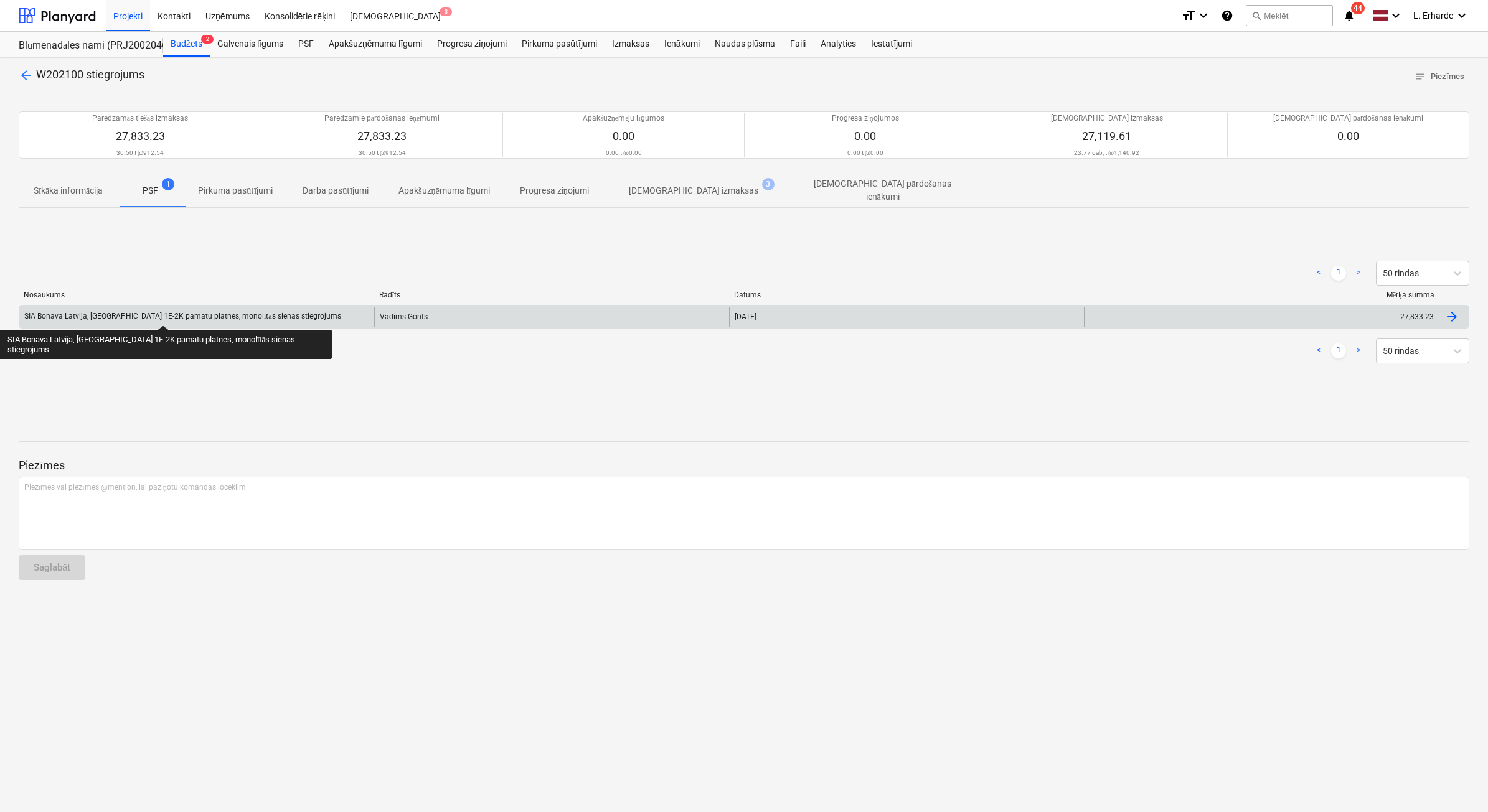
click at [155, 314] on div "SIA Bonava Latvija, [GEOGRAPHIC_DATA] 1E-2K pamatu platnes, monolītās sienas st…" at bounding box center [182, 316] width 317 height 9
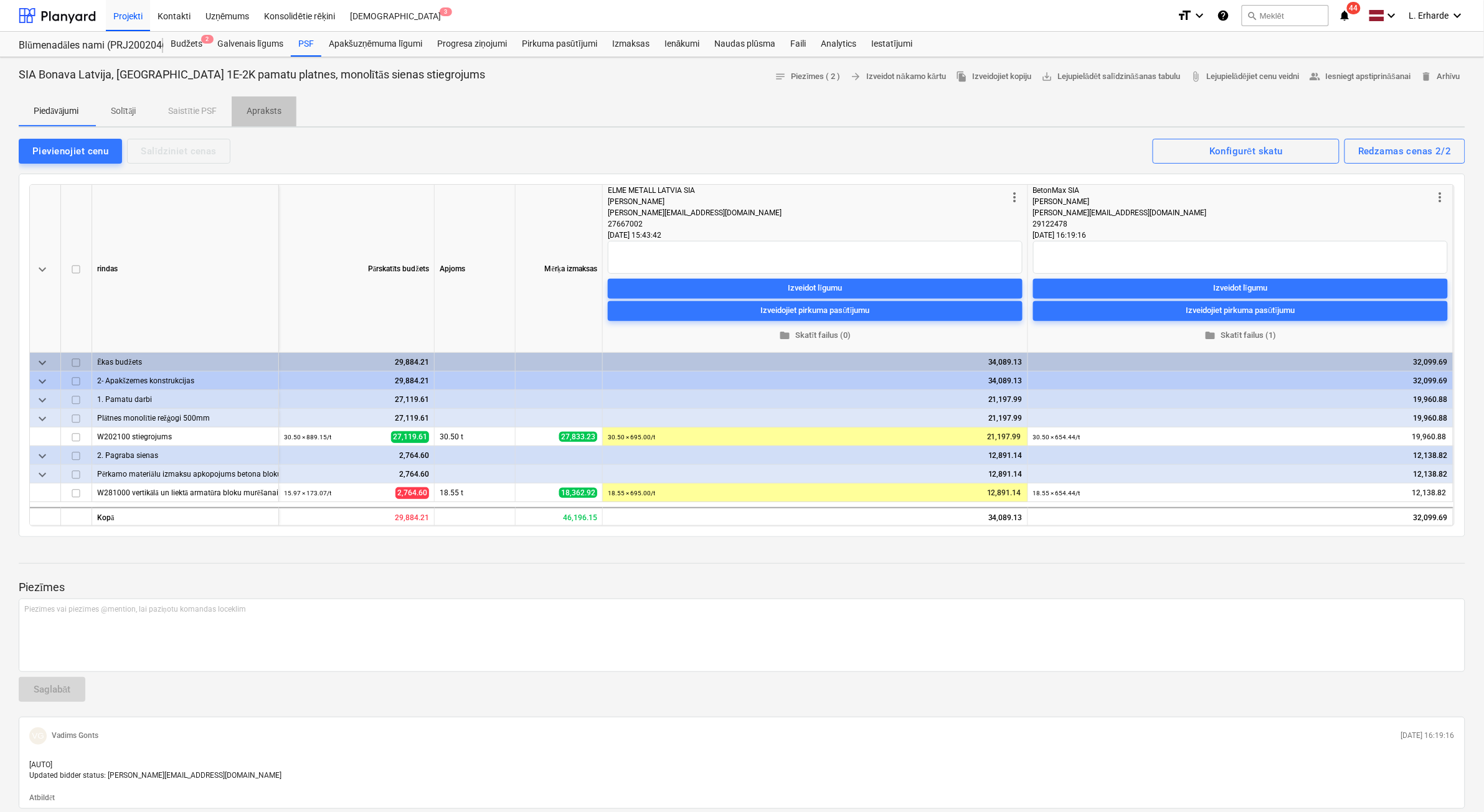
click at [268, 113] on p "Apraksts" at bounding box center [264, 111] width 35 height 13
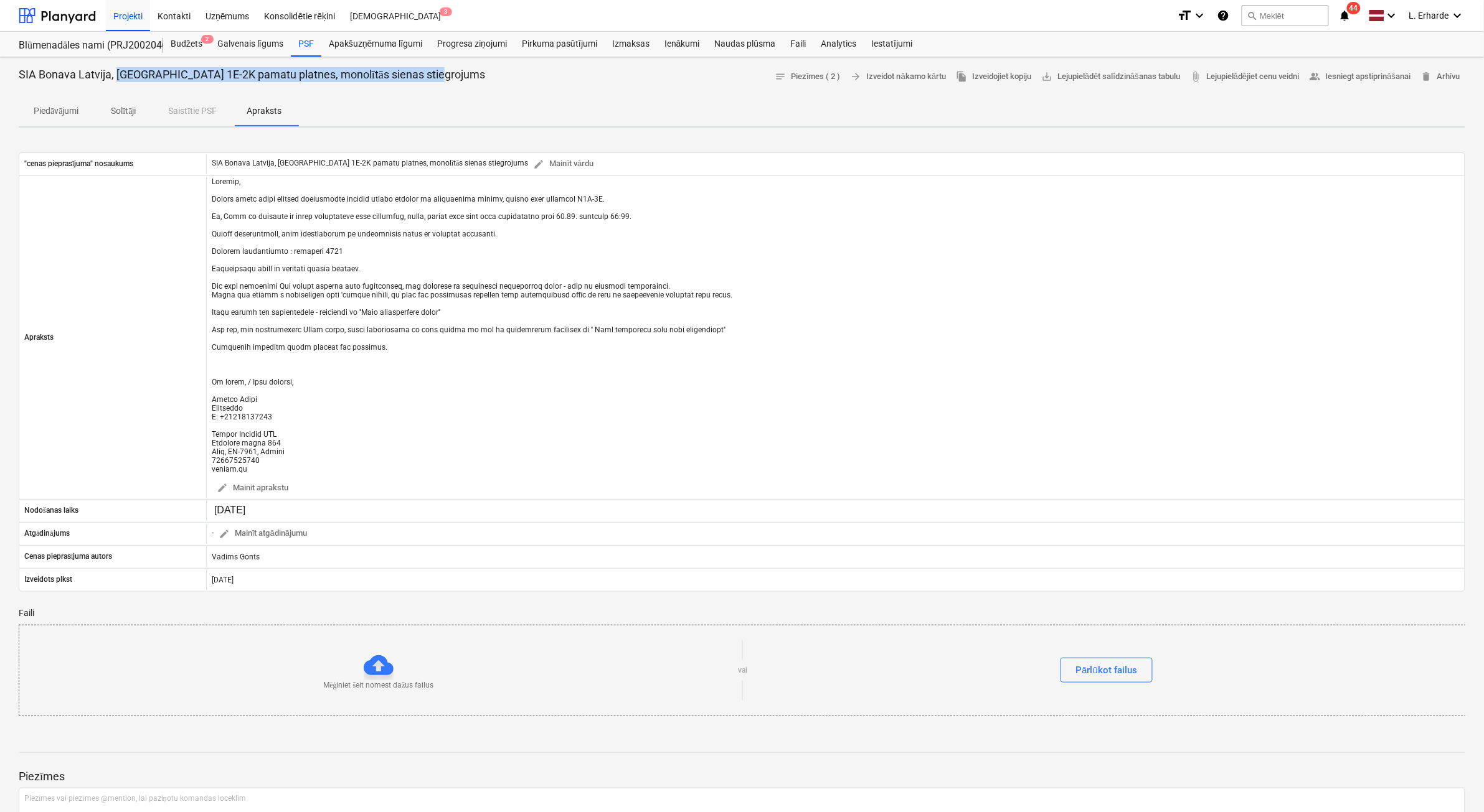
drag, startPoint x: 440, startPoint y: 72, endPoint x: 116, endPoint y: 78, distance: 324.1
click at [116, 78] on div "SIA Bonava Latvija, [GEOGRAPHIC_DATA] 1E-2K pamatu platnes, monolītās sienas st…" at bounding box center [742, 77] width 1446 height 20
copy p "[GEOGRAPHIC_DATA] 1E-2K pamatu platnes, monolītās sienas stiegrojums"
drag, startPoint x: 464, startPoint y: 76, endPoint x: 507, endPoint y: 85, distance: 43.9
click at [466, 76] on div "SIA Bonava Latvija, [GEOGRAPHIC_DATA] 1E-2K pamatu platnes, monolītās sienas st…" at bounding box center [742, 77] width 1446 height 20
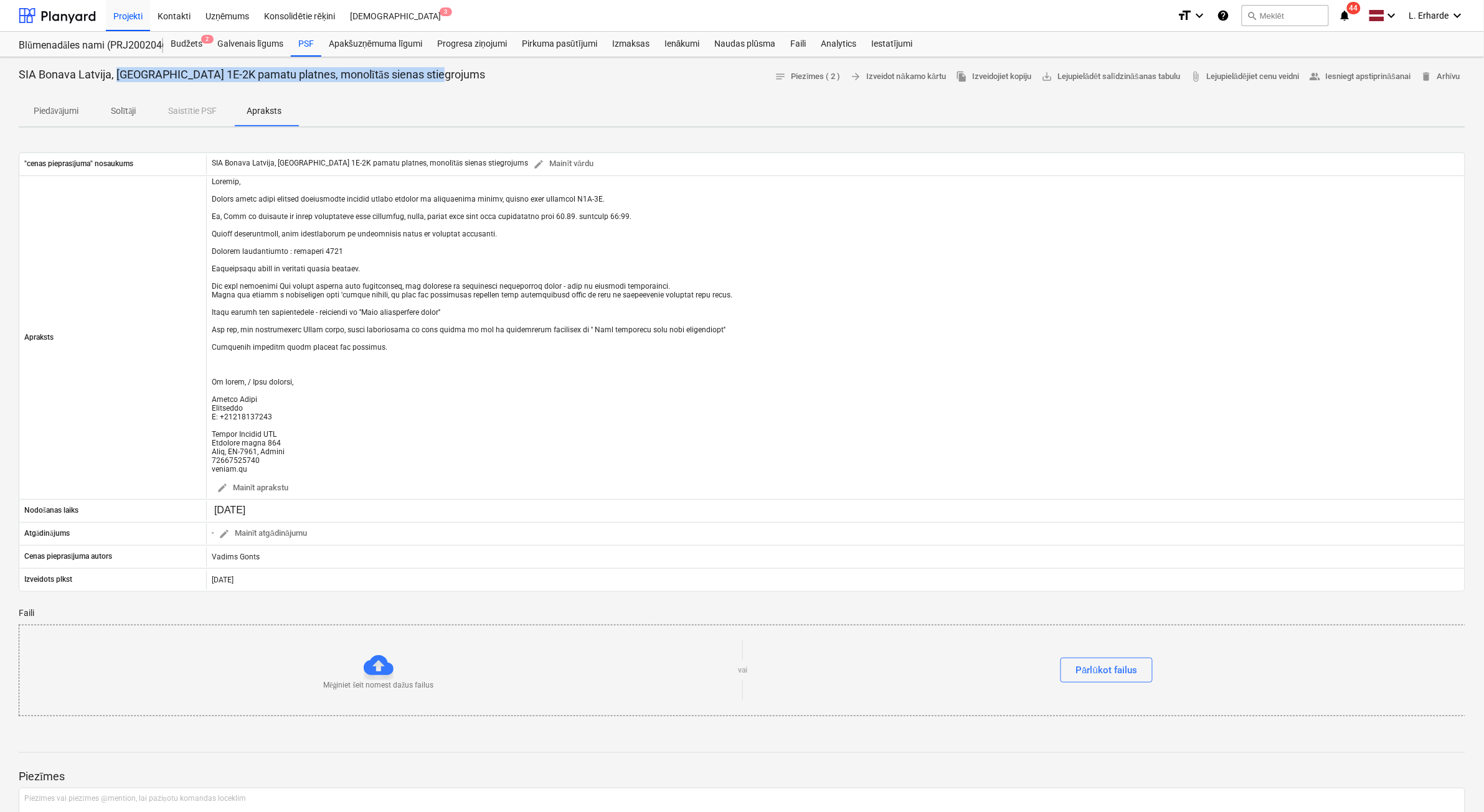
click at [446, 78] on div "SIA Bonava Latvija, [GEOGRAPHIC_DATA] 1E-2K pamatu platnes, monolītās sienas st…" at bounding box center [742, 77] width 1446 height 20
drag, startPoint x: 437, startPoint y: 76, endPoint x: 3, endPoint y: 80, distance: 434.0
click at [3, 80] on div "SIA Bonava Latvija, [GEOGRAPHIC_DATA] 1E-2K pamatu platnes, monolītās sienas st…" at bounding box center [742, 601] width 1484 height 1089
copy p "SIA Bonava Latvija, [GEOGRAPHIC_DATA] 1E-2K pamatu platnes, monolītās sienas st…"
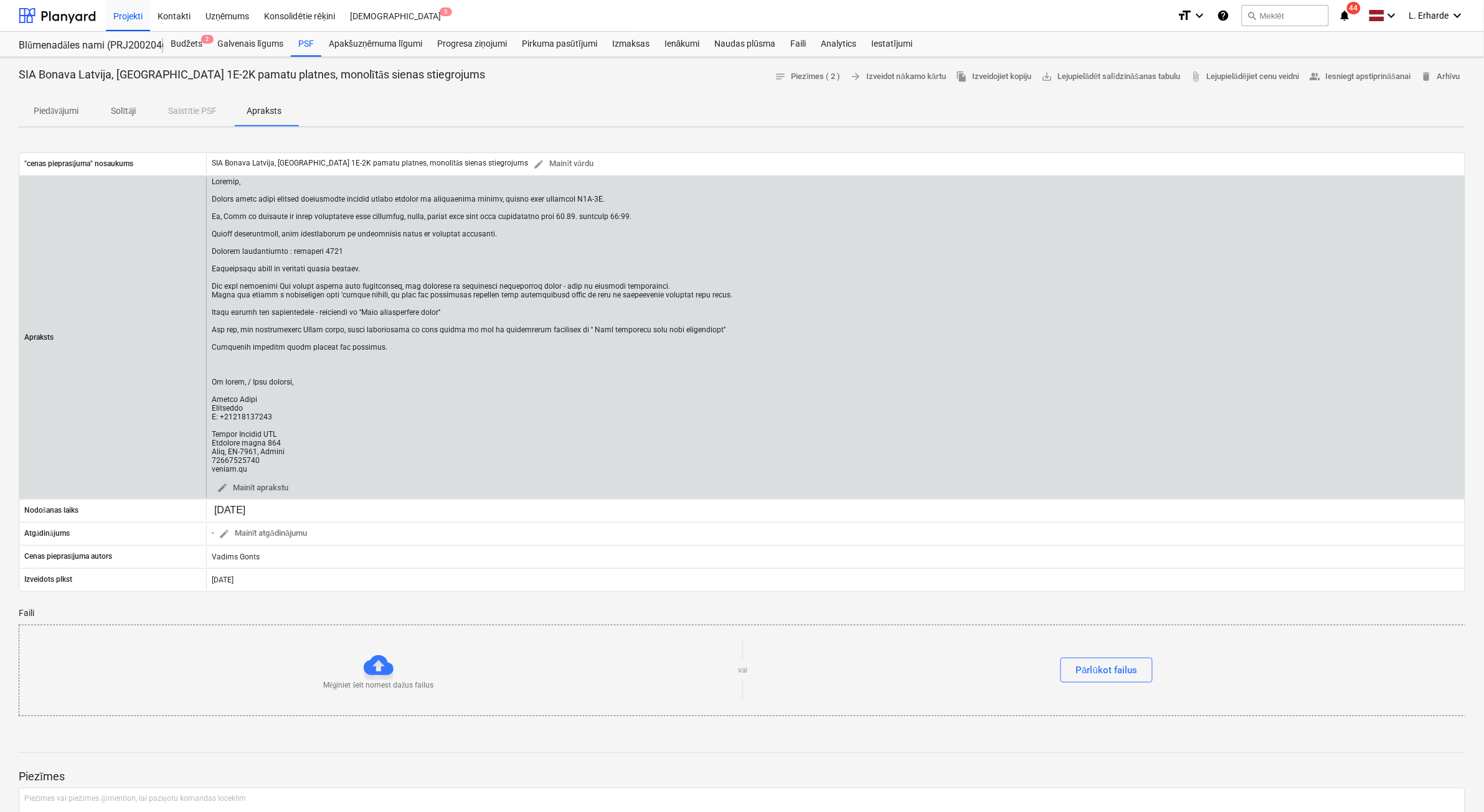
click at [390, 431] on div at bounding box center [472, 325] width 520 height 296
click at [250, 206] on div at bounding box center [472, 325] width 520 height 296
drag, startPoint x: 207, startPoint y: 184, endPoint x: 255, endPoint y: 200, distance: 50.6
click at [255, 200] on div "edit Mainīt aprakstu" at bounding box center [836, 337] width 1259 height 320
drag, startPoint x: 255, startPoint y: 200, endPoint x: 226, endPoint y: 214, distance: 32.2
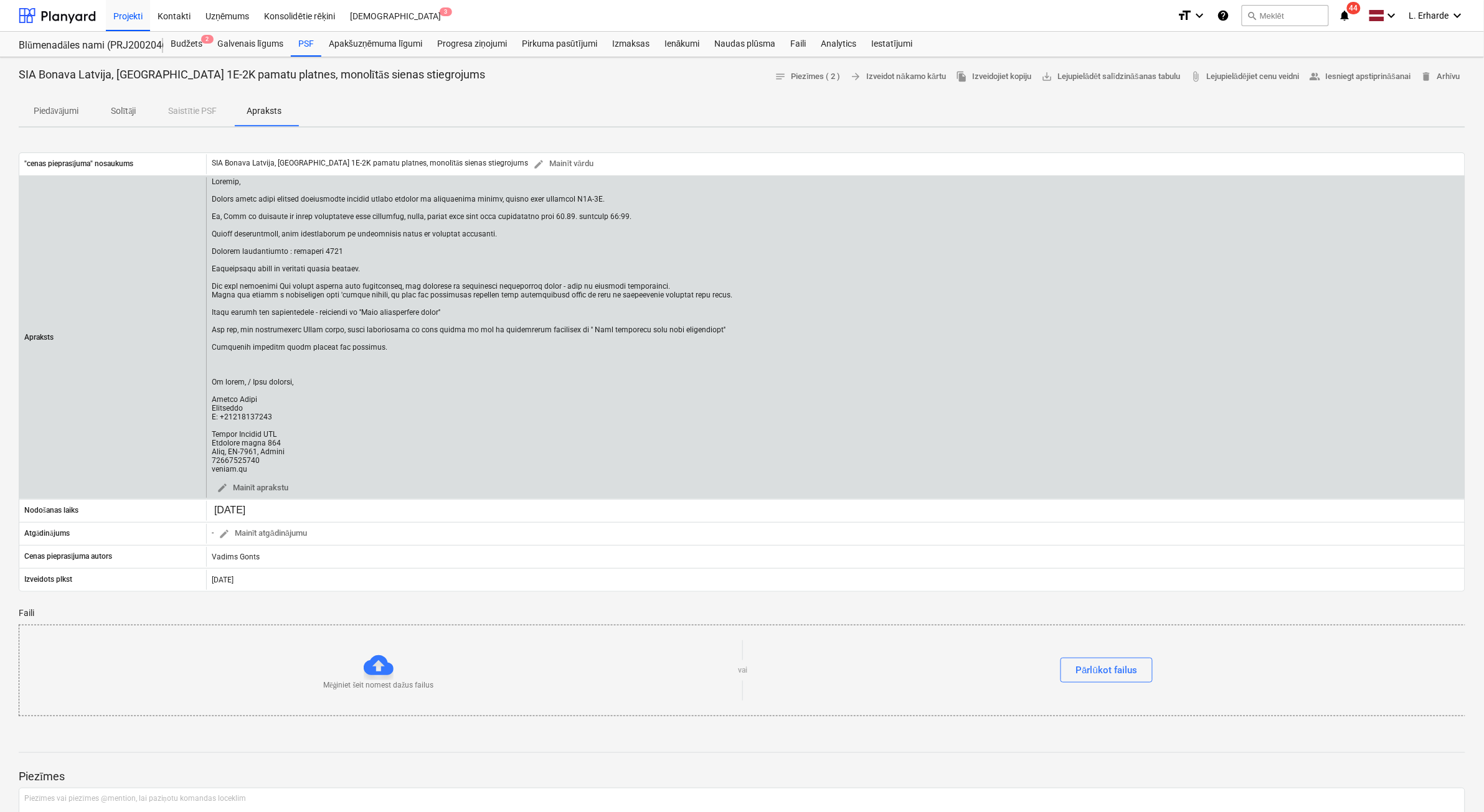
click at [243, 237] on div at bounding box center [472, 325] width 520 height 296
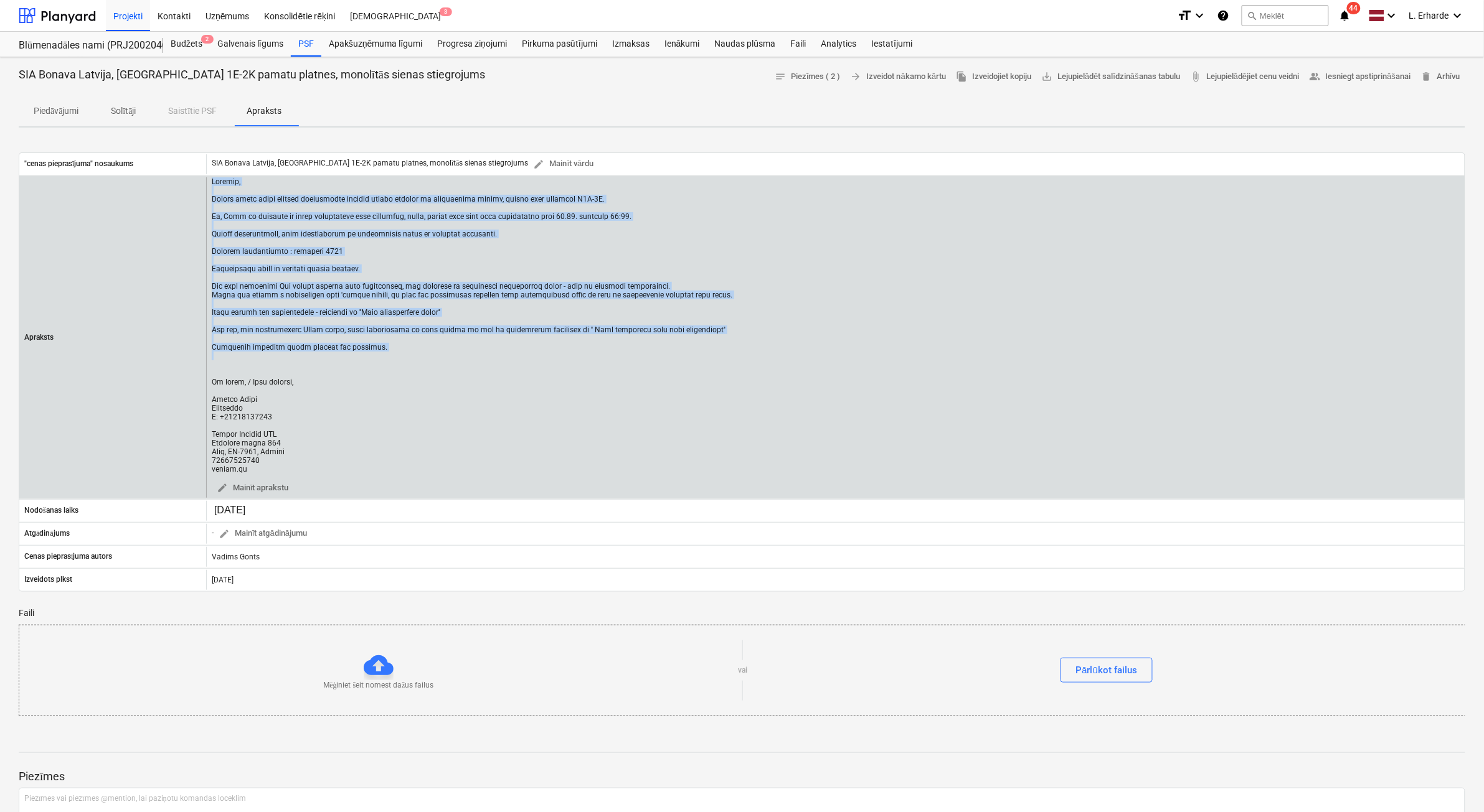
drag, startPoint x: 212, startPoint y: 180, endPoint x: 455, endPoint y: 361, distance: 303.0
click at [455, 361] on div at bounding box center [472, 325] width 520 height 296
copy div "Loremip, Dolors ametc adipi elitsed doeiusmodte incidid utlabo etdolor ma aliqu…"
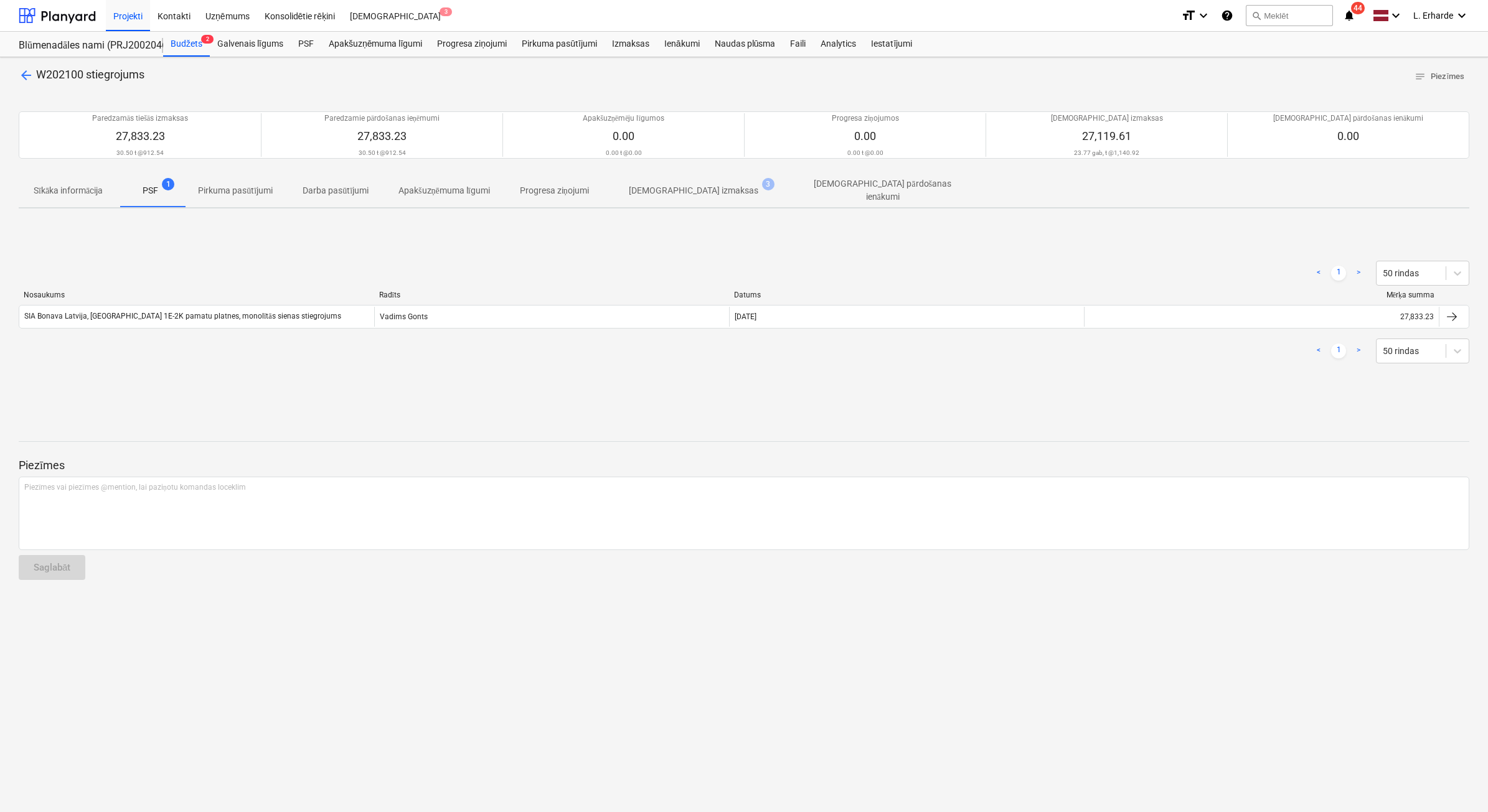
click at [31, 75] on span "arrow_back" at bounding box center [26, 75] width 15 height 15
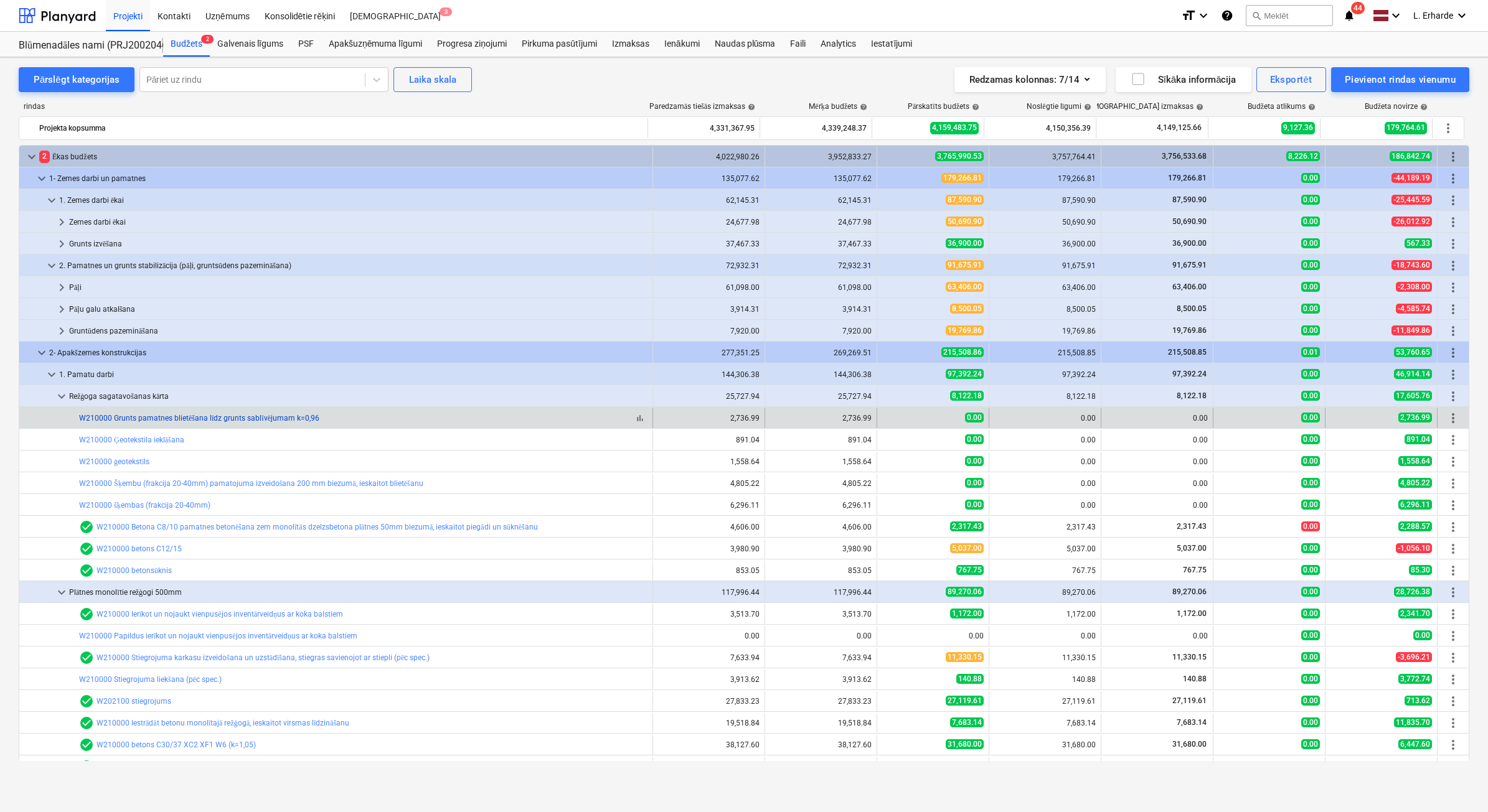
scroll to position [155, 0]
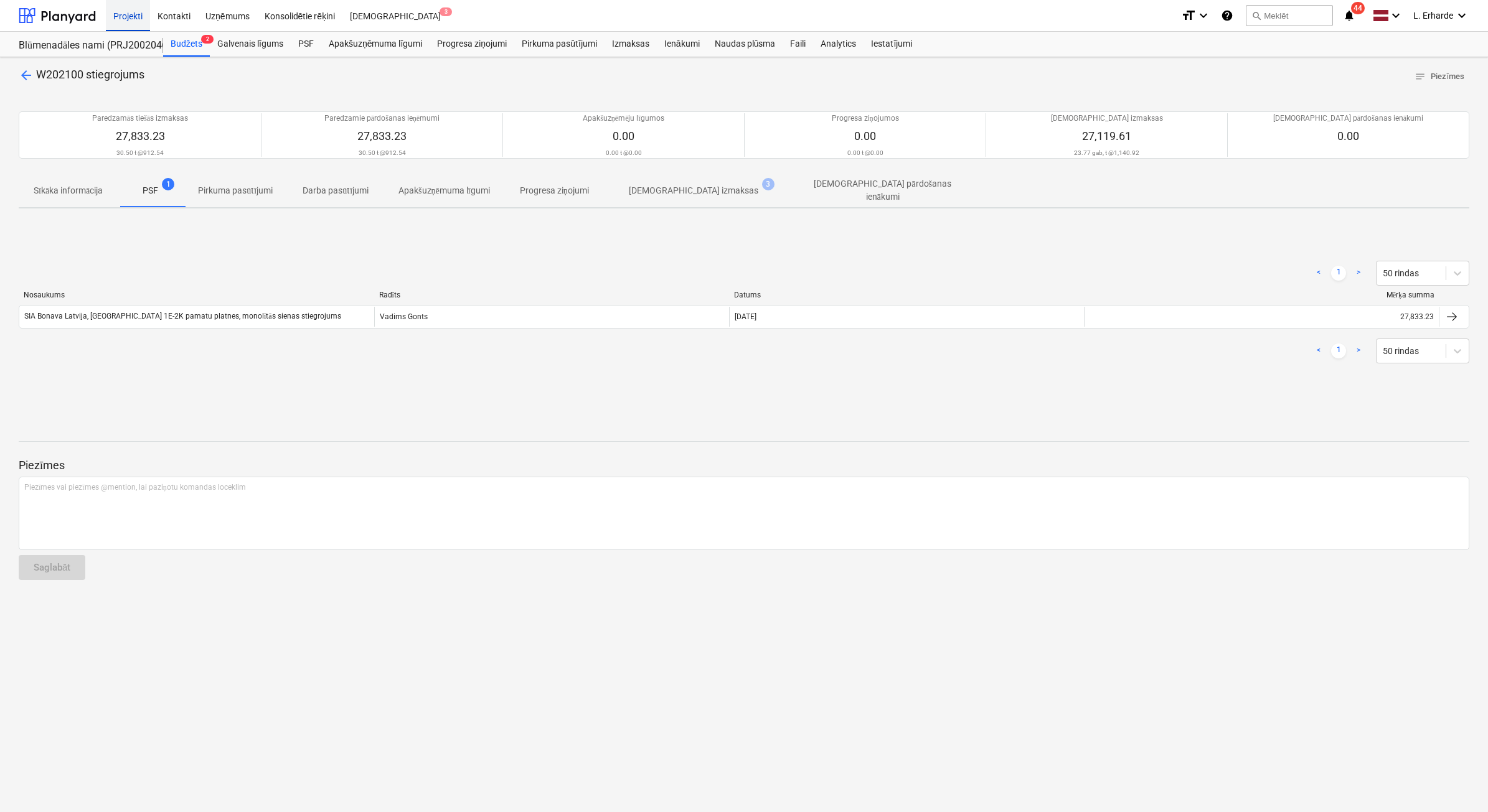
click at [126, 17] on div "Projekti" at bounding box center [128, 15] width 44 height 32
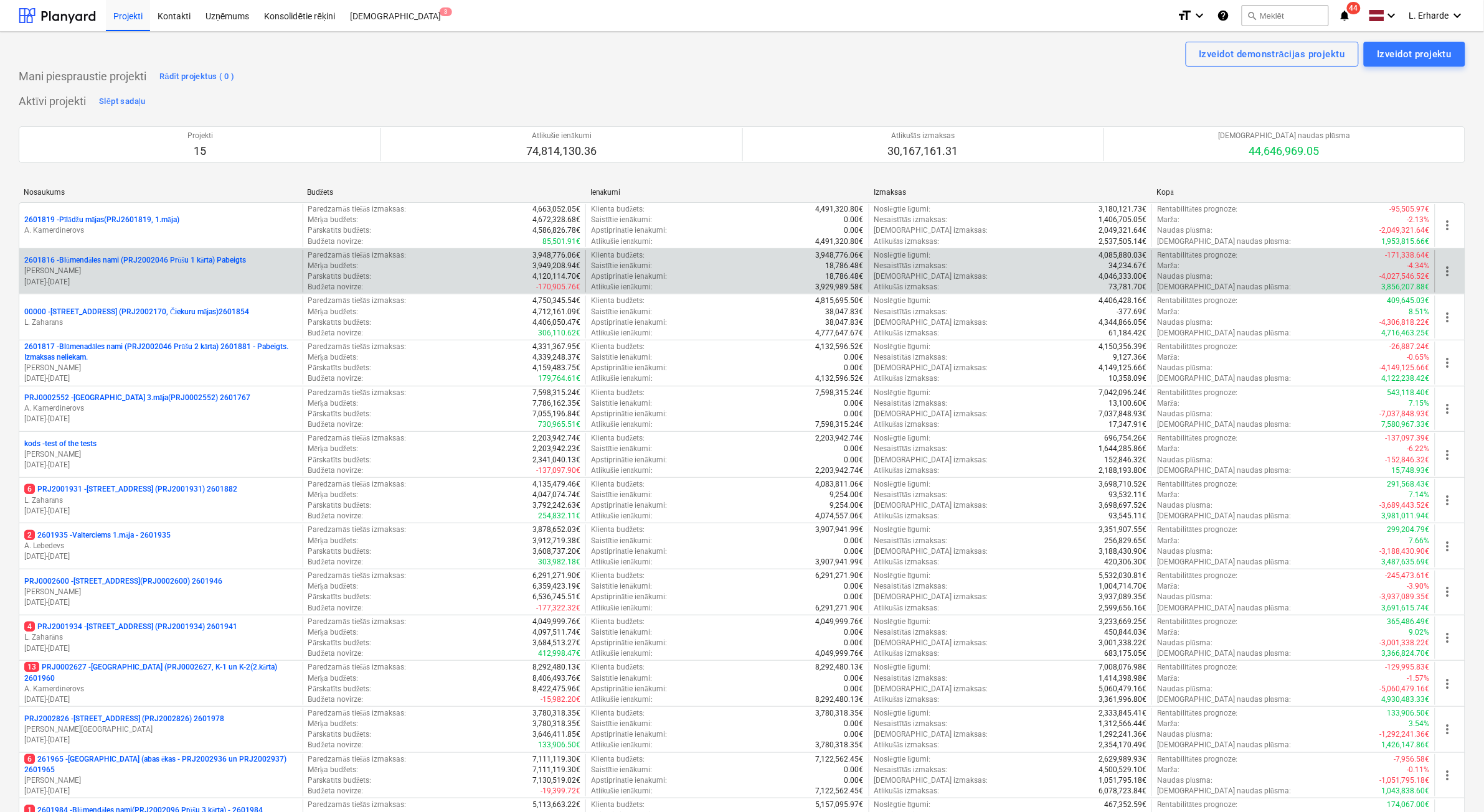
click at [222, 259] on p "2601816 - Blūmendāles nami (PRJ2002046 Prūšu 1 kārta) Pabeigts" at bounding box center [134, 260] width 222 height 11
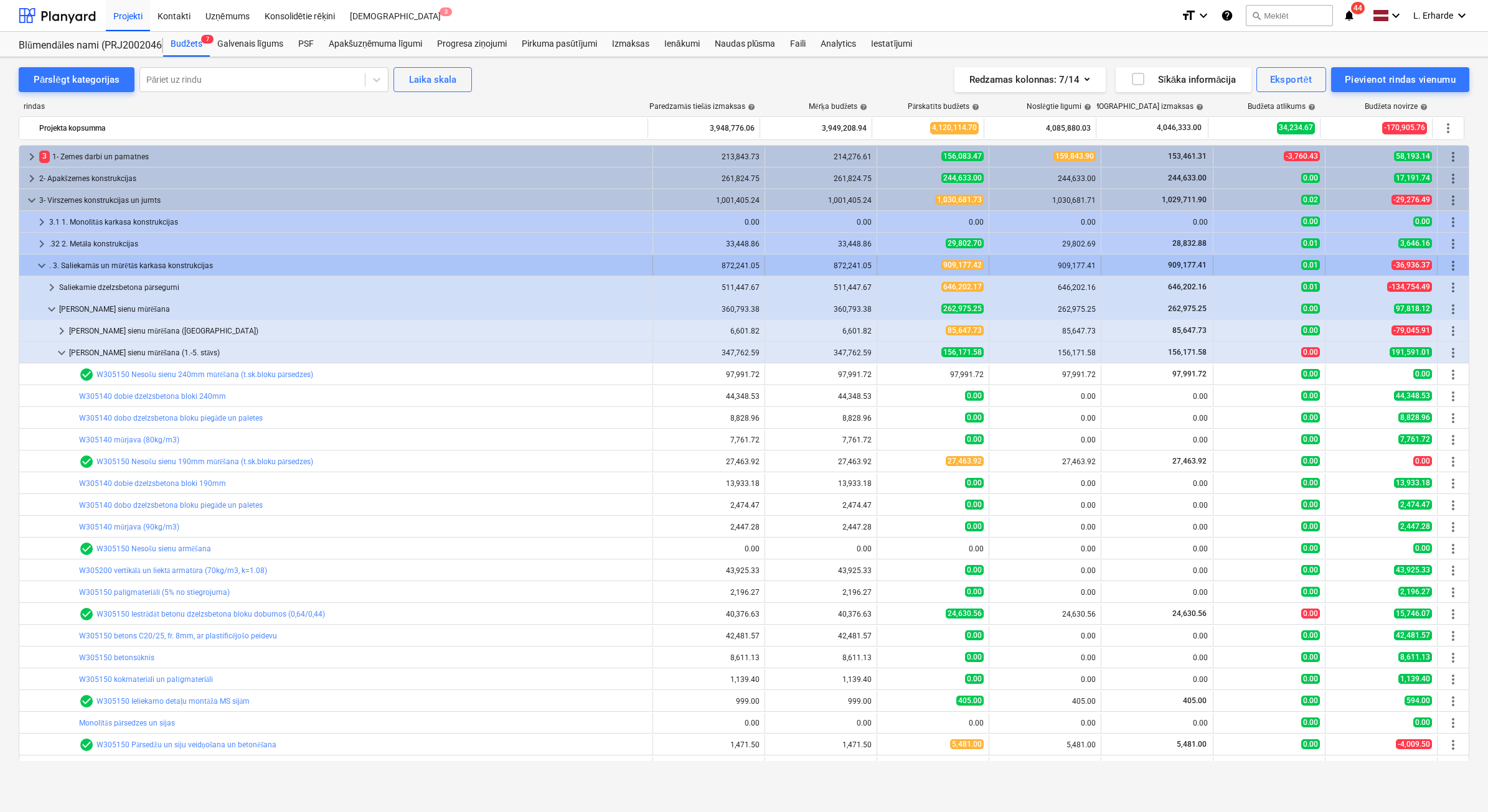
click at [38, 263] on span "keyboard_arrow_down" at bounding box center [41, 266] width 15 height 15
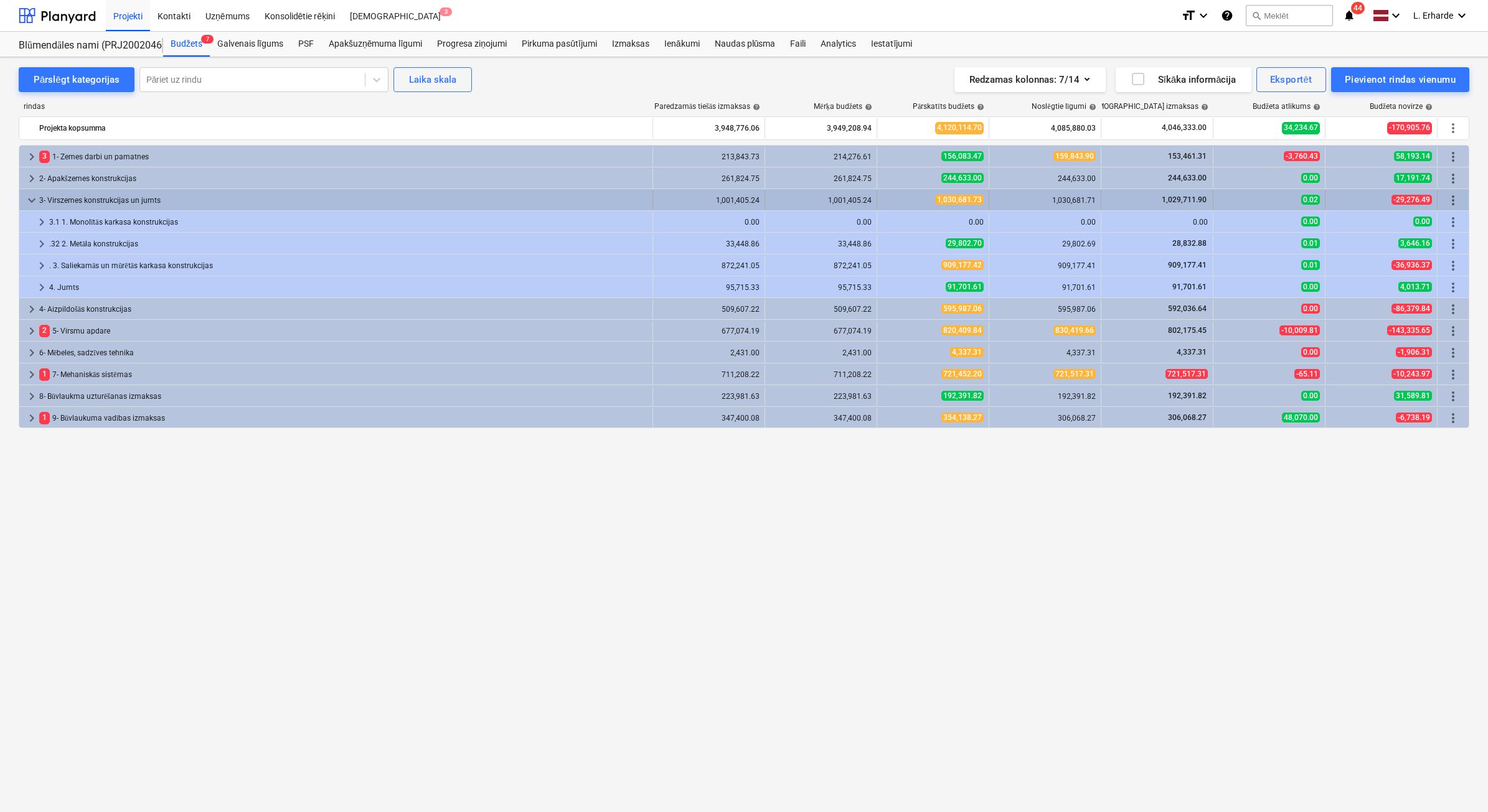
click at [29, 200] on span "keyboard_arrow_down" at bounding box center [31, 200] width 15 height 15
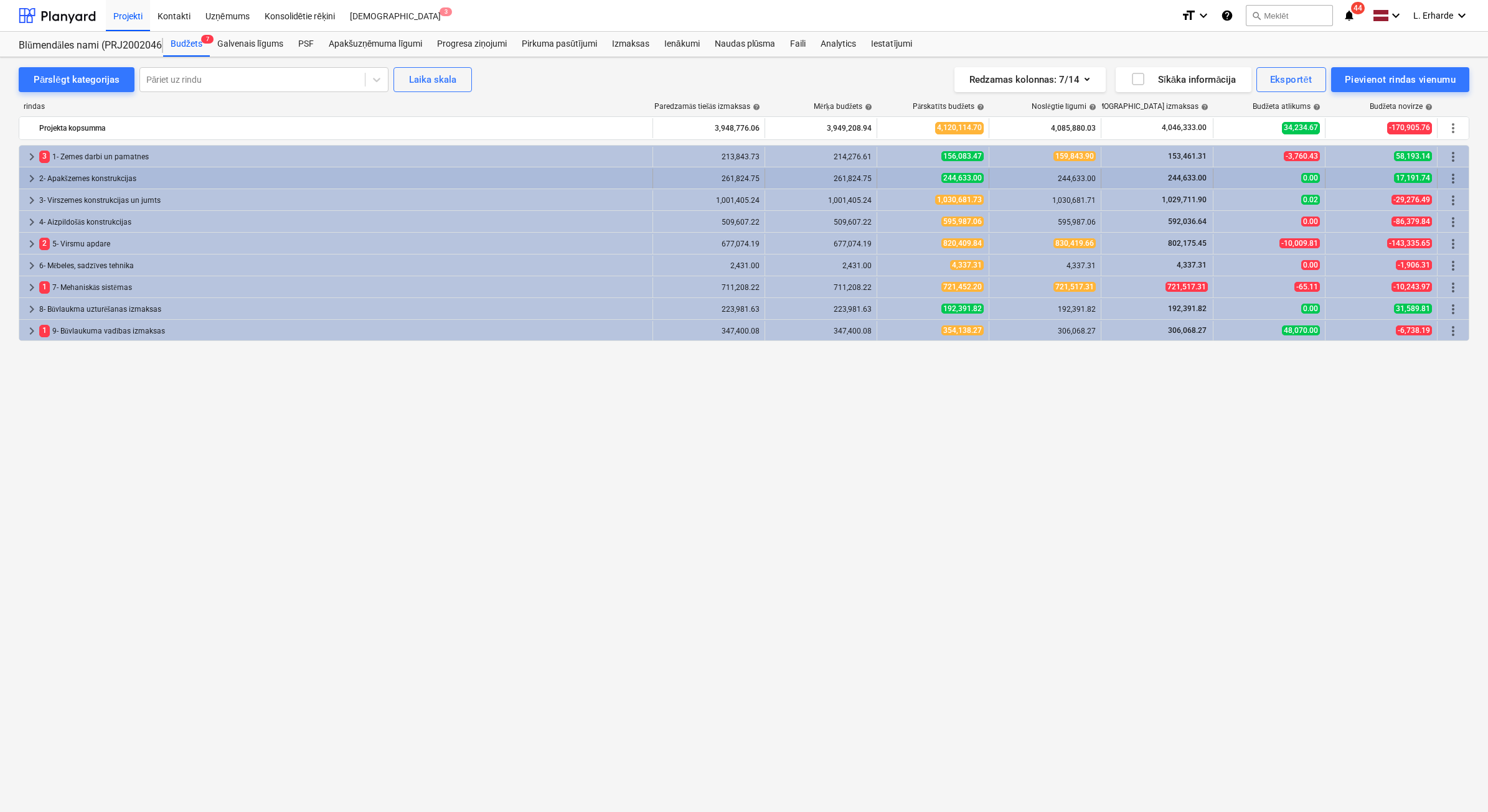
click at [33, 176] on span "keyboard_arrow_right" at bounding box center [31, 179] width 15 height 15
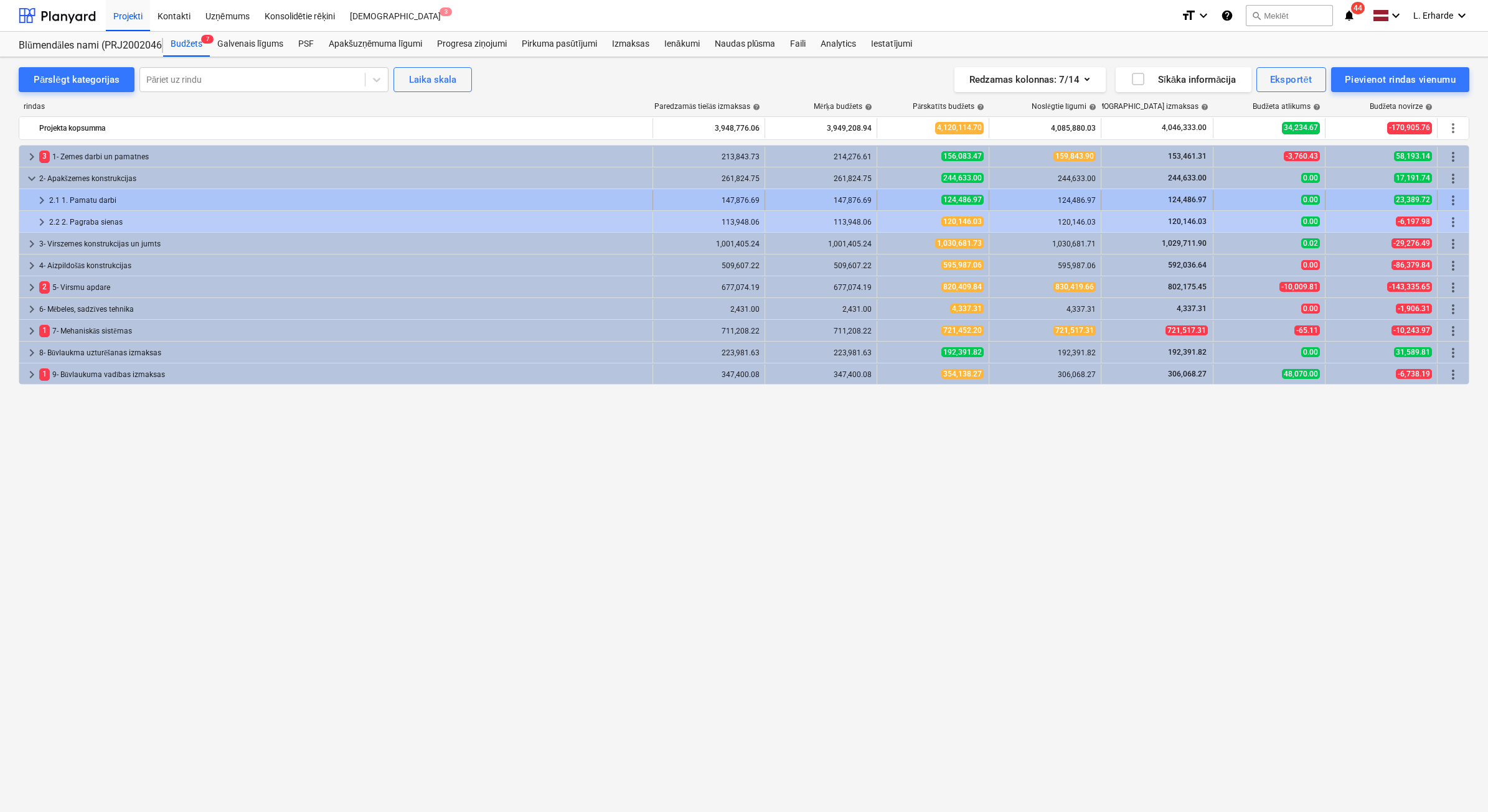
click at [44, 199] on span "keyboard_arrow_right" at bounding box center [41, 200] width 15 height 15
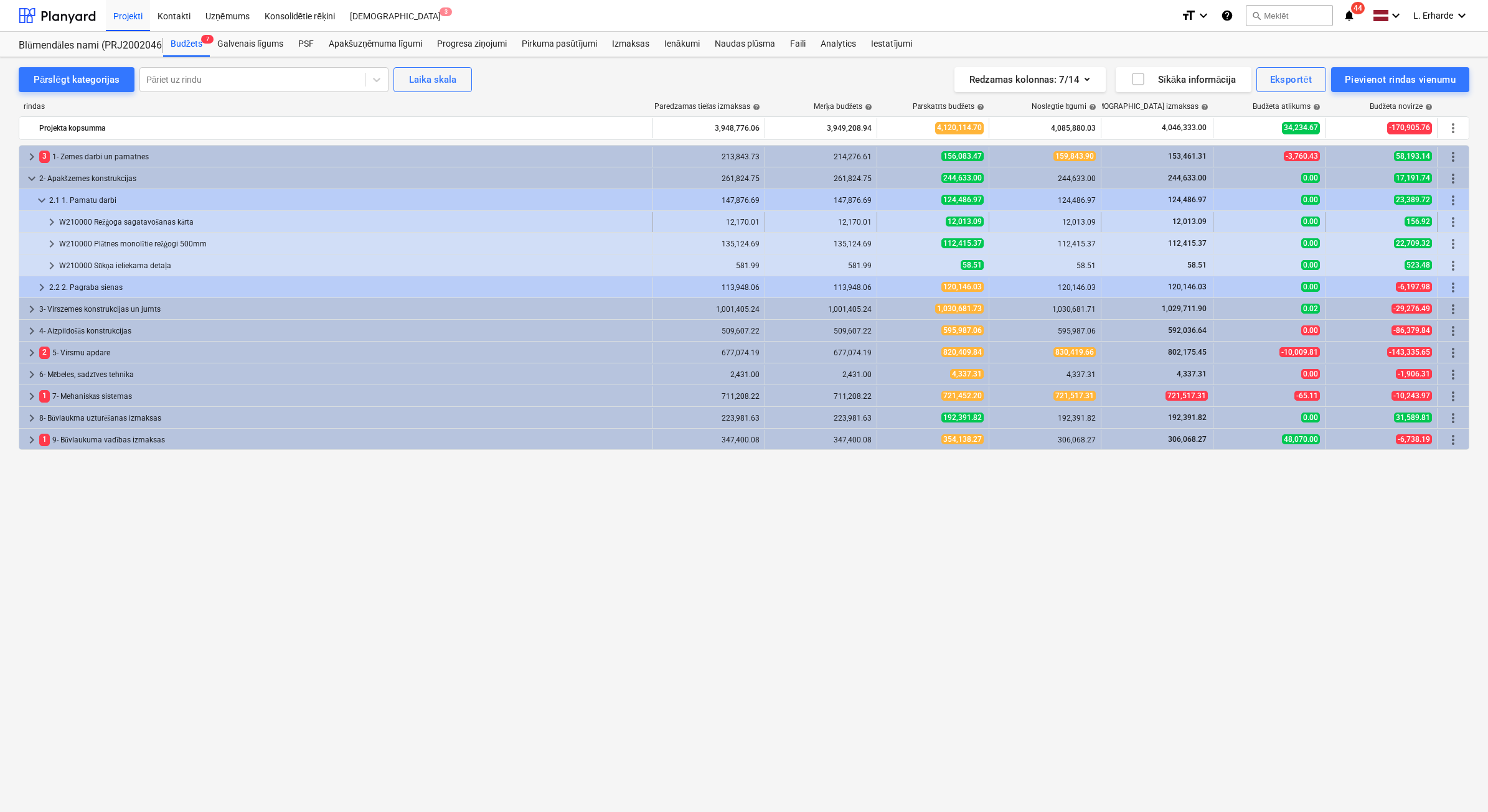
click at [49, 219] on span "keyboard_arrow_right" at bounding box center [52, 222] width 15 height 15
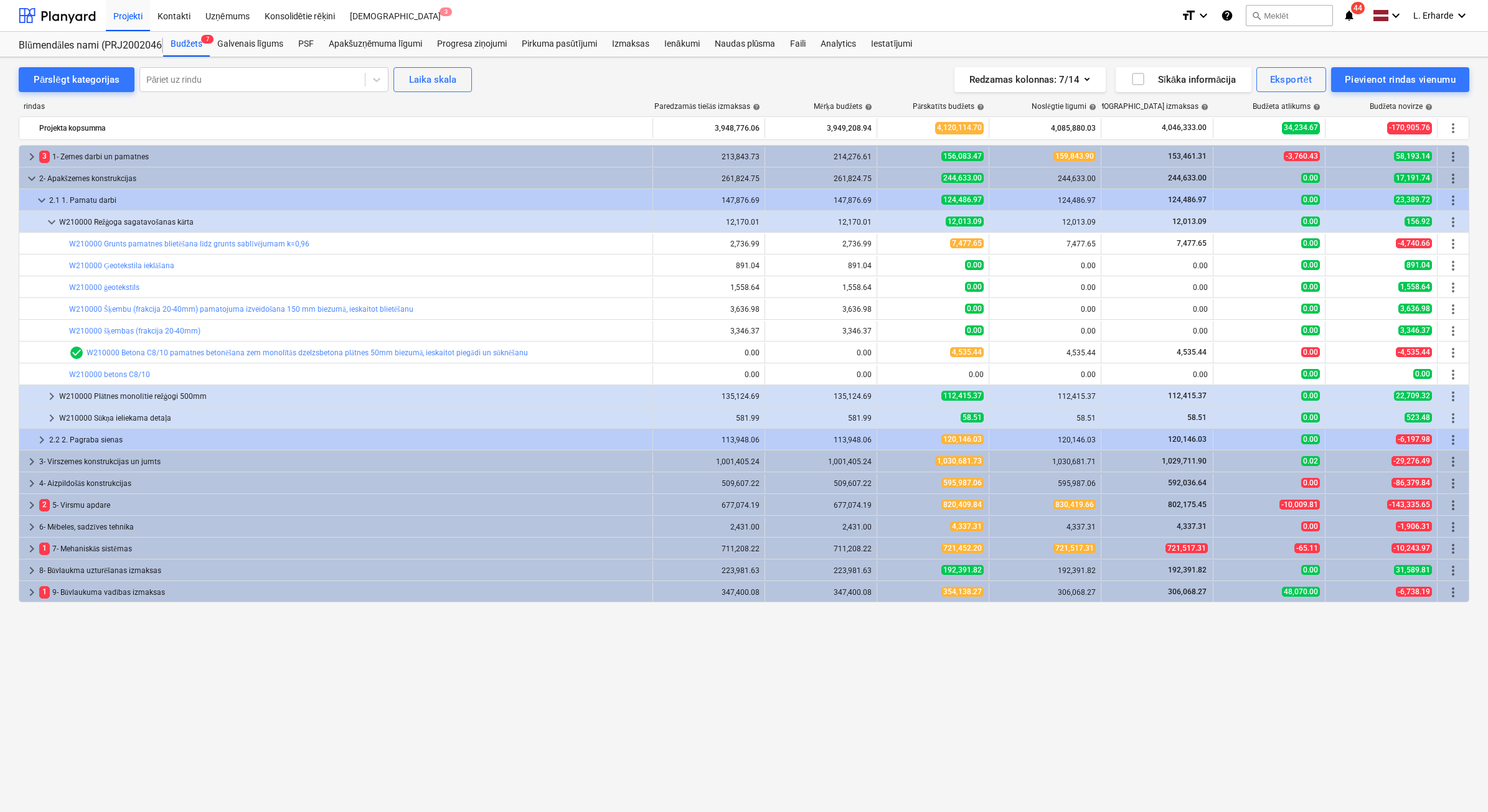
click at [49, 219] on span "keyboard_arrow_down" at bounding box center [52, 222] width 15 height 15
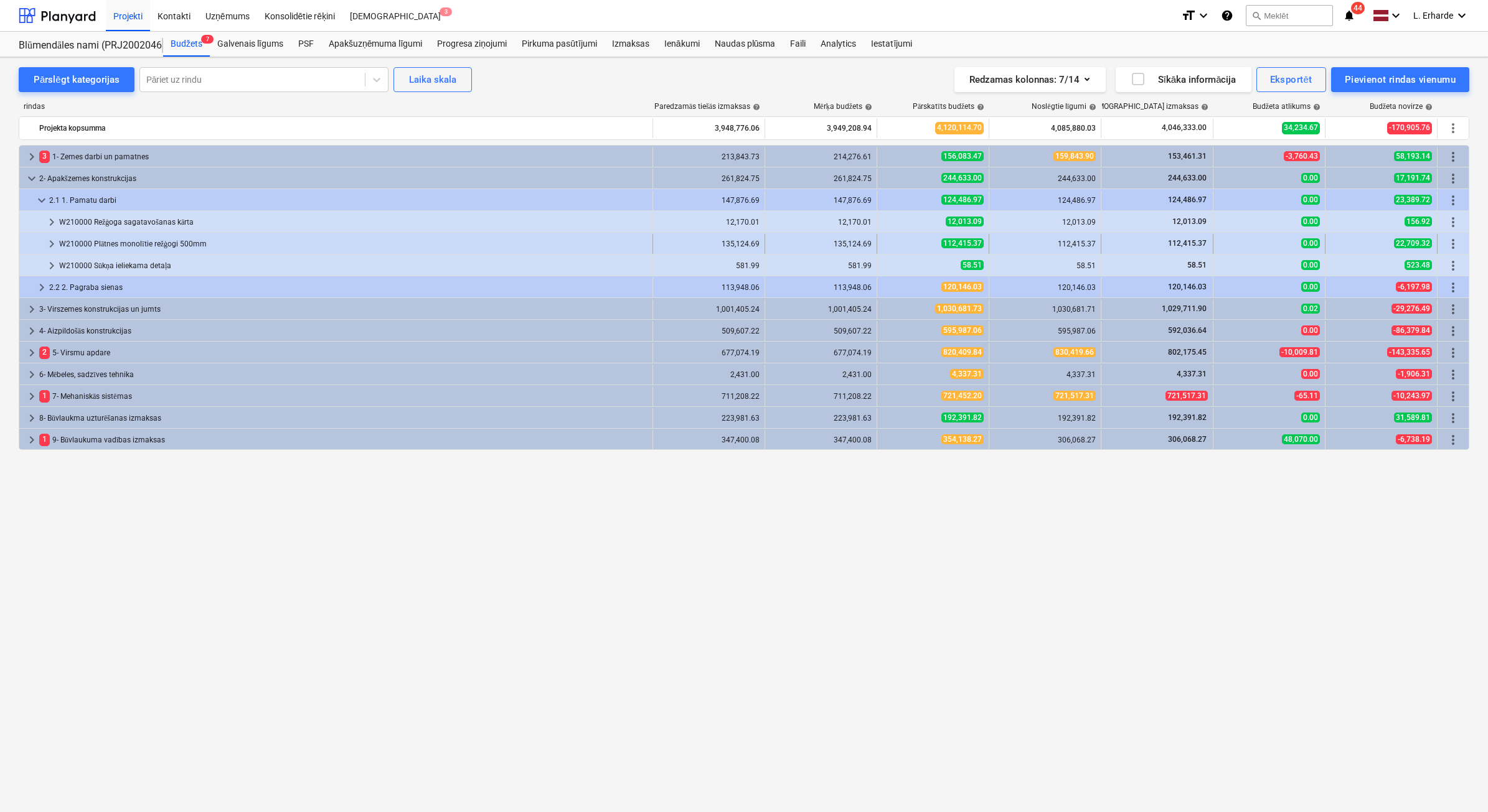
click at [53, 246] on span "keyboard_arrow_right" at bounding box center [52, 244] width 15 height 15
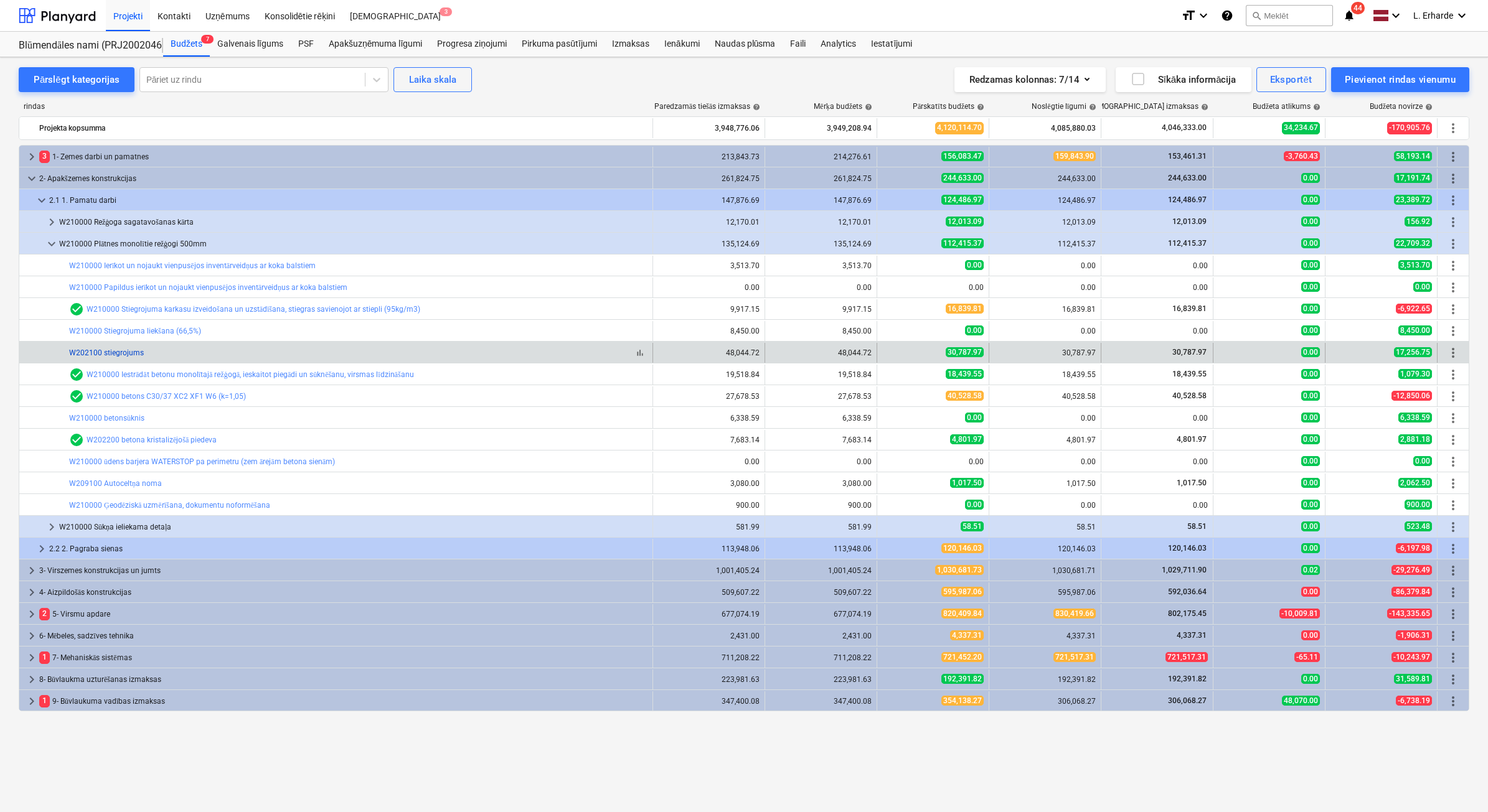
click at [132, 354] on link "W202100 stiegrojums" at bounding box center [106, 353] width 75 height 9
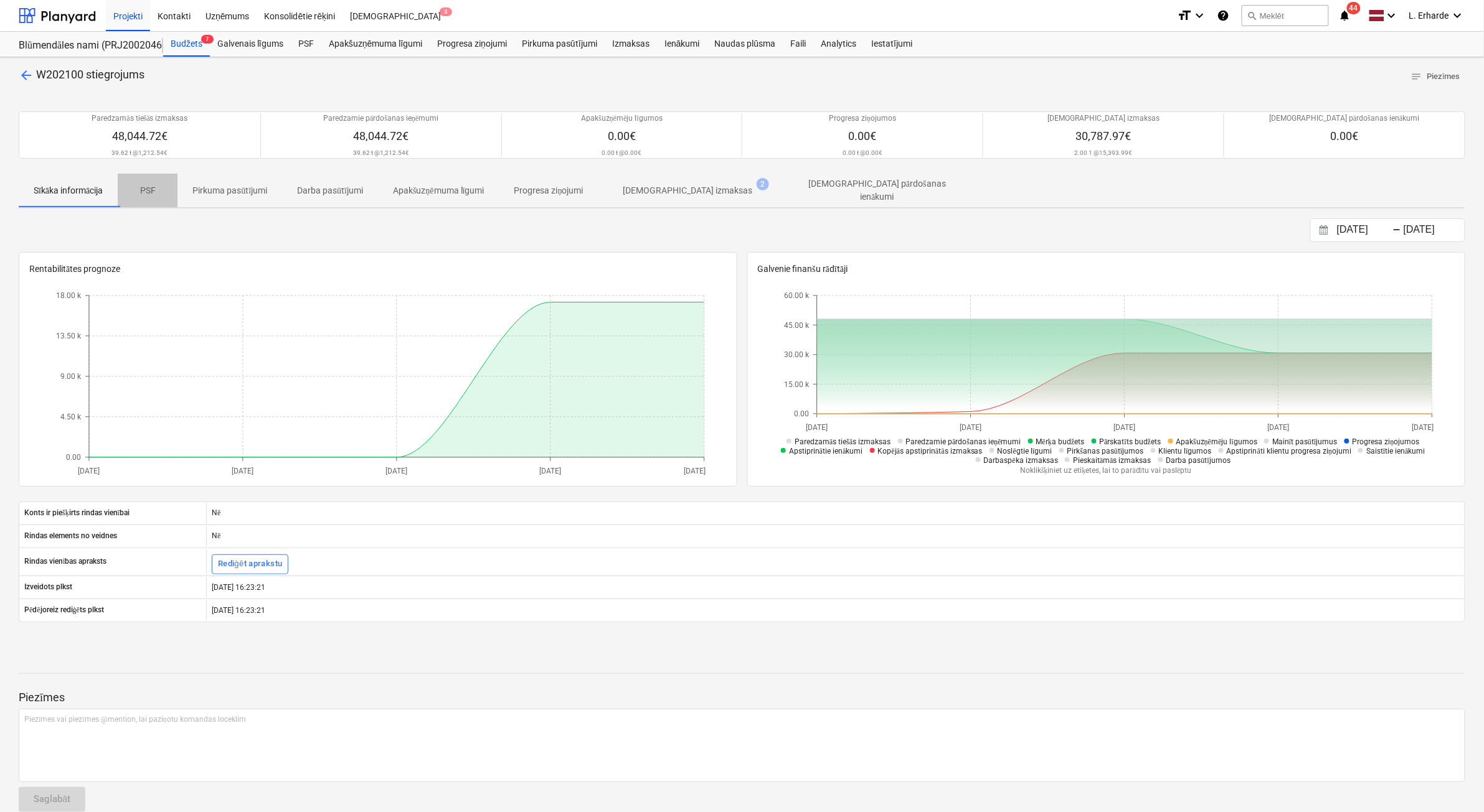
click at [146, 193] on p "PSF" at bounding box center [148, 191] width 30 height 13
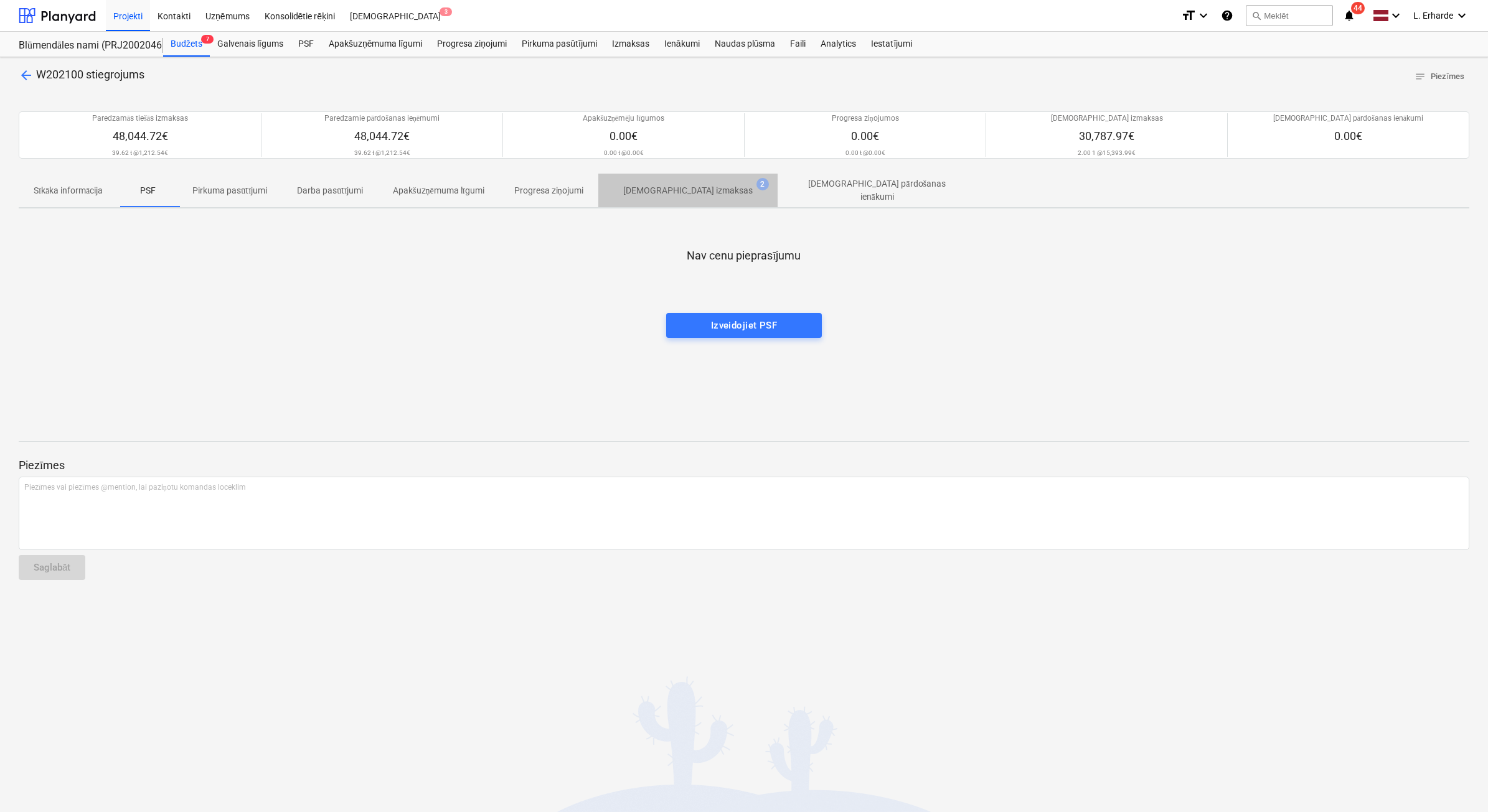
click at [695, 188] on p "[DEMOGRAPHIC_DATA] izmaksas" at bounding box center [688, 191] width 129 height 13
click at [102, 39] on div "Blūmendāles nami (PRJ2002046 Prūšu 1 kārta) Pabeigts" at bounding box center [84, 46] width 129 height 13
click at [126, 15] on div "Projekti" at bounding box center [128, 15] width 44 height 32
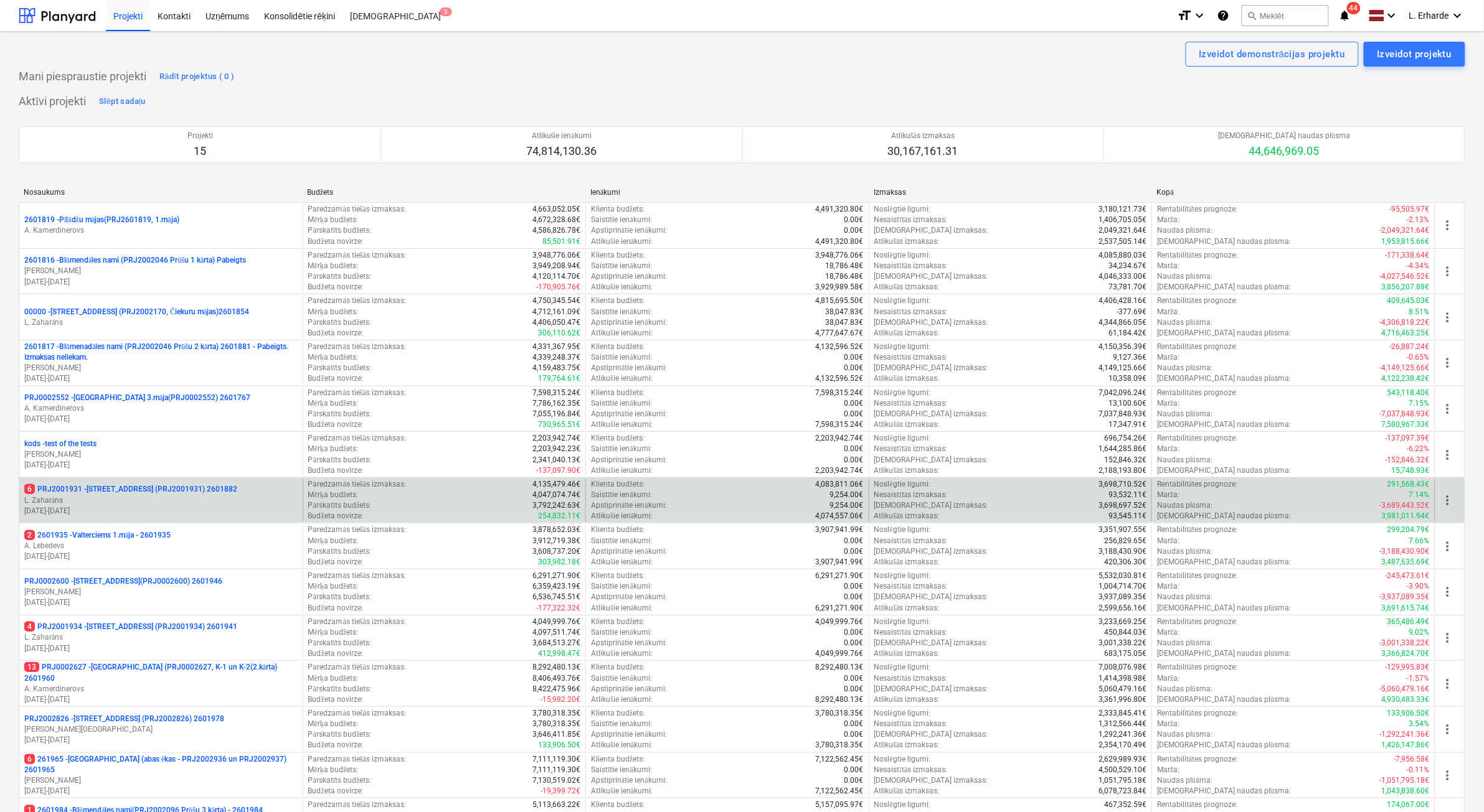
click at [206, 484] on p "6 PRJ2001931 - [STREET_ADDRESS] (PRJ2001931) 2601882" at bounding box center [130, 490] width 213 height 11
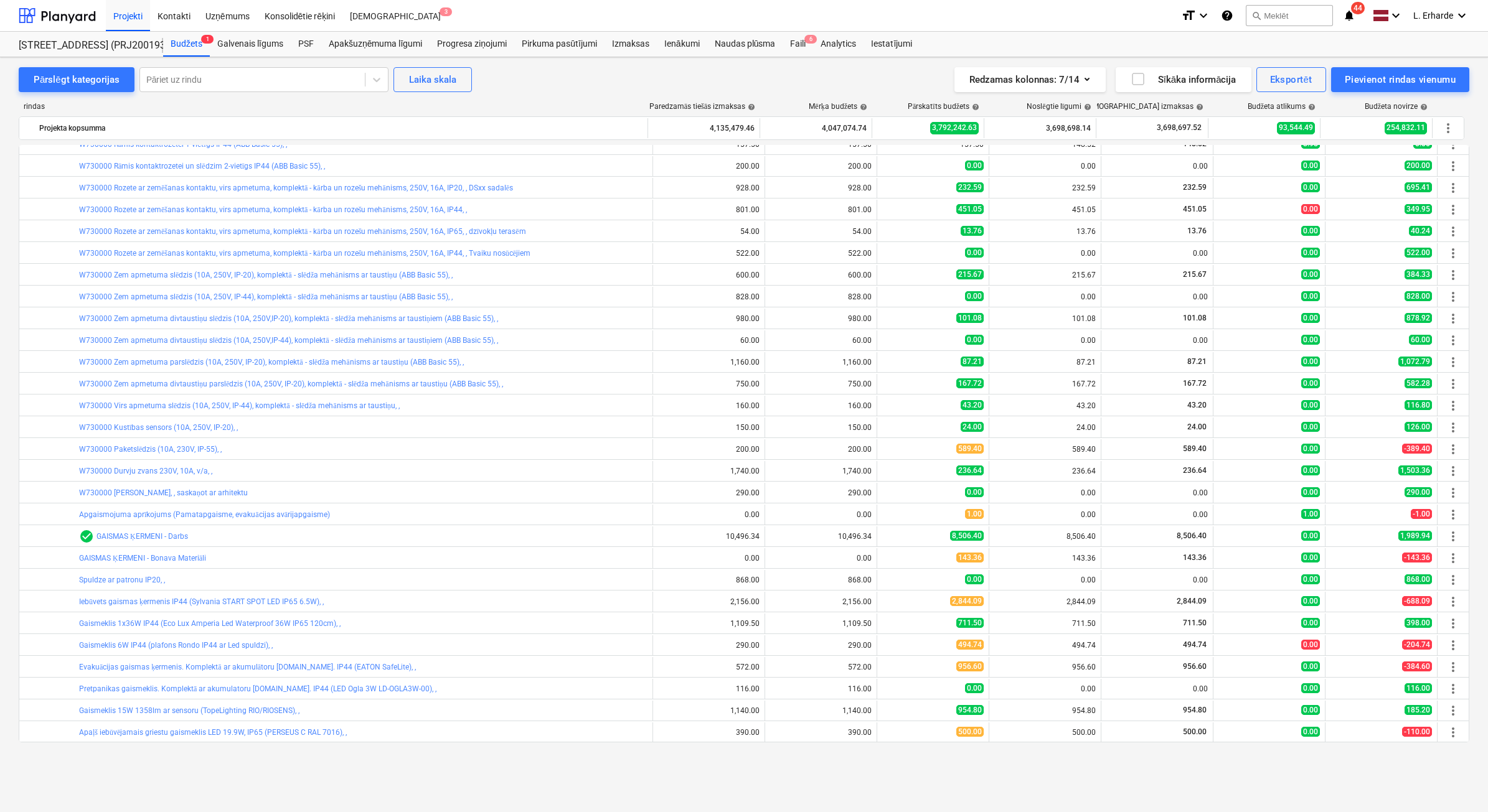
scroll to position [155, 0]
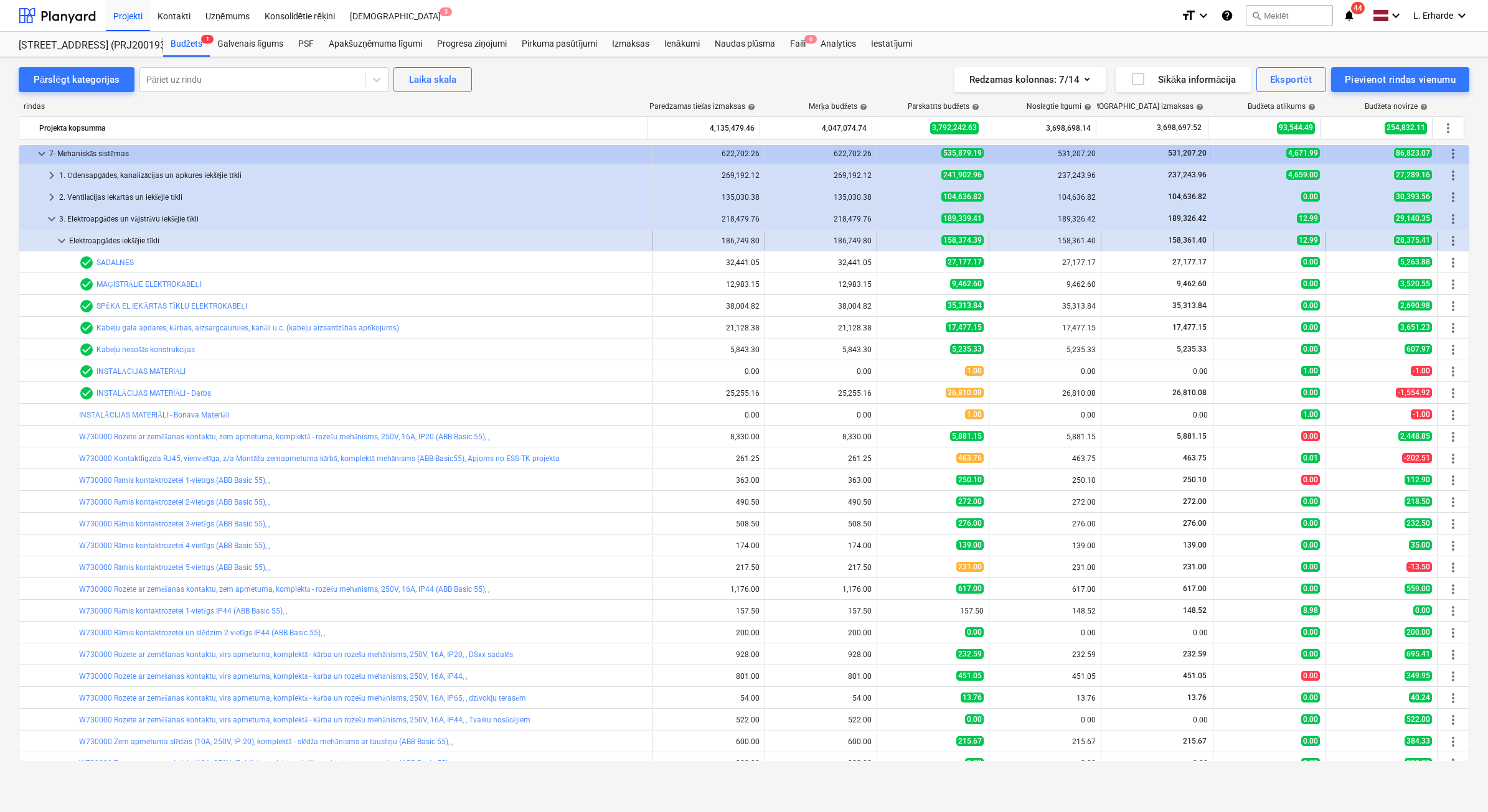
click at [57, 241] on span "keyboard_arrow_down" at bounding box center [62, 240] width 15 height 15
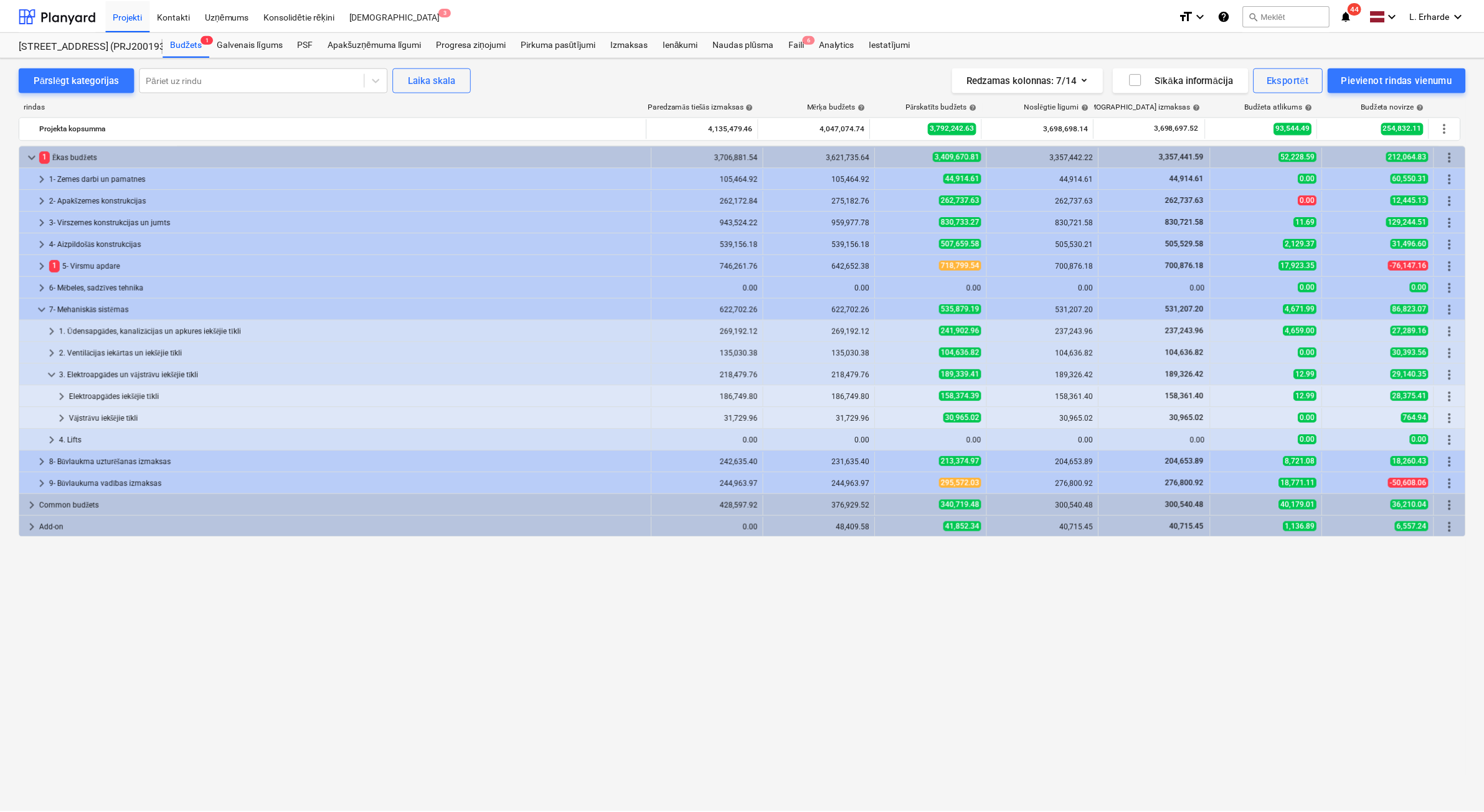
scroll to position [0, 0]
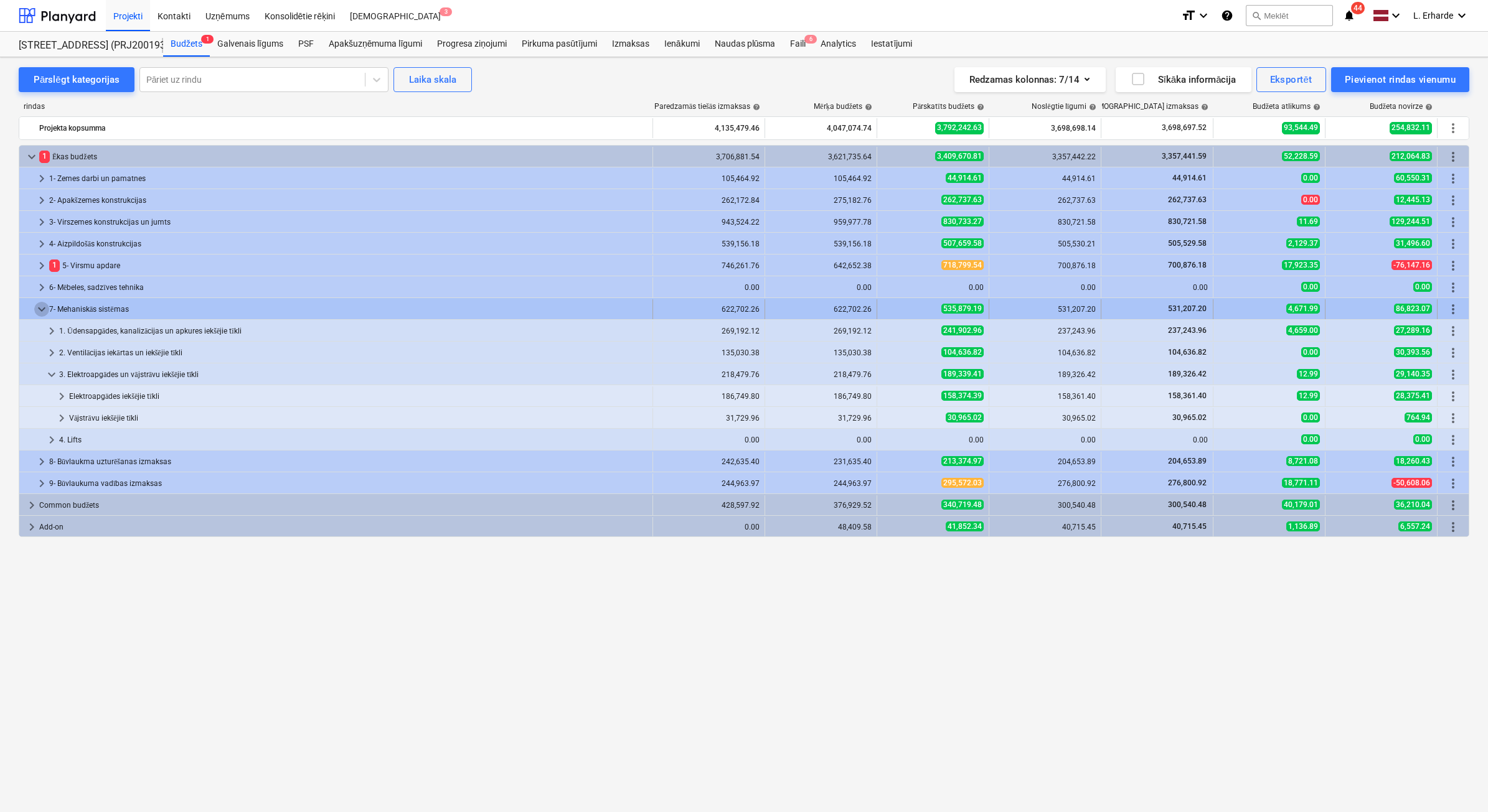
click at [41, 308] on span "keyboard_arrow_down" at bounding box center [41, 309] width 15 height 15
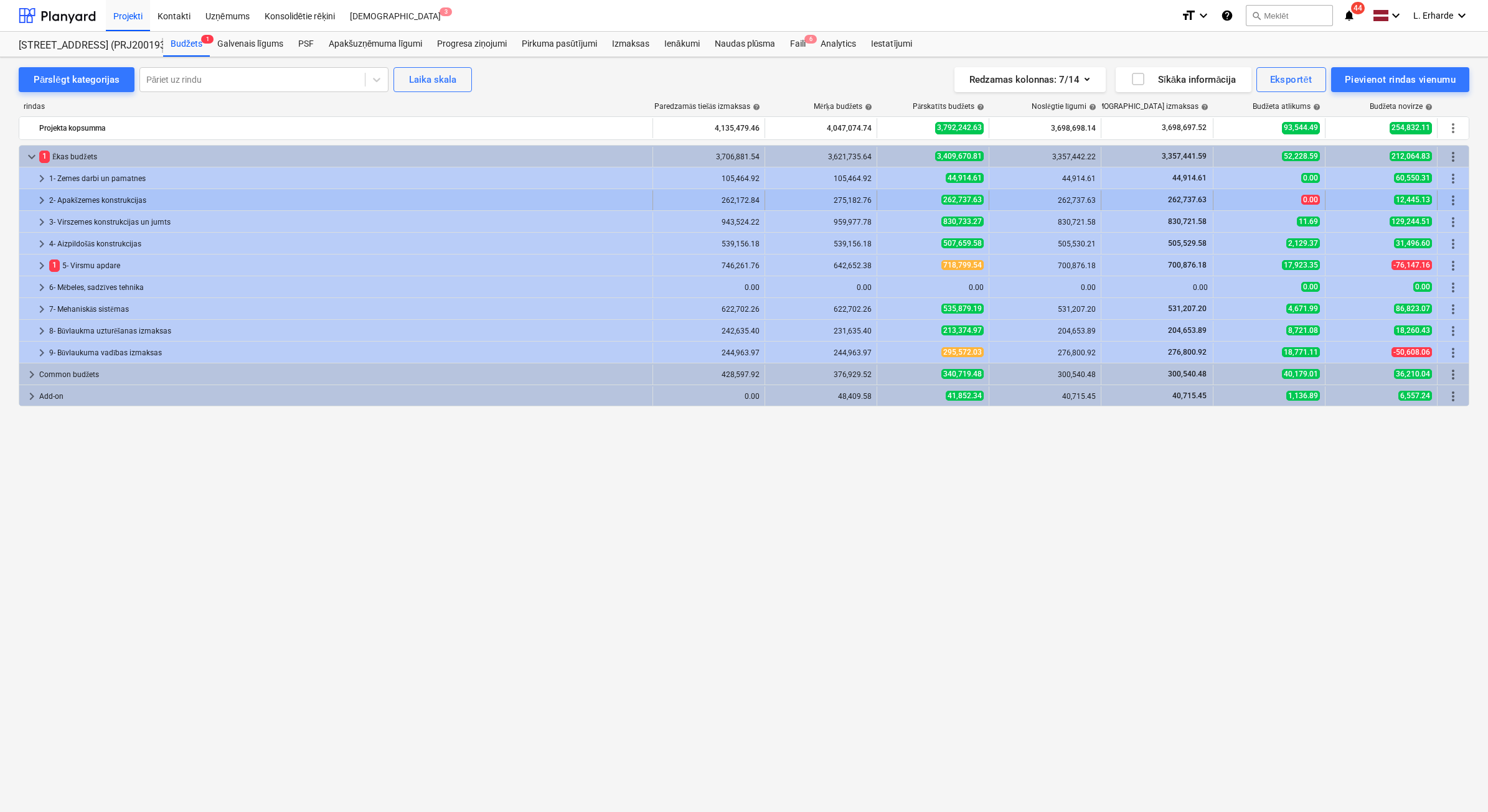
click at [39, 206] on span "keyboard_arrow_right" at bounding box center [41, 200] width 15 height 15
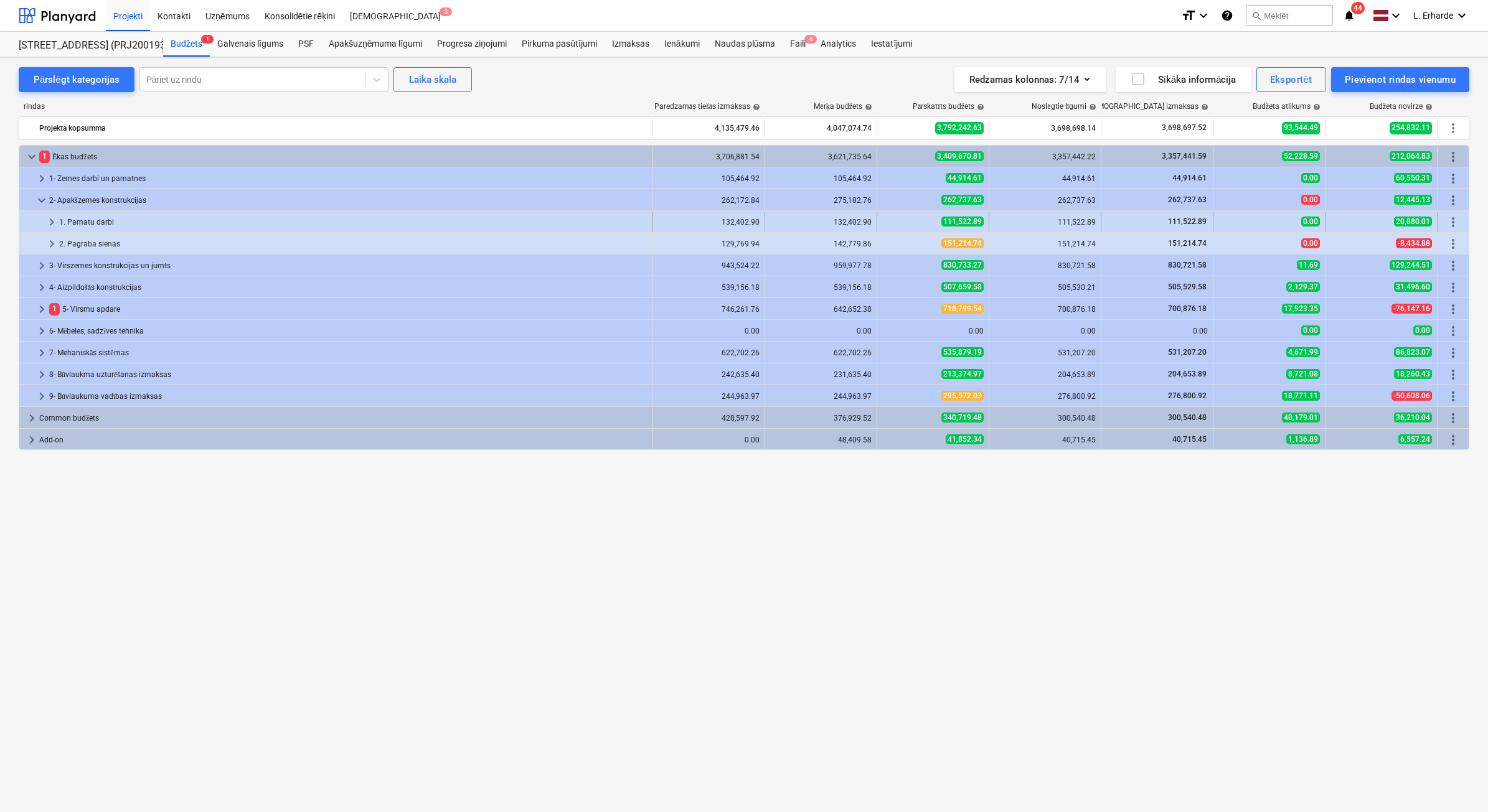
click at [52, 219] on span "keyboard_arrow_right" at bounding box center [52, 222] width 15 height 15
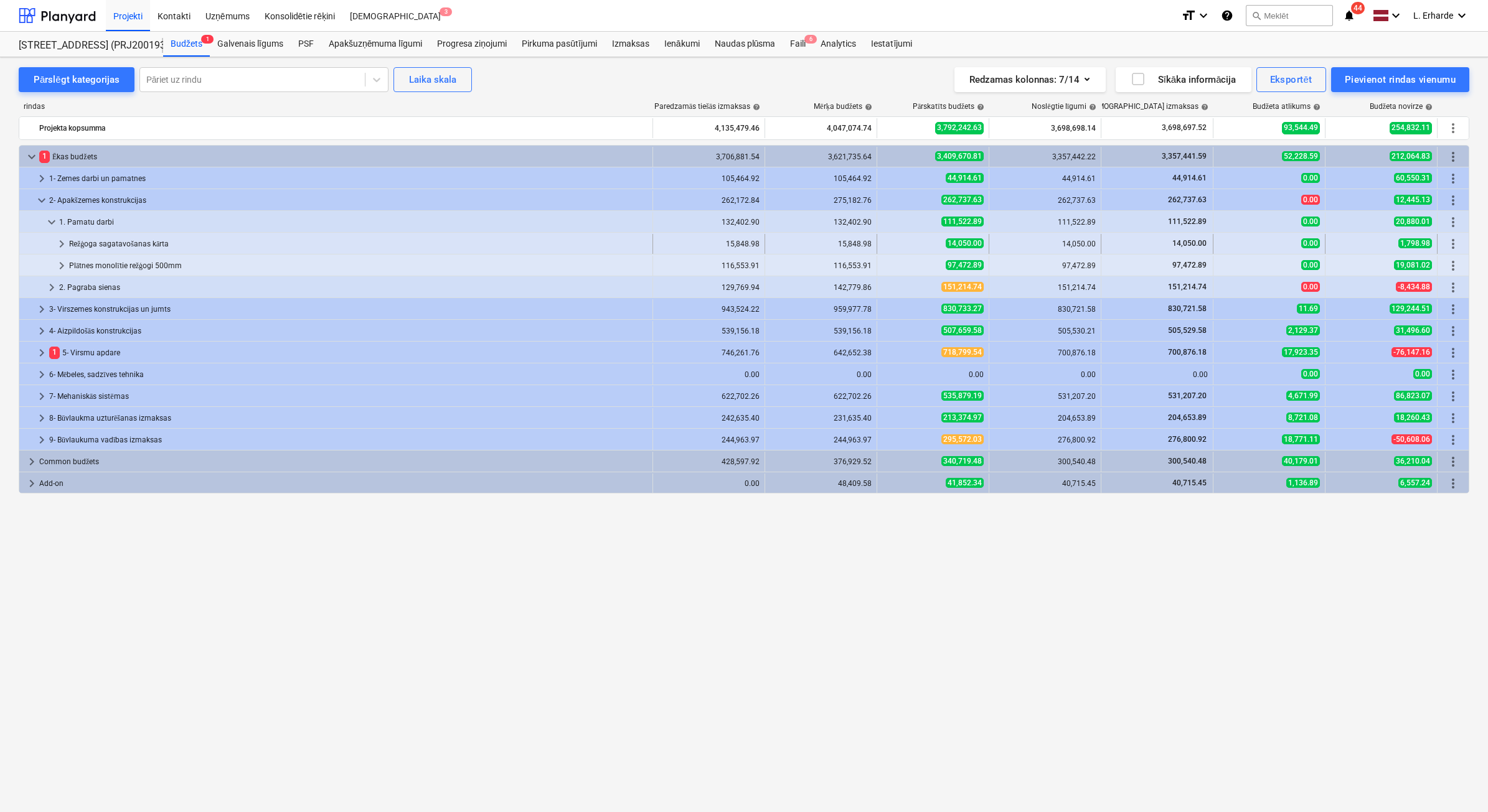
click at [63, 238] on span "keyboard_arrow_right" at bounding box center [62, 244] width 15 height 15
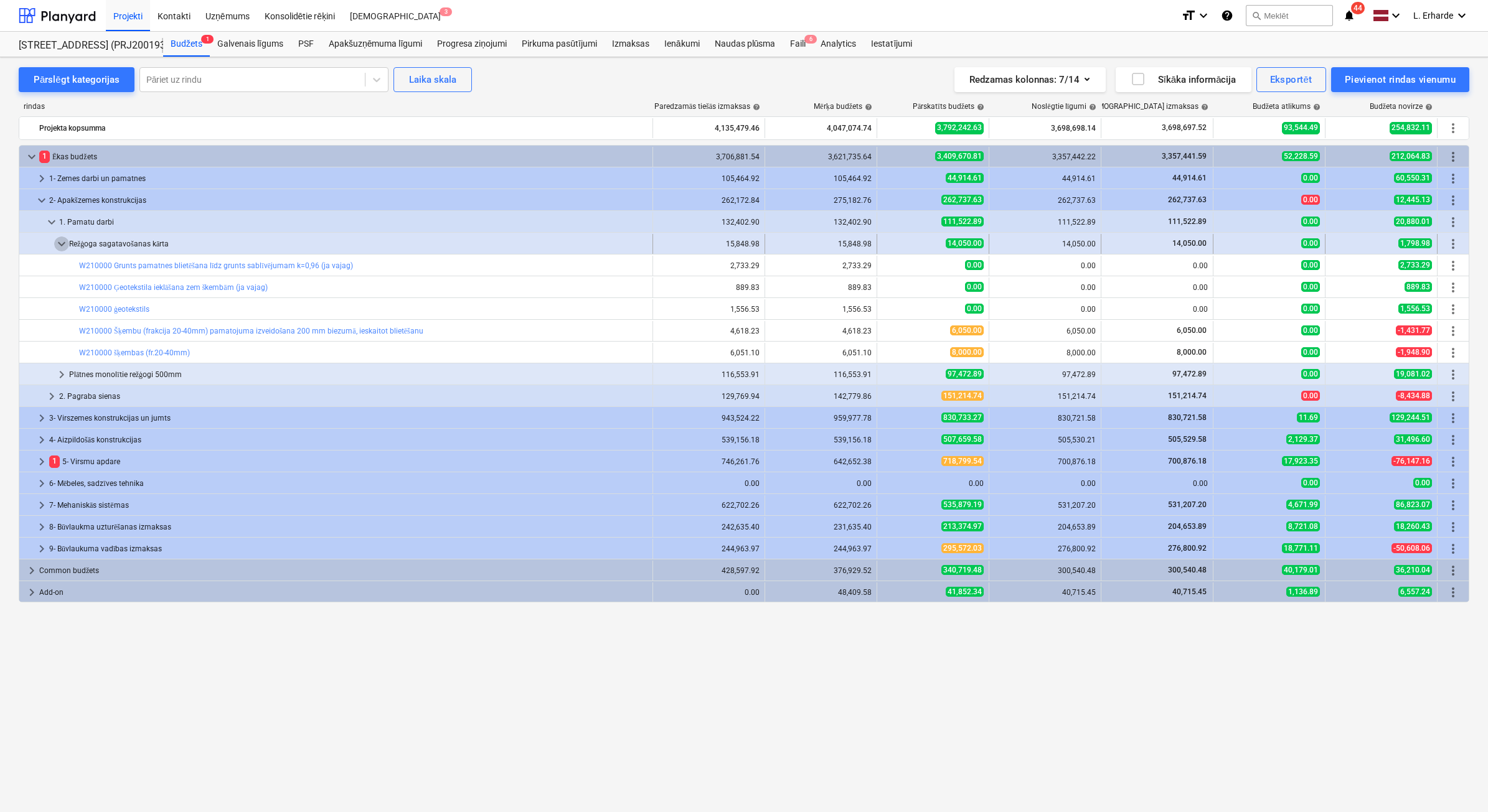
click at [59, 243] on span "keyboard_arrow_down" at bounding box center [62, 244] width 15 height 15
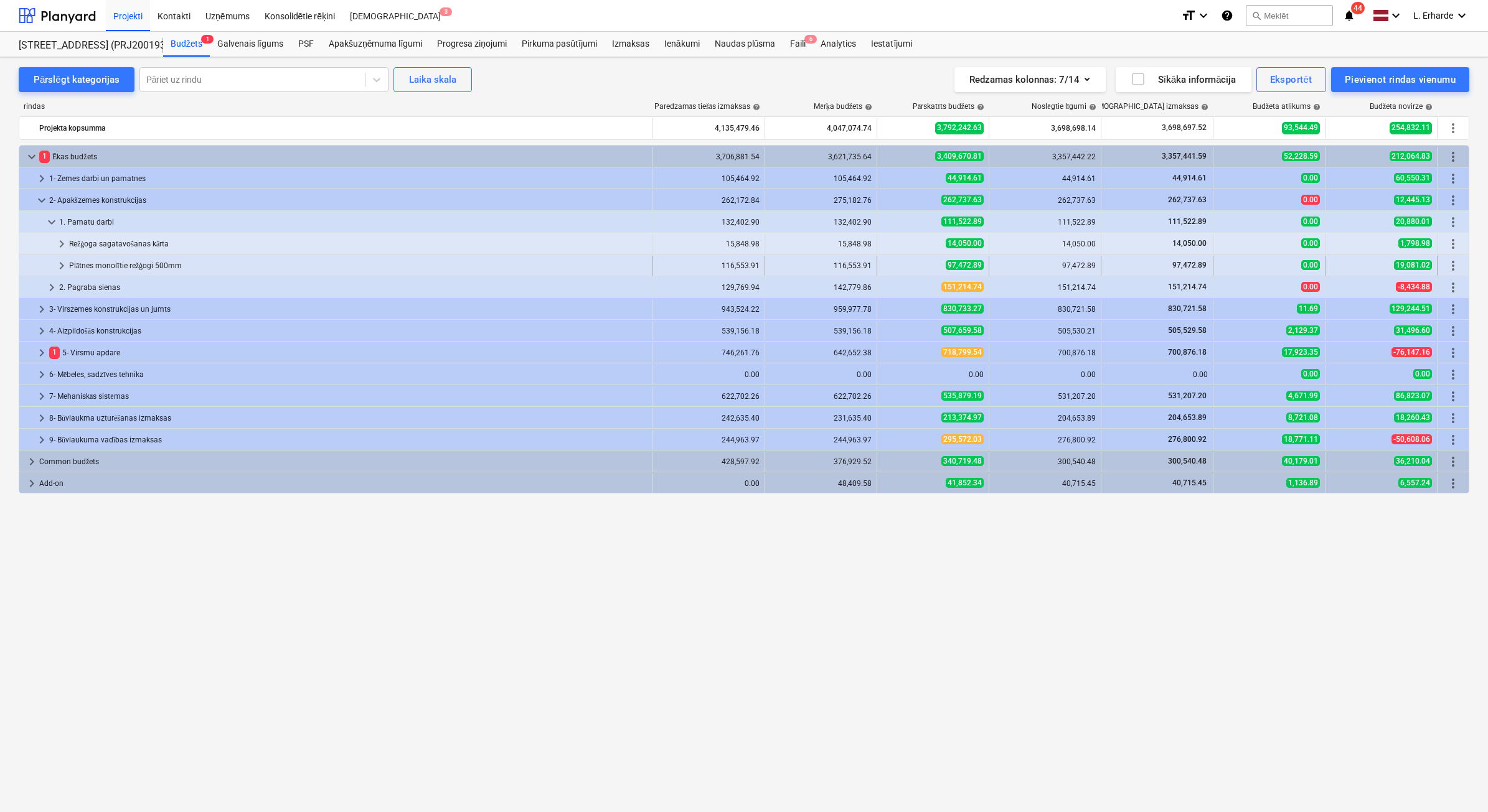
click at [61, 268] on span "keyboard_arrow_right" at bounding box center [62, 266] width 15 height 15
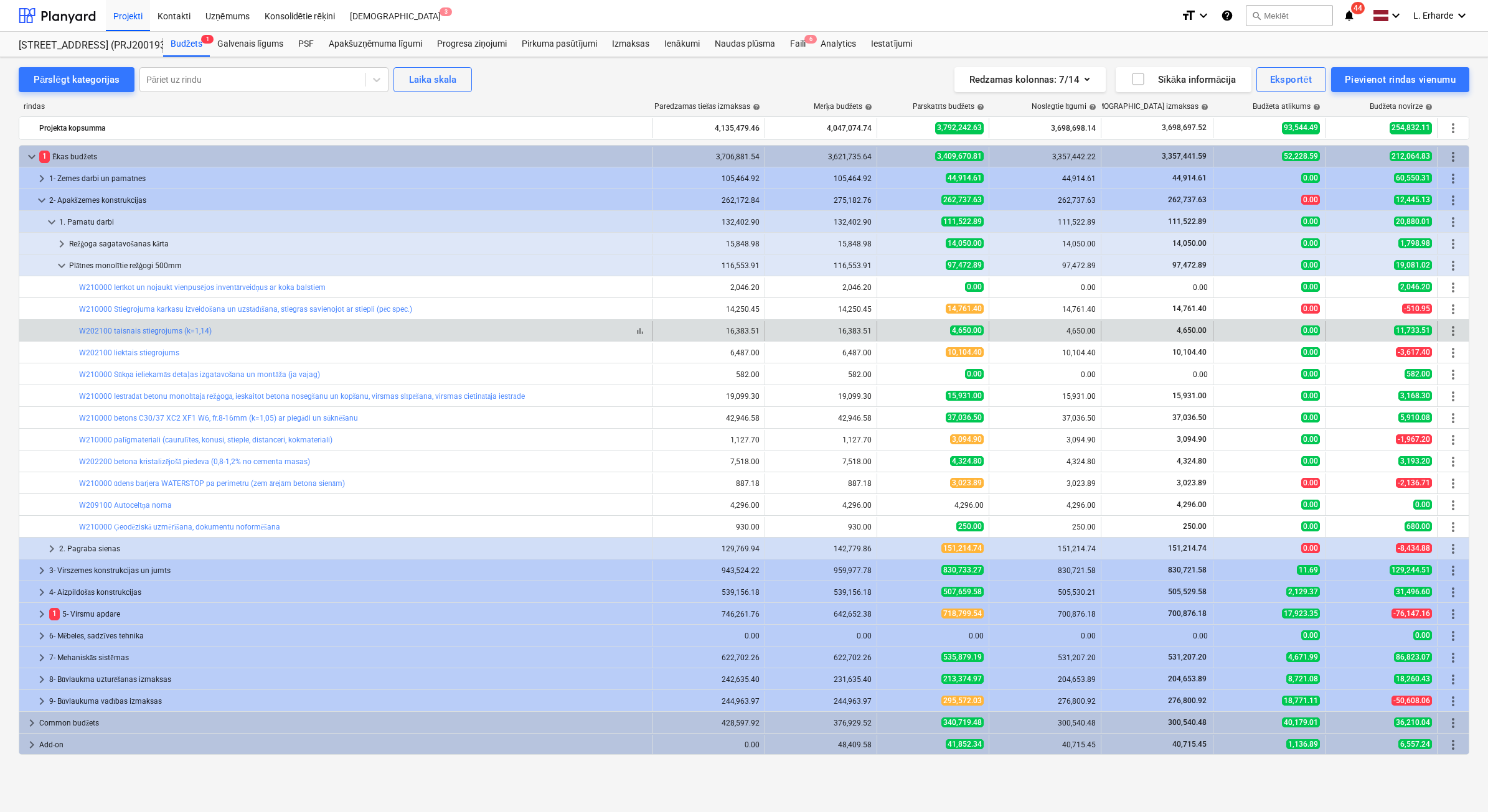
click at [230, 334] on div "bar_chart W202100 taisnais stiegrojums (k=1,14)" at bounding box center [363, 331] width 568 height 9
click at [254, 333] on div "bar_chart W202100 taisnais stiegrojums (k=1,14)" at bounding box center [363, 331] width 568 height 9
click at [430, 325] on div "bar_chart W202100 taisnais stiegrojums (k=1,14)" at bounding box center [363, 330] width 568 height 20
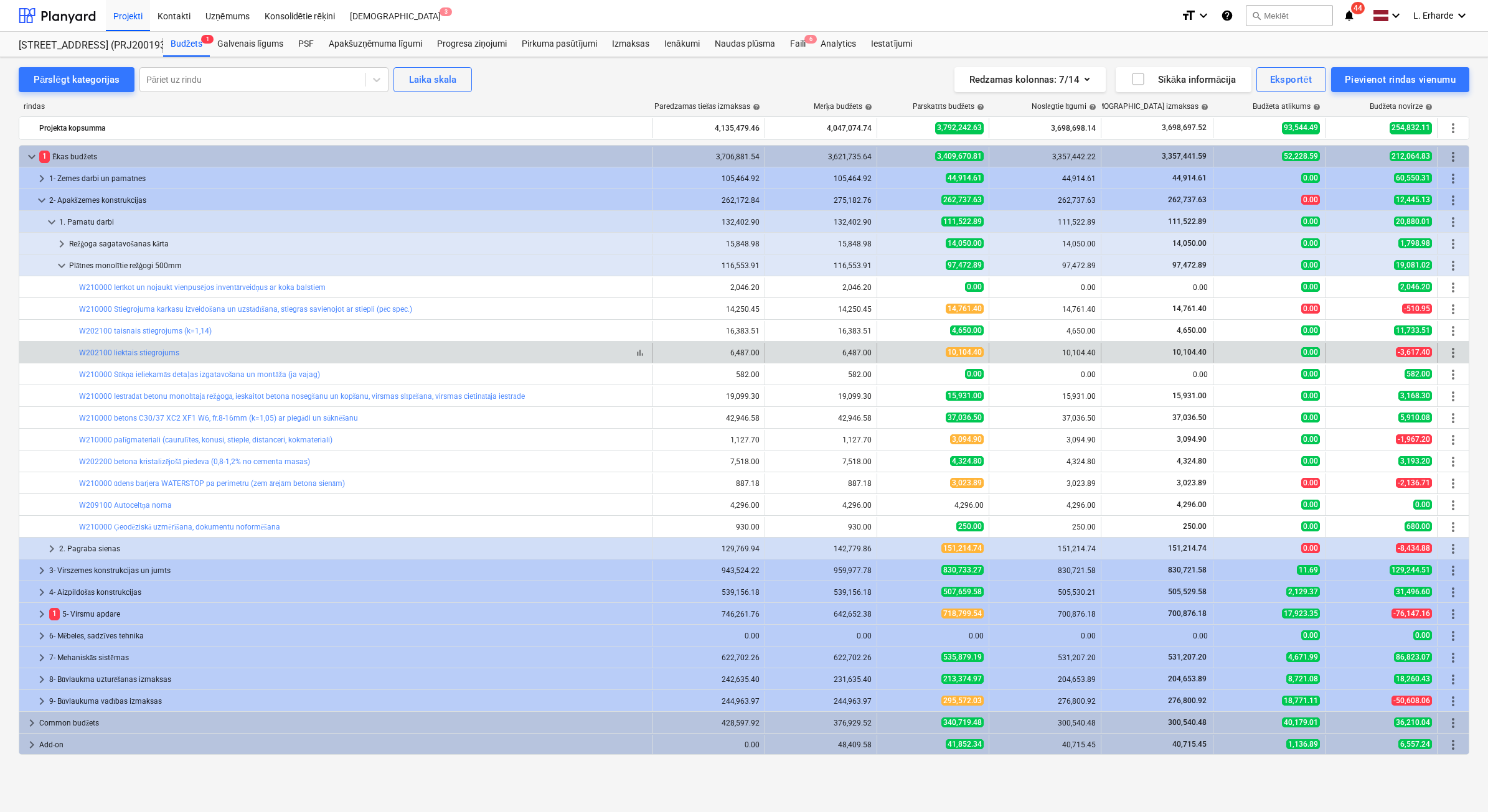
click at [241, 355] on div "bar_chart W202100 liektais stiegrojums" at bounding box center [363, 353] width 568 height 9
click at [294, 353] on div "bar_chart W202100 liektais stiegrojums" at bounding box center [363, 353] width 568 height 9
click at [151, 352] on link "W202100 liektais stiegrojums" at bounding box center [129, 353] width 100 height 9
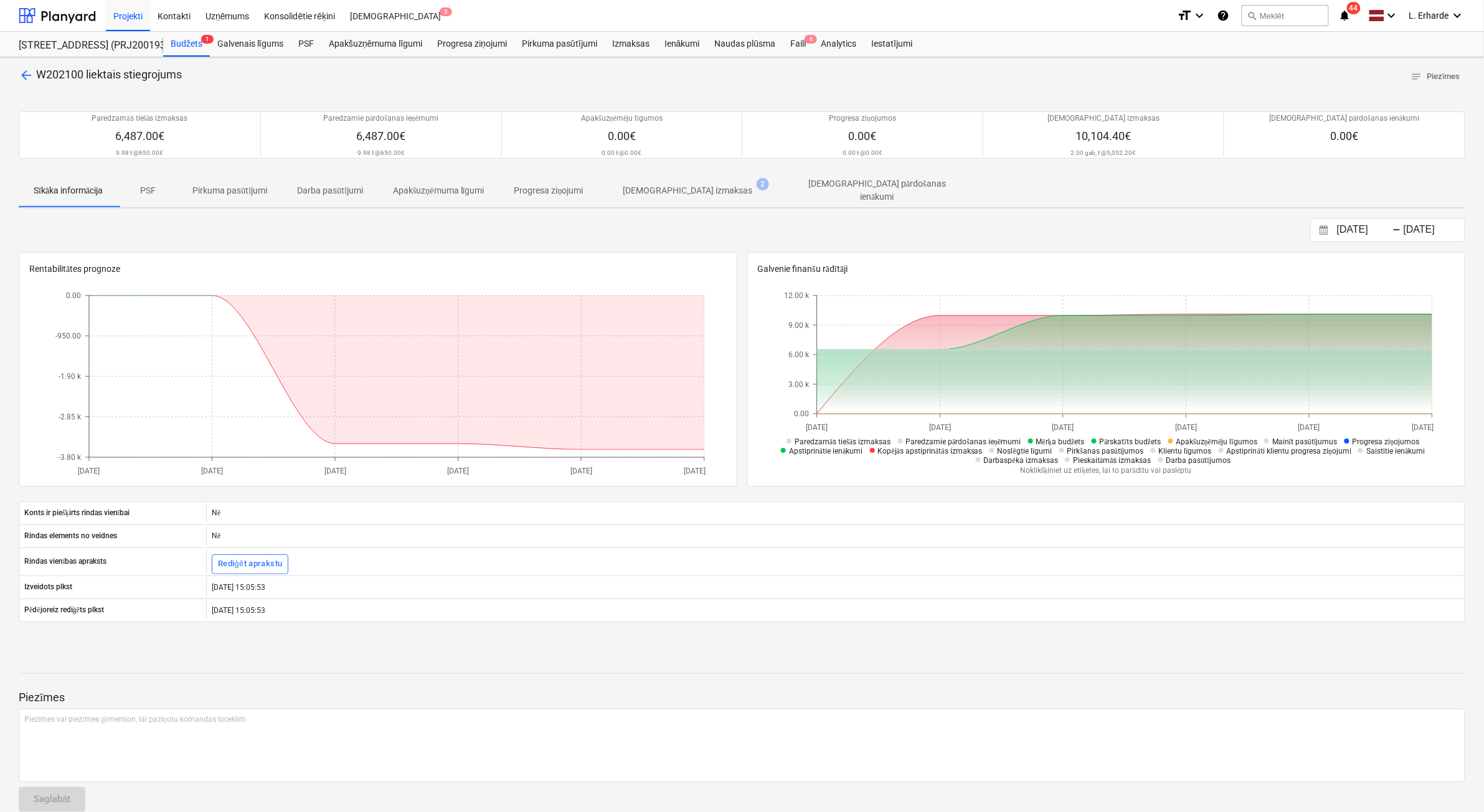
click at [146, 187] on p "PSF" at bounding box center [148, 191] width 30 height 13
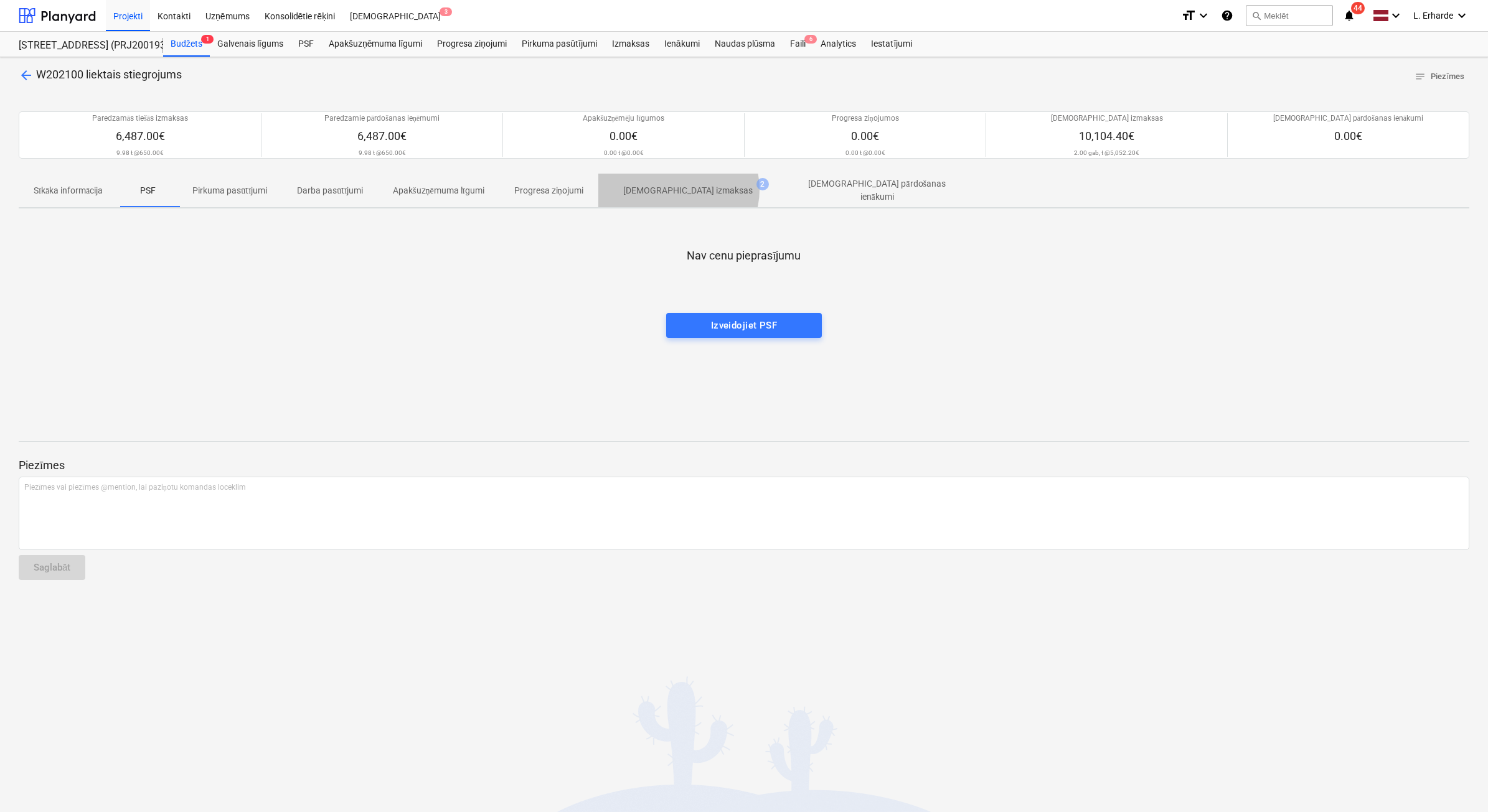
click at [684, 190] on p "[DEMOGRAPHIC_DATA] izmaksas" at bounding box center [688, 191] width 129 height 13
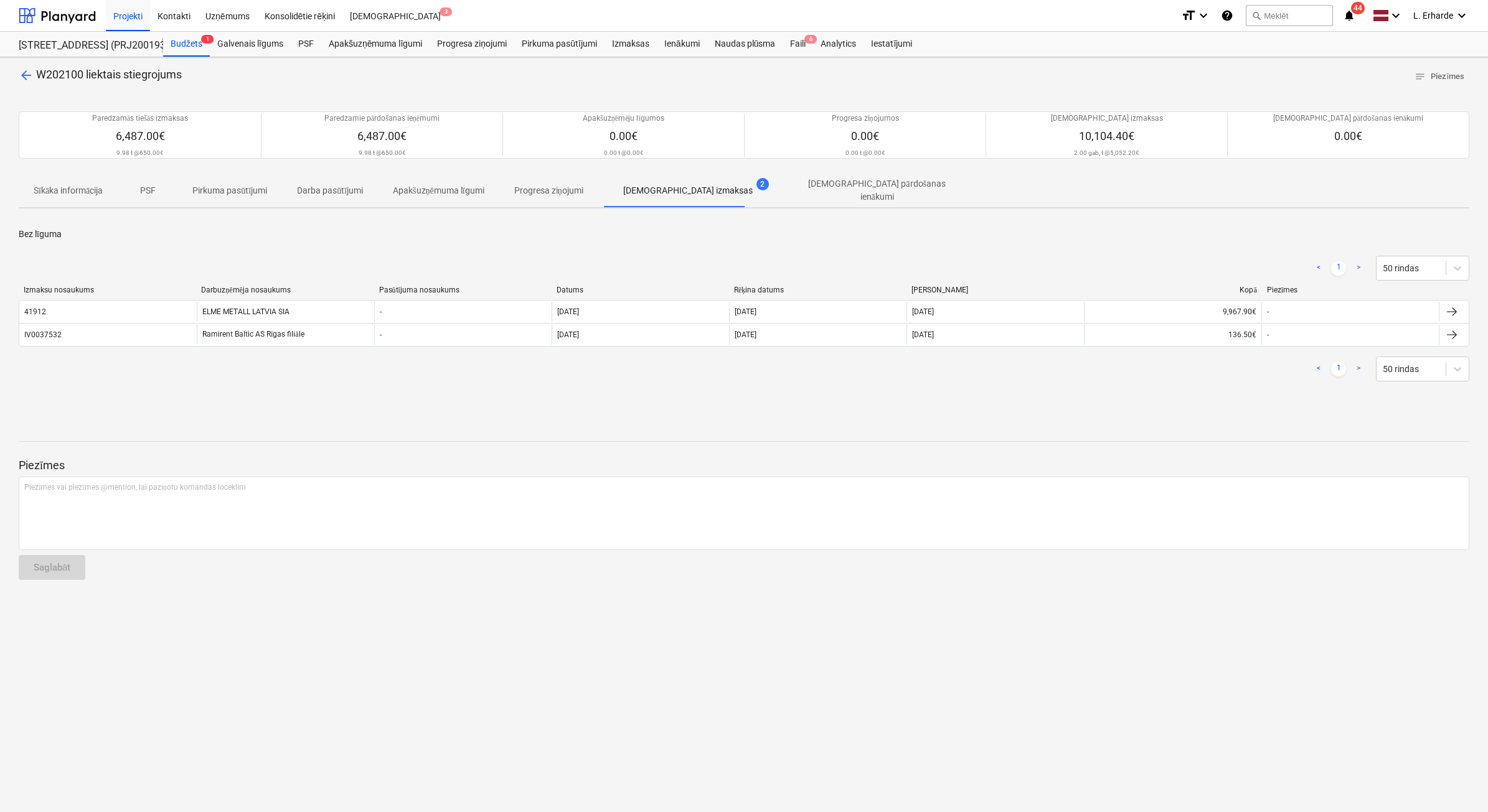
click at [19, 72] on span "arrow_back" at bounding box center [26, 75] width 15 height 15
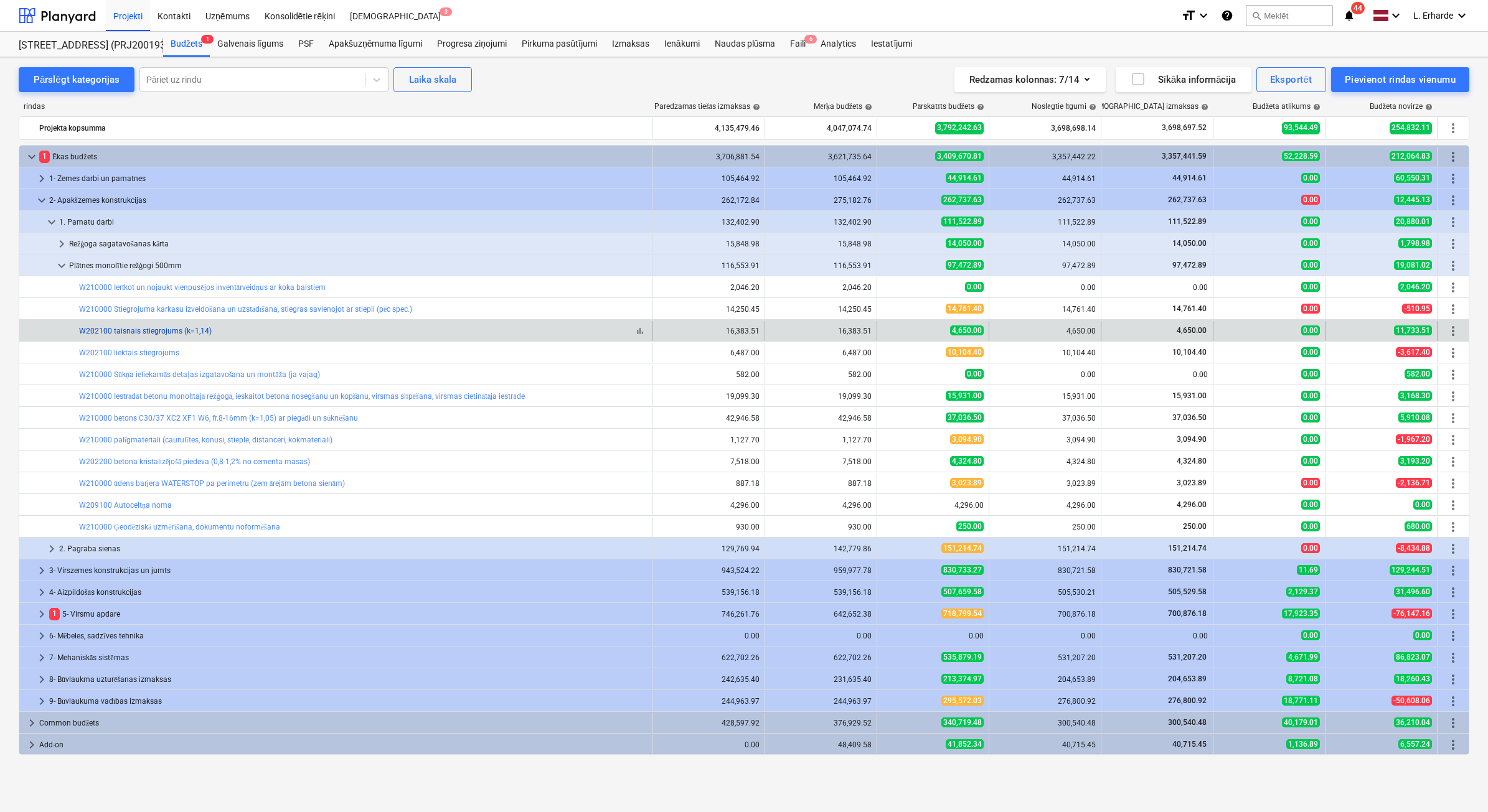
click at [147, 332] on link "W202100 taisnais stiegrojums (k=1,14)" at bounding box center [145, 331] width 133 height 9
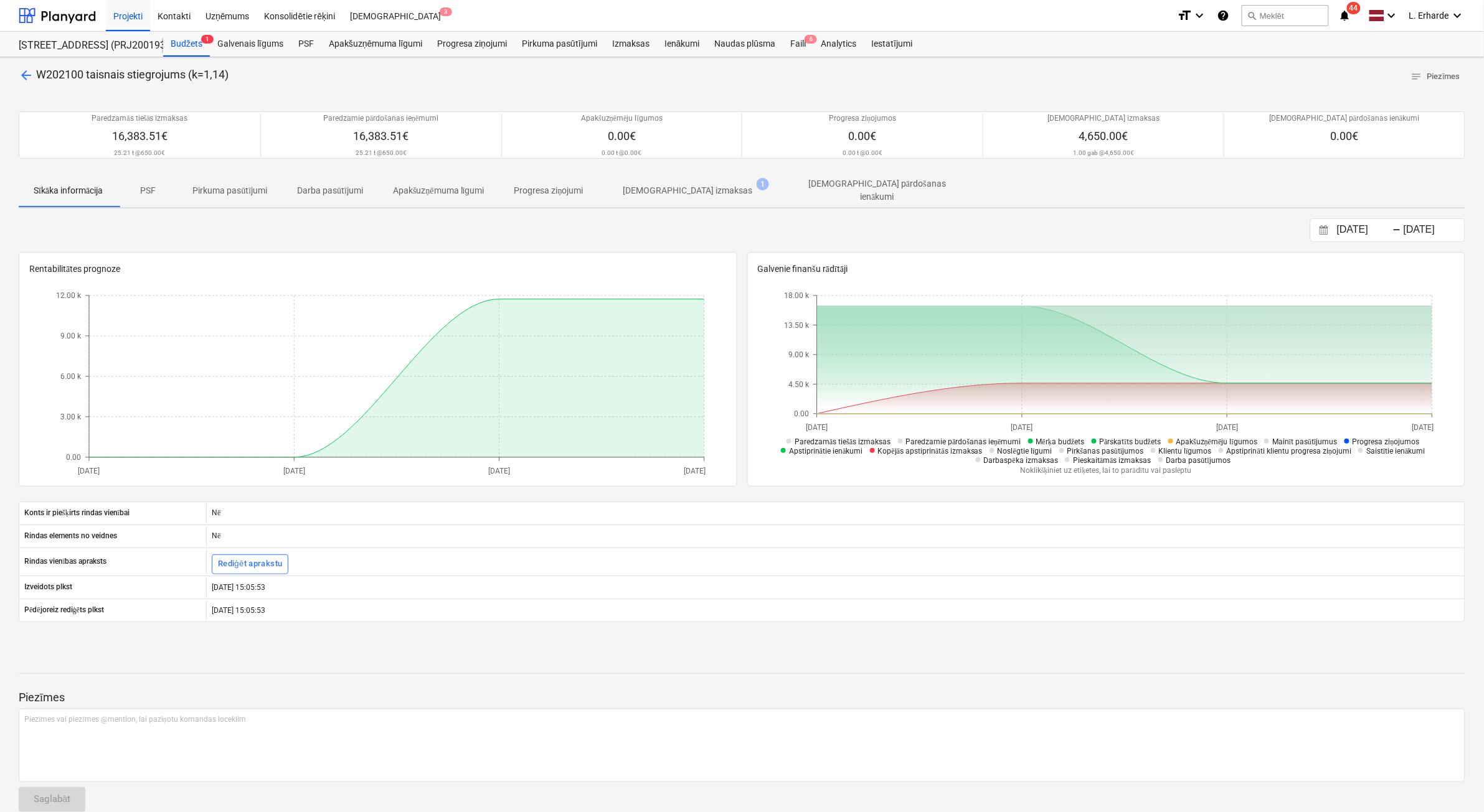
click at [145, 185] on p "PSF" at bounding box center [148, 191] width 30 height 13
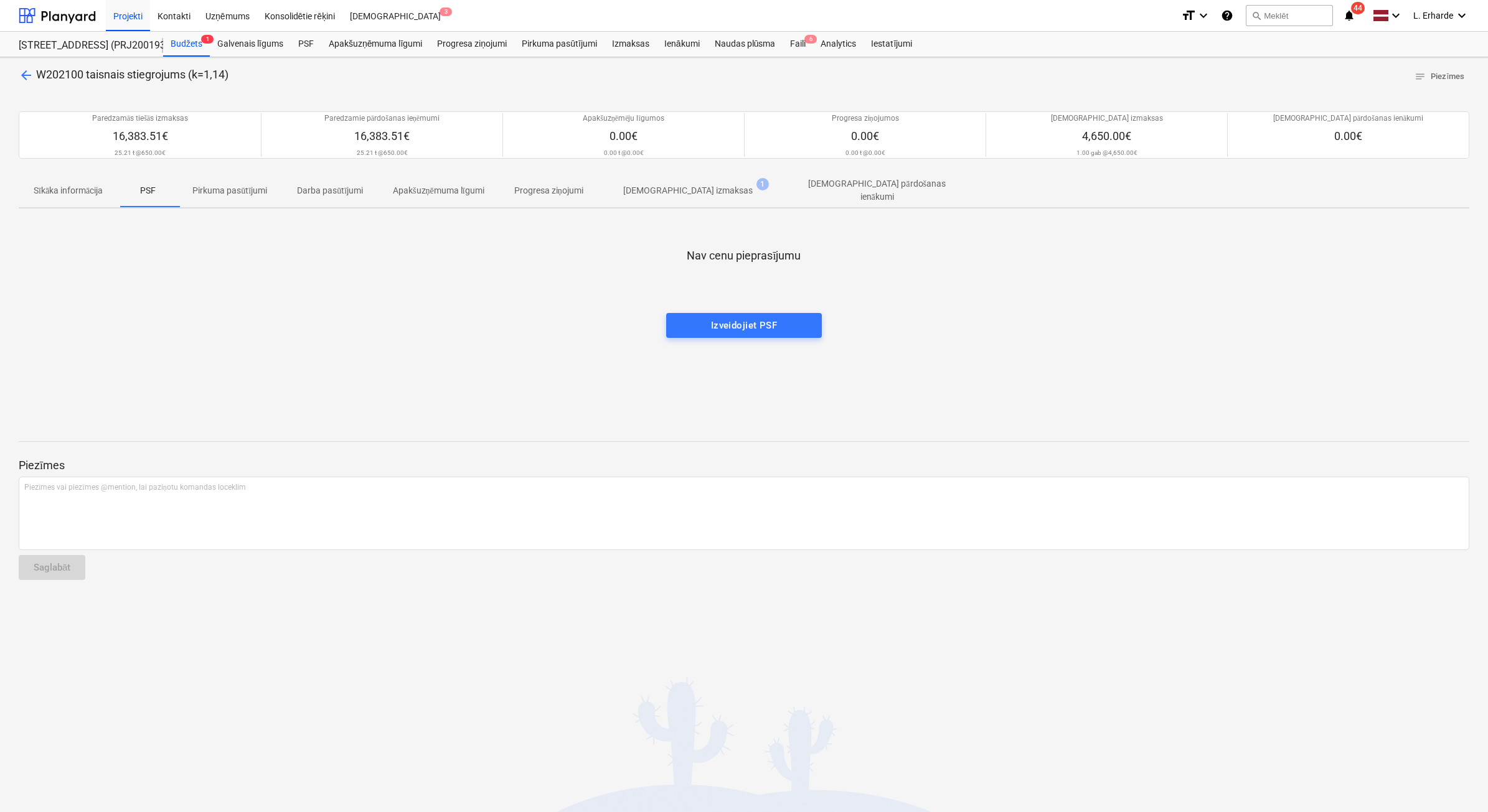
click at [685, 193] on p "[DEMOGRAPHIC_DATA] izmaksas" at bounding box center [688, 191] width 129 height 13
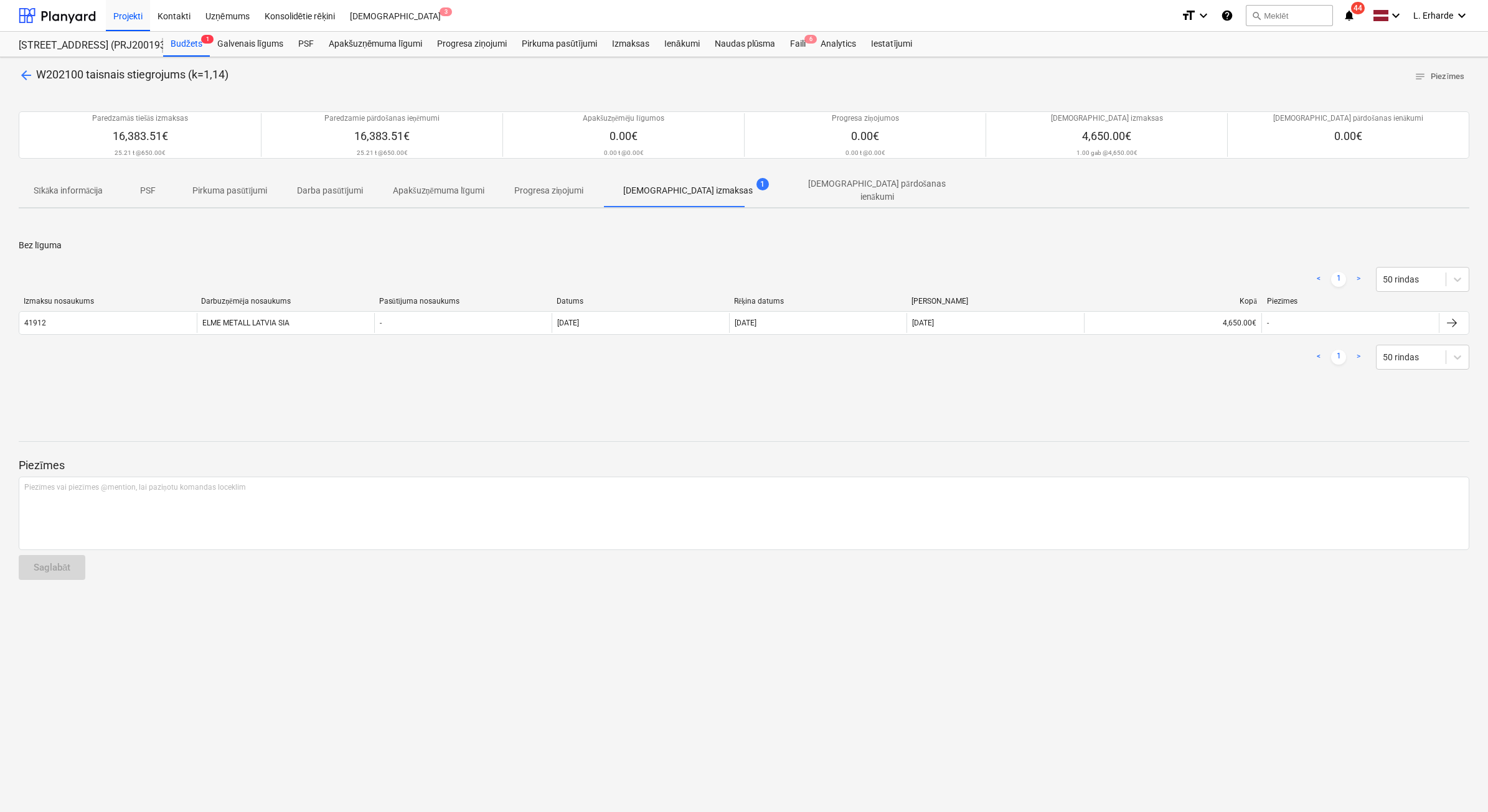
click at [24, 72] on span "arrow_back" at bounding box center [26, 75] width 15 height 15
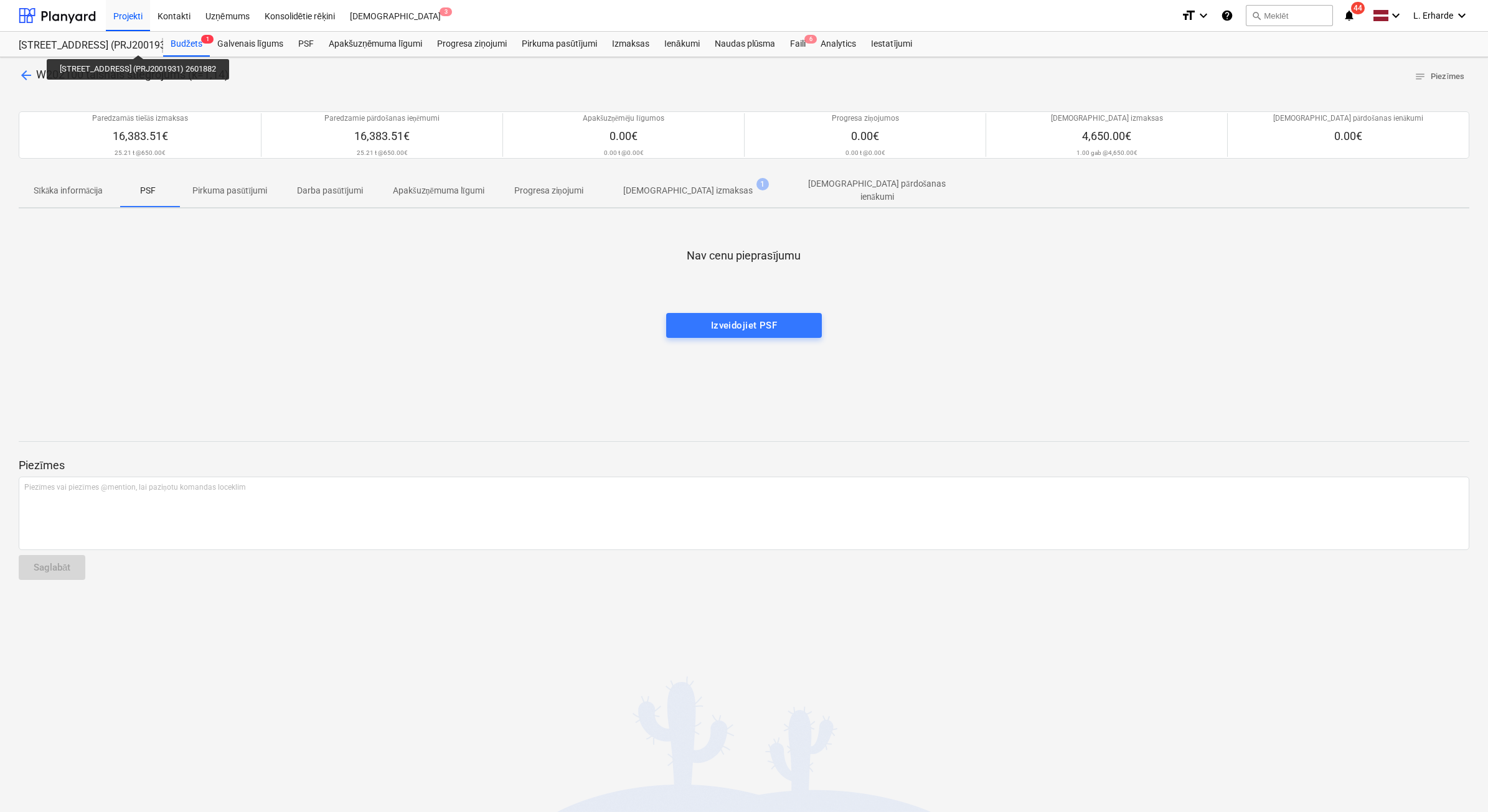
click at [139, 44] on div "[STREET_ADDRESS] (PRJ2001931) 2601882" at bounding box center [84, 46] width 129 height 13
click at [129, 13] on div "Projekti" at bounding box center [128, 15] width 44 height 32
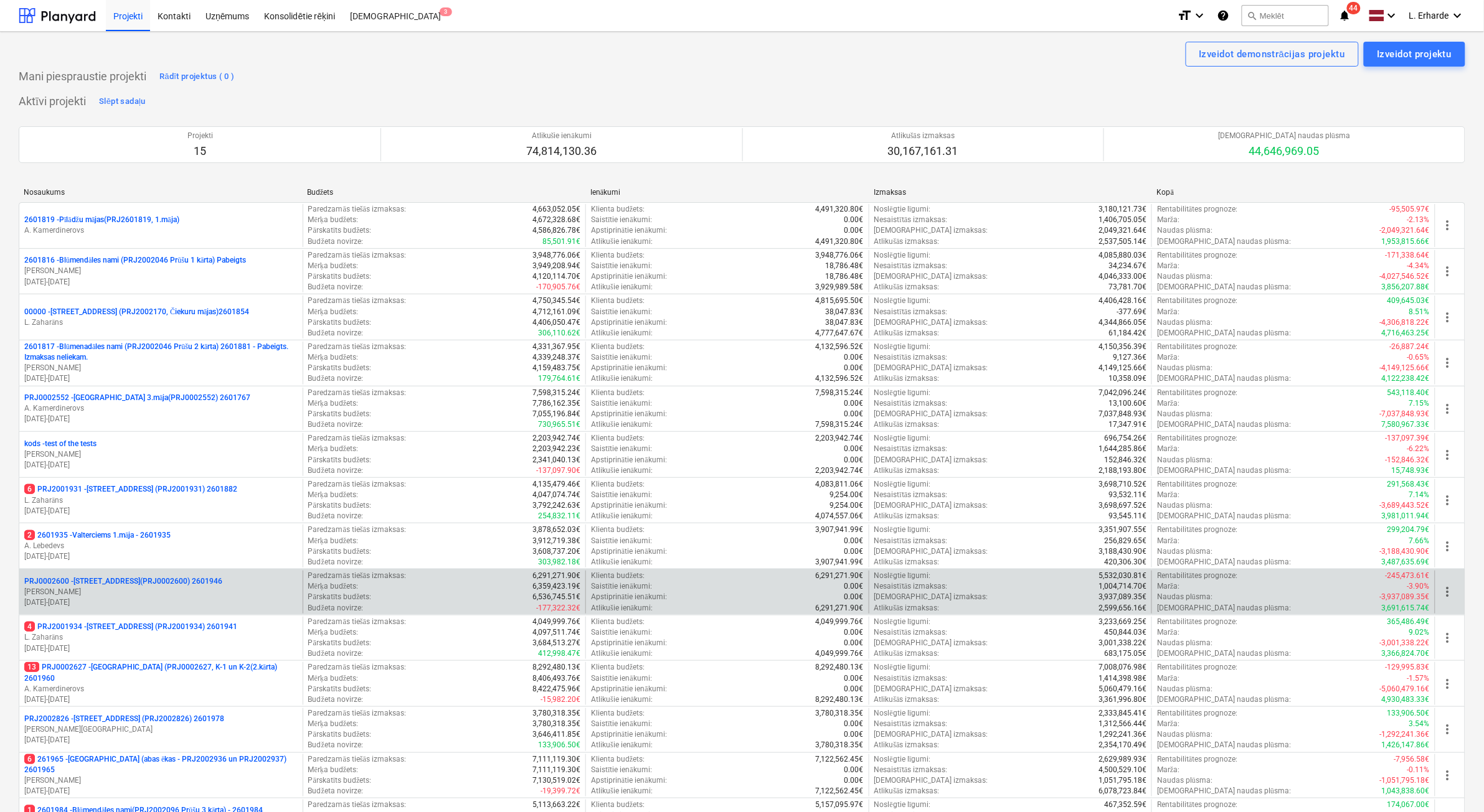
click at [210, 500] on p "PRJ0002600 - [STREET_ADDRESS](PRJ0002600) 2601946" at bounding box center [123, 581] width 198 height 11
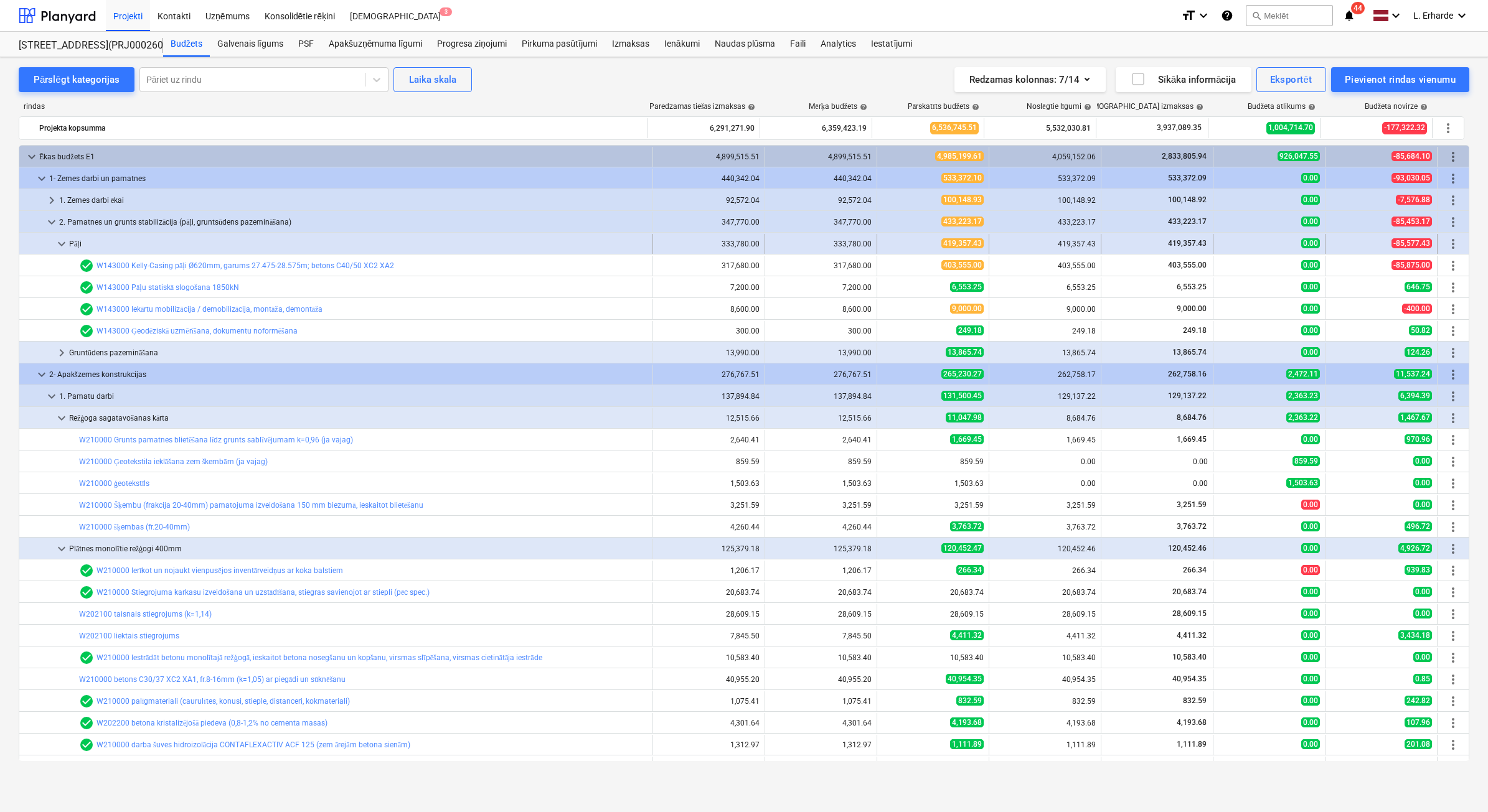
click at [63, 245] on span "keyboard_arrow_down" at bounding box center [62, 244] width 15 height 15
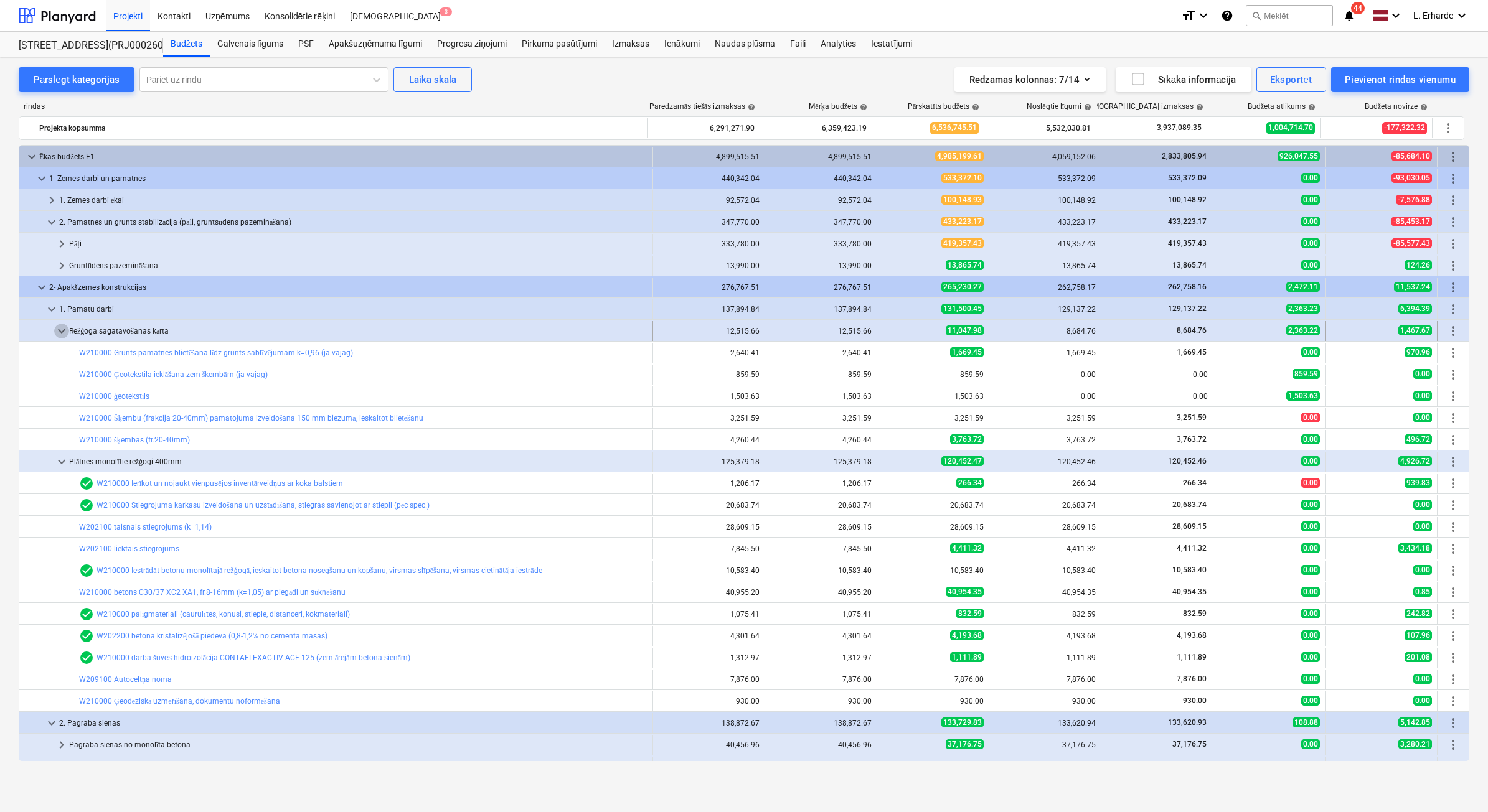
click at [60, 333] on span "keyboard_arrow_down" at bounding box center [62, 331] width 15 height 15
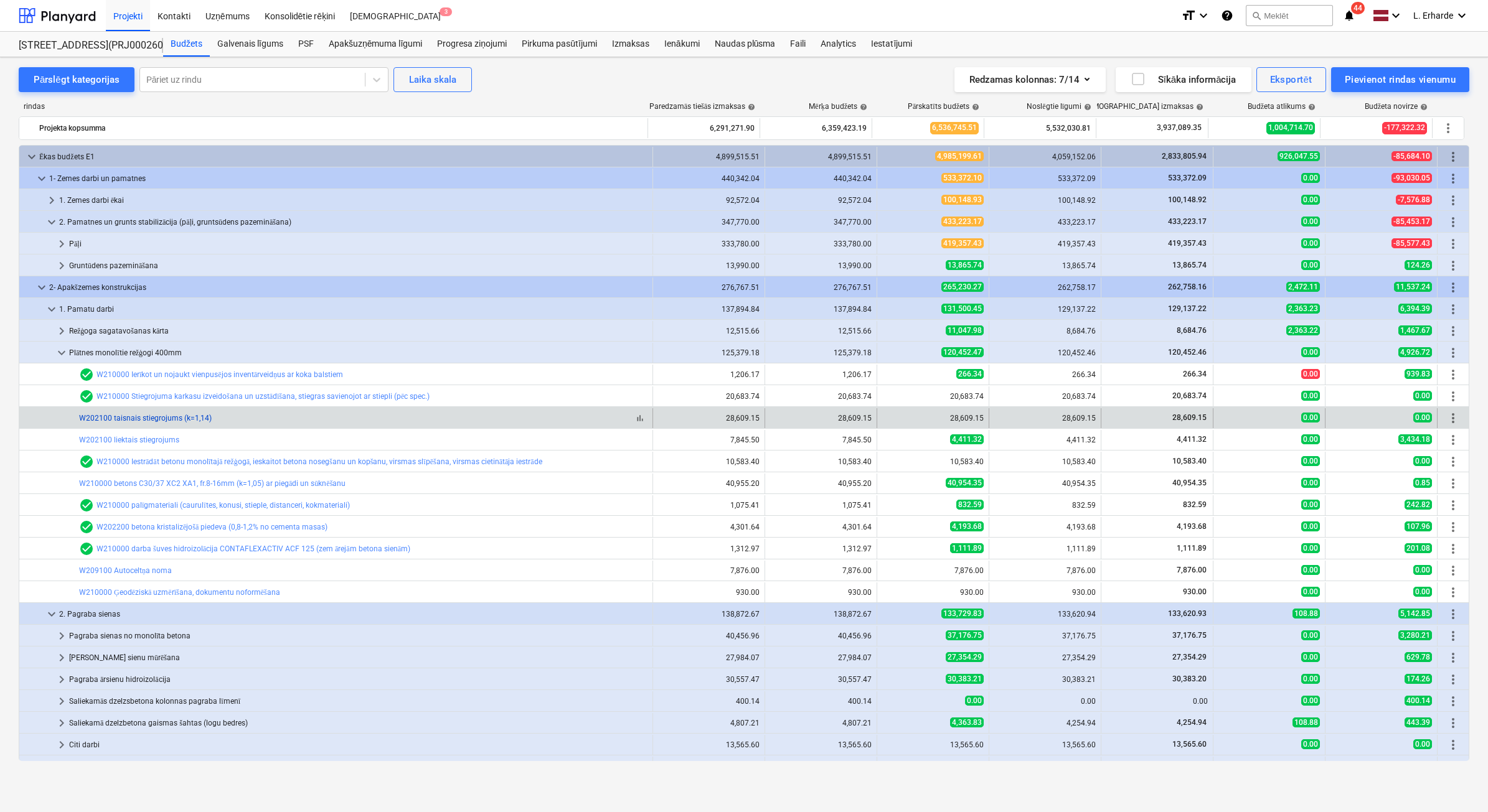
click at [137, 415] on link "W202100 taisnais stiegrojums (k=1,14)" at bounding box center [145, 418] width 133 height 9
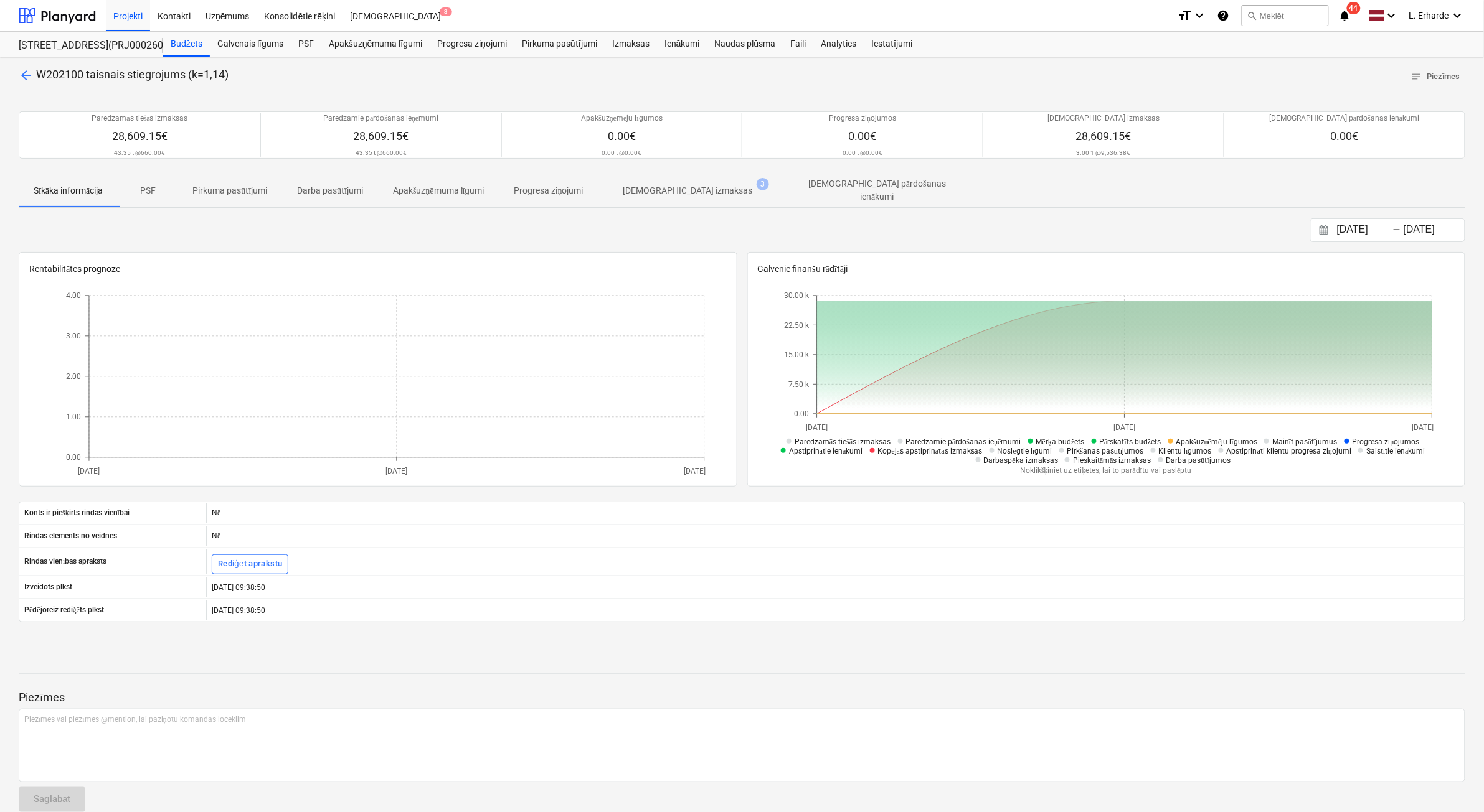
click at [148, 190] on p "PSF" at bounding box center [148, 191] width 30 height 13
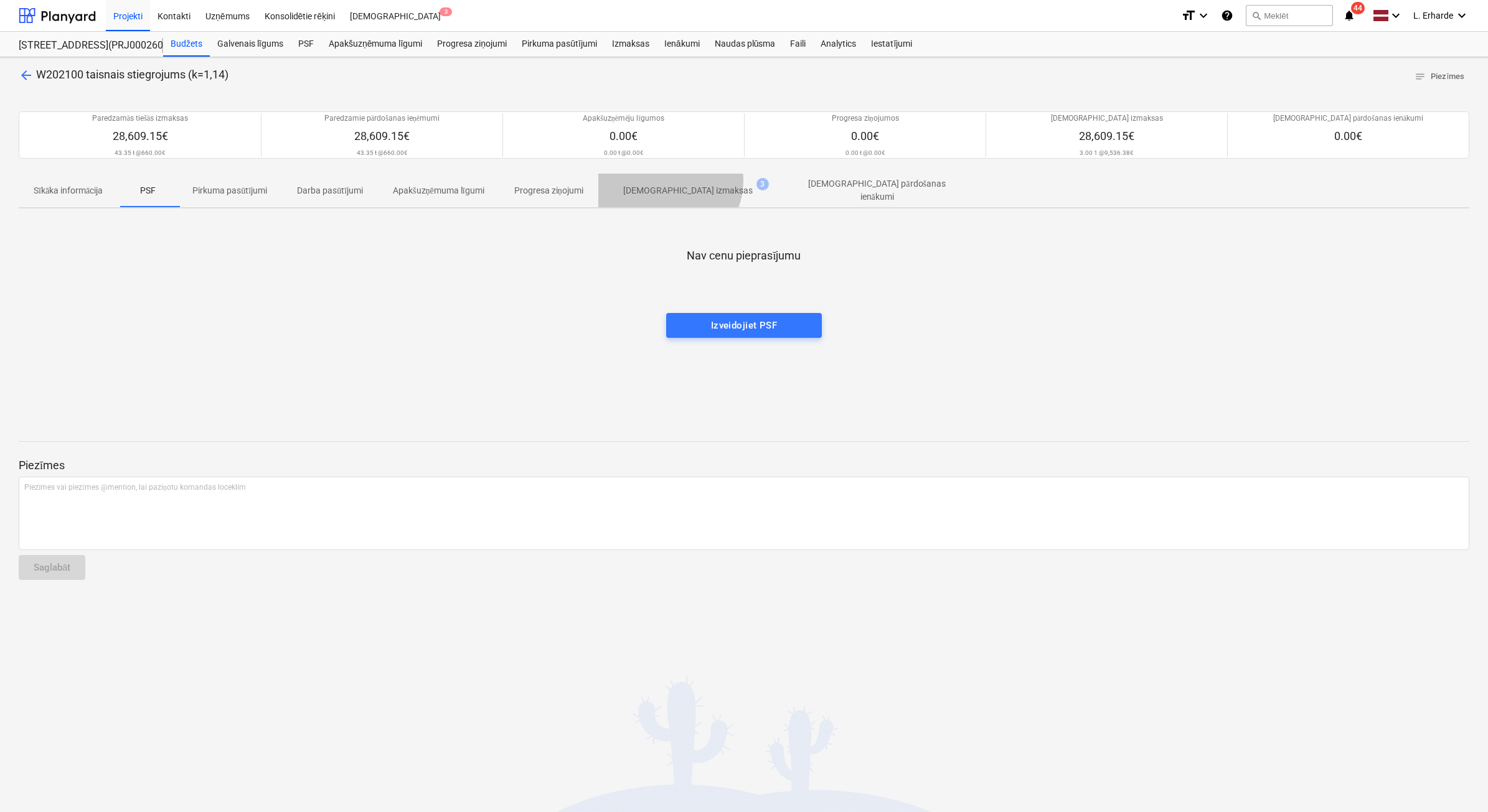
click at [671, 181] on span "[DEMOGRAPHIC_DATA] izmaksas 3" at bounding box center [687, 190] width 179 height 23
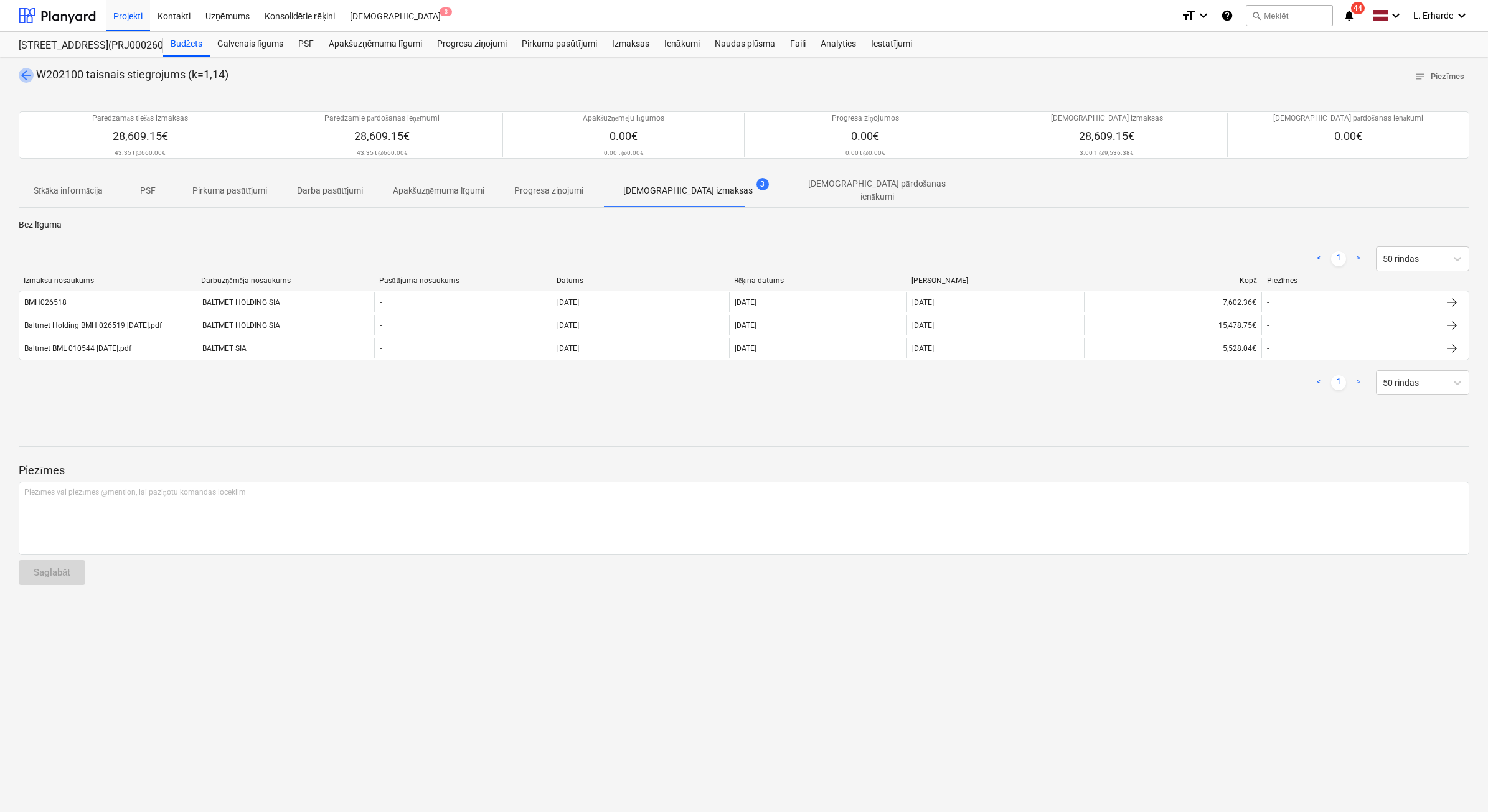
click at [23, 73] on span "arrow_back" at bounding box center [26, 75] width 15 height 15
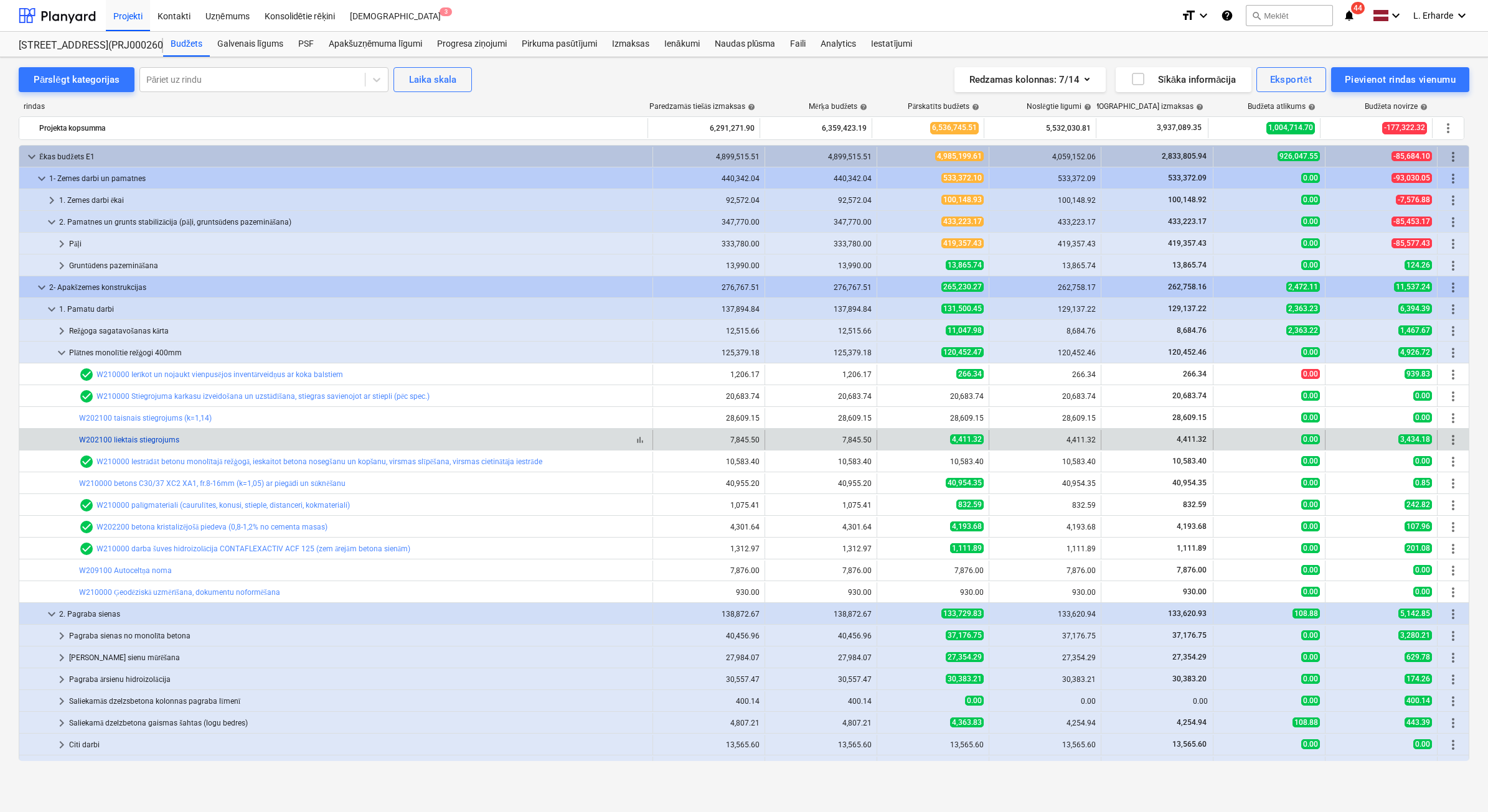
click at [153, 437] on link "W202100 liektais stiegrojums" at bounding box center [129, 440] width 100 height 9
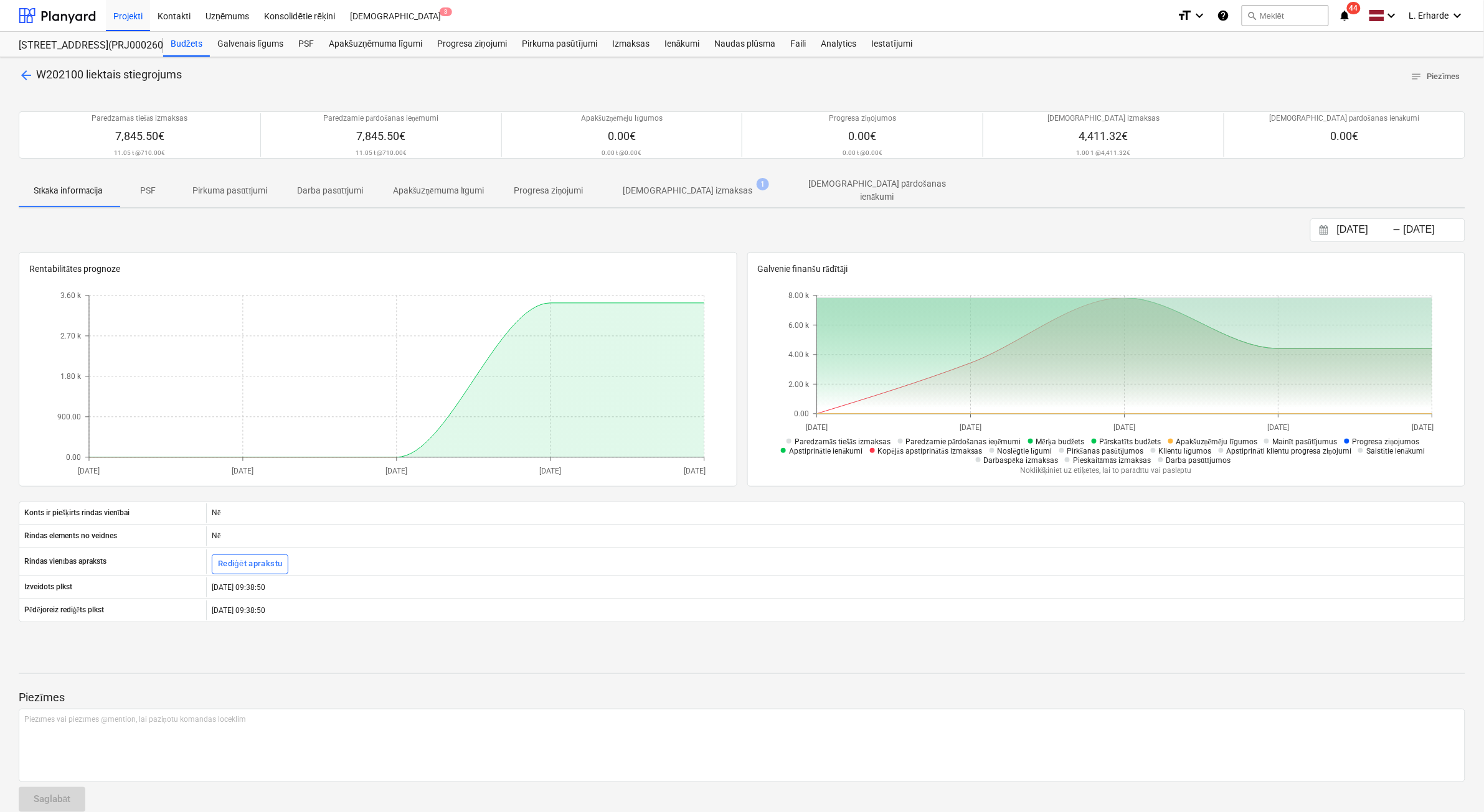
click at [150, 190] on p "PSF" at bounding box center [148, 191] width 30 height 13
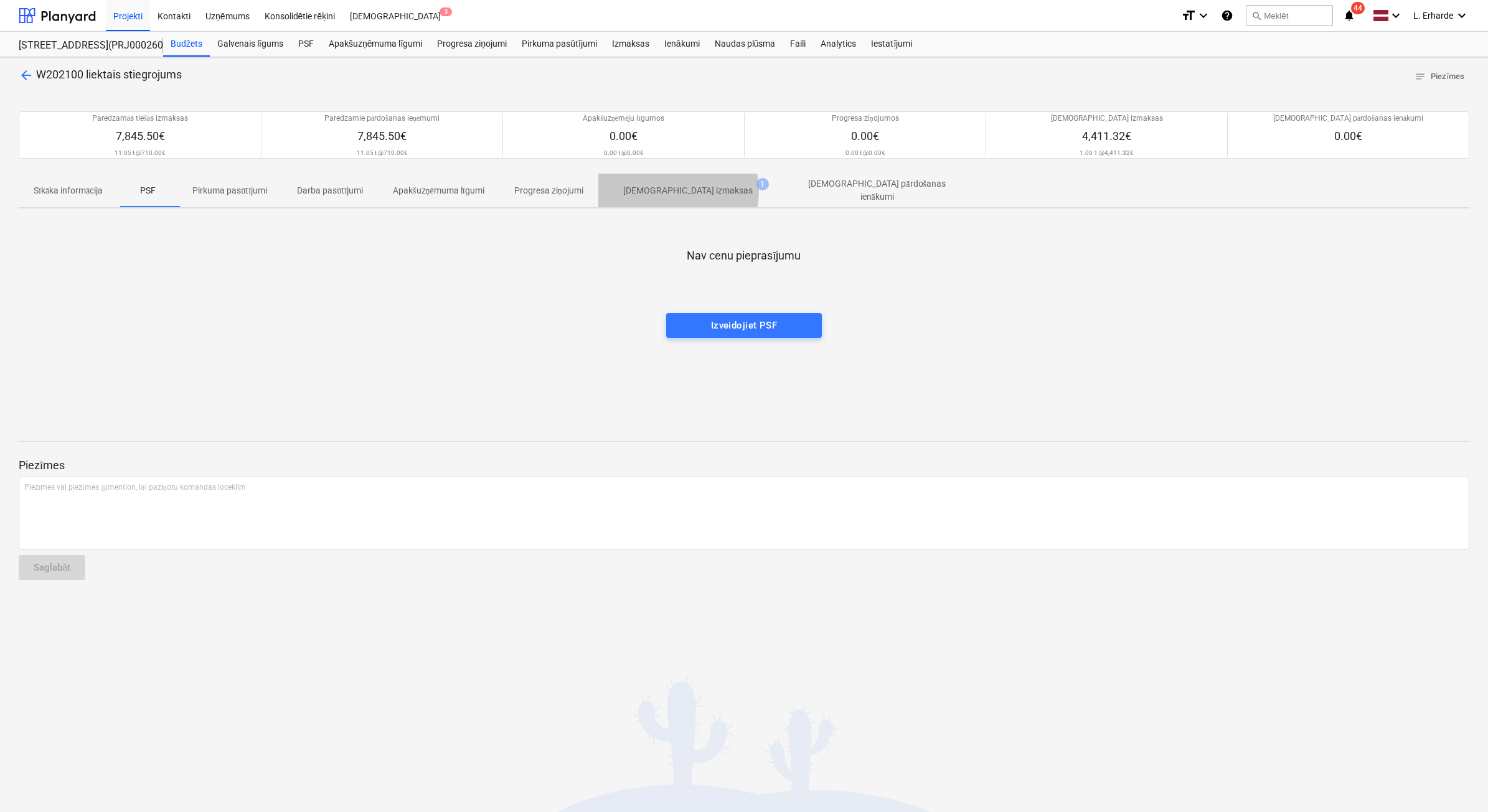
click at [683, 192] on p "[DEMOGRAPHIC_DATA] izmaksas" at bounding box center [688, 191] width 129 height 13
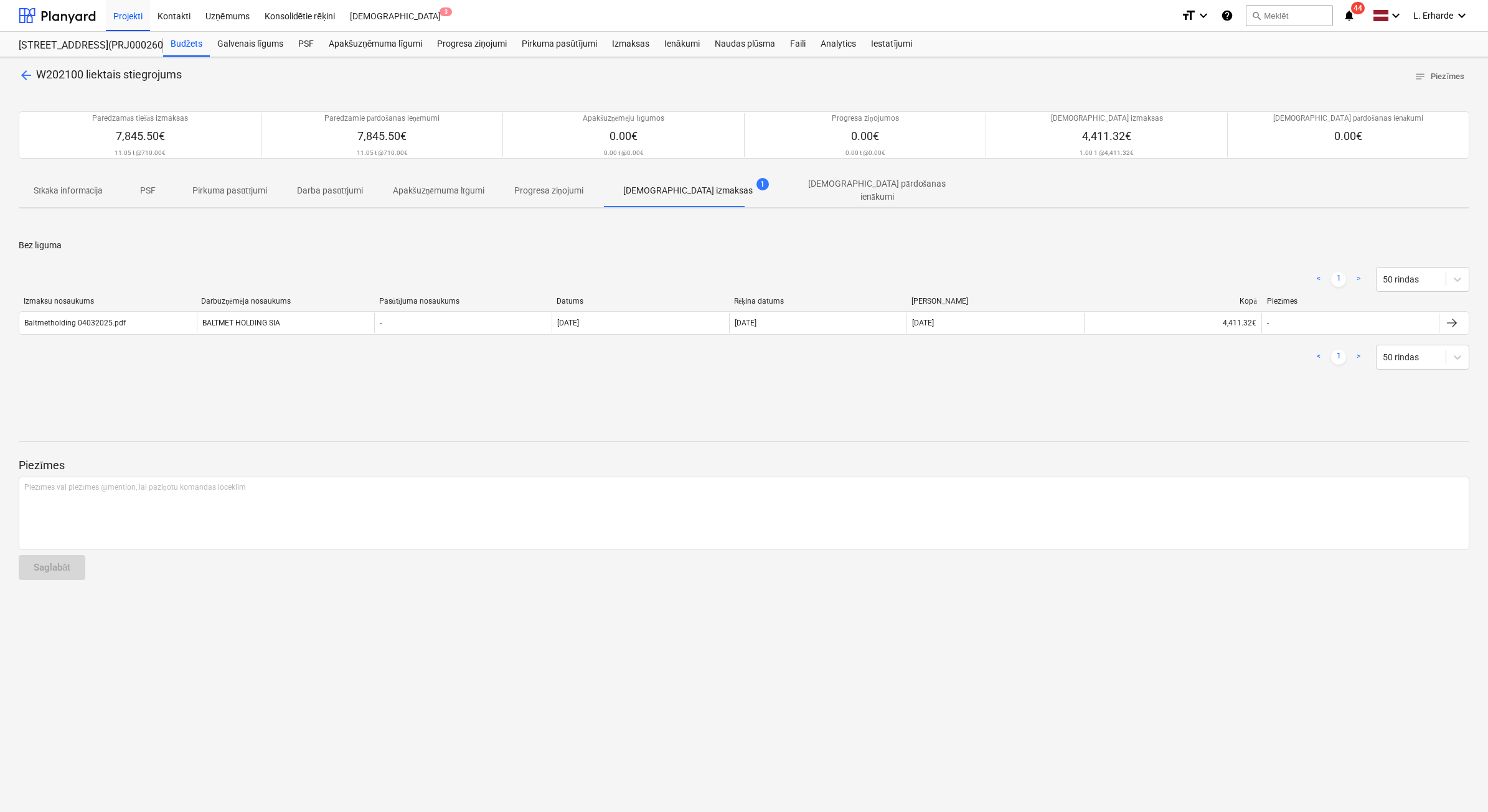
click at [24, 76] on span "arrow_back" at bounding box center [26, 75] width 15 height 15
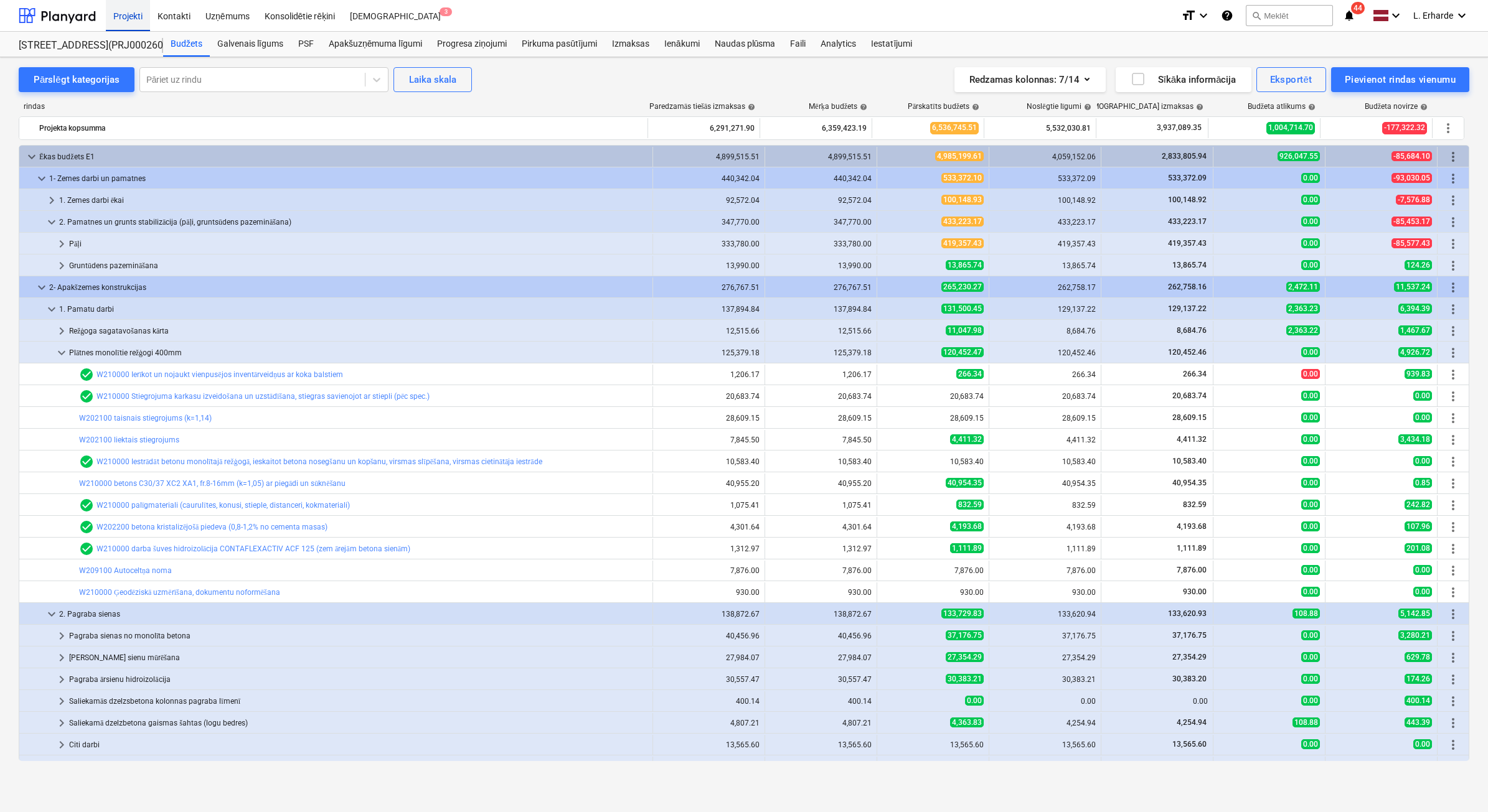
click at [134, 23] on div "Projekti" at bounding box center [128, 15] width 44 height 32
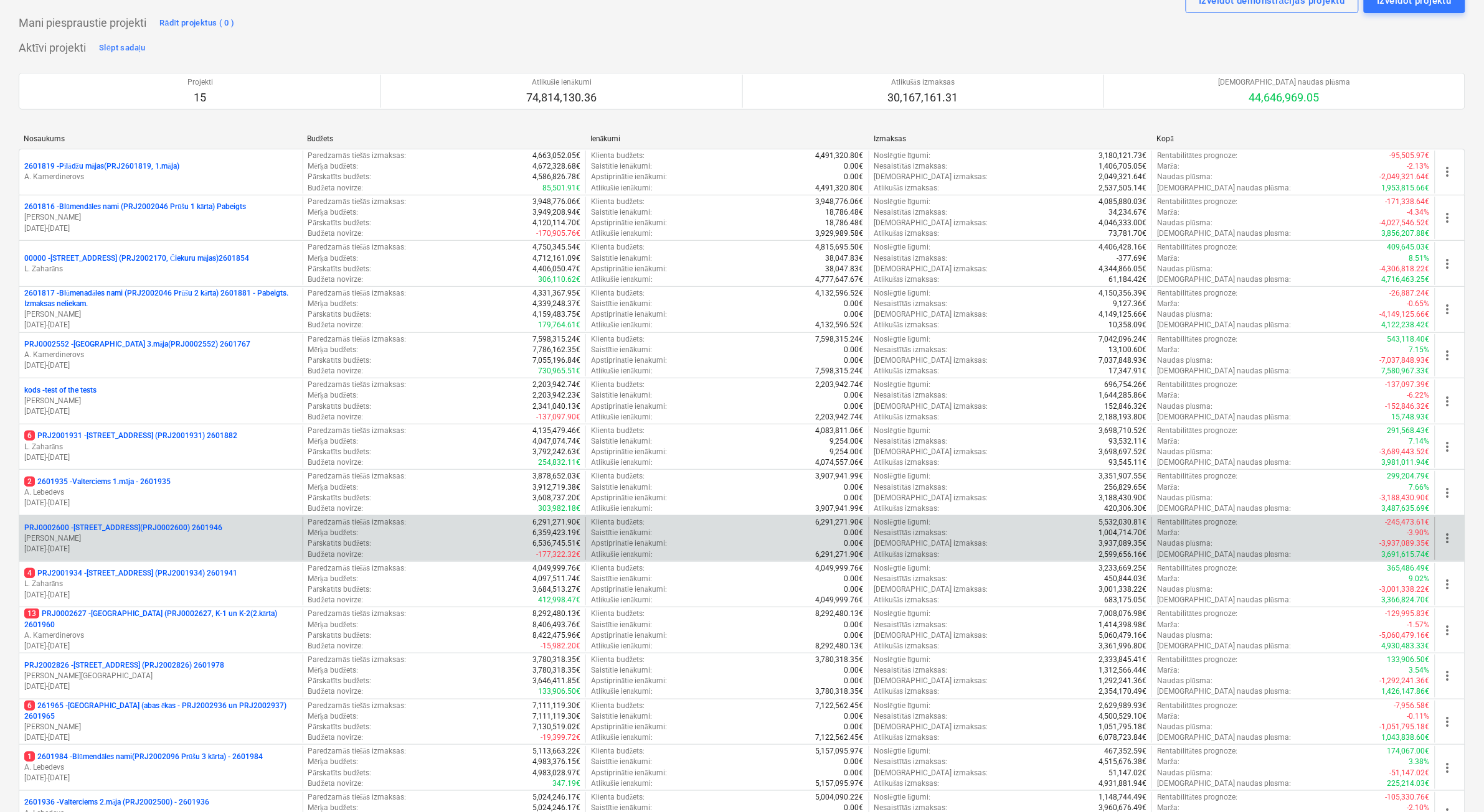
scroll to position [78, 0]
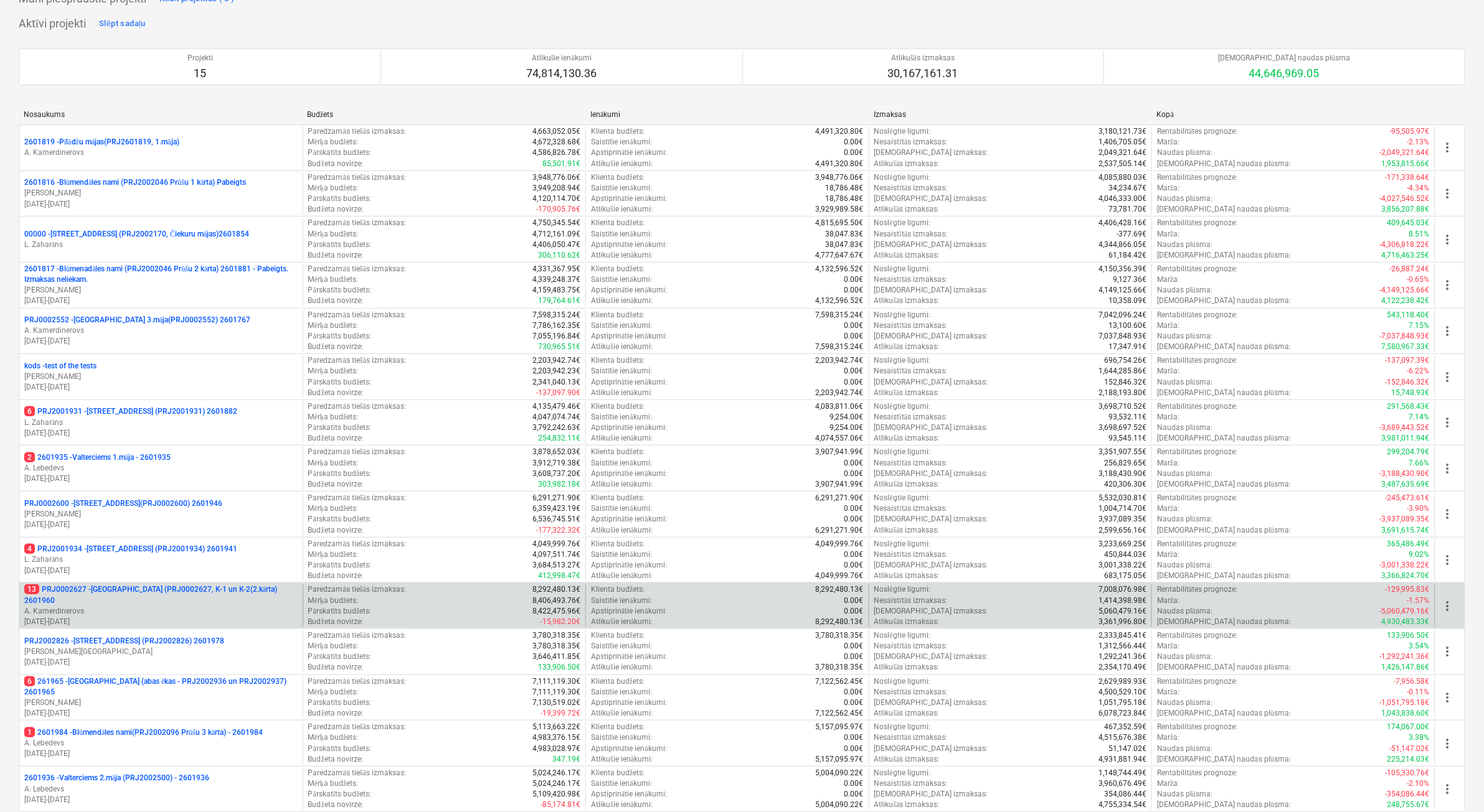
click at [198, 500] on p "13 PRJ0002627 - [GEOGRAPHIC_DATA] (PRJ0002627, K-1 un K-2(2.kārta) 2601960" at bounding box center [161, 595] width 273 height 21
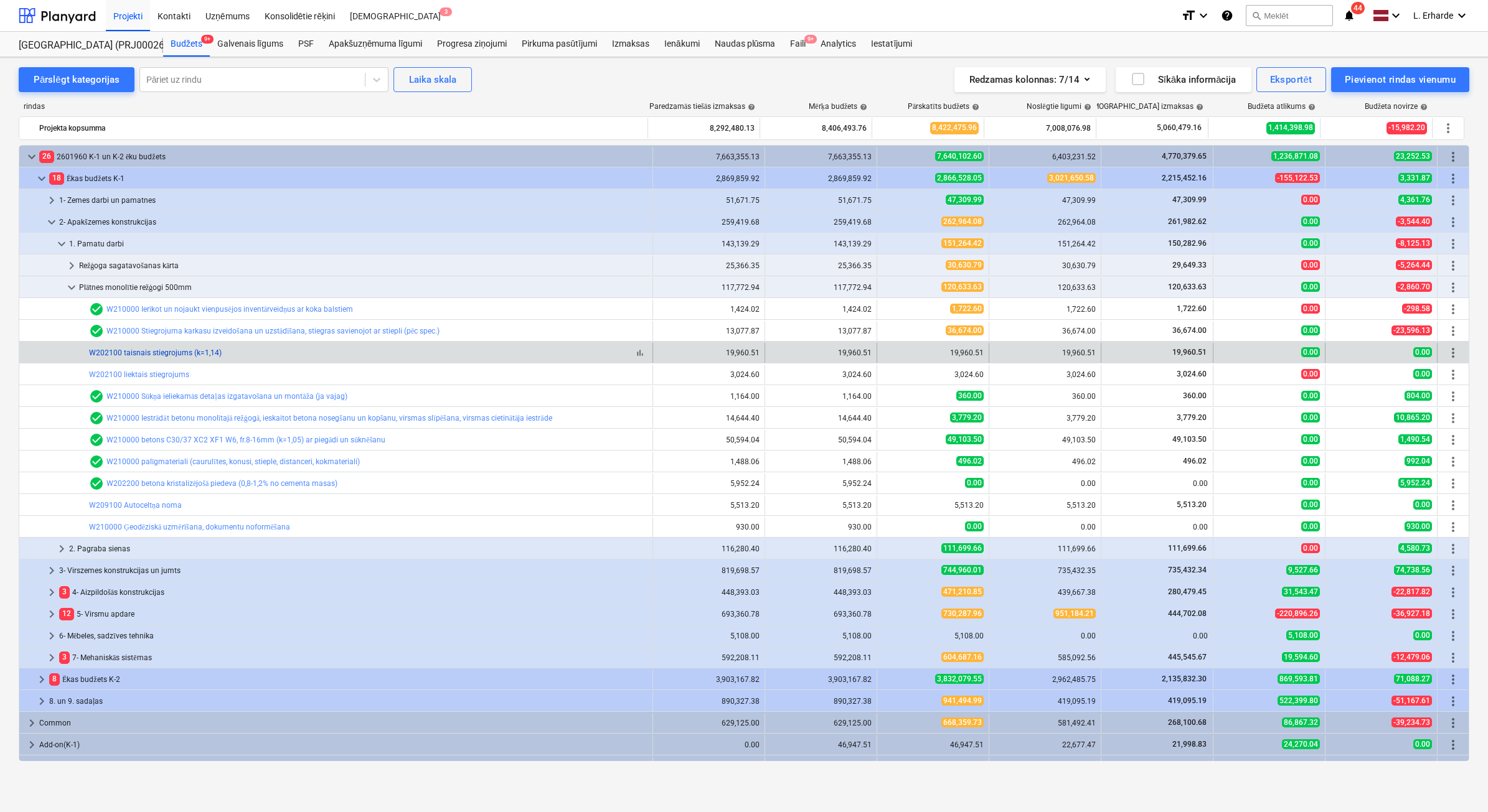
click at [171, 354] on link "W202100 taisnais stiegrojums (k=1,14)" at bounding box center [155, 353] width 133 height 9
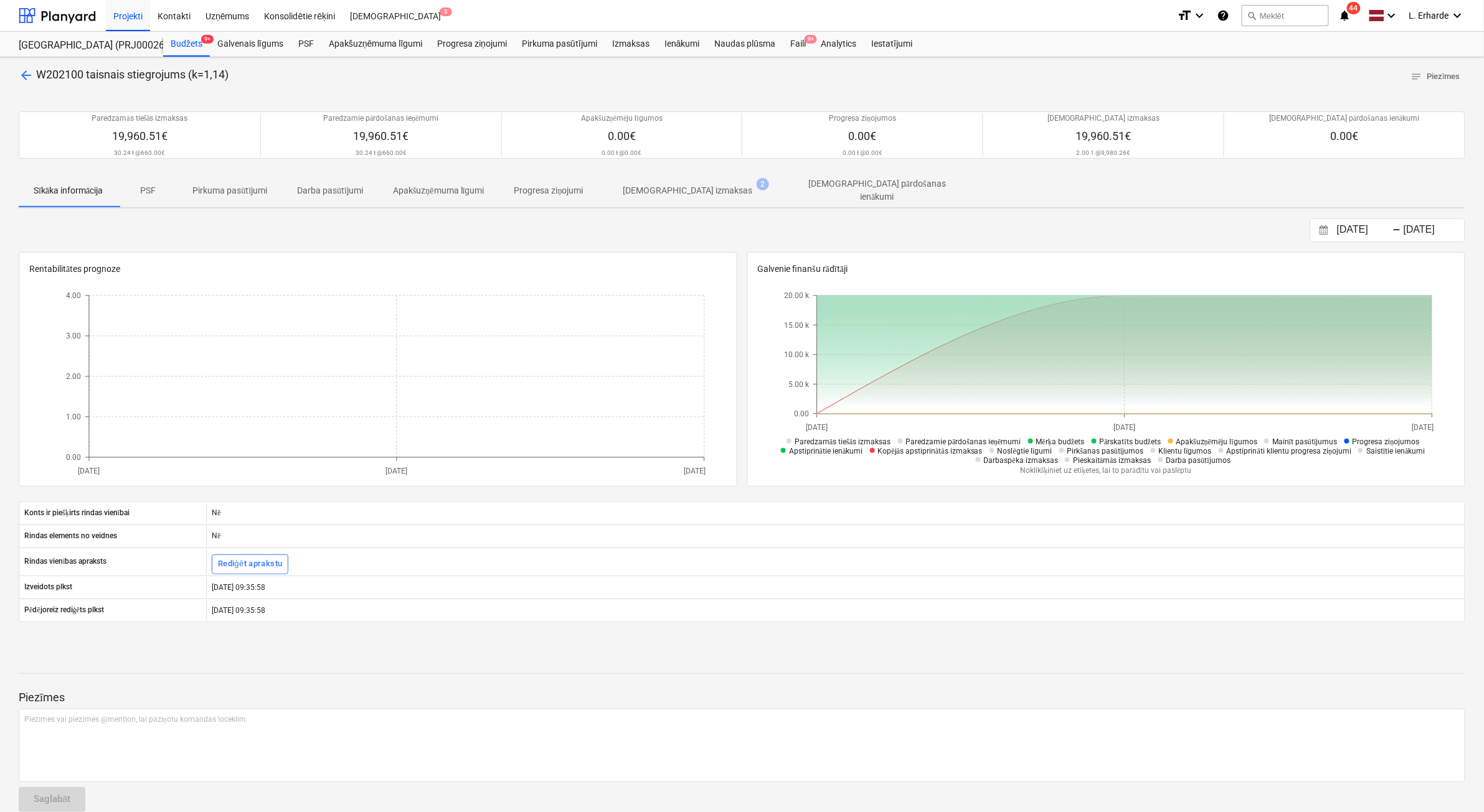
click at [153, 190] on p "PSF" at bounding box center [148, 191] width 30 height 13
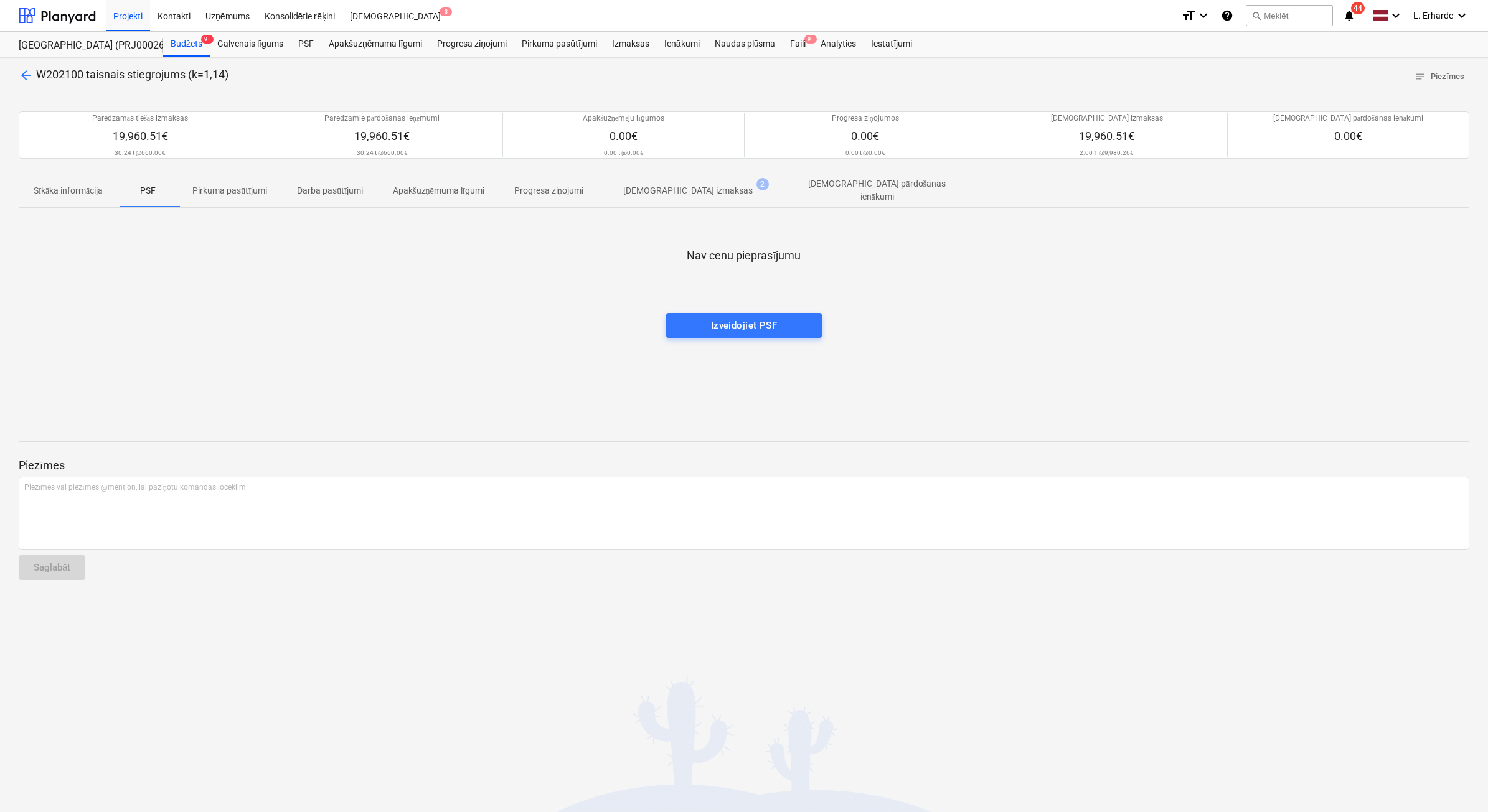
click at [683, 189] on p "[DEMOGRAPHIC_DATA] izmaksas" at bounding box center [688, 191] width 129 height 13
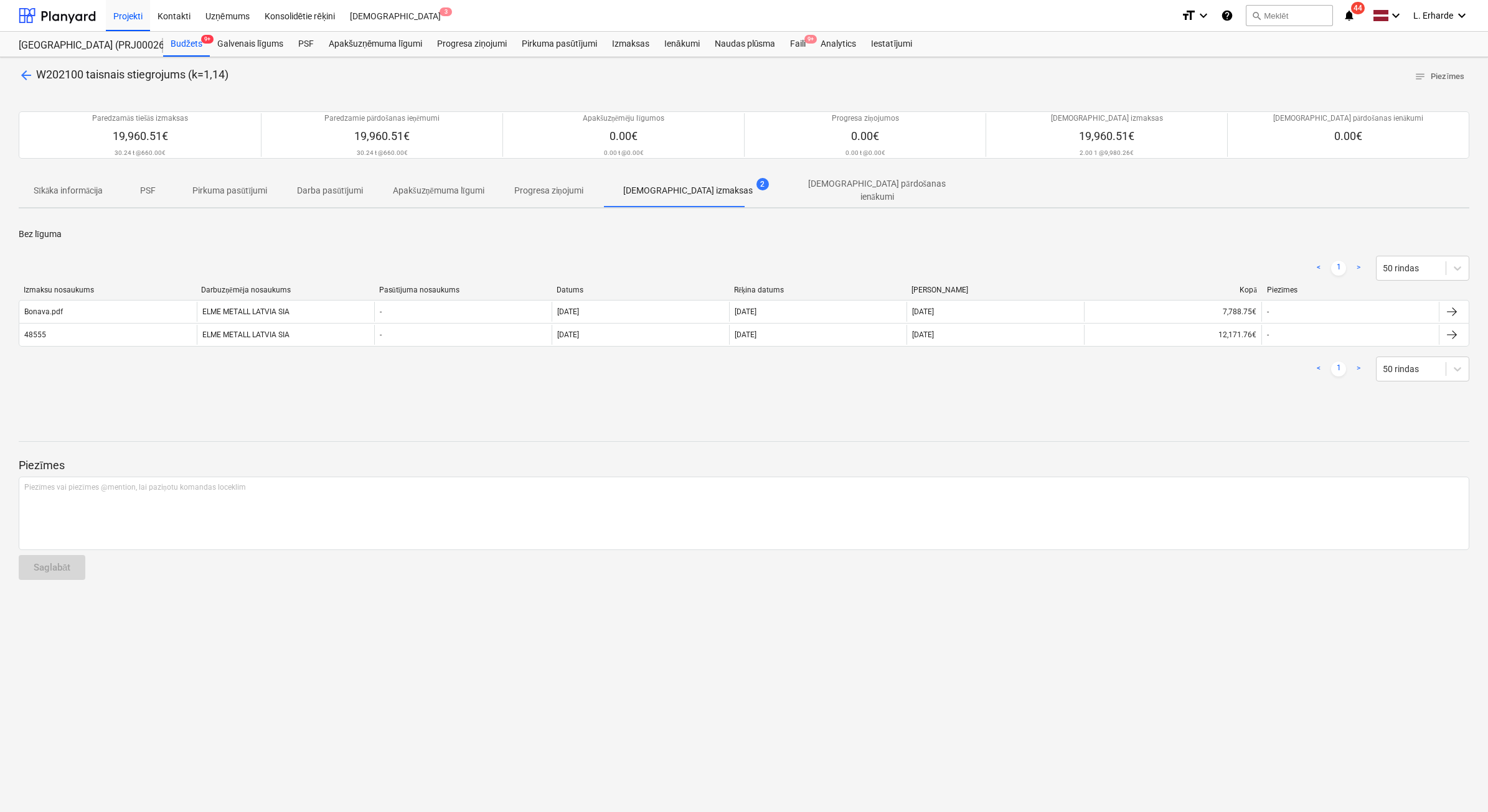
click at [30, 80] on span "arrow_back" at bounding box center [26, 75] width 15 height 15
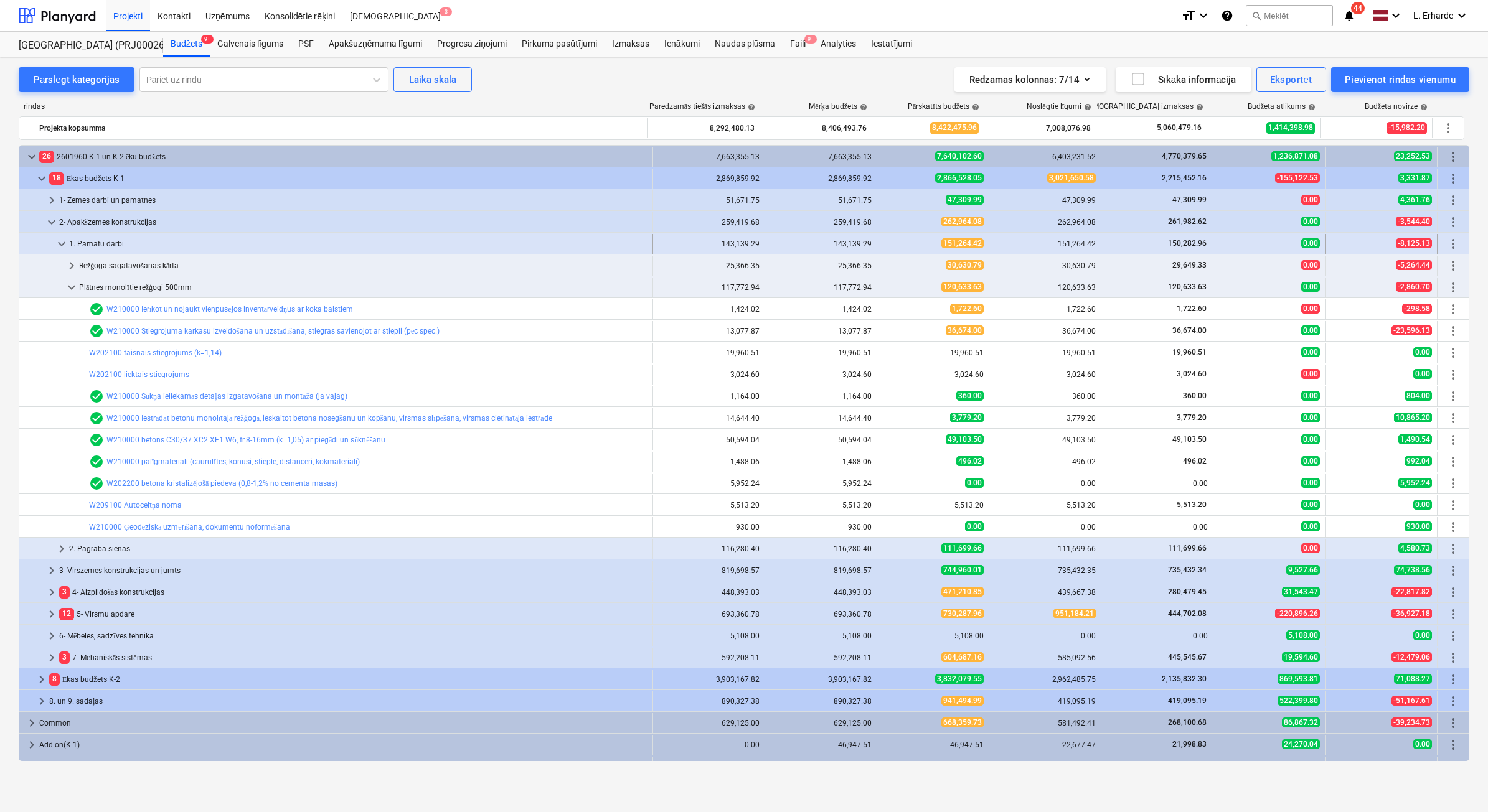
click at [62, 245] on span "keyboard_arrow_down" at bounding box center [62, 244] width 15 height 15
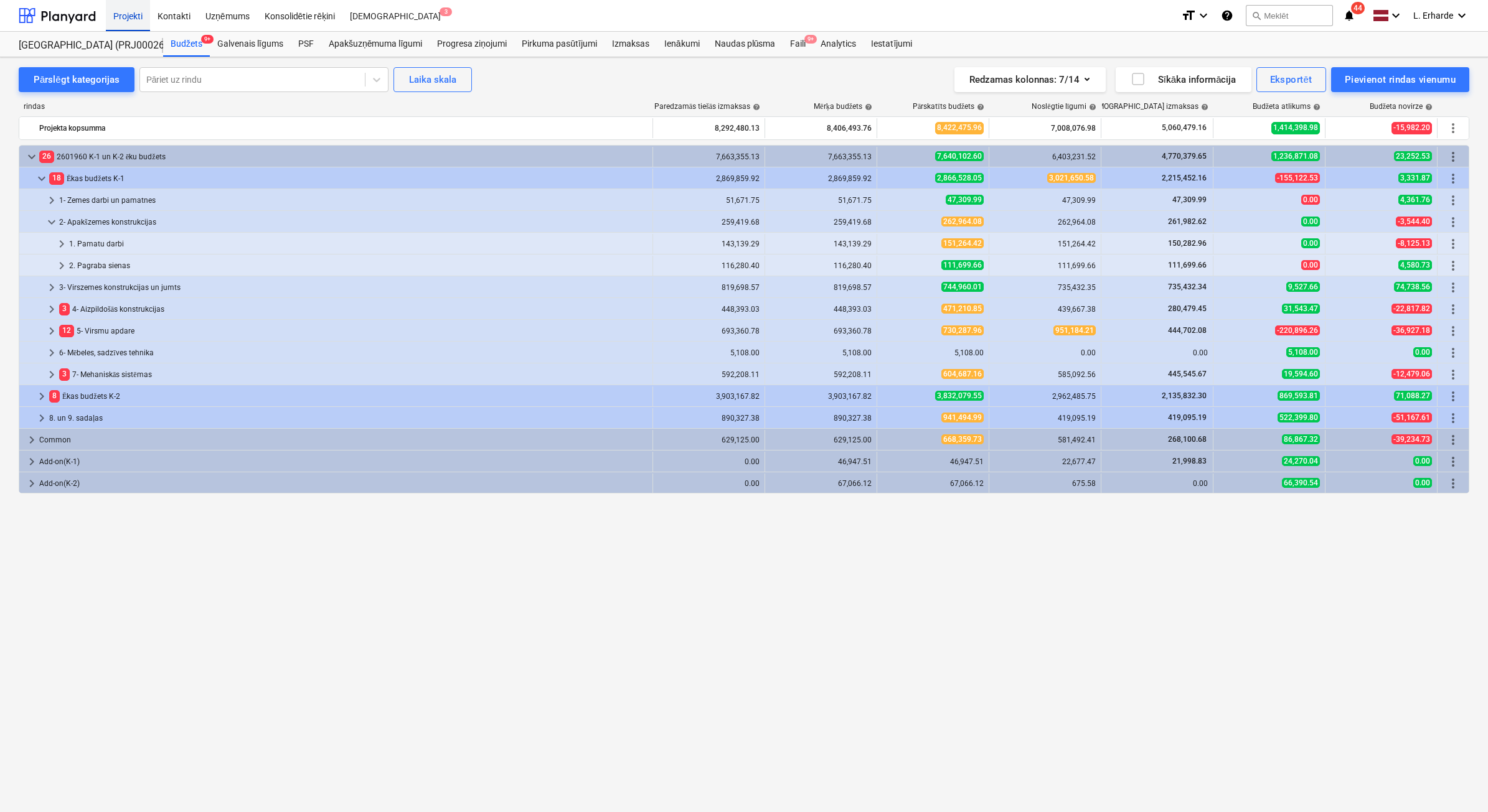
click at [134, 12] on div "Projekti" at bounding box center [128, 15] width 44 height 32
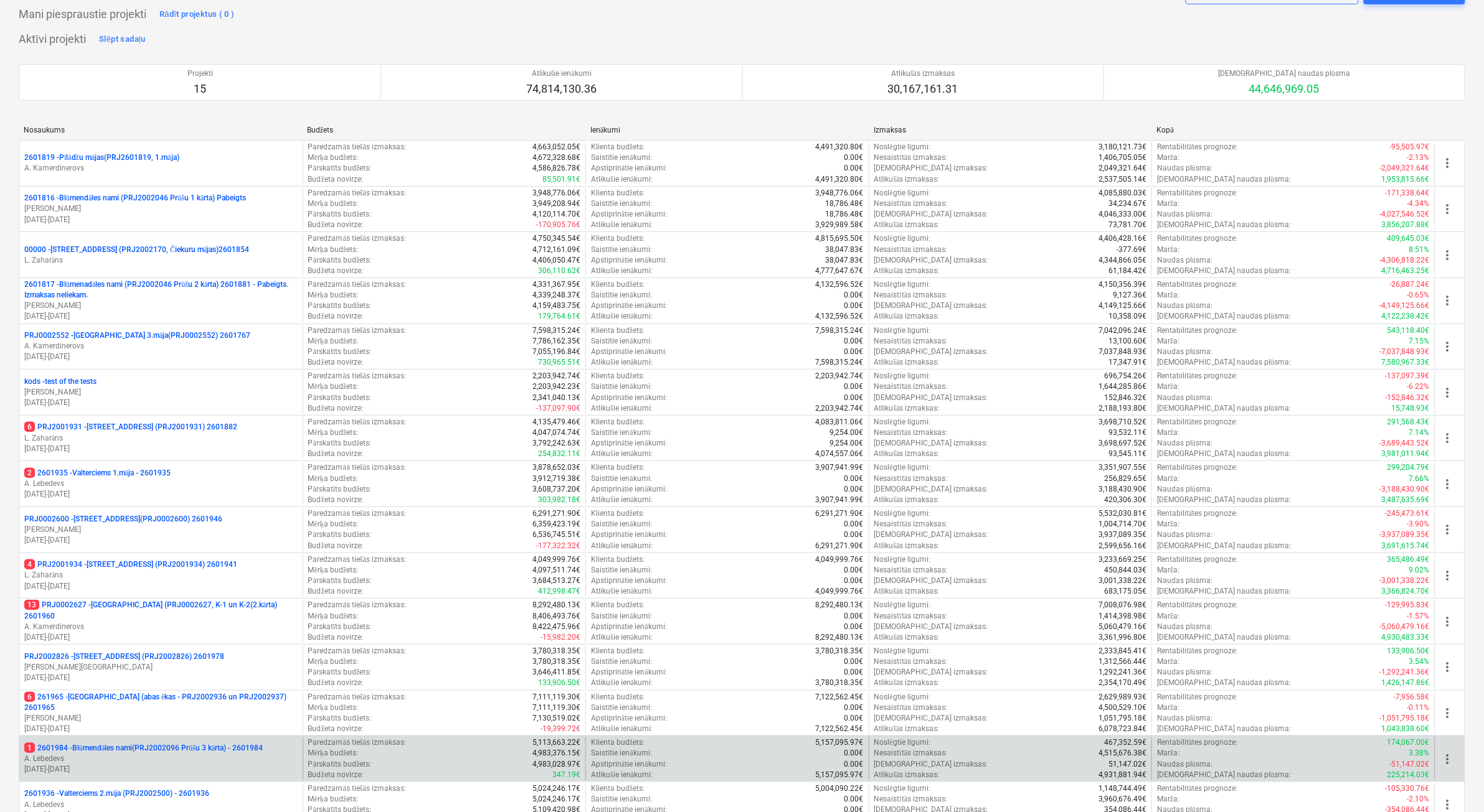
scroll to position [155, 0]
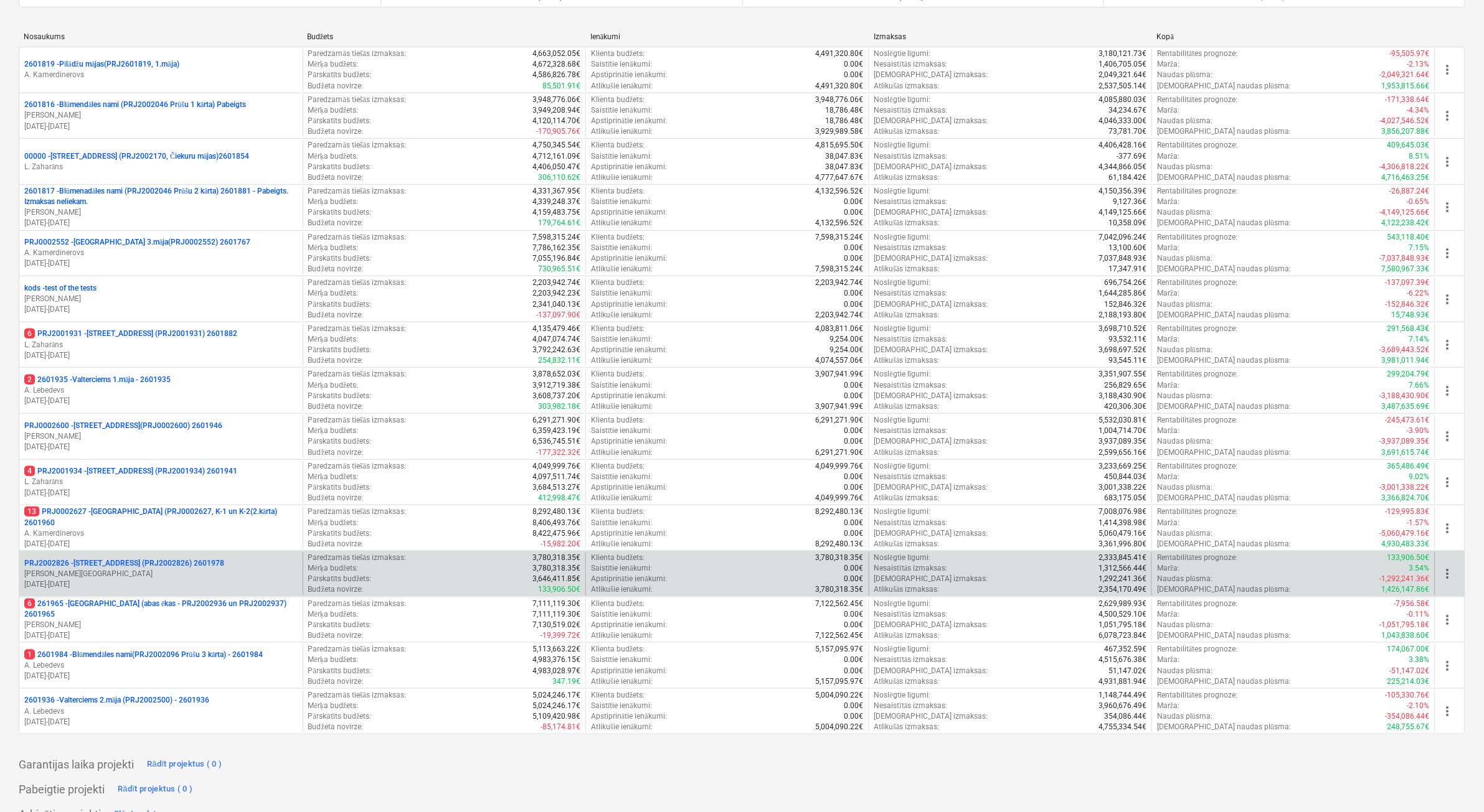
click at [148, 500] on p "PRJ2002826 - [STREET_ADDRESS] (PRJ2002826) 2601978" at bounding box center [124, 564] width 200 height 11
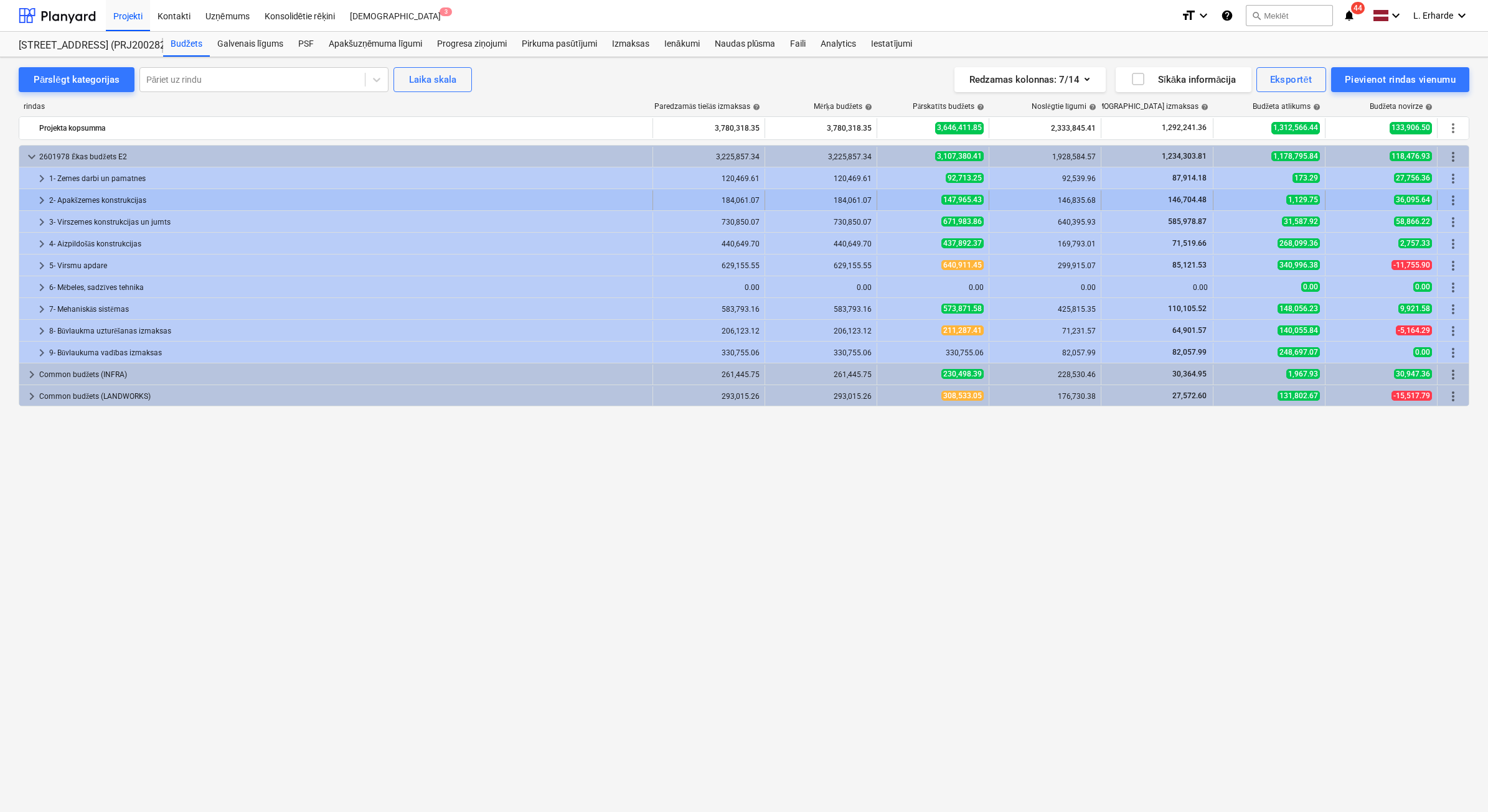
click at [44, 195] on span "keyboard_arrow_right" at bounding box center [41, 200] width 15 height 15
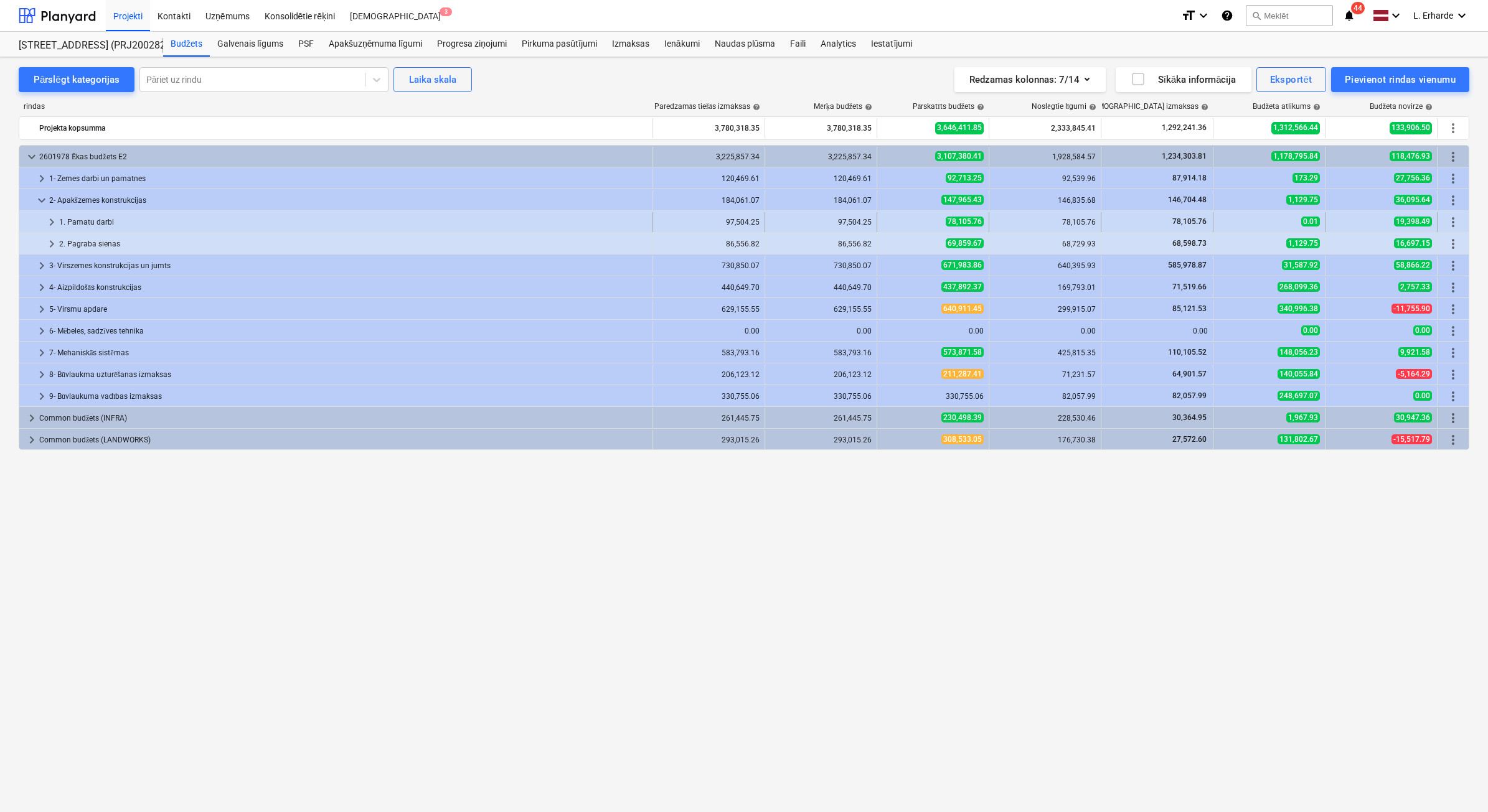
click at [51, 222] on span "keyboard_arrow_right" at bounding box center [52, 222] width 15 height 15
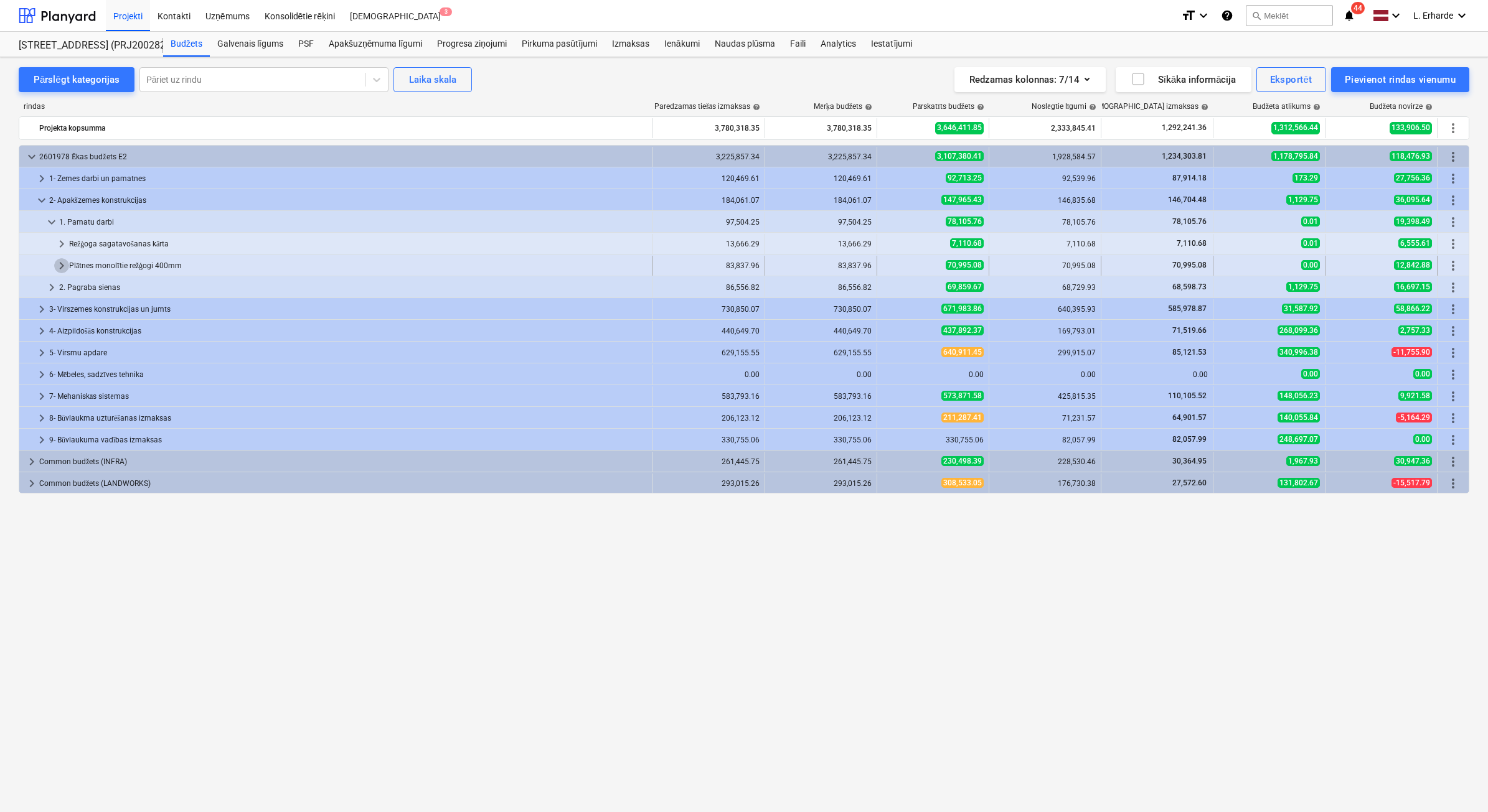
click at [57, 267] on span "keyboard_arrow_right" at bounding box center [62, 266] width 15 height 15
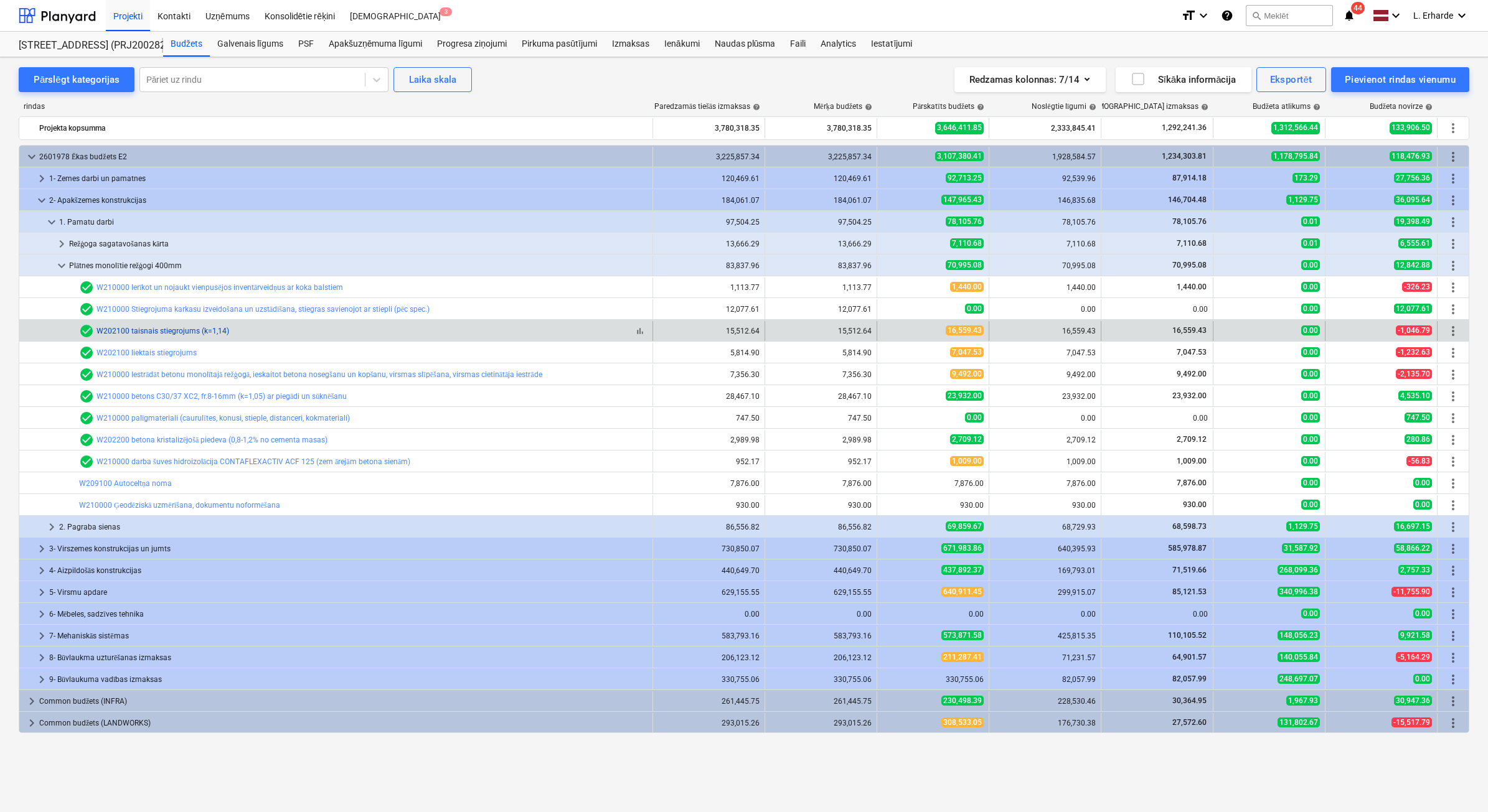
click at [167, 333] on link "W202100 taisnais stiegrojums (k=1,14)" at bounding box center [163, 331] width 133 height 9
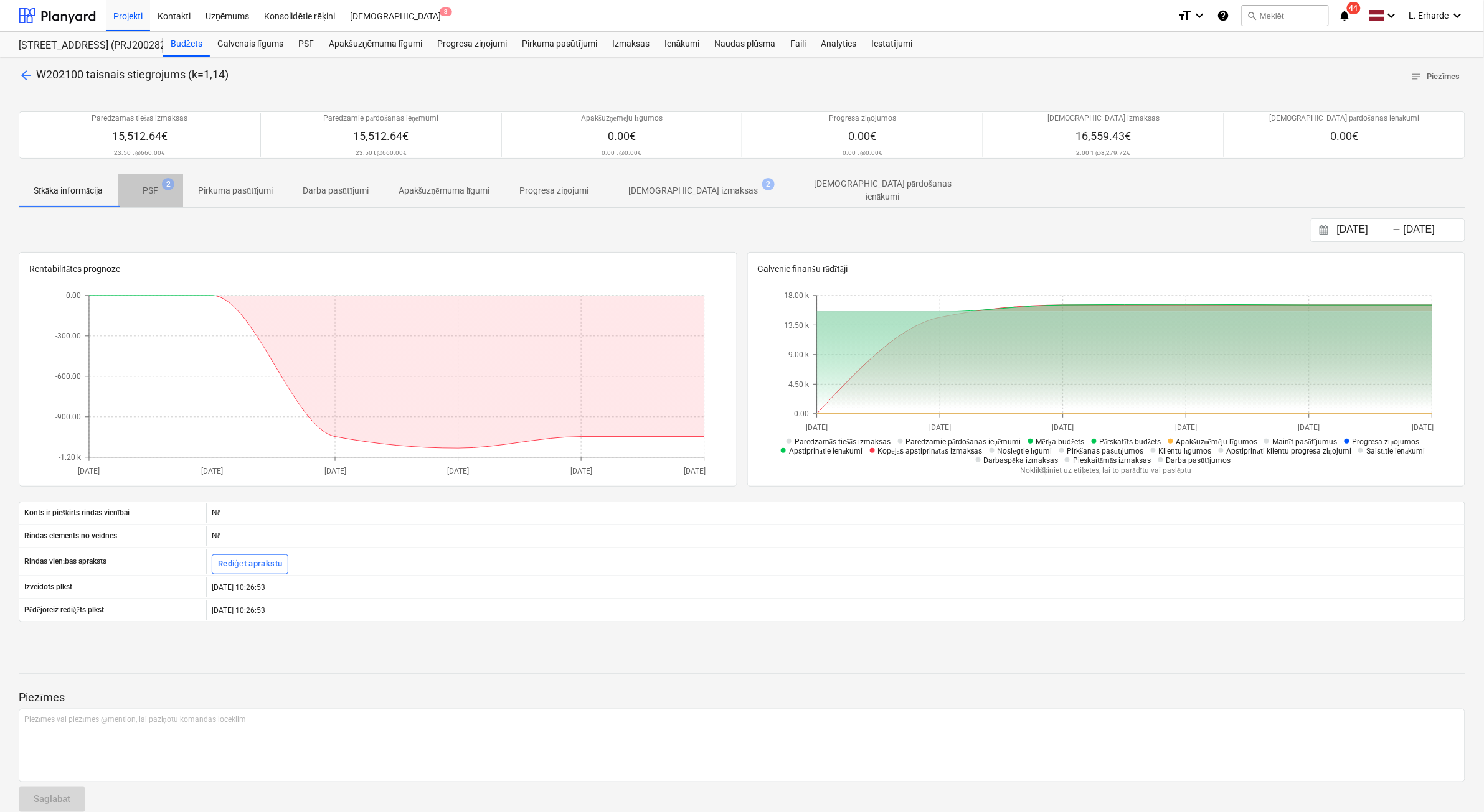
click at [151, 194] on p "PSF" at bounding box center [150, 191] width 15 height 13
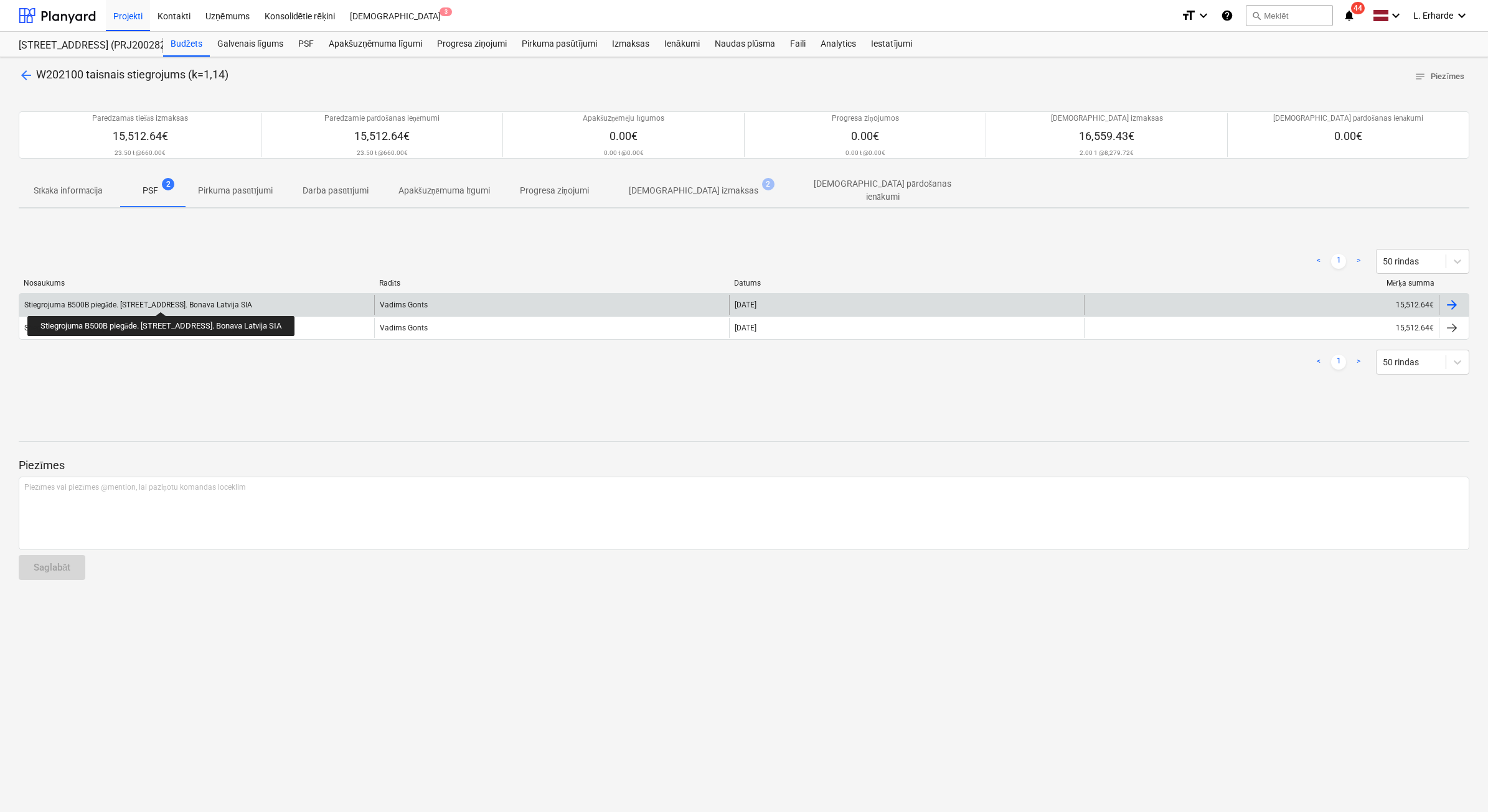
click at [159, 301] on div "Stiegrojuma B500B piegāde. [STREET_ADDRESS]. Bonava Latvija SIA" at bounding box center [138, 305] width 228 height 9
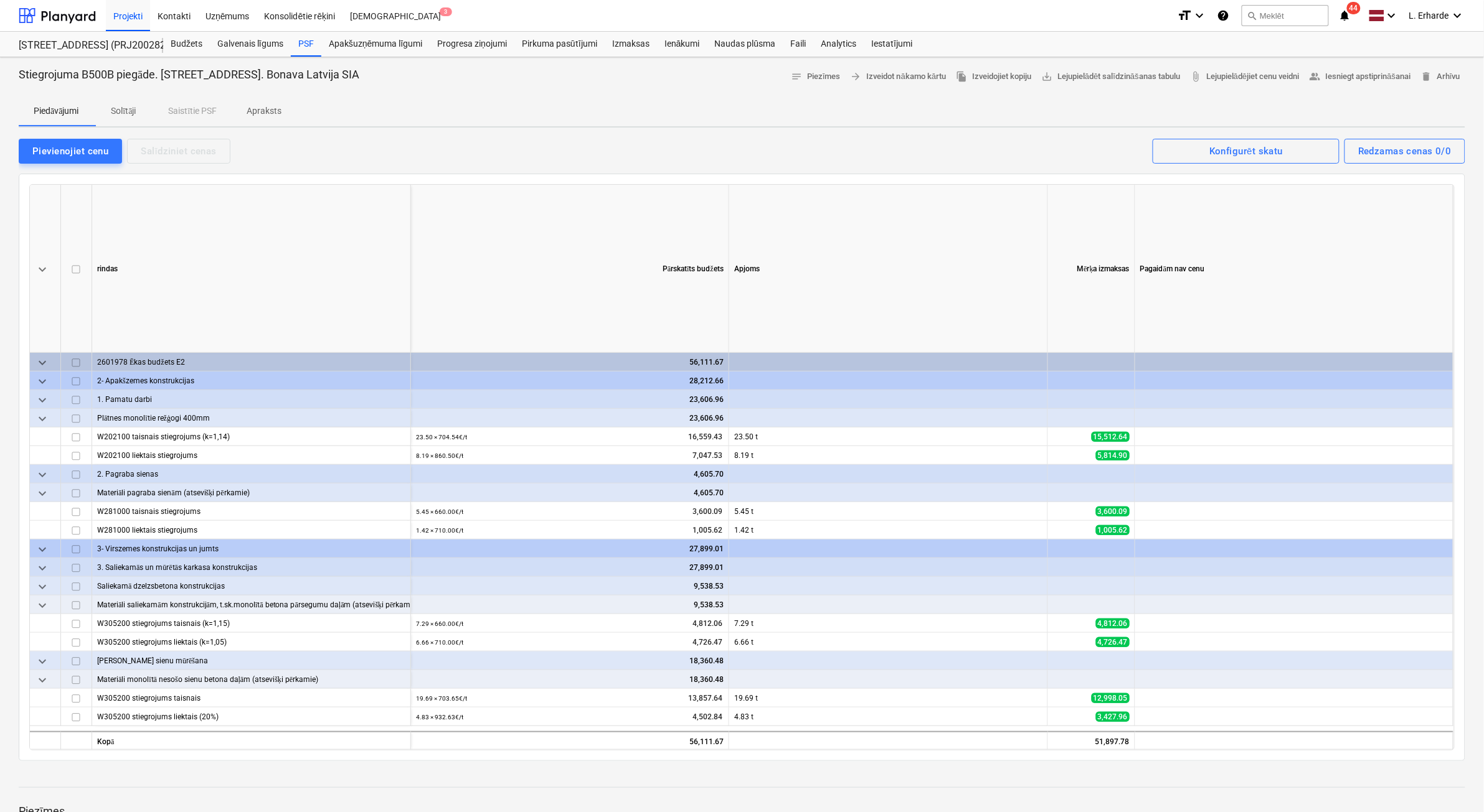
click at [277, 110] on p "Apraksts" at bounding box center [264, 111] width 35 height 13
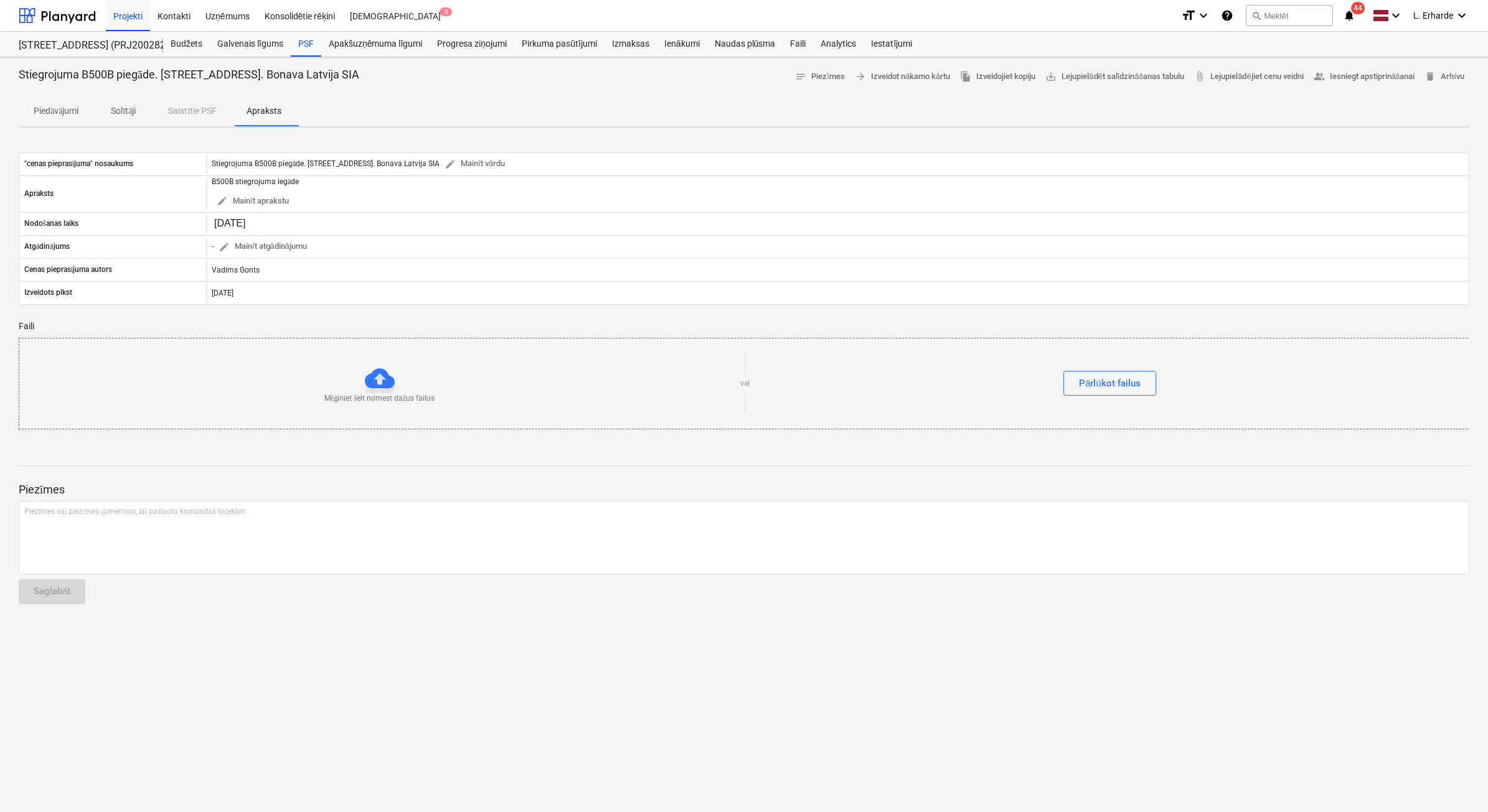
click at [125, 109] on p "Solītāji" at bounding box center [123, 111] width 30 height 13
click at [60, 112] on p "Piedāvājumi" at bounding box center [56, 111] width 45 height 13
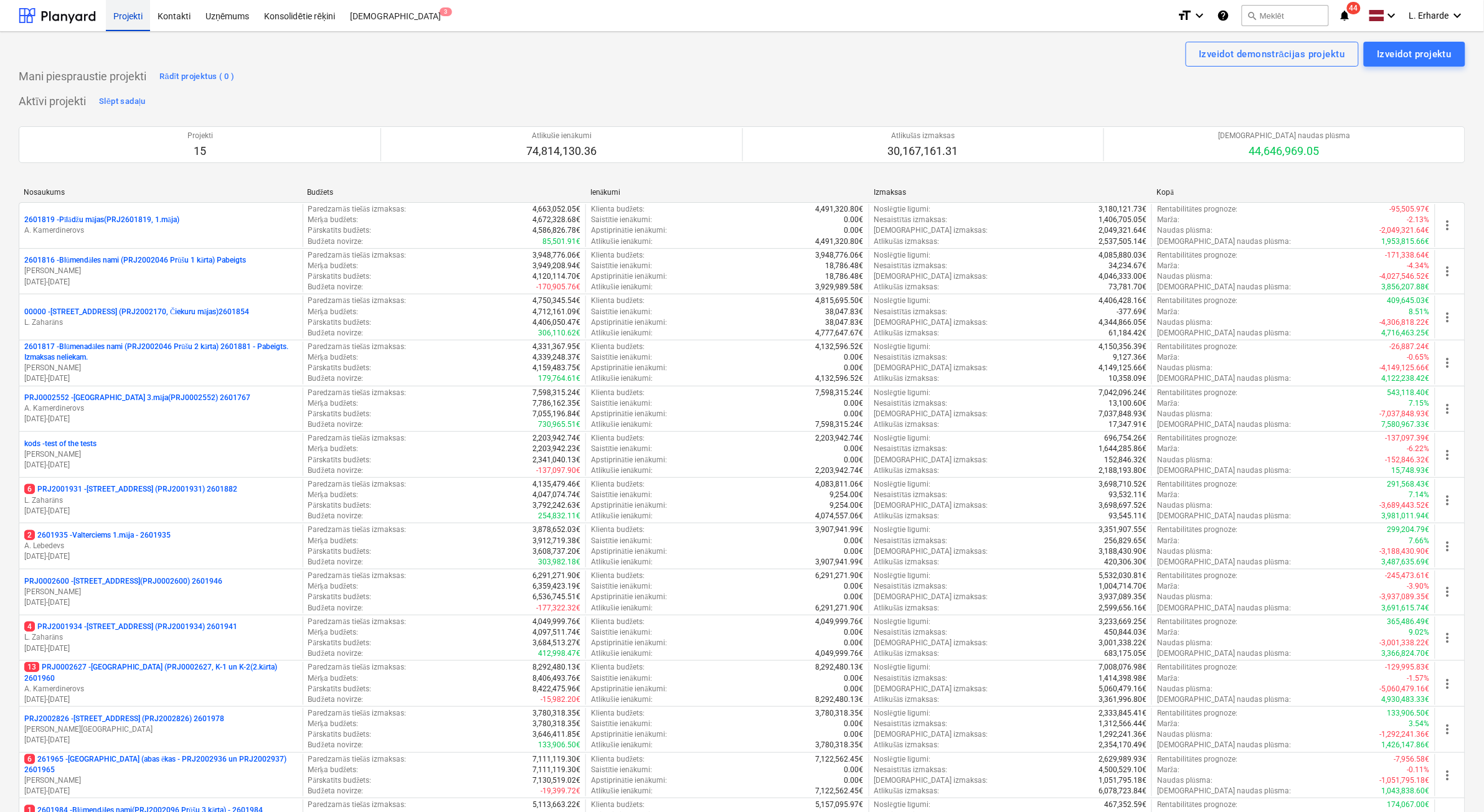
click at [133, 13] on div "Projekti" at bounding box center [128, 15] width 44 height 32
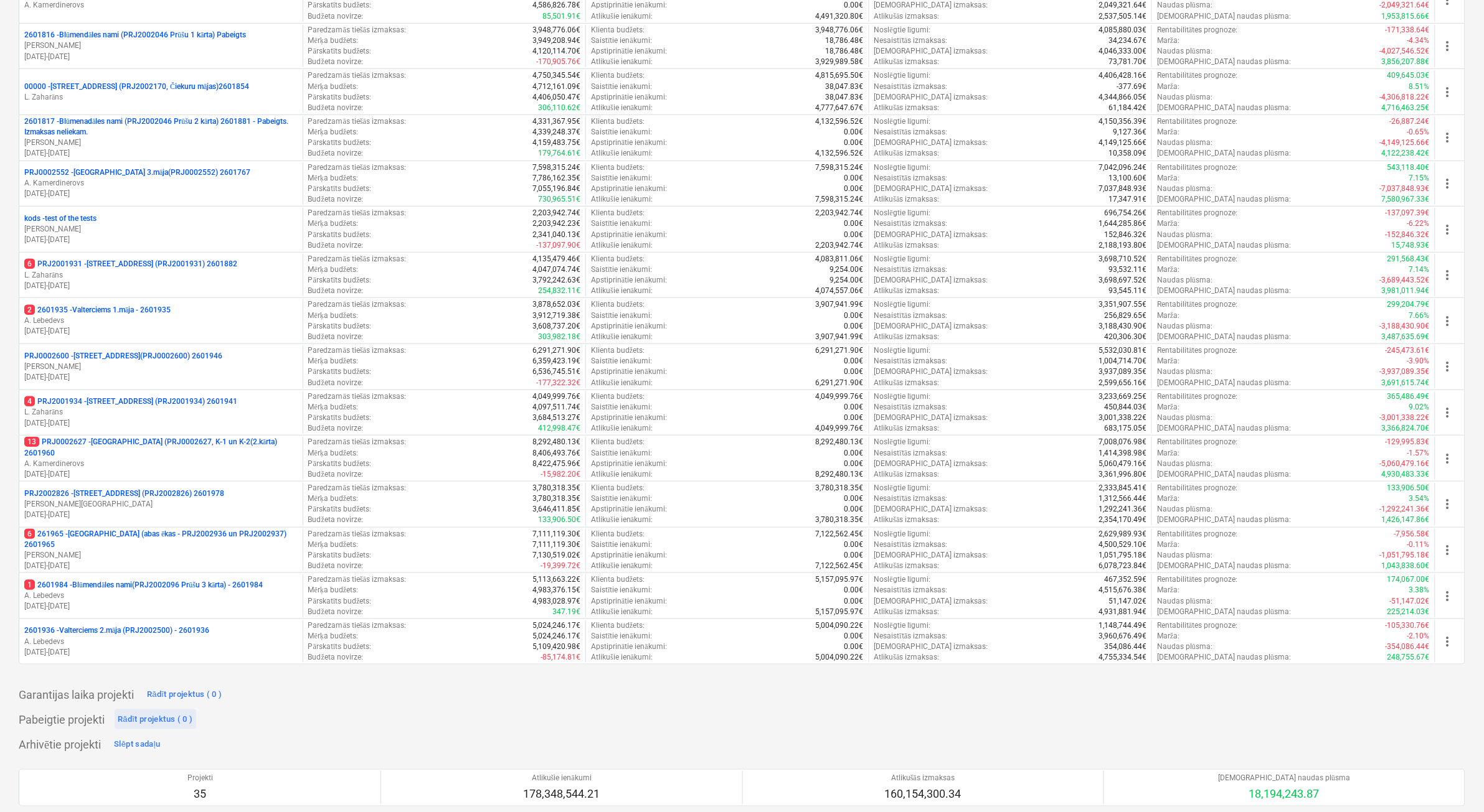
scroll to position [233, 0]
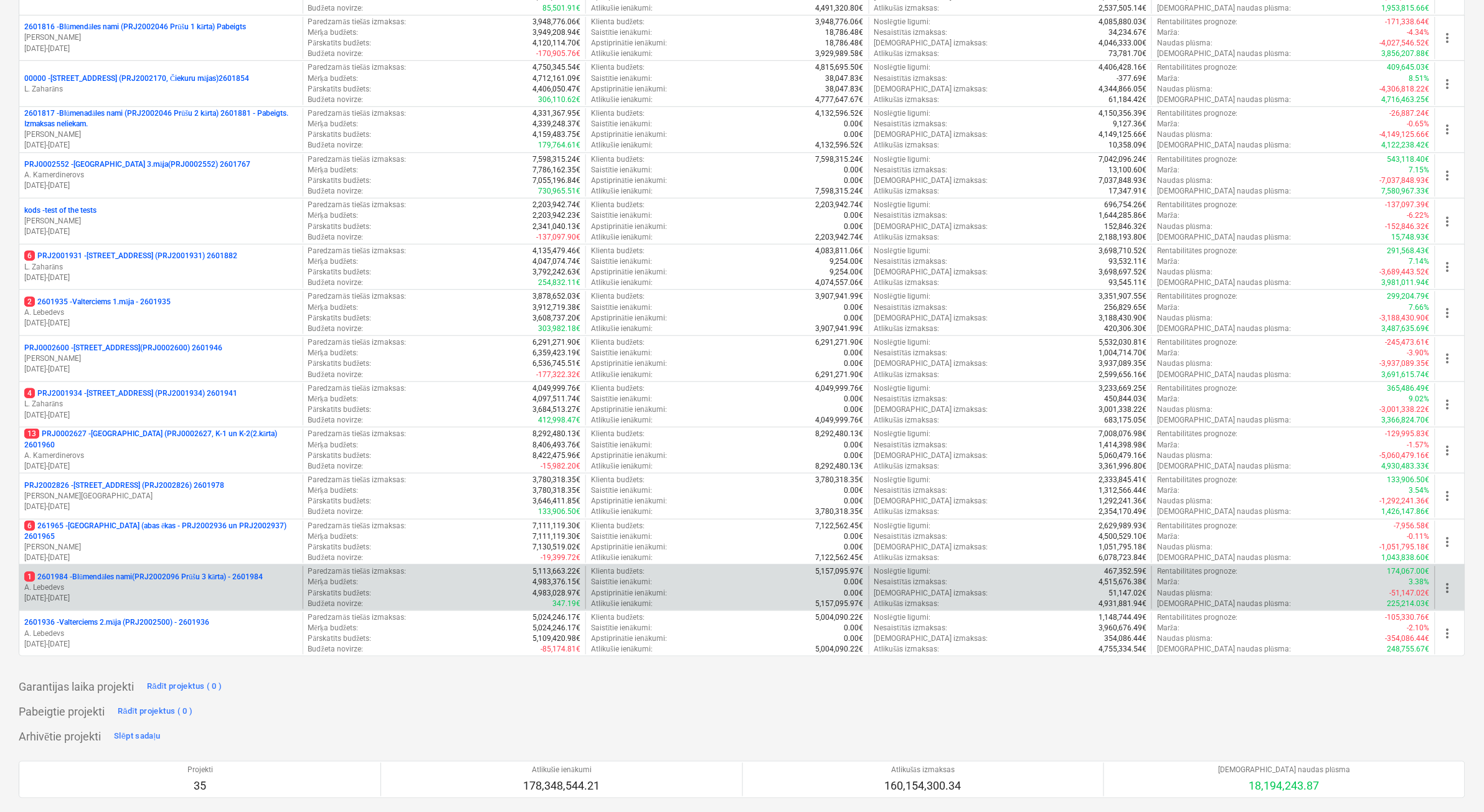
click at [216, 582] on p "1 2601984 - Blūmendāles nami(PRJ2002096 Prūšu 3 kārta) - 2601984" at bounding box center [143, 577] width 238 height 11
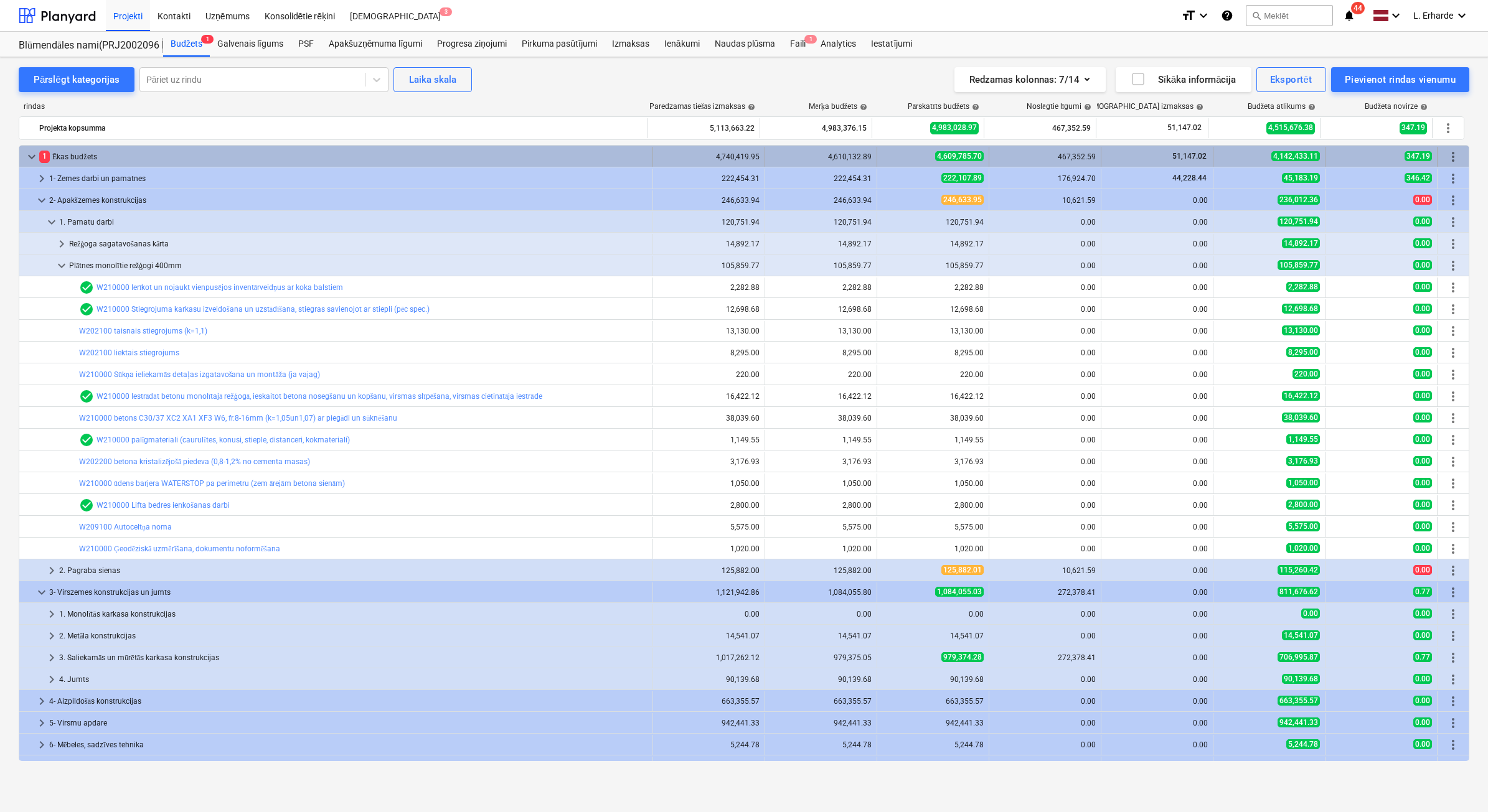
click at [27, 153] on span "keyboard_arrow_down" at bounding box center [31, 157] width 15 height 15
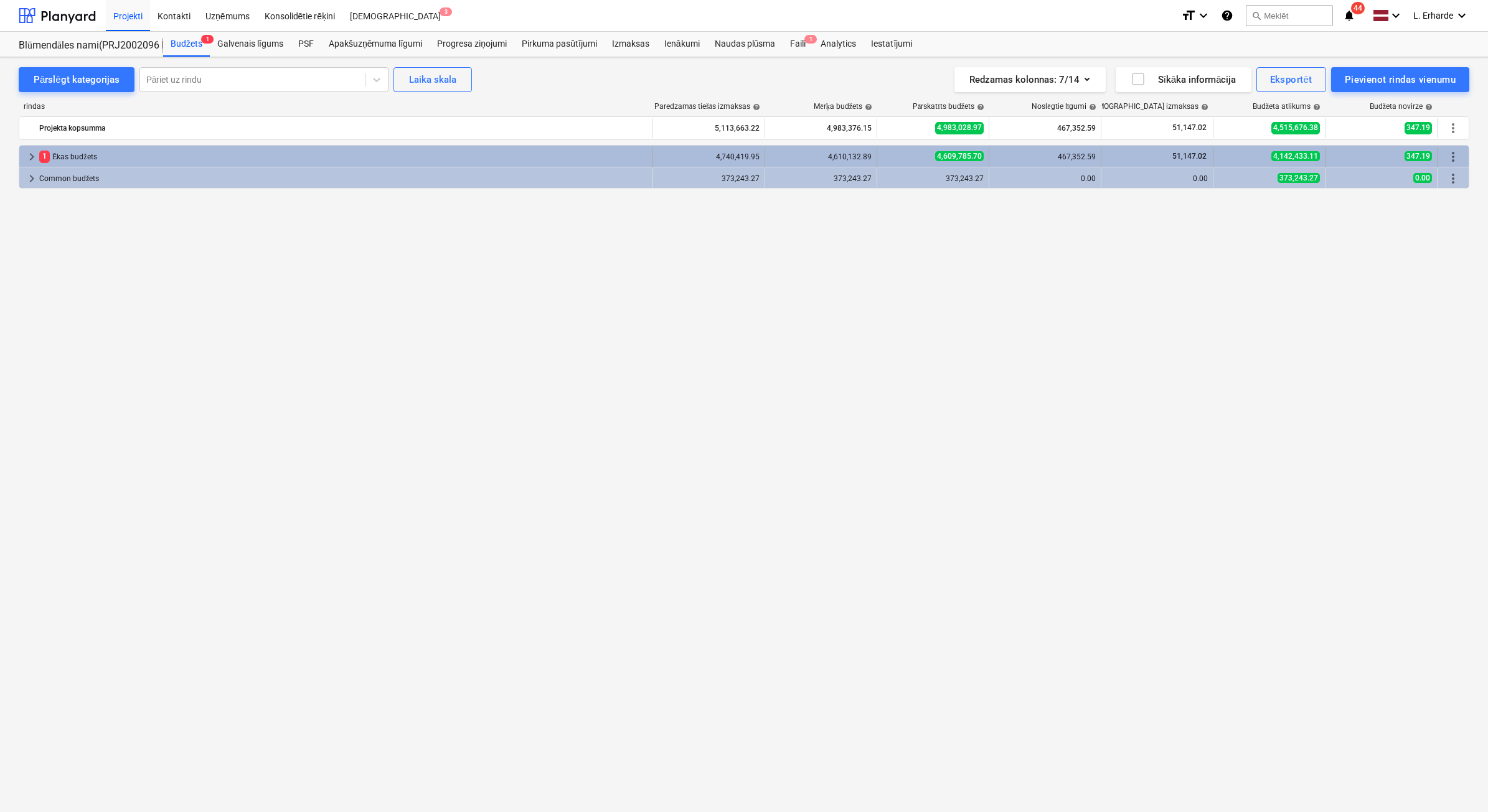
click at [30, 155] on span "keyboard_arrow_right" at bounding box center [31, 157] width 15 height 15
